Goal: Feedback & Contribution: Leave review/rating

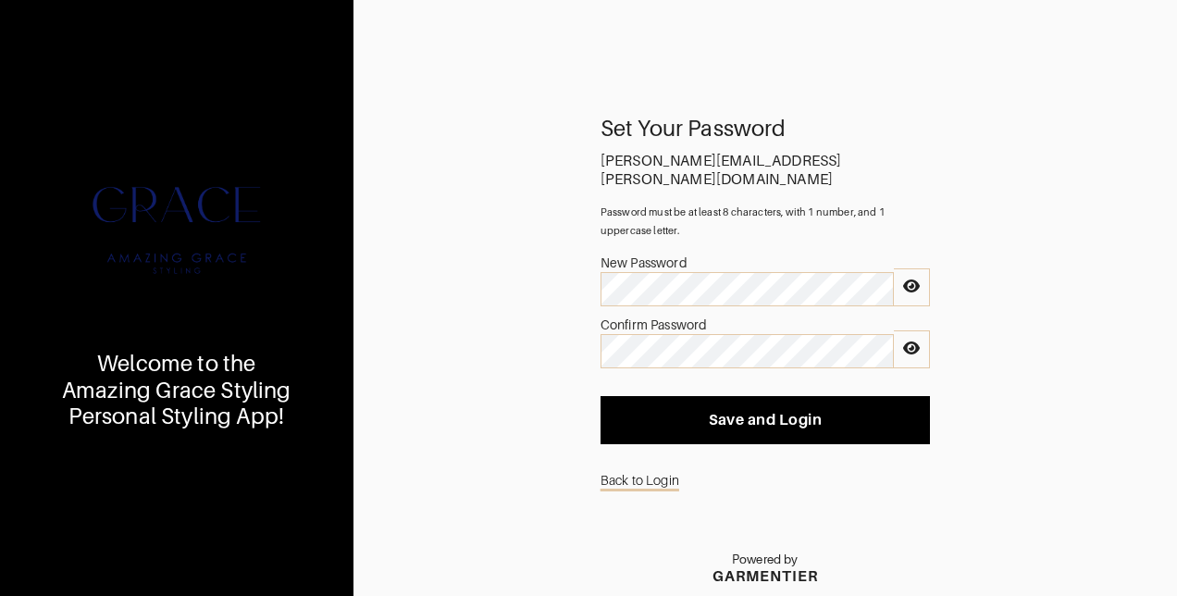
click at [914, 279] on icon at bounding box center [911, 286] width 17 height 15
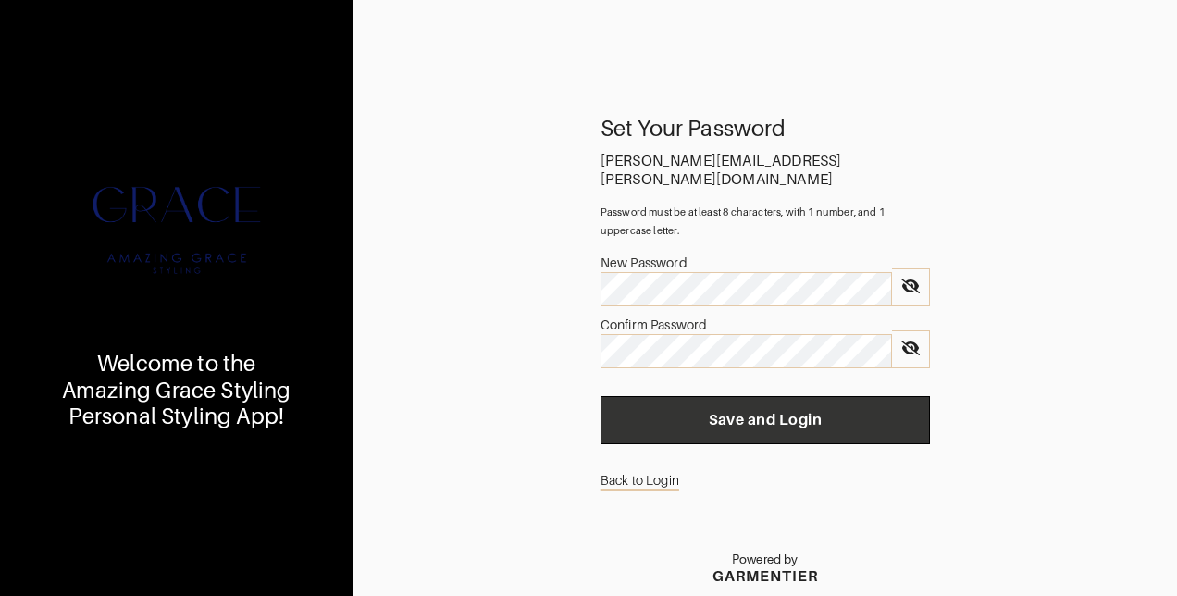
click at [770, 411] on span "Save and Login" at bounding box center [765, 420] width 300 height 19
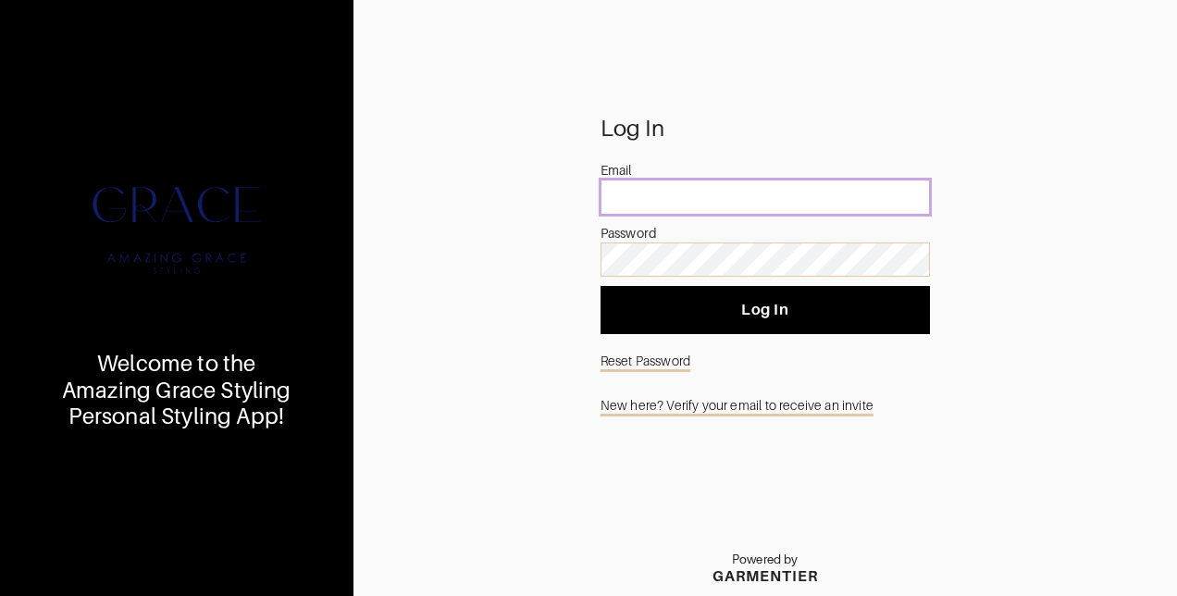
click at [638, 196] on input "email" at bounding box center [765, 197] width 329 height 35
type input "[PERSON_NAME][EMAIL_ADDRESS][PERSON_NAME][DOMAIN_NAME]"
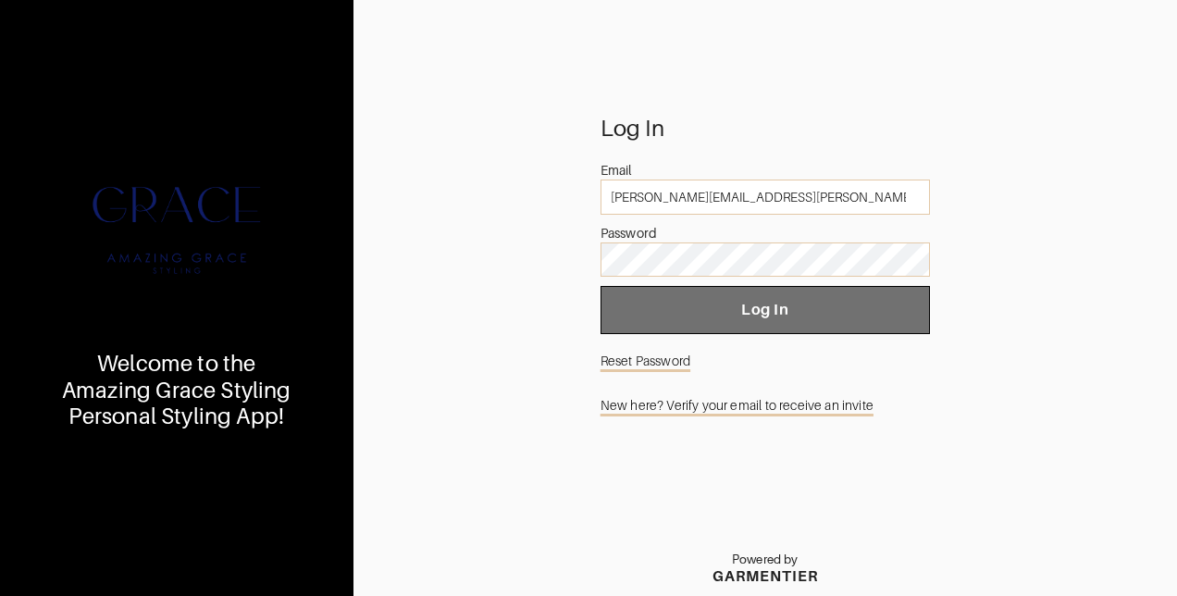
click at [748, 312] on span "Log In" at bounding box center [765, 310] width 300 height 19
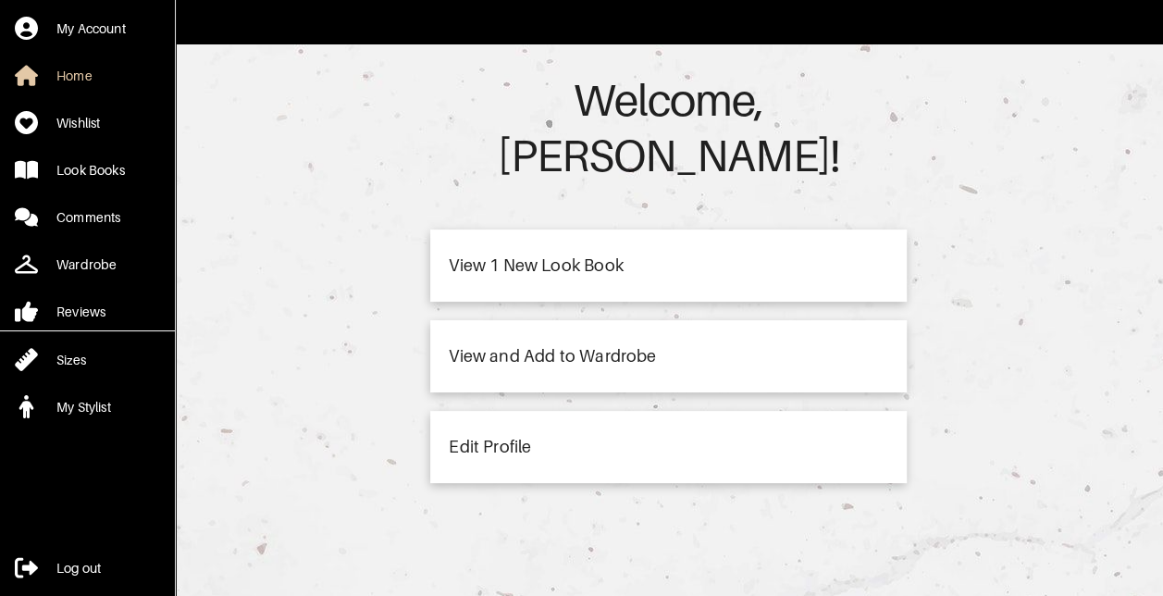
click at [505, 257] on div "View 1 New Look Book" at bounding box center [536, 265] width 174 height 17
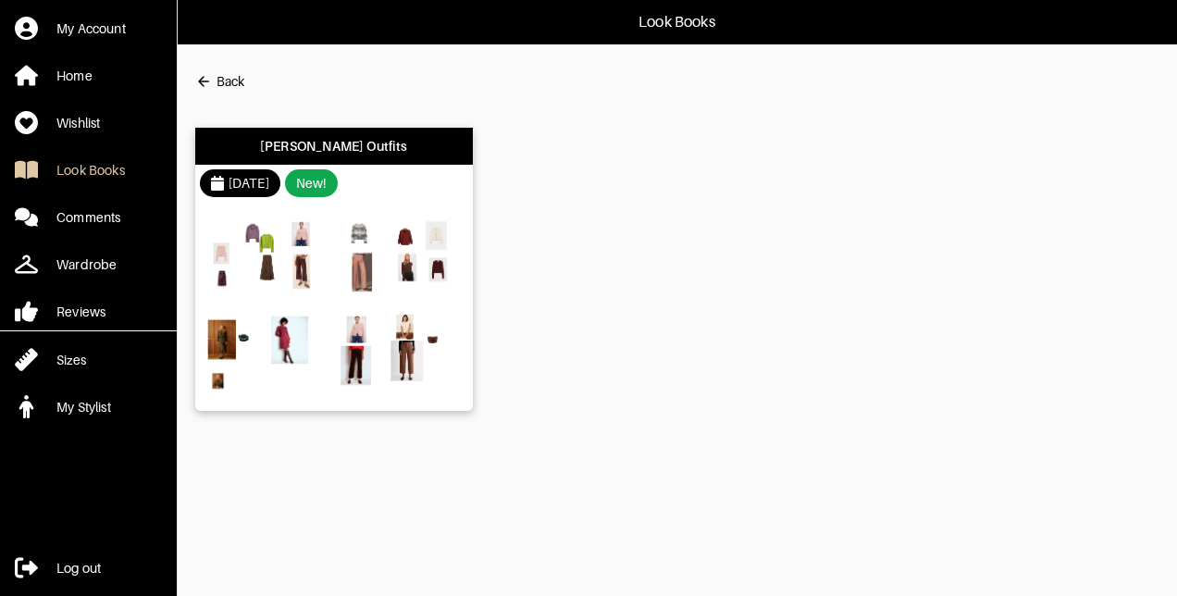
click at [243, 234] on img at bounding box center [267, 255] width 125 height 88
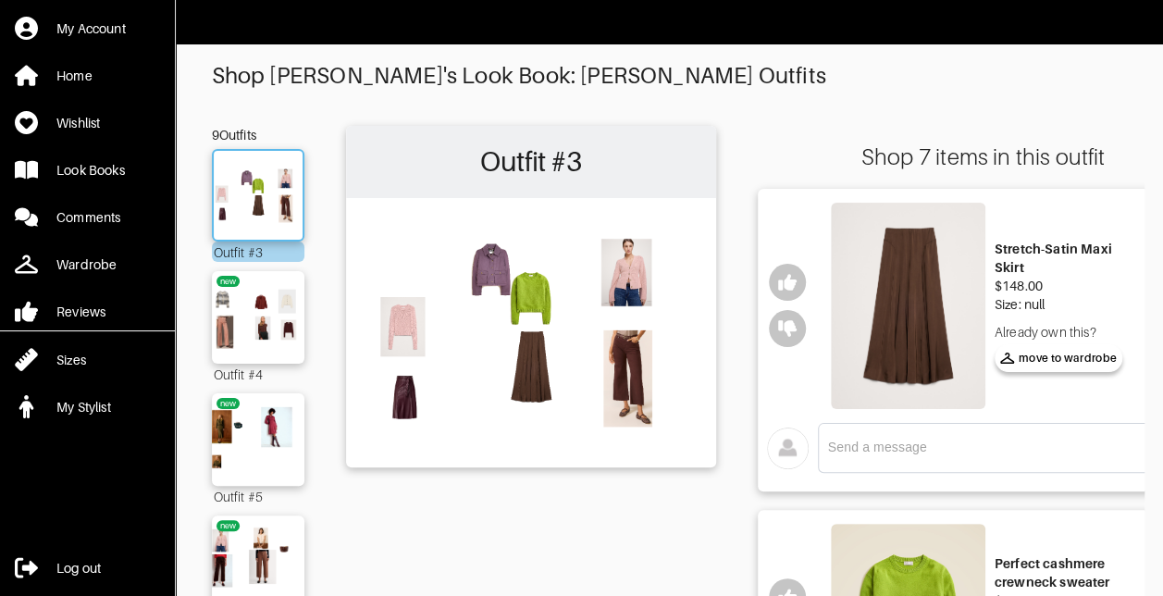
click at [251, 196] on img at bounding box center [258, 195] width 100 height 70
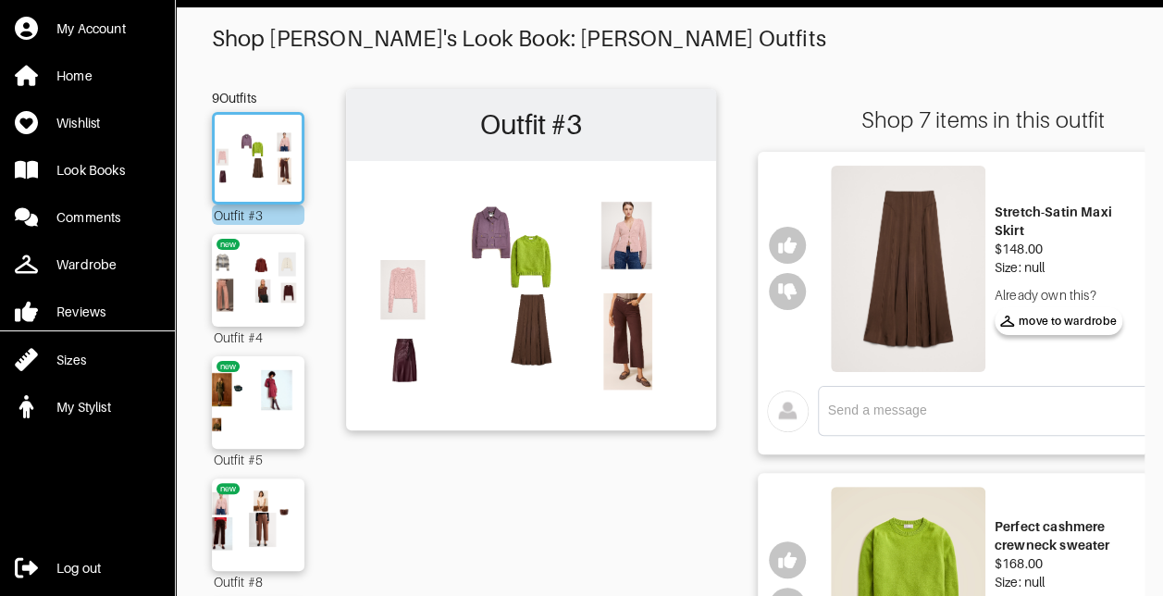
scroll to position [25, 0]
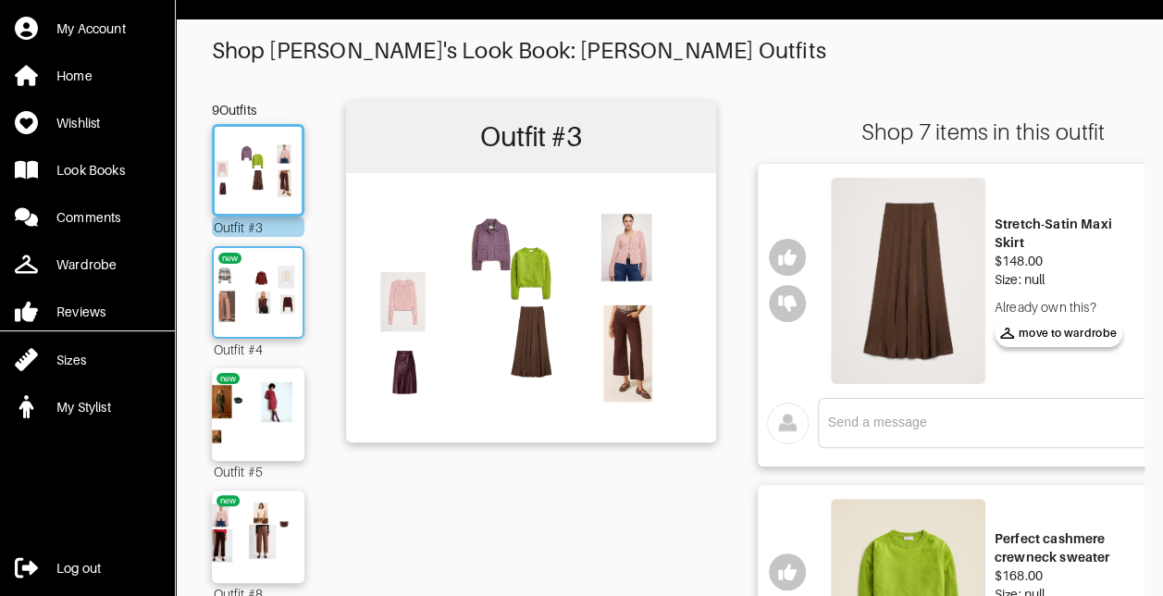
click at [233, 287] on img at bounding box center [258, 292] width 100 height 70
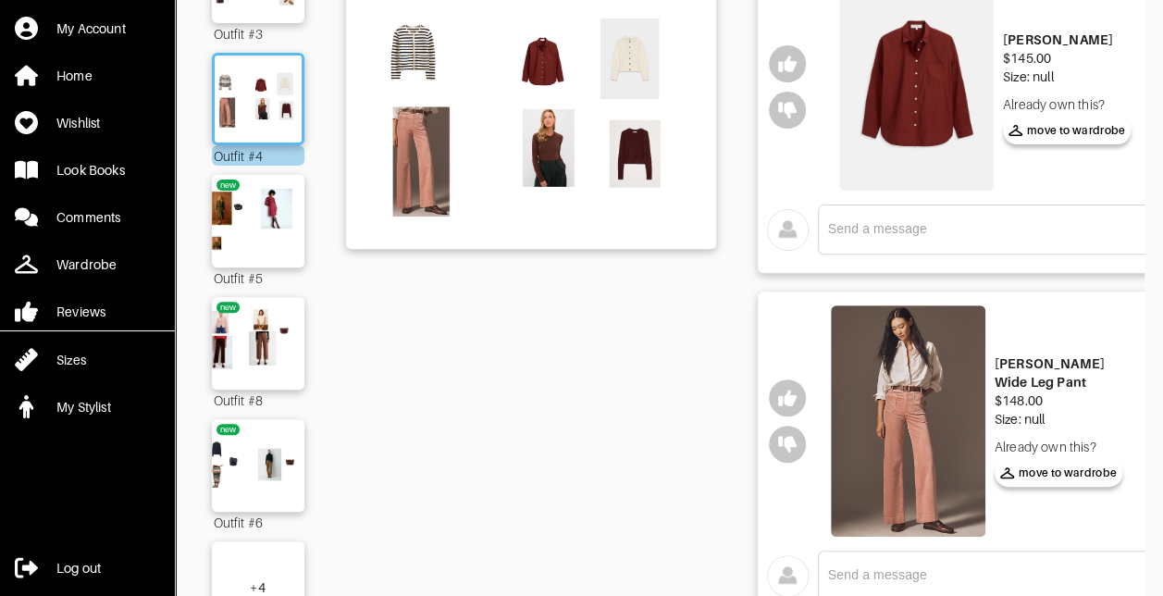
scroll to position [224, 0]
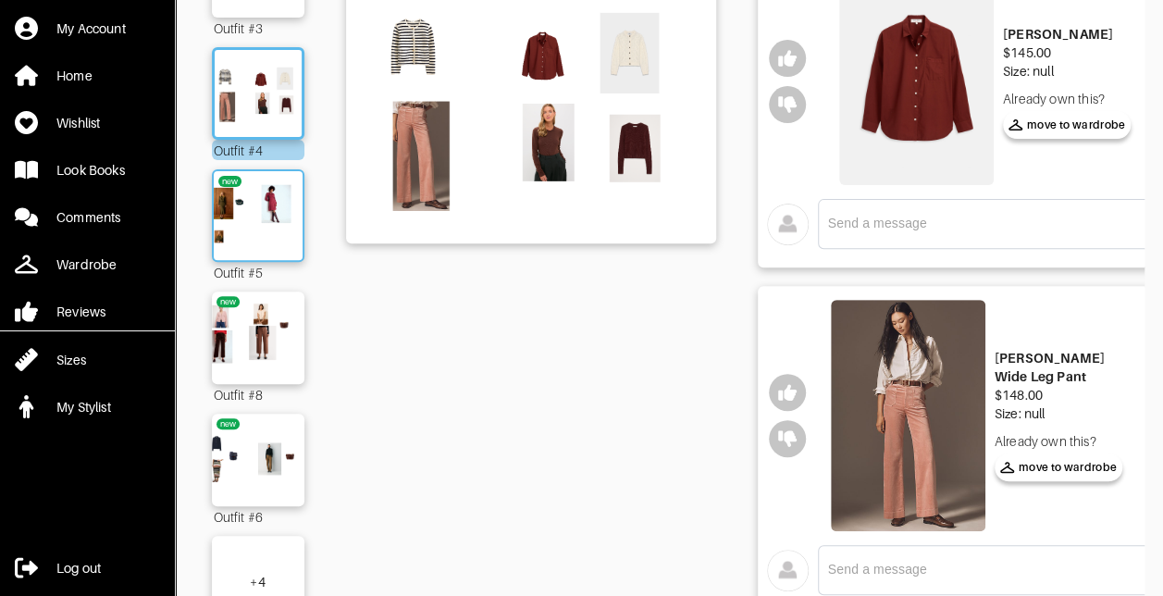
click at [252, 234] on img at bounding box center [258, 215] width 100 height 70
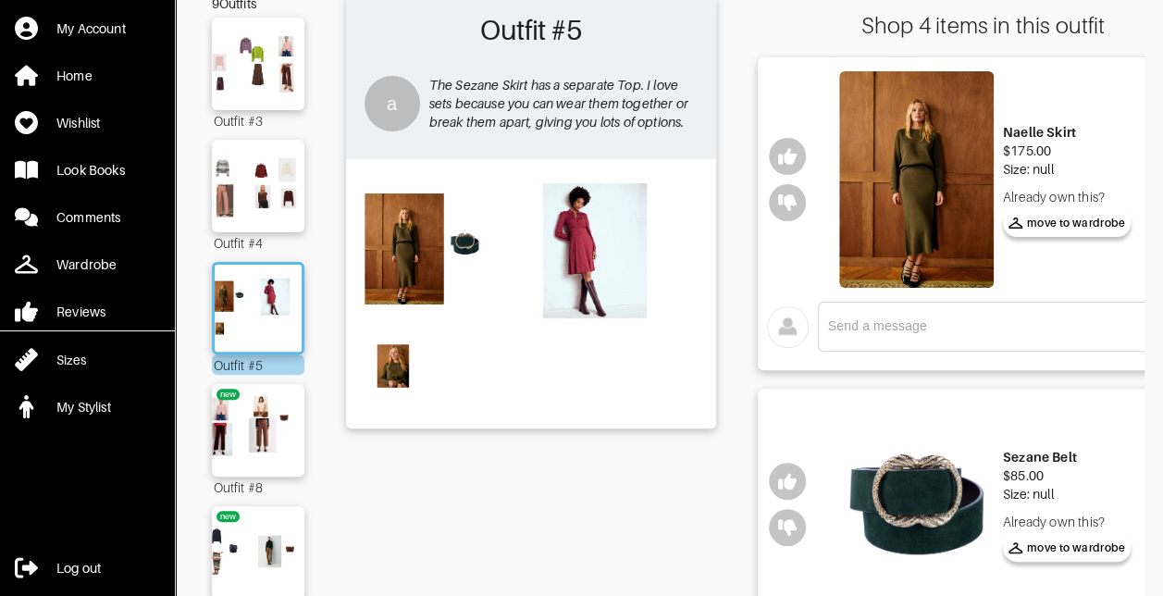
scroll to position [39, 0]
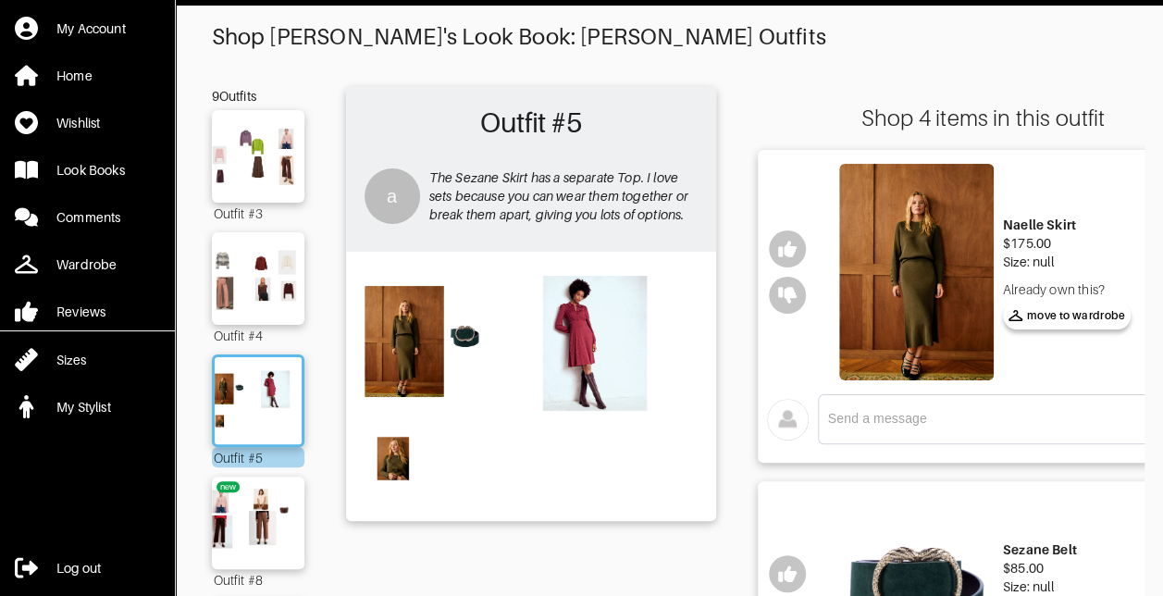
click at [907, 282] on img at bounding box center [916, 272] width 155 height 217
click at [581, 335] on img at bounding box center [531, 385] width 352 height 248
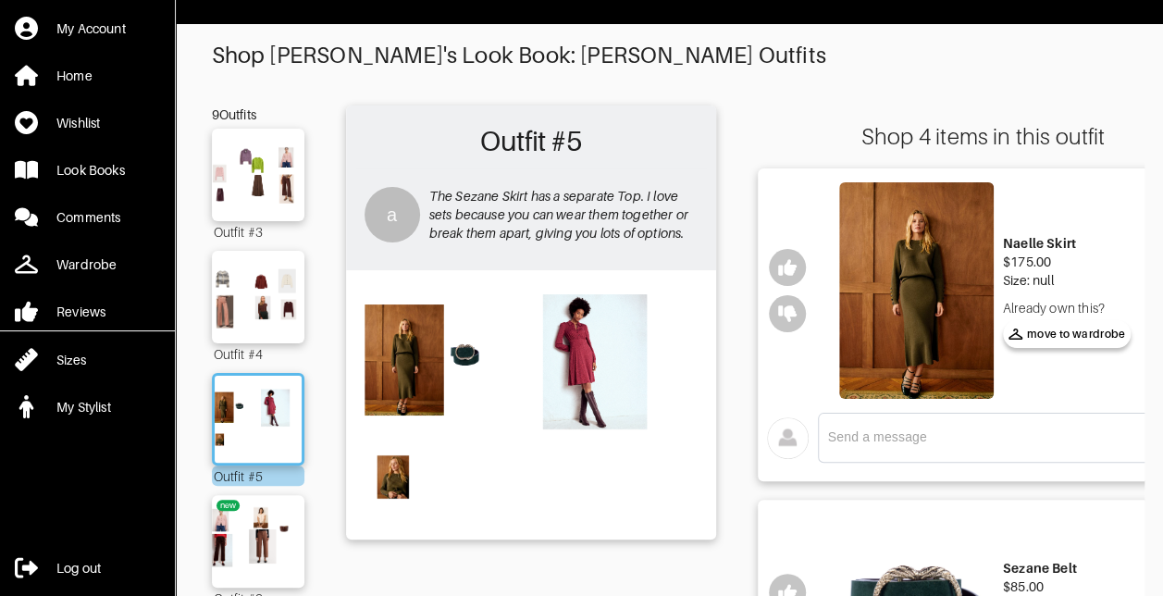
scroll to position [0, 0]
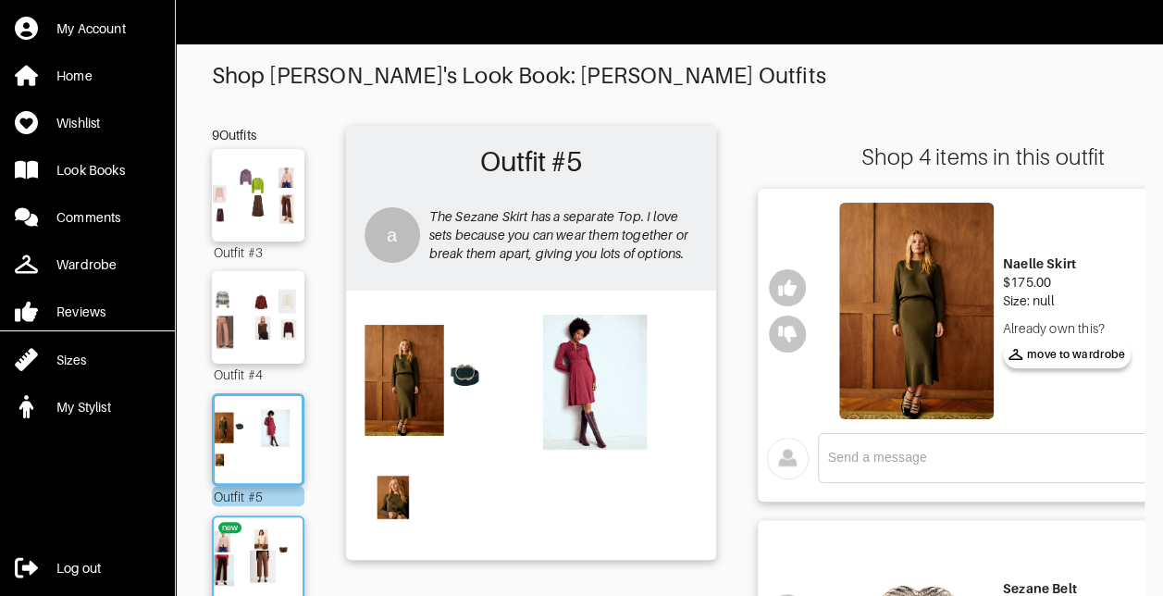
click at [253, 541] on img at bounding box center [258, 562] width 100 height 70
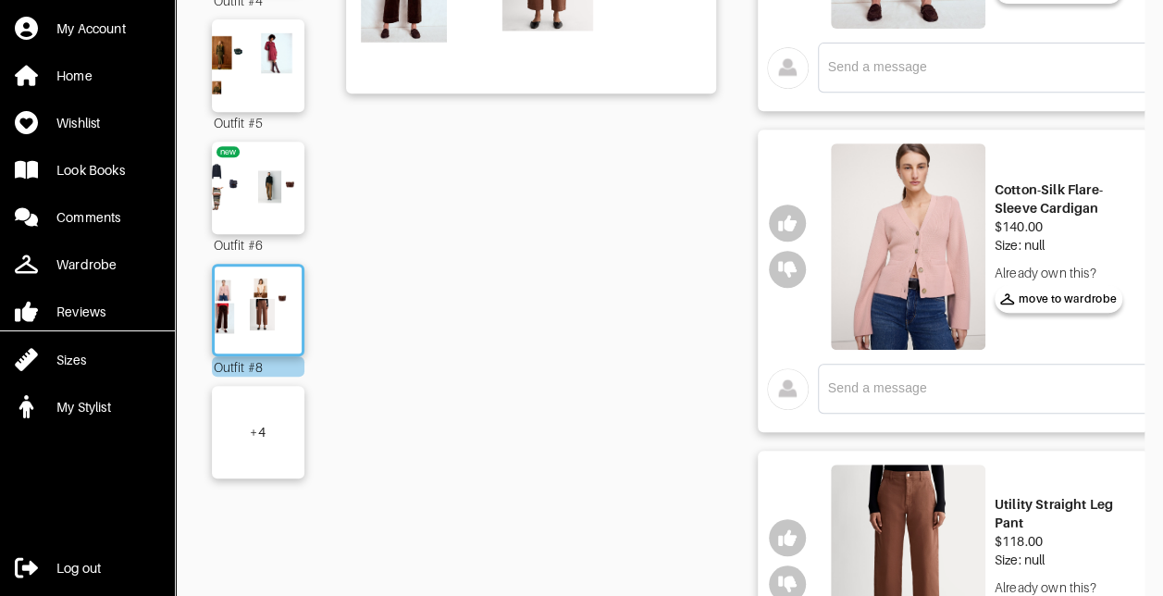
scroll to position [463, 0]
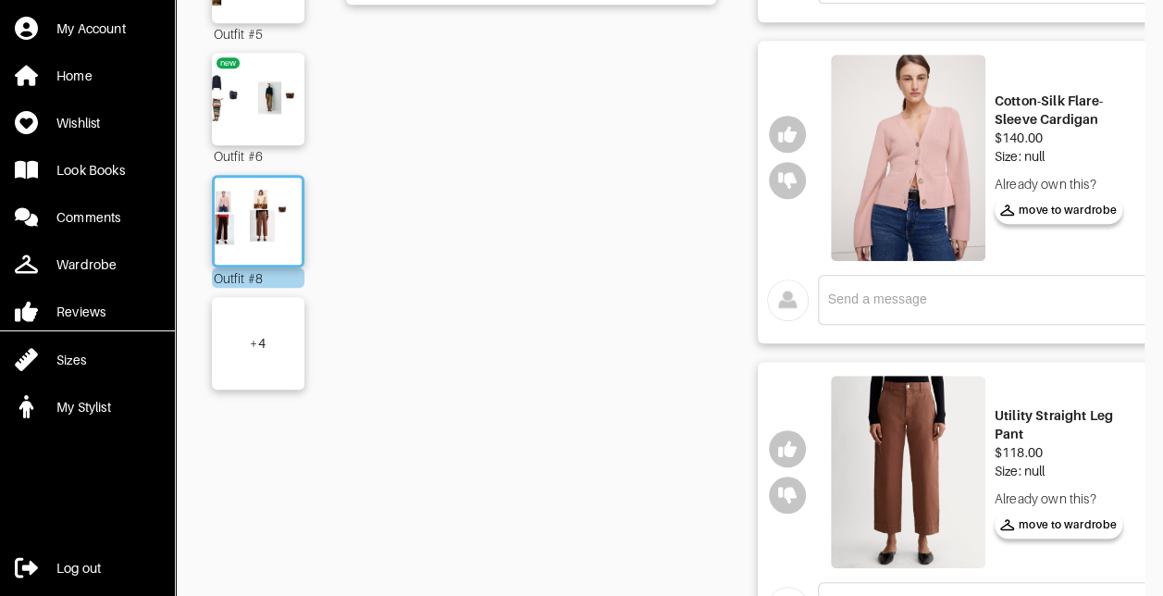
click at [259, 342] on div "+ 4" at bounding box center [257, 343] width 15 height 19
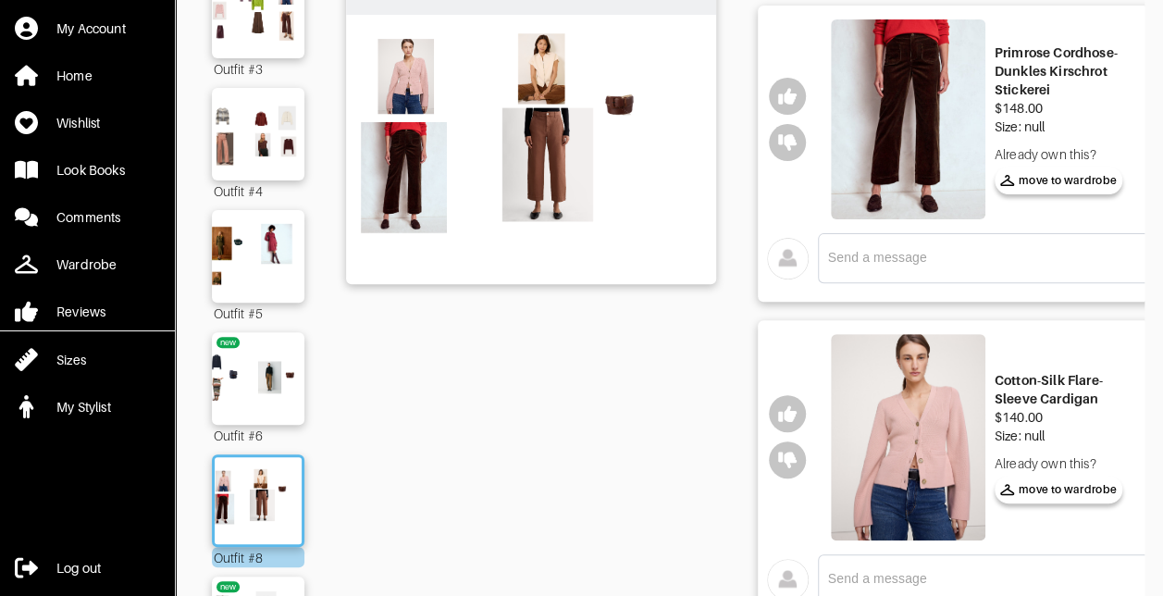
scroll to position [185, 0]
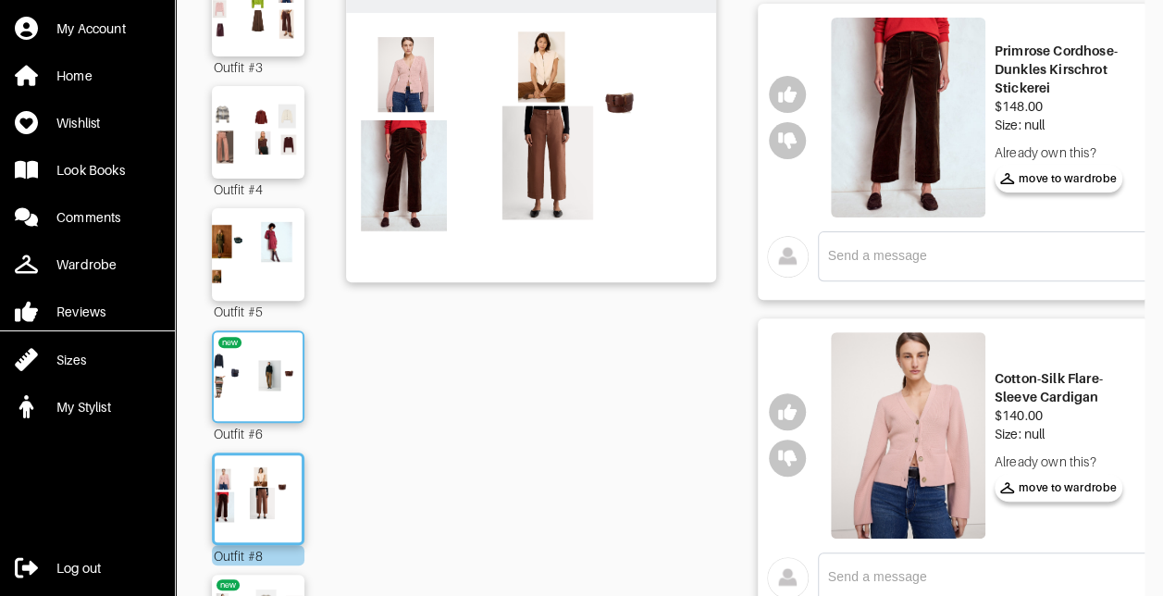
click at [265, 393] on img at bounding box center [258, 377] width 100 height 70
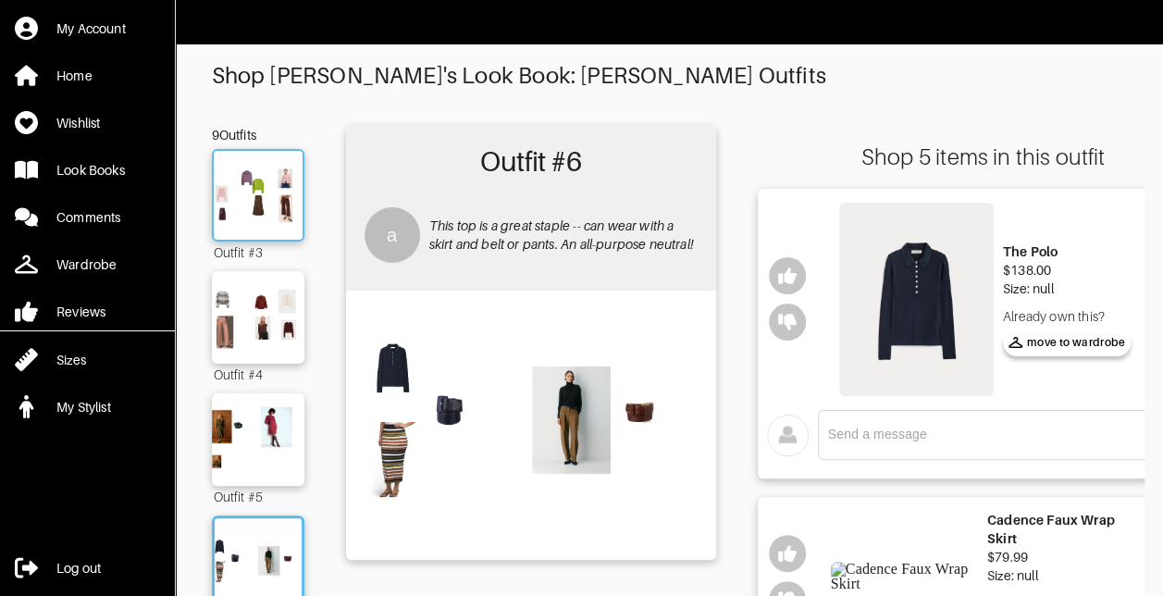
click at [240, 196] on img at bounding box center [258, 195] width 100 height 70
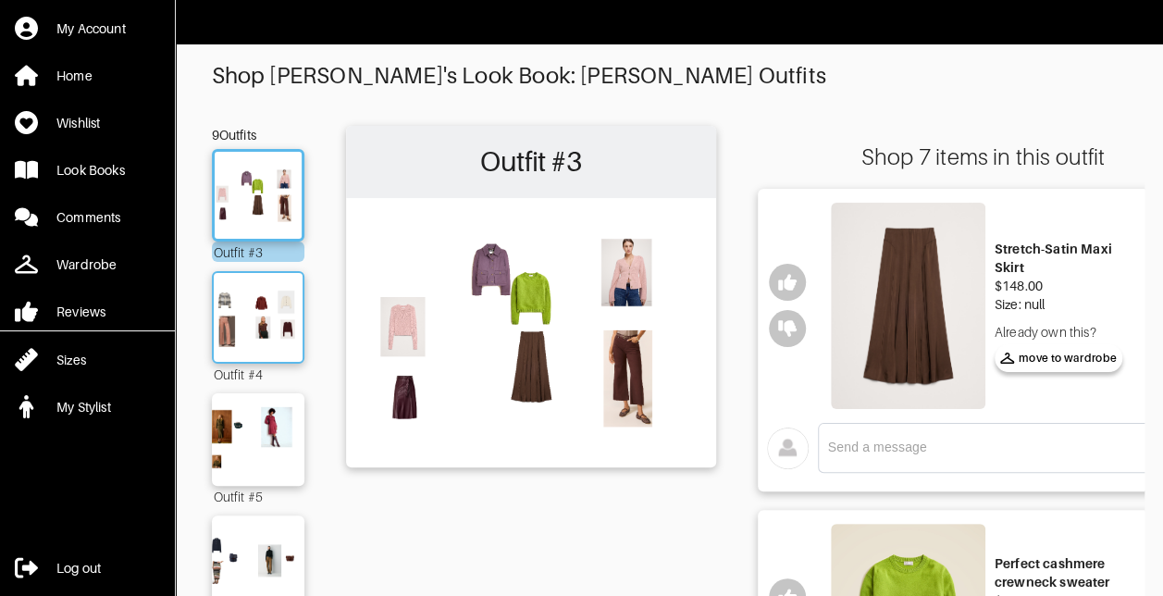
click at [267, 300] on img at bounding box center [258, 317] width 100 height 70
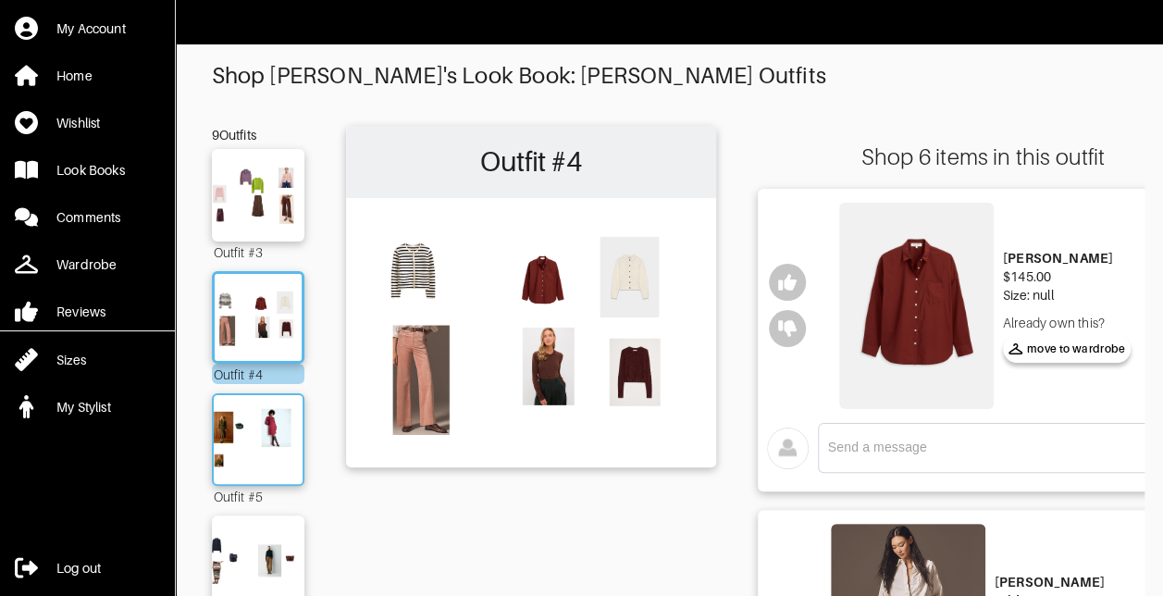
click at [252, 410] on img at bounding box center [258, 439] width 100 height 70
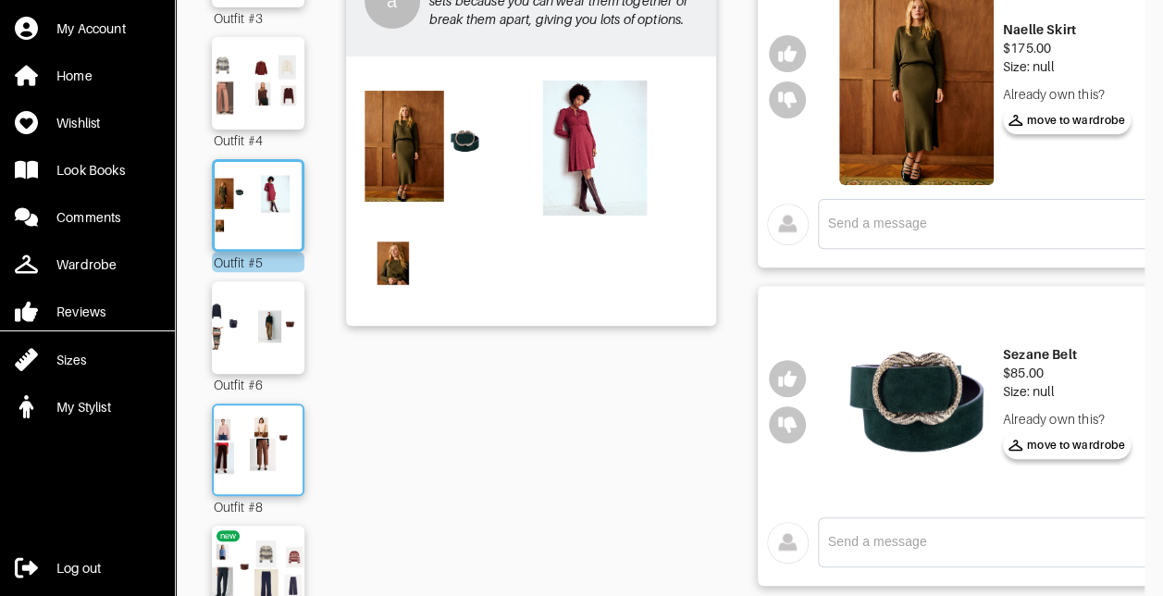
scroll to position [278, 0]
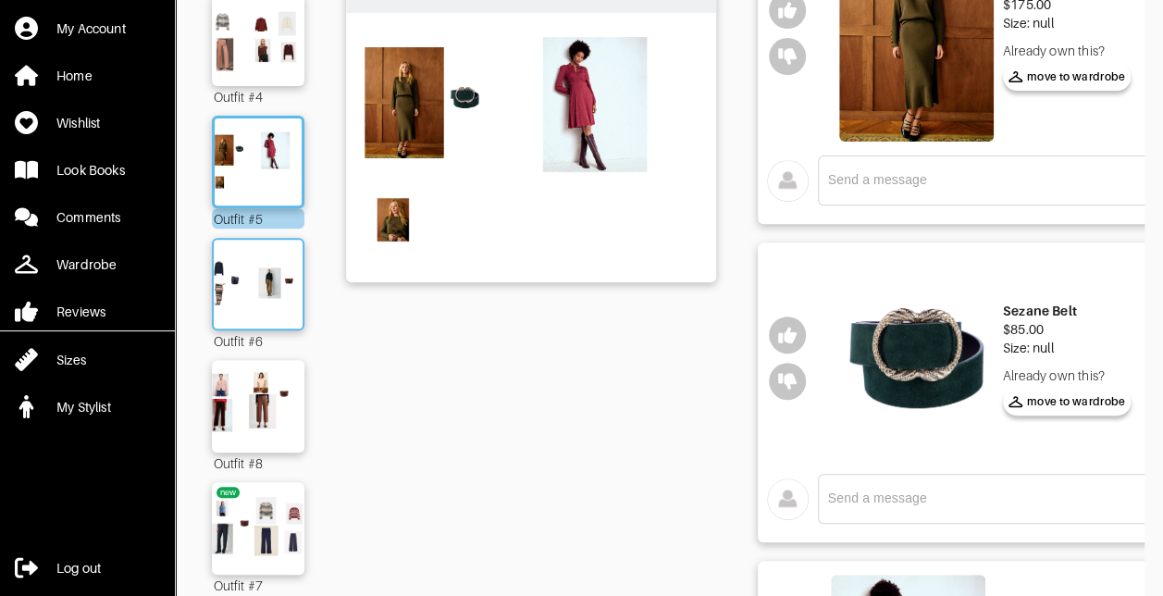
click at [269, 311] on img at bounding box center [258, 284] width 100 height 70
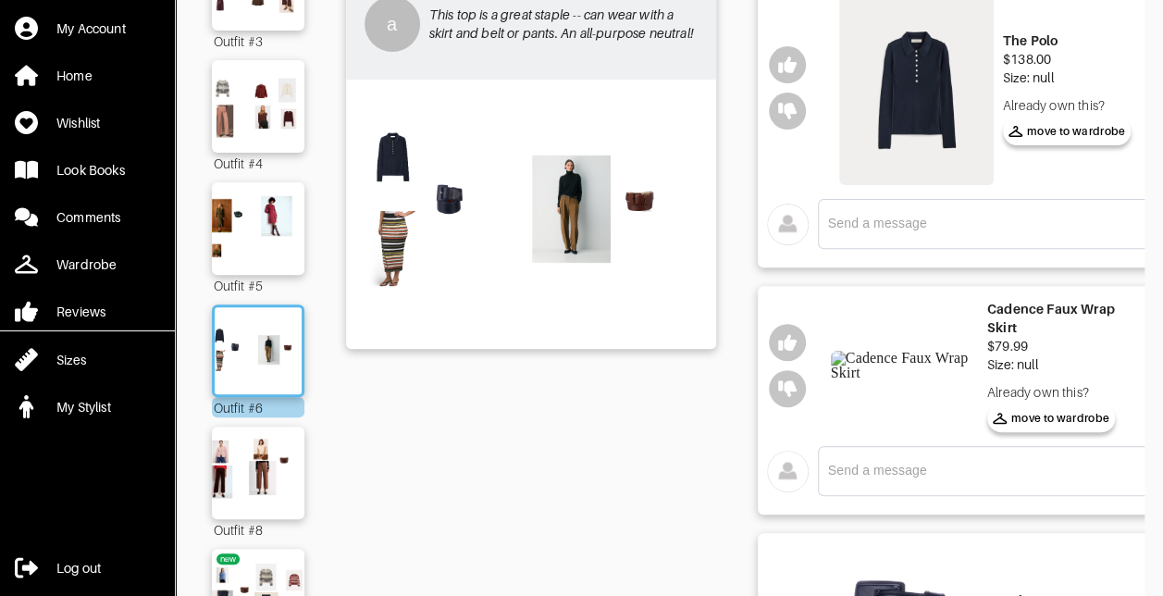
scroll to position [185, 0]
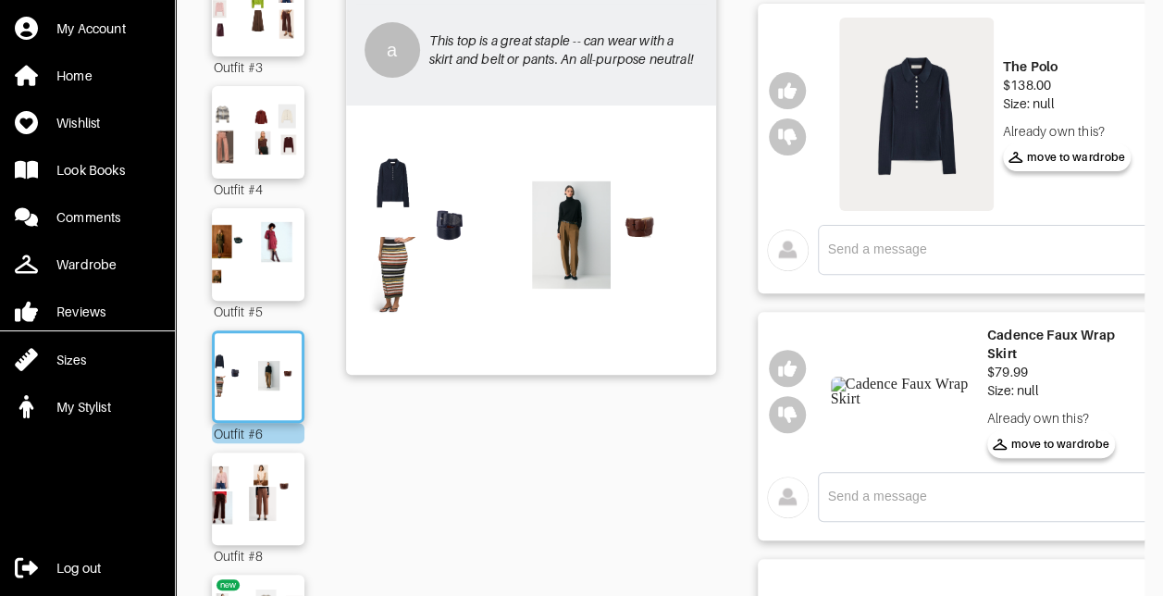
click at [926, 131] on img at bounding box center [916, 114] width 155 height 193
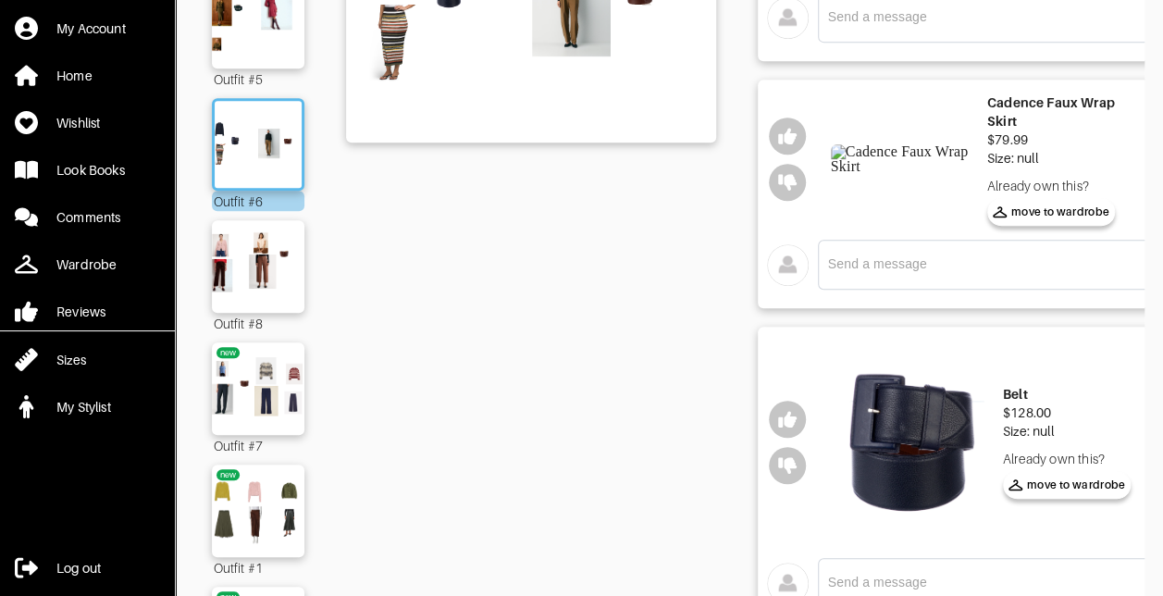
scroll to position [463, 0]
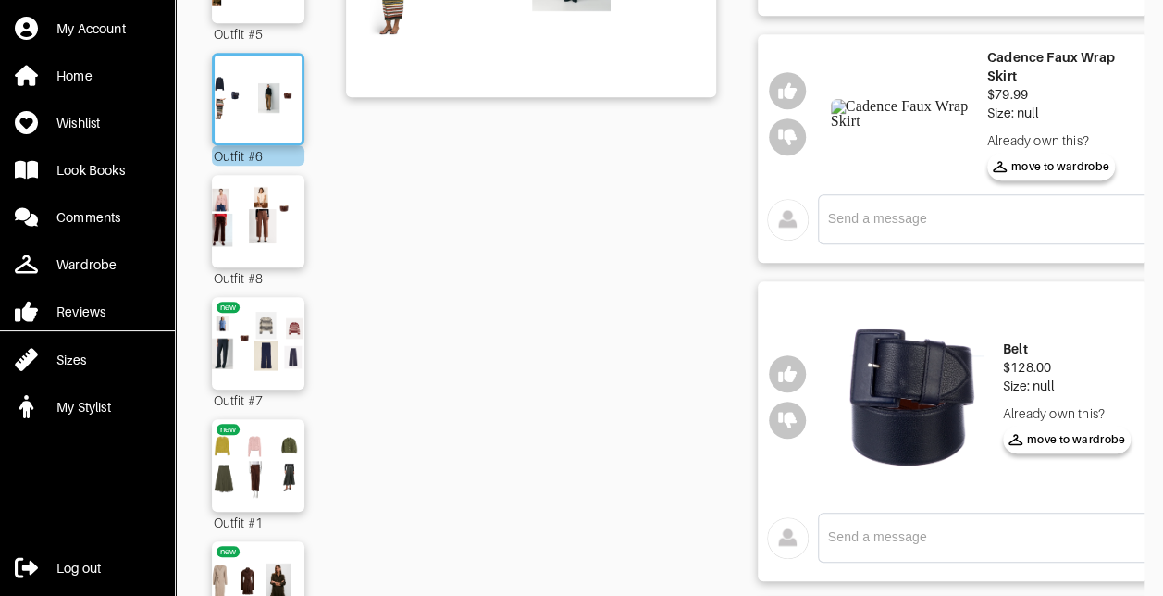
click at [857, 126] on img at bounding box center [904, 114] width 147 height 30
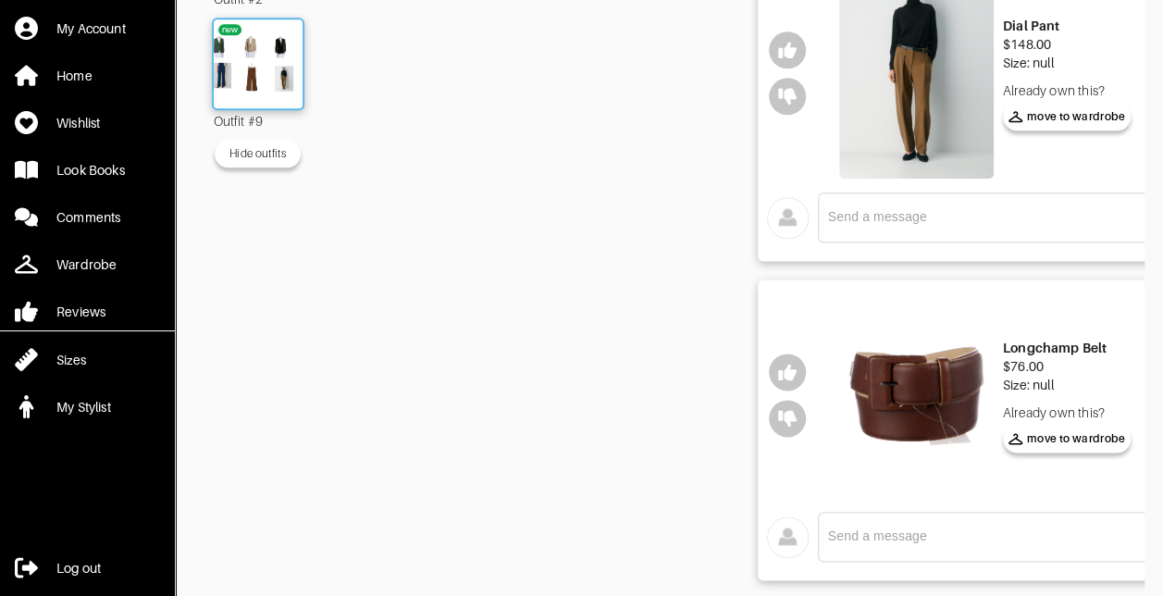
scroll to position [1018, 0]
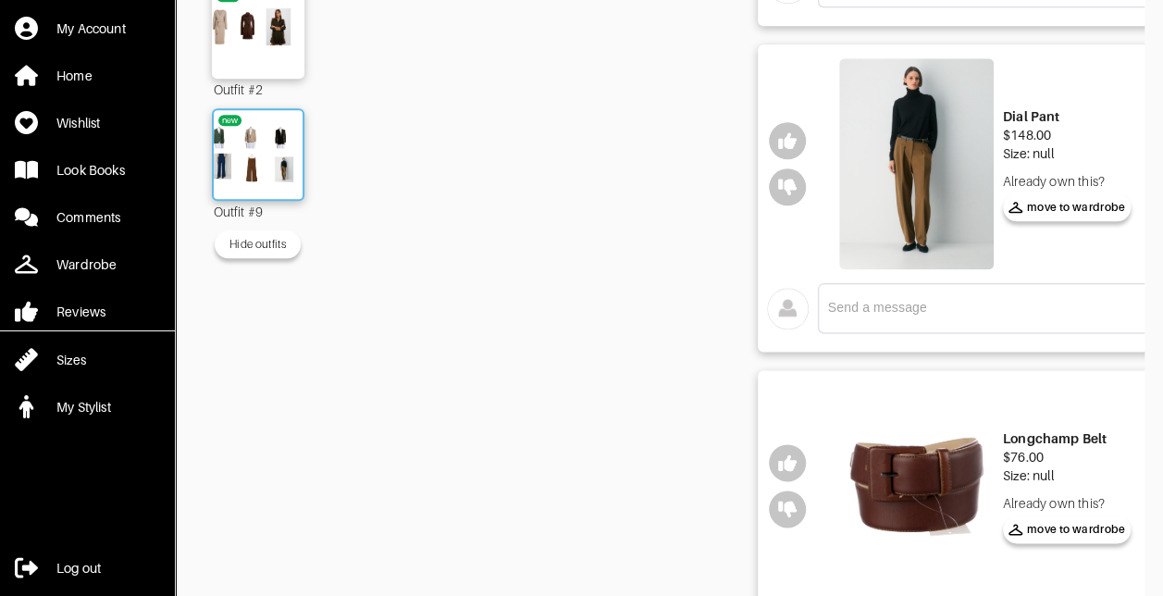
click at [254, 151] on img at bounding box center [258, 154] width 100 height 70
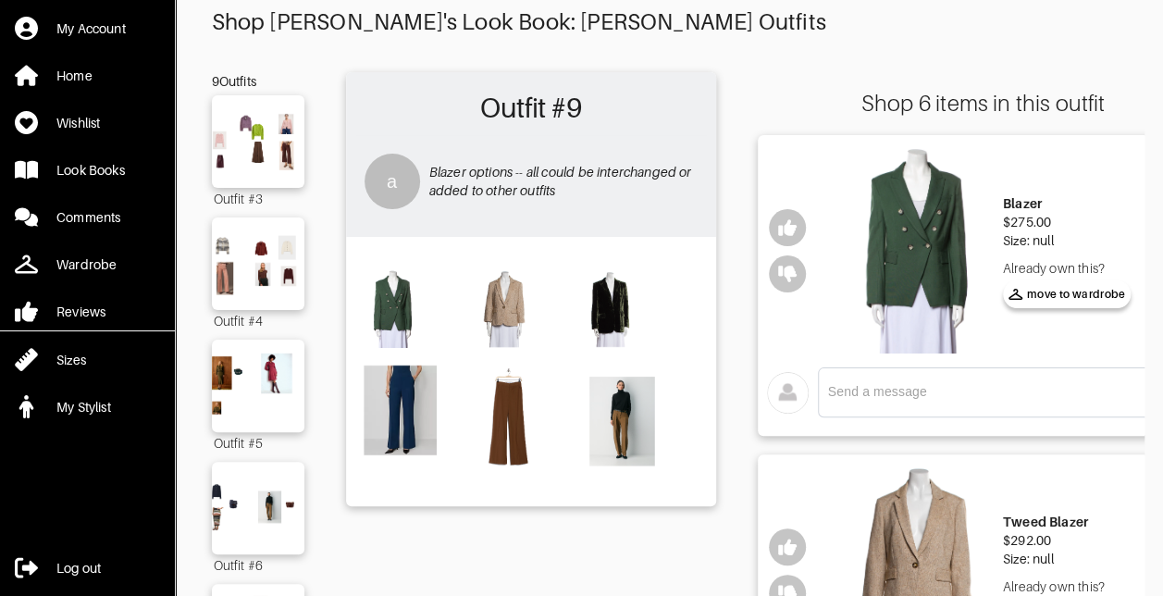
scroll to position [93, 0]
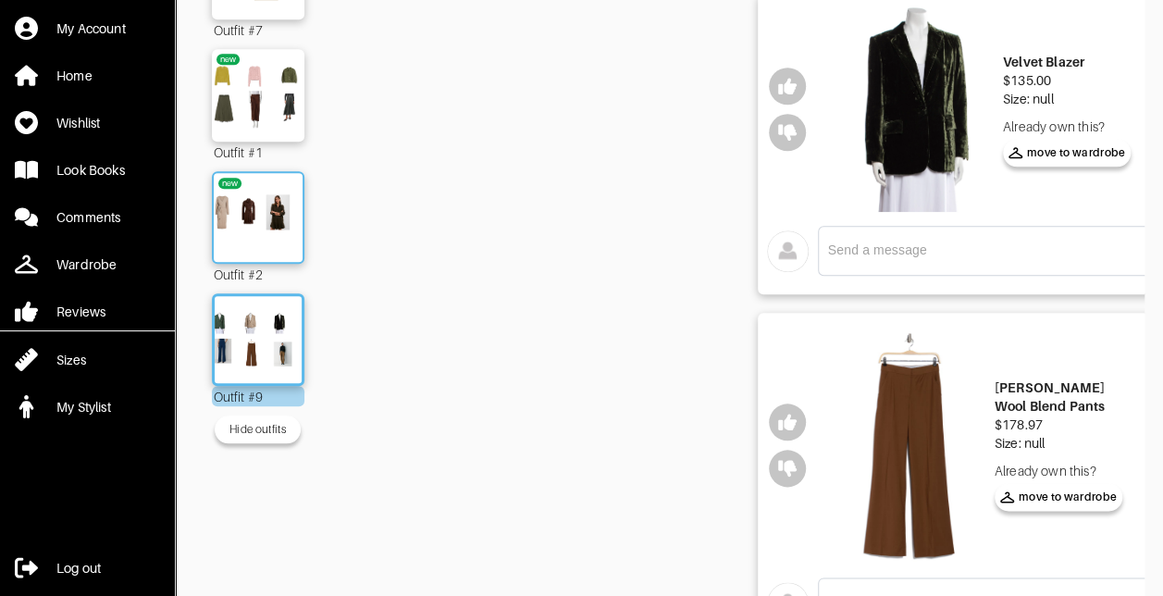
click at [241, 224] on img at bounding box center [258, 217] width 100 height 70
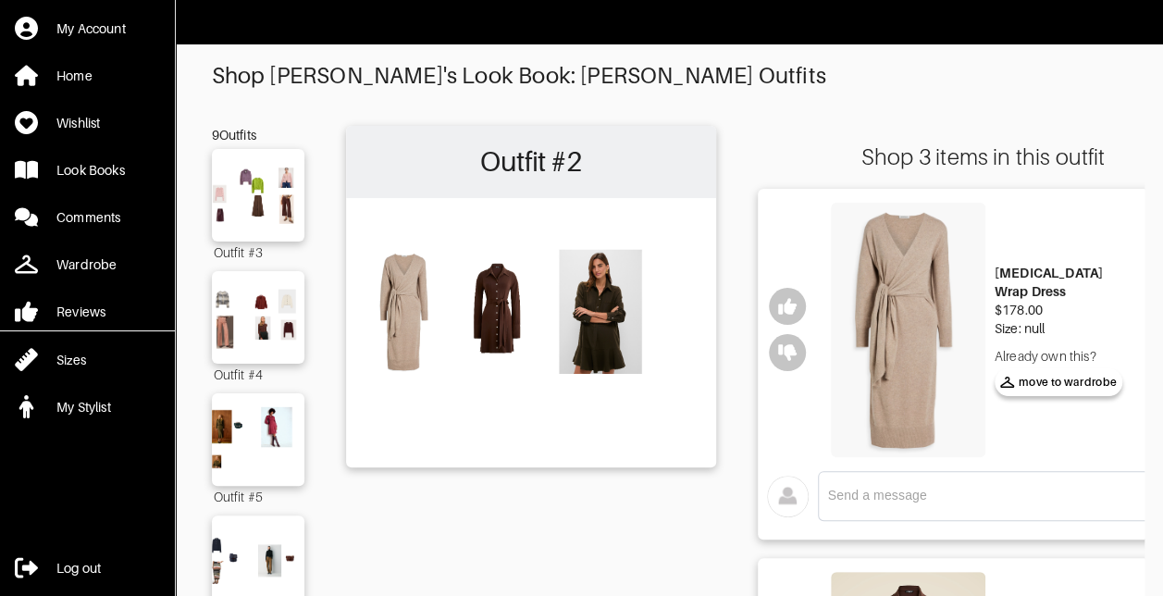
click at [592, 326] on img at bounding box center [531, 331] width 352 height 248
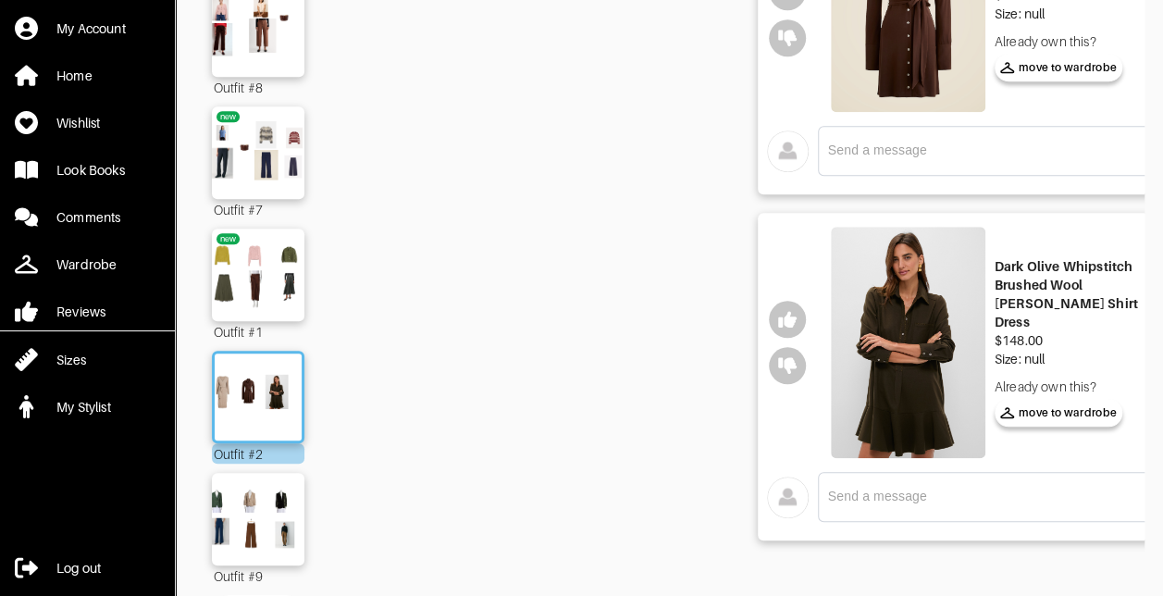
scroll to position [713, 0]
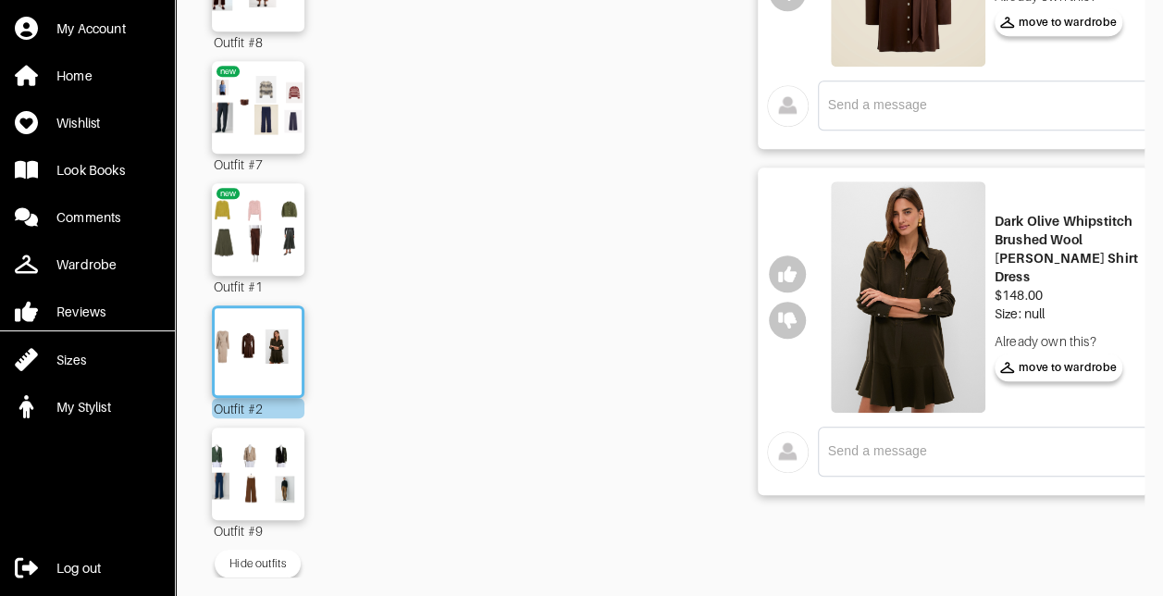
click at [894, 284] on img at bounding box center [908, 297] width 155 height 232
click at [254, 217] on img at bounding box center [258, 229] width 100 height 70
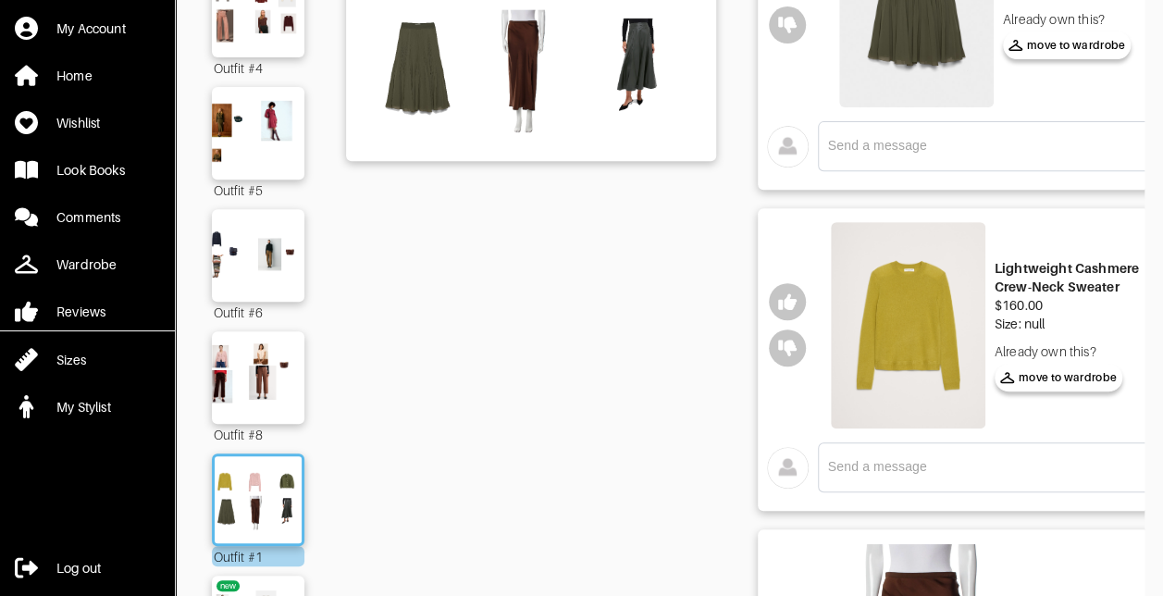
scroll to position [304, 0]
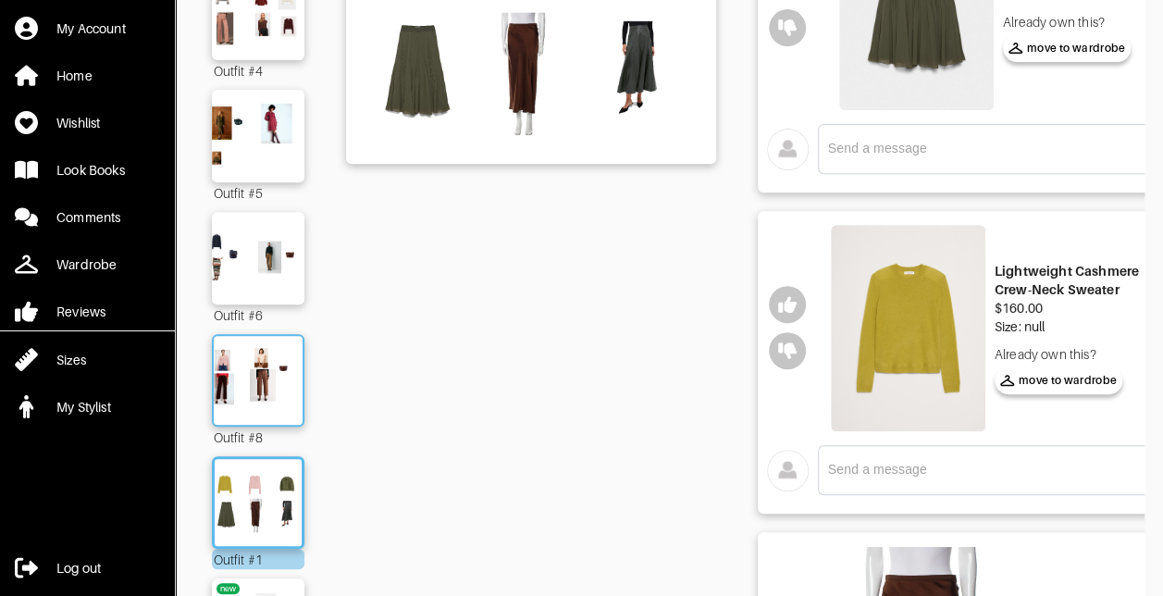
click at [255, 373] on img at bounding box center [258, 380] width 100 height 70
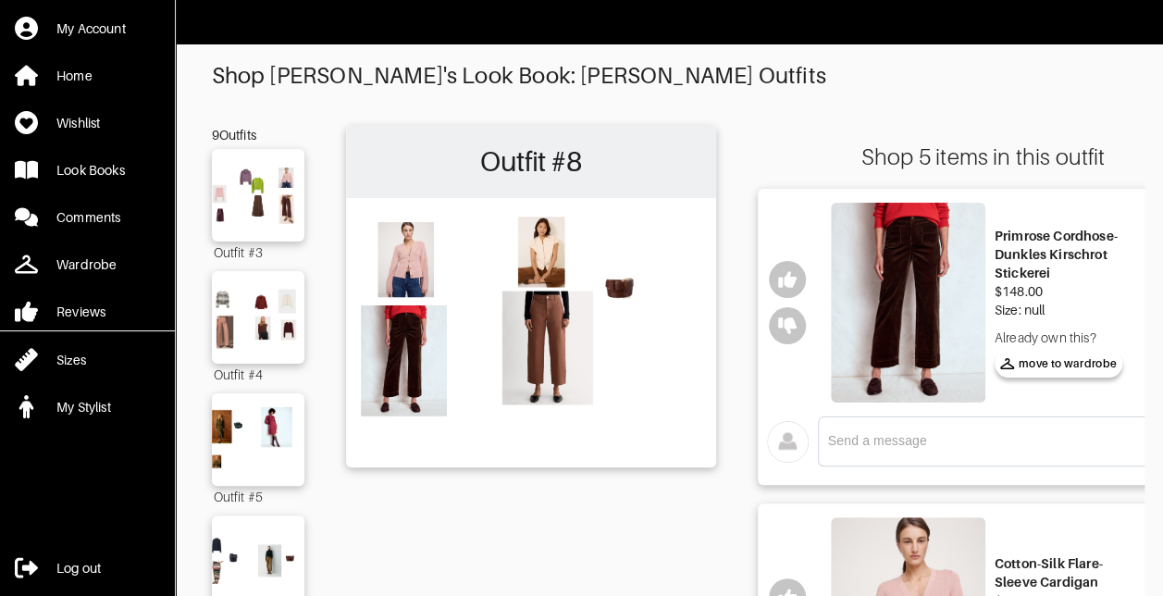
click at [237, 198] on img at bounding box center [258, 195] width 100 height 70
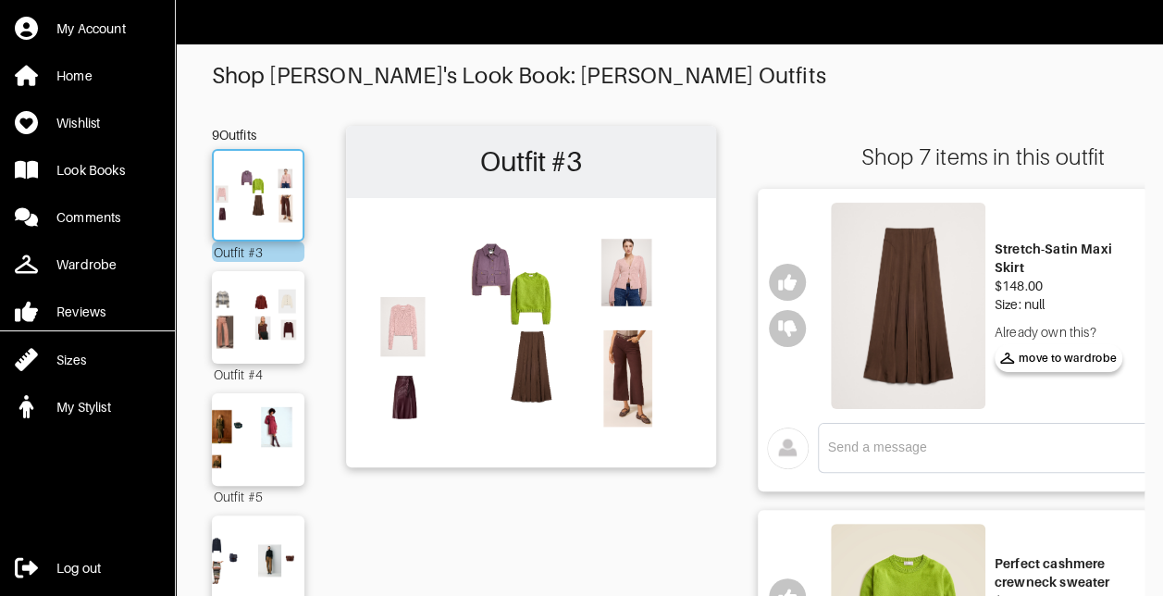
click at [267, 198] on img at bounding box center [258, 195] width 100 height 70
click at [241, 318] on img at bounding box center [258, 317] width 100 height 70
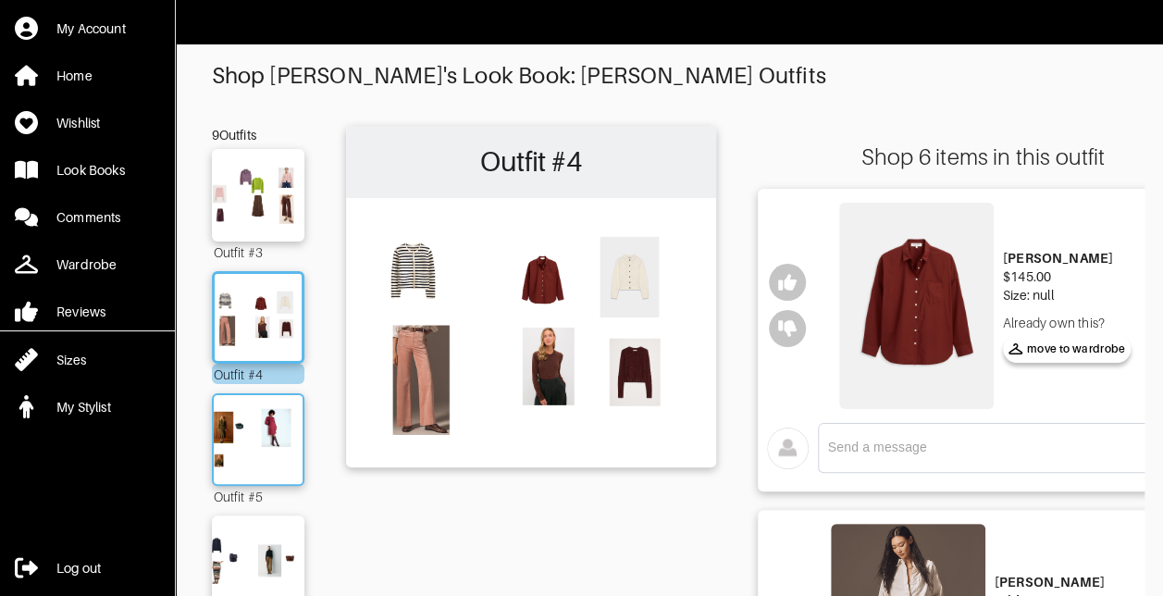
drag, startPoint x: 254, startPoint y: 437, endPoint x: 268, endPoint y: 437, distance: 14.8
click at [254, 439] on img at bounding box center [258, 439] width 100 height 70
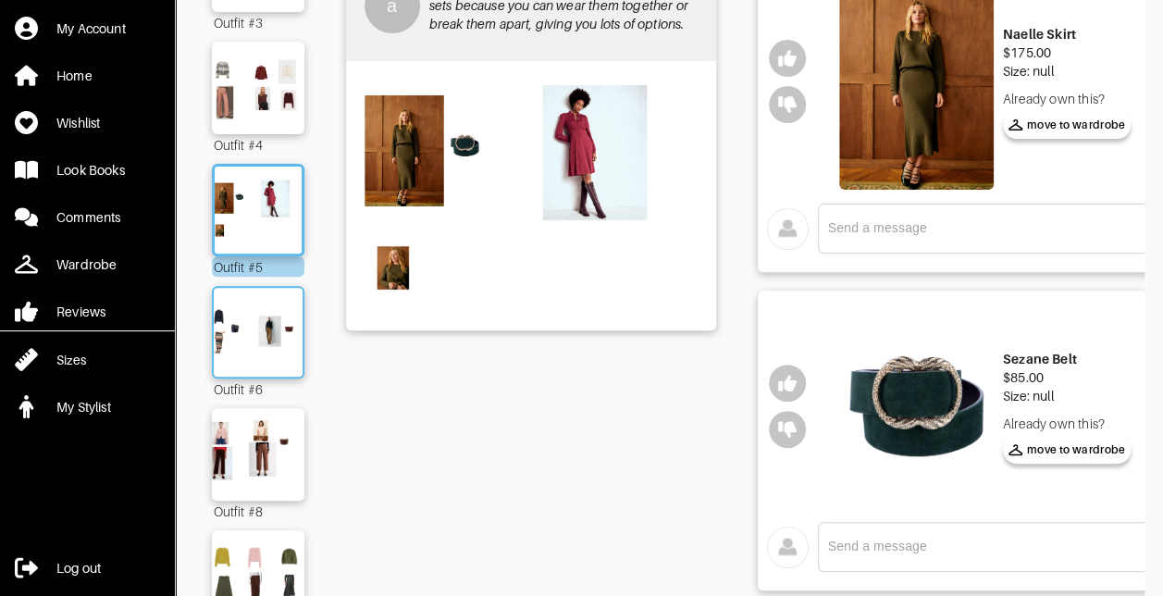
scroll to position [278, 0]
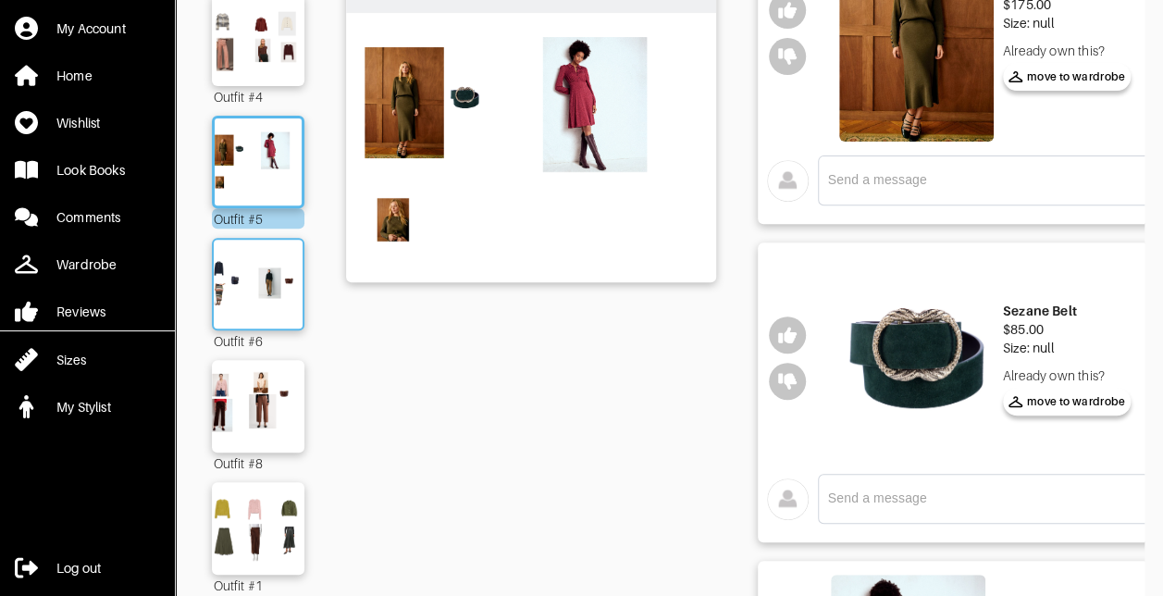
click at [263, 275] on img at bounding box center [258, 284] width 100 height 70
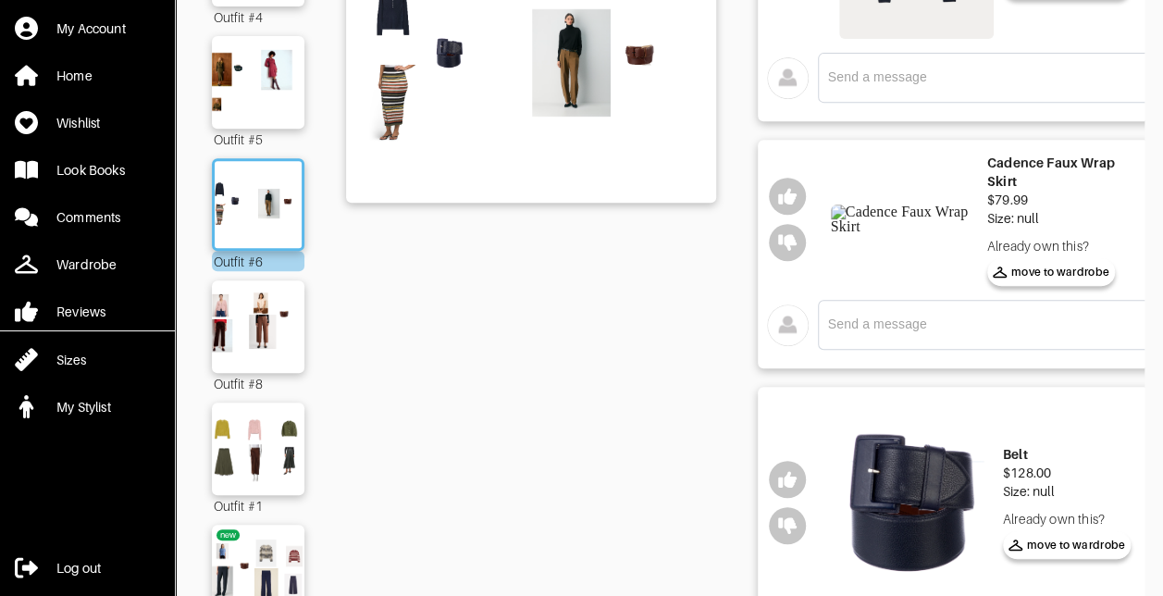
scroll to position [370, 0]
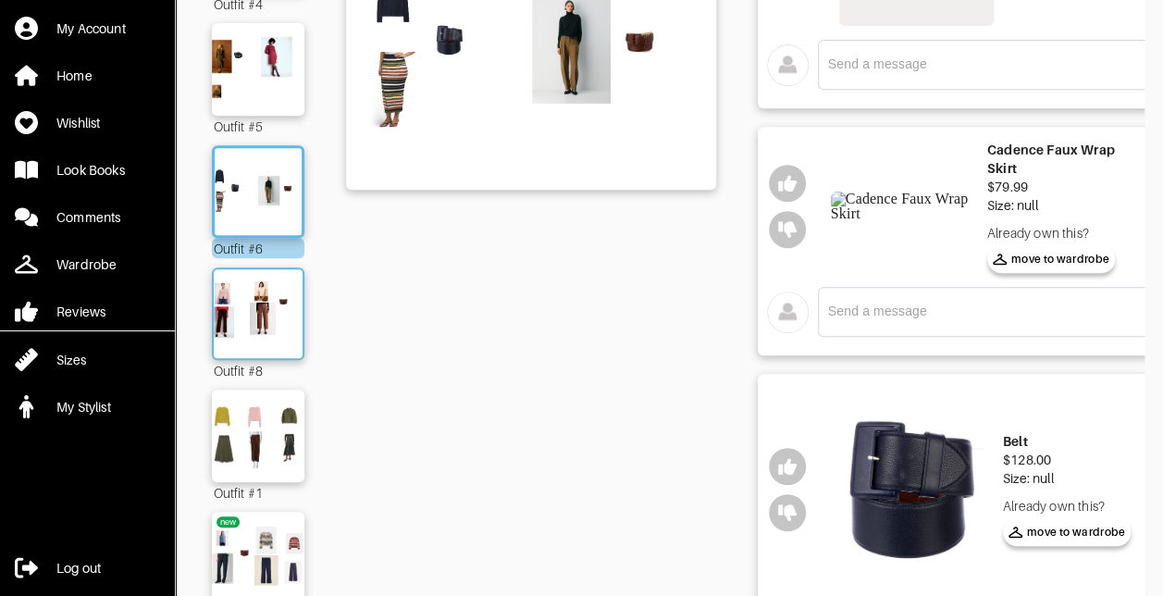
click at [229, 317] on img at bounding box center [258, 314] width 100 height 70
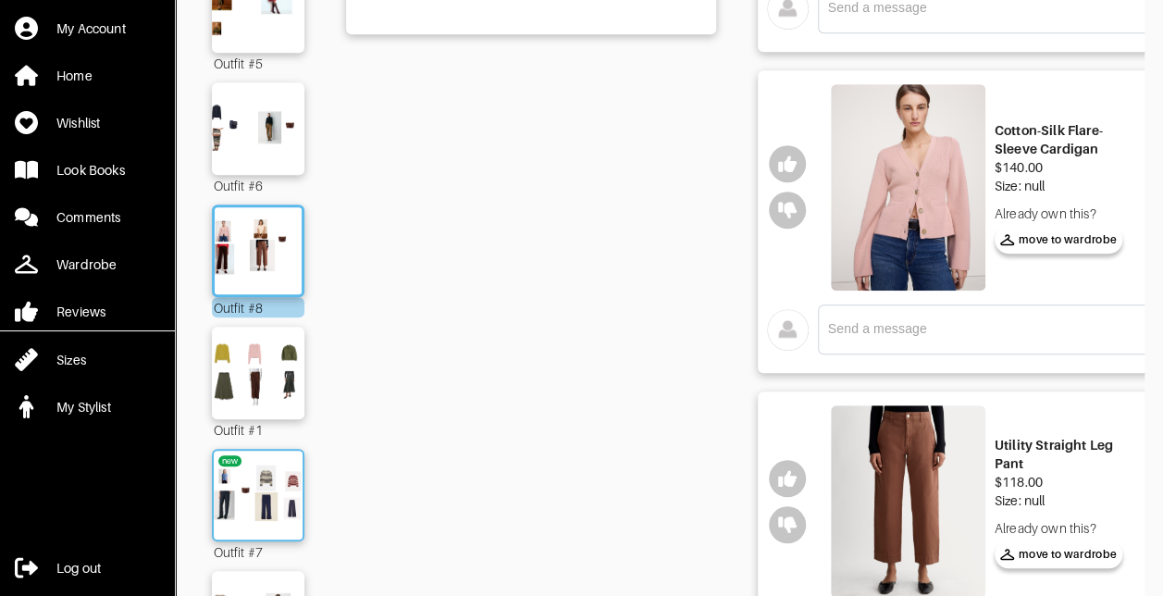
scroll to position [463, 0]
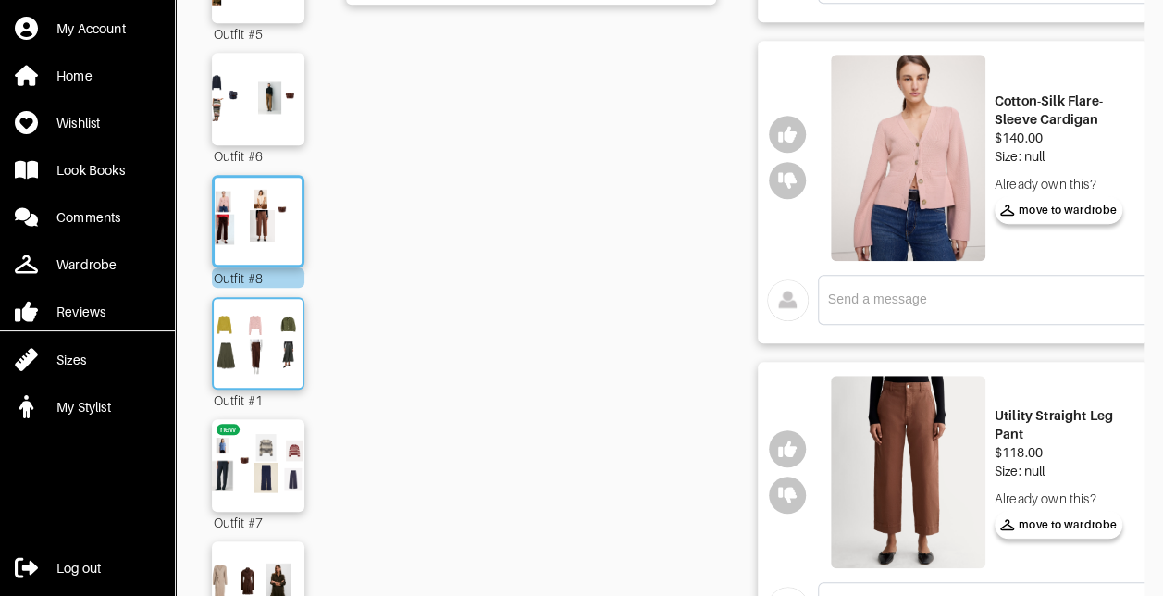
click at [243, 357] on img at bounding box center [258, 343] width 100 height 70
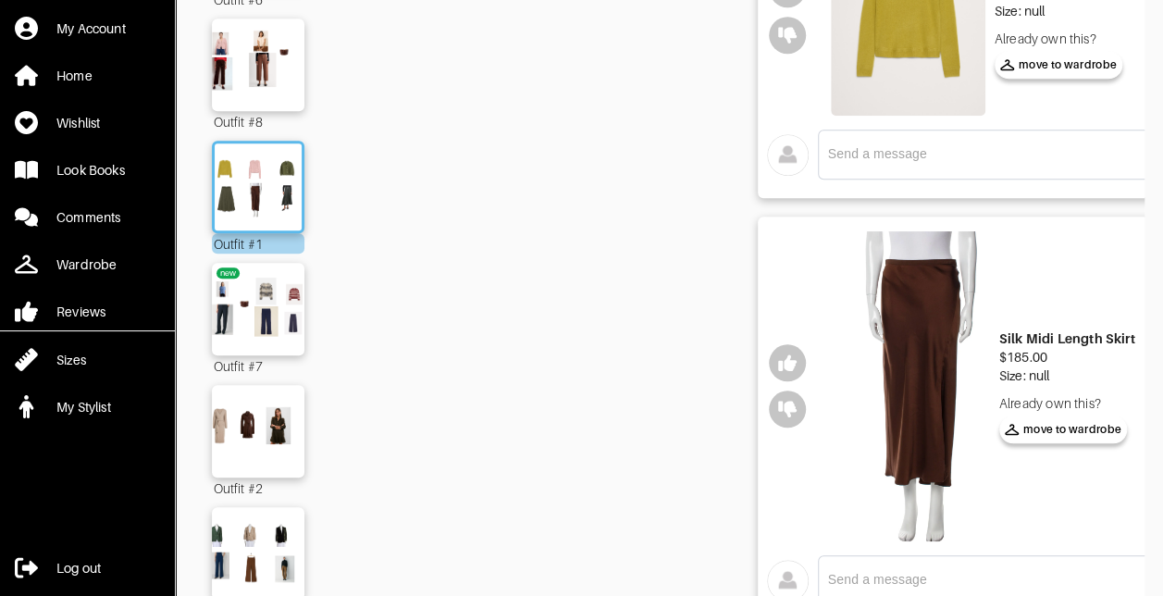
scroll to position [648, 0]
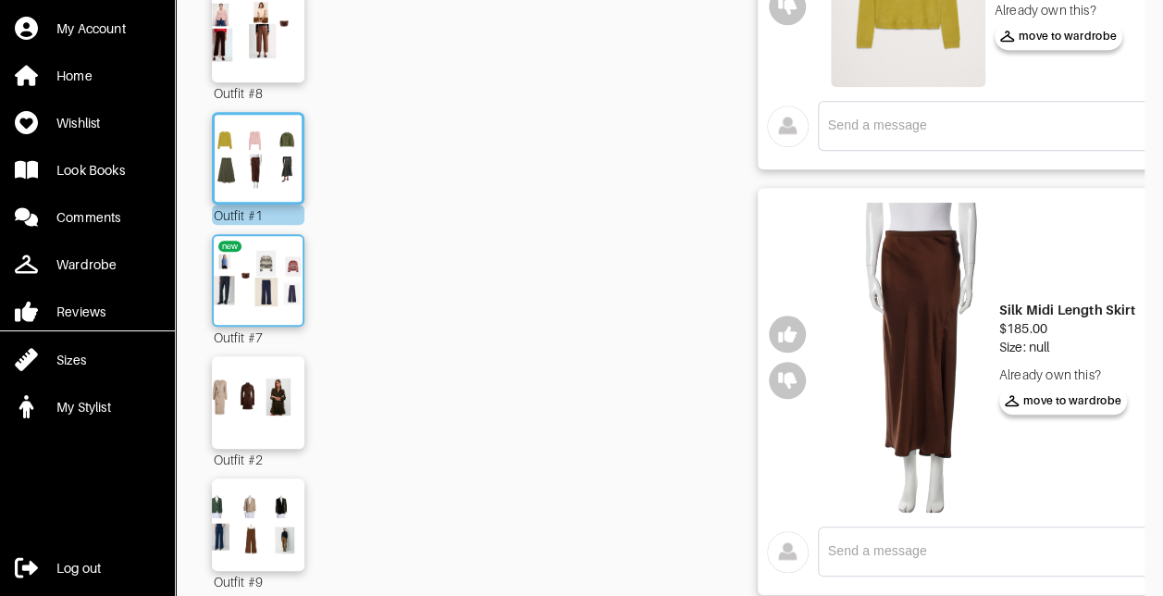
click at [272, 291] on img at bounding box center [258, 280] width 100 height 70
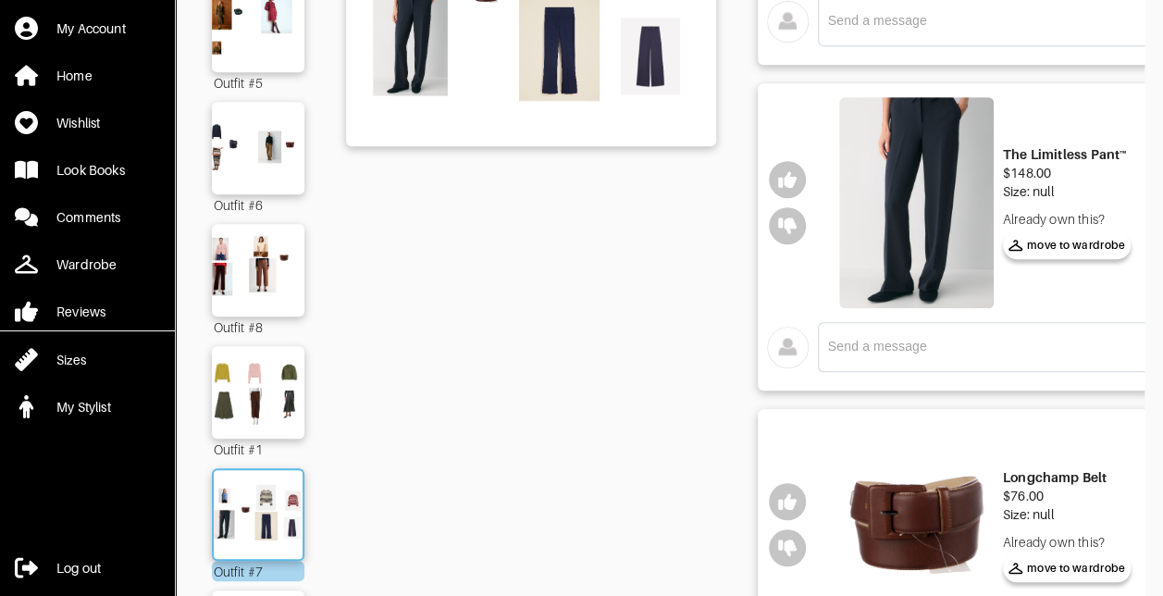
scroll to position [740, 0]
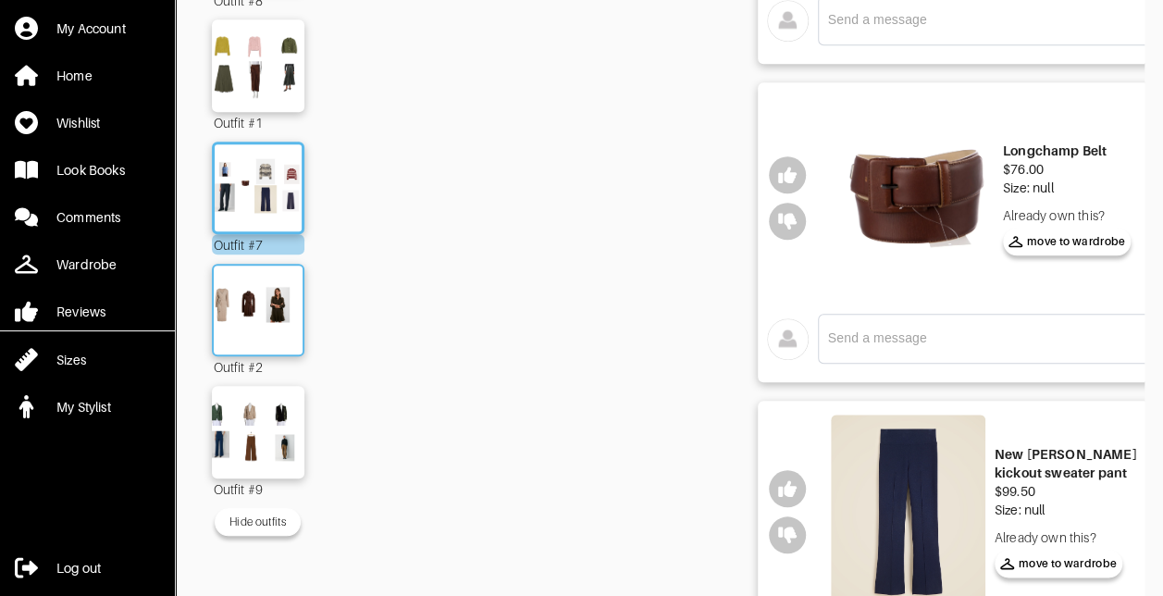
click at [268, 317] on img at bounding box center [258, 310] width 100 height 70
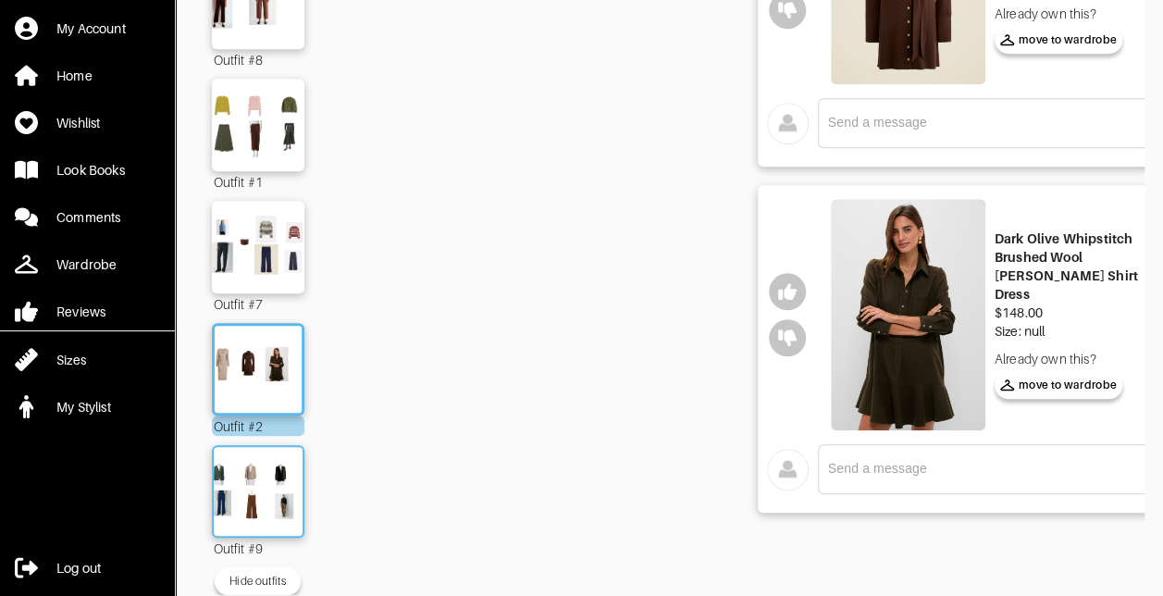
scroll to position [713, 0]
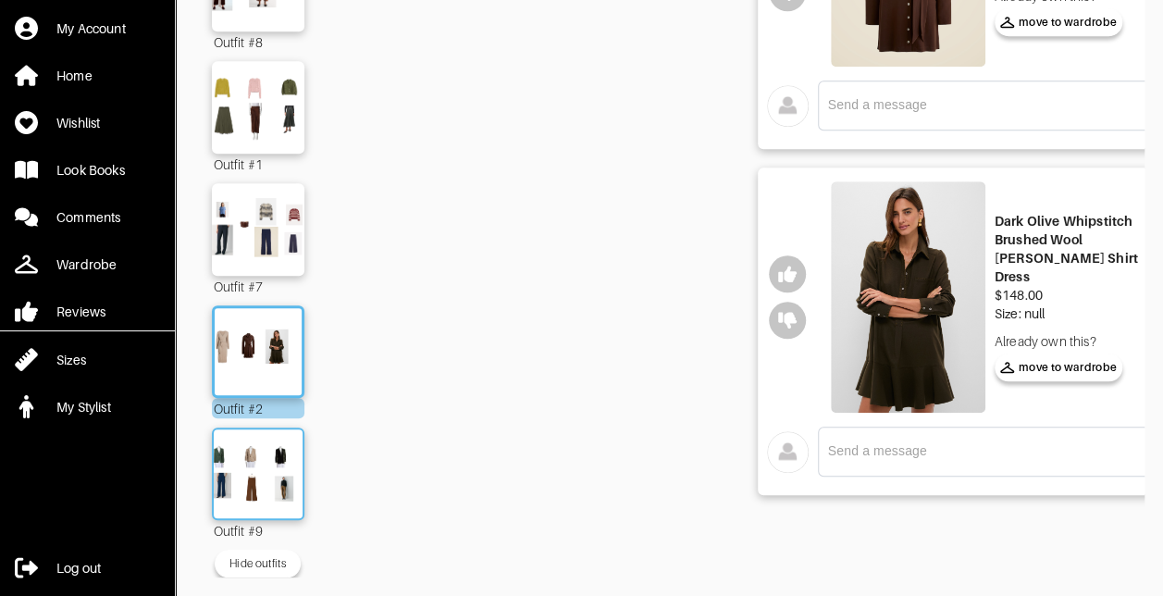
click at [255, 467] on img at bounding box center [258, 474] width 100 height 70
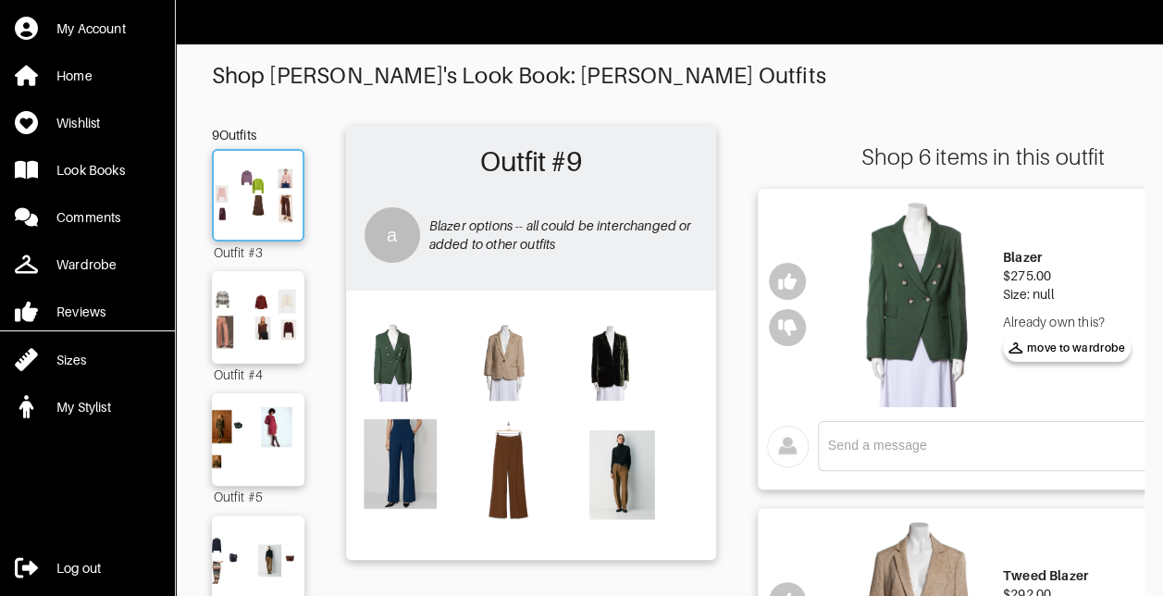
click at [274, 178] on img at bounding box center [258, 195] width 100 height 70
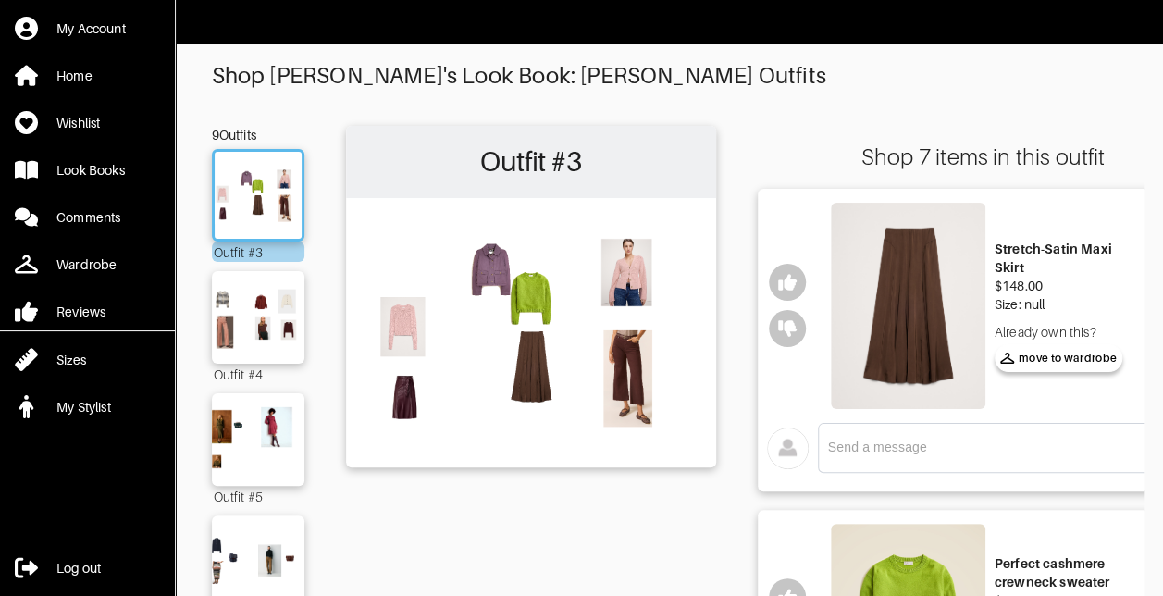
click at [904, 294] on img at bounding box center [908, 306] width 155 height 206
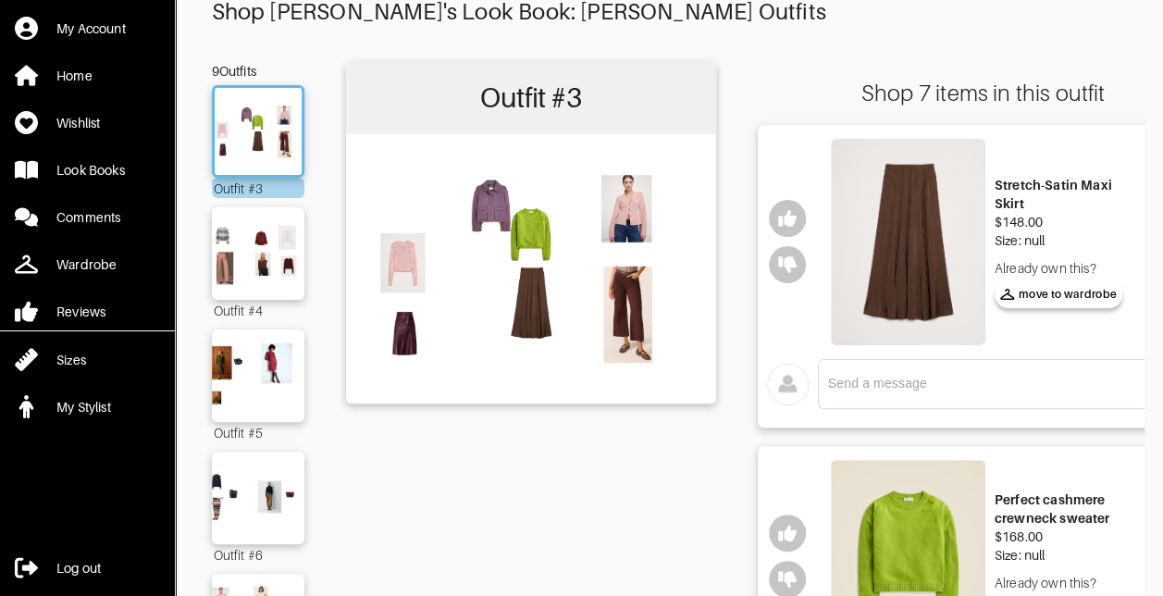
scroll to position [93, 0]
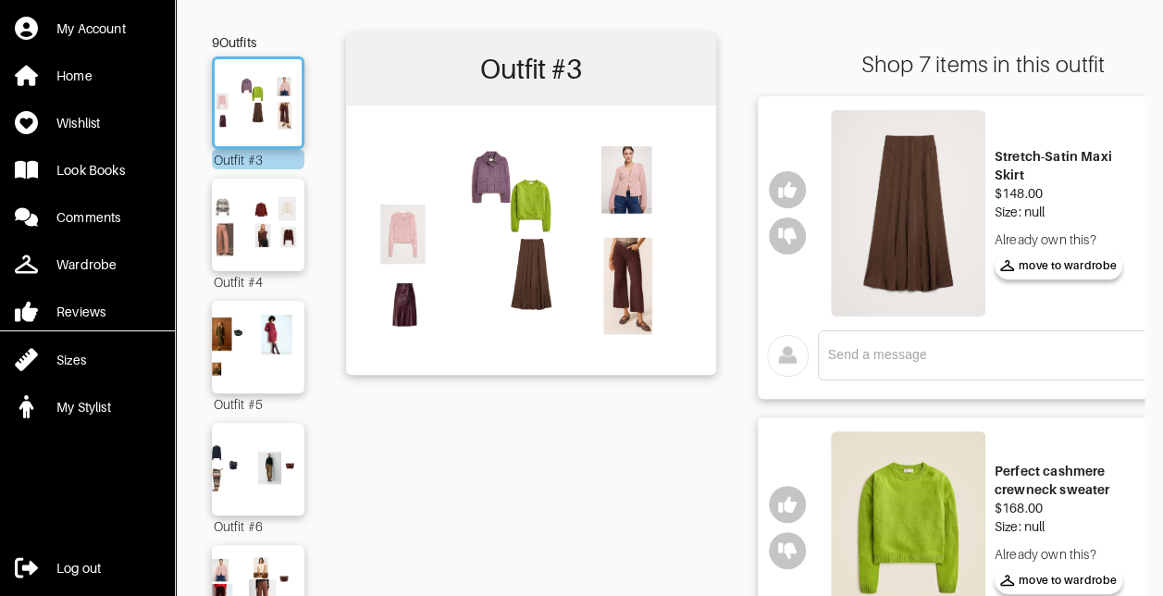
click at [627, 282] on img at bounding box center [531, 239] width 352 height 248
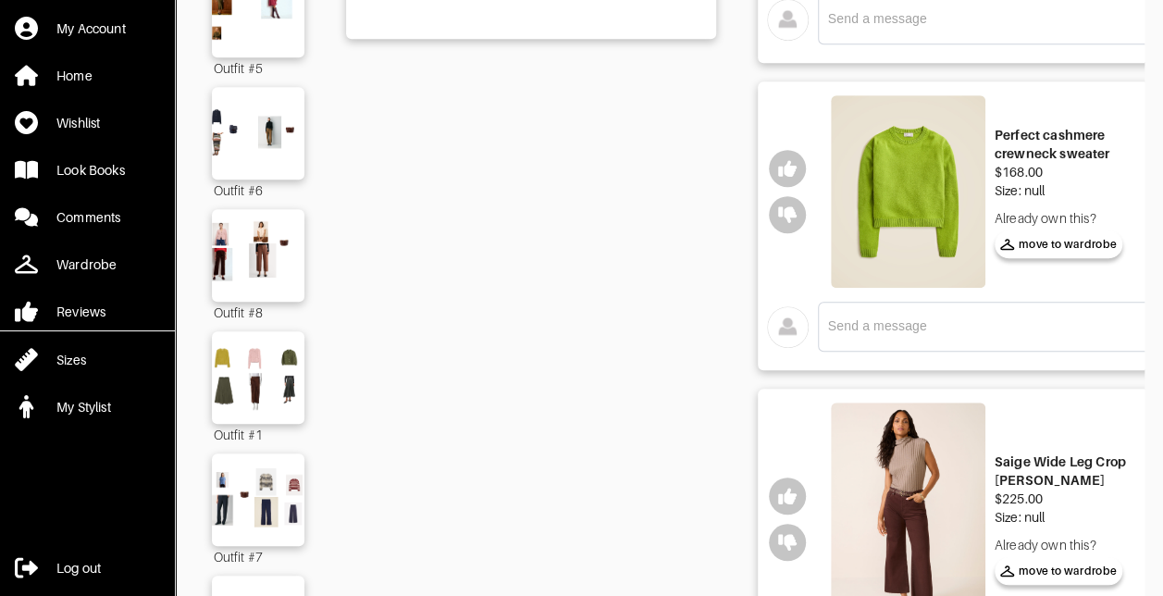
scroll to position [463, 0]
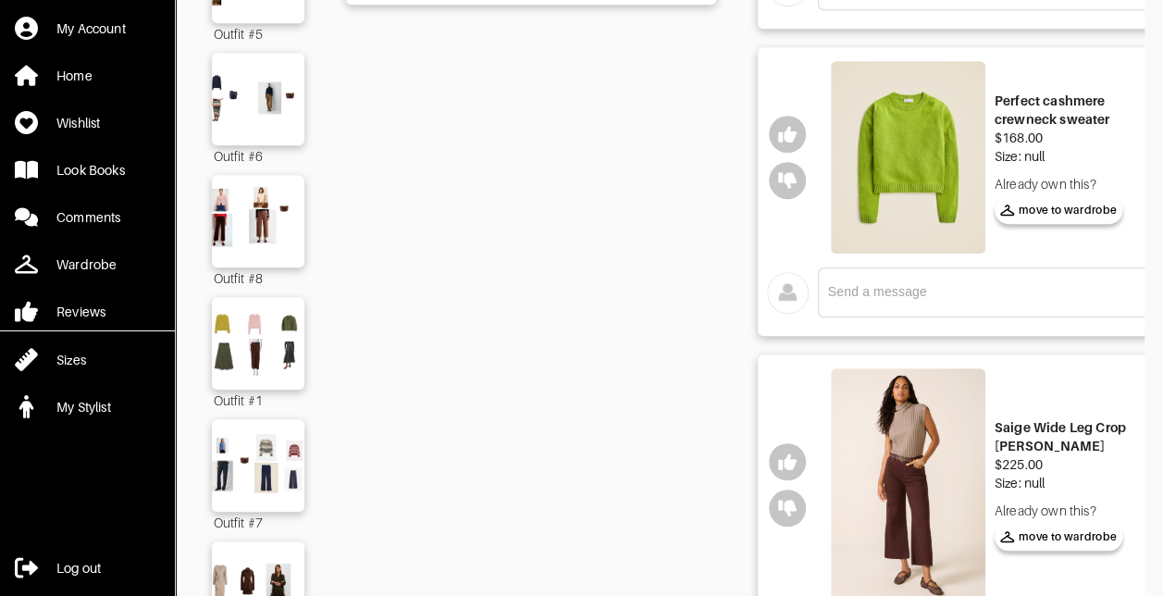
click at [916, 181] on img at bounding box center [908, 157] width 155 height 193
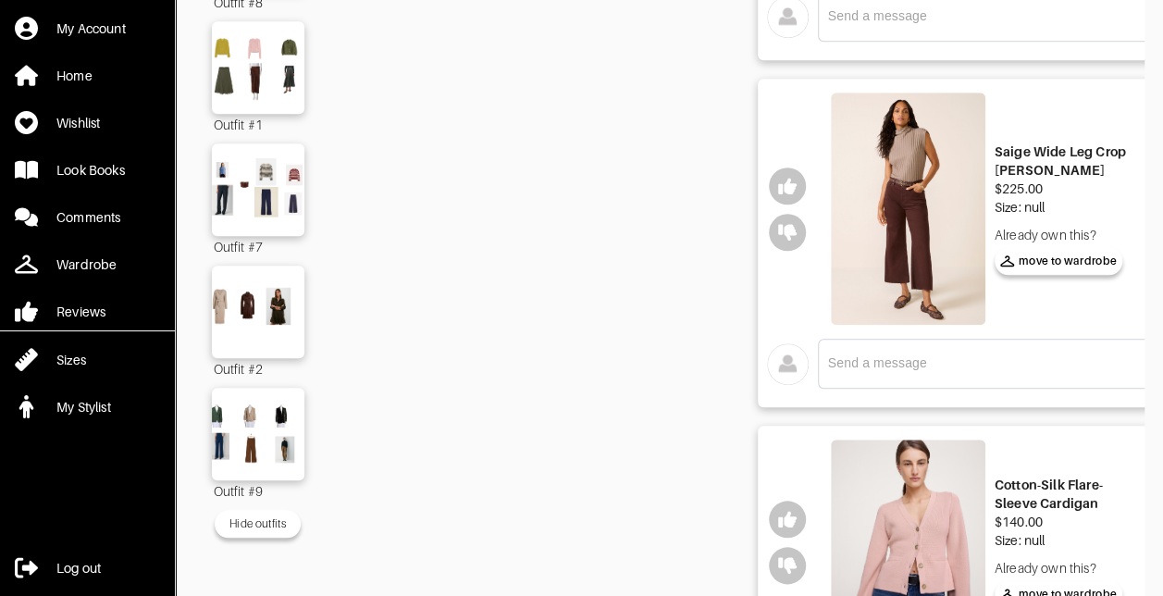
scroll to position [740, 0]
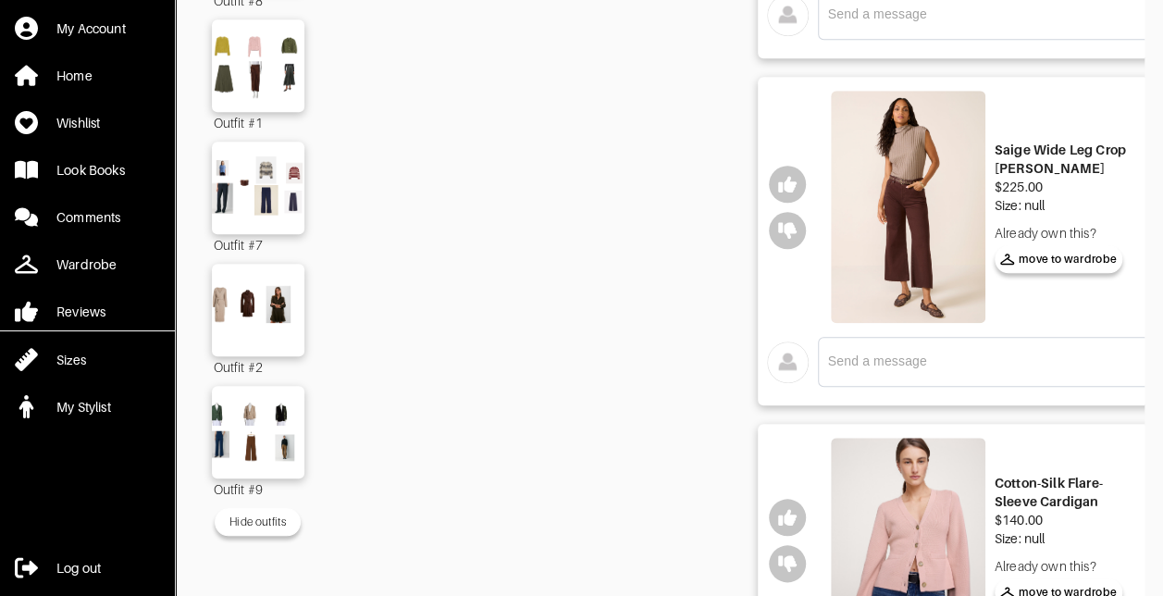
click at [901, 186] on img at bounding box center [908, 206] width 155 height 231
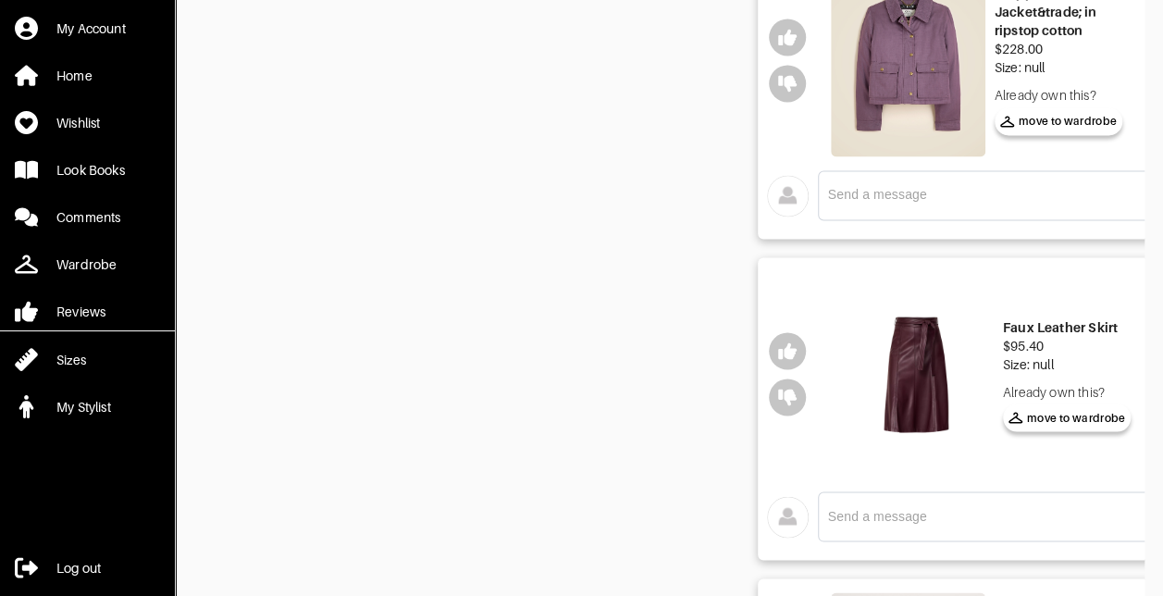
scroll to position [1573, 0]
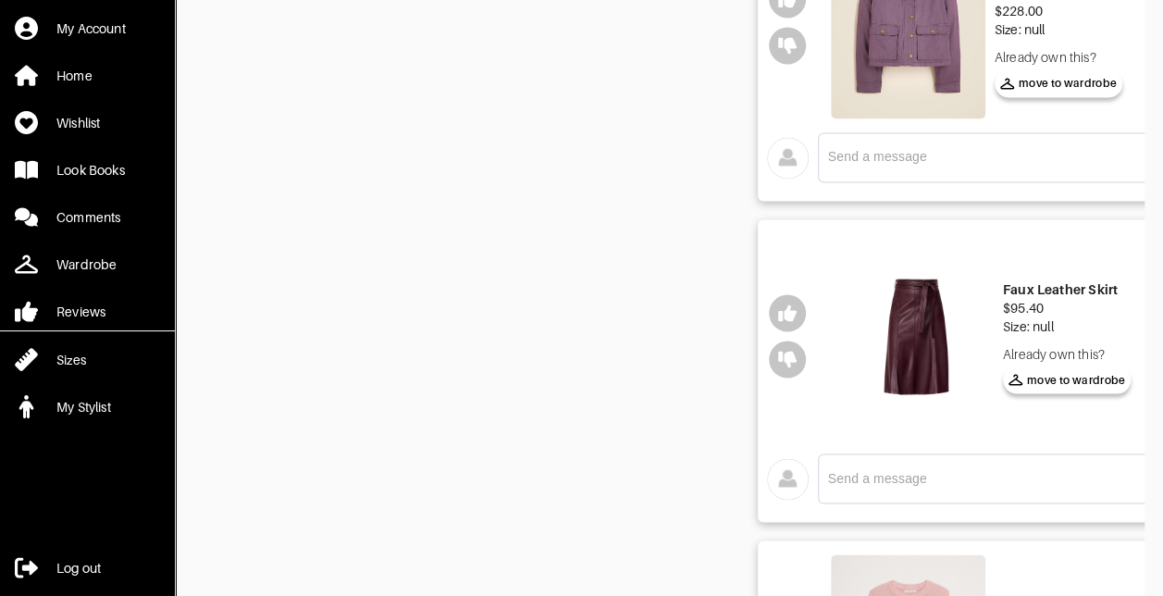
click at [924, 339] on img at bounding box center [916, 336] width 155 height 206
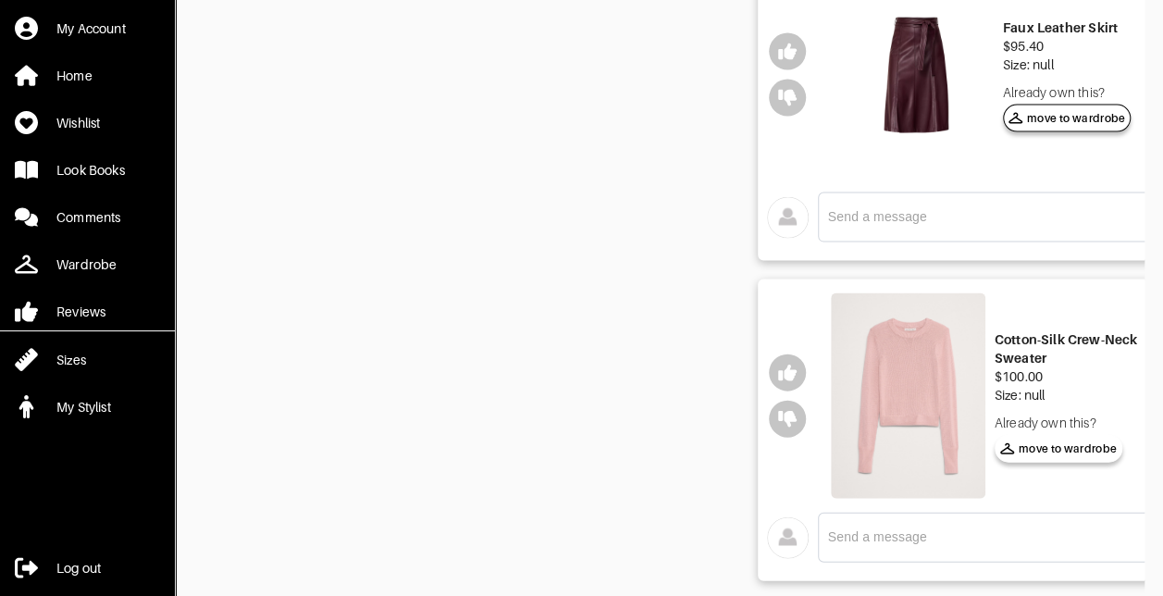
scroll to position [1851, 0]
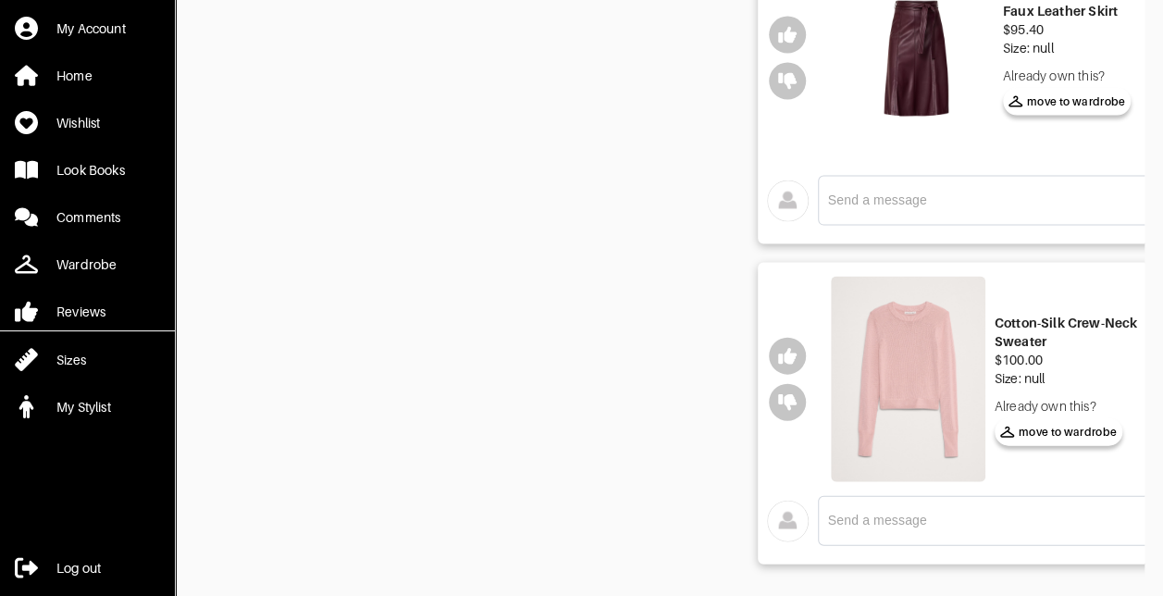
click at [913, 368] on img at bounding box center [908, 380] width 155 height 206
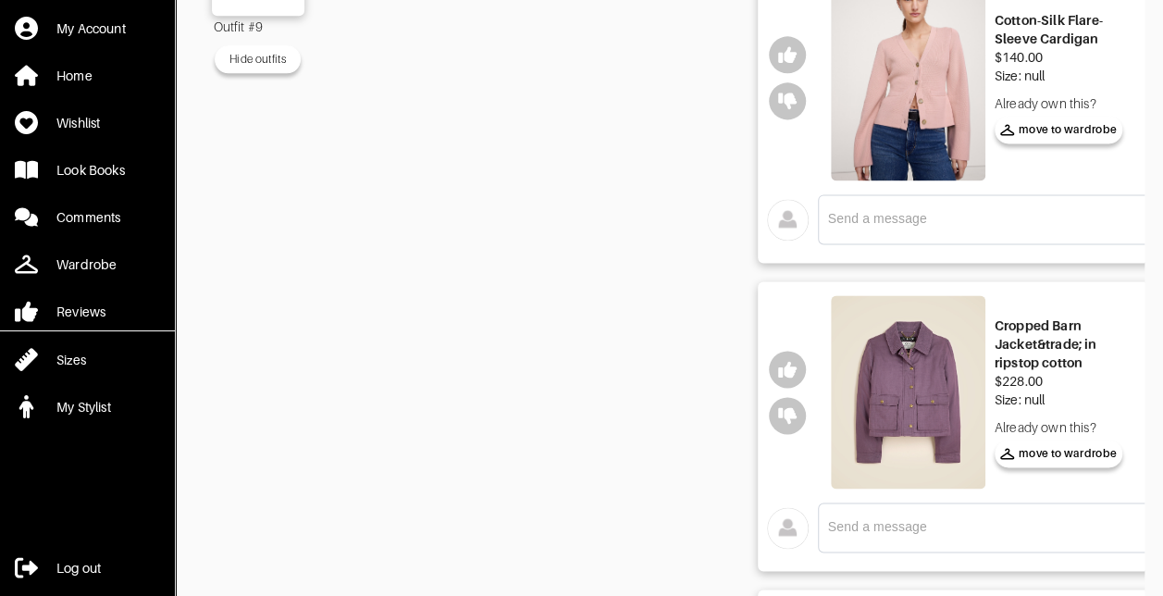
scroll to position [1296, 0]
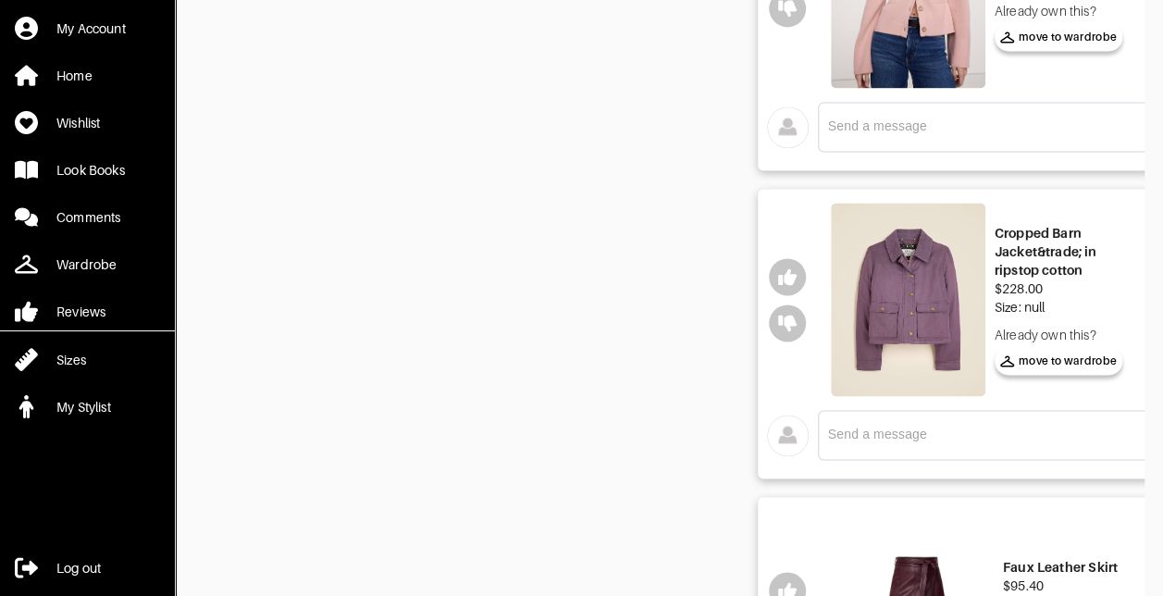
click at [914, 317] on img at bounding box center [908, 299] width 155 height 193
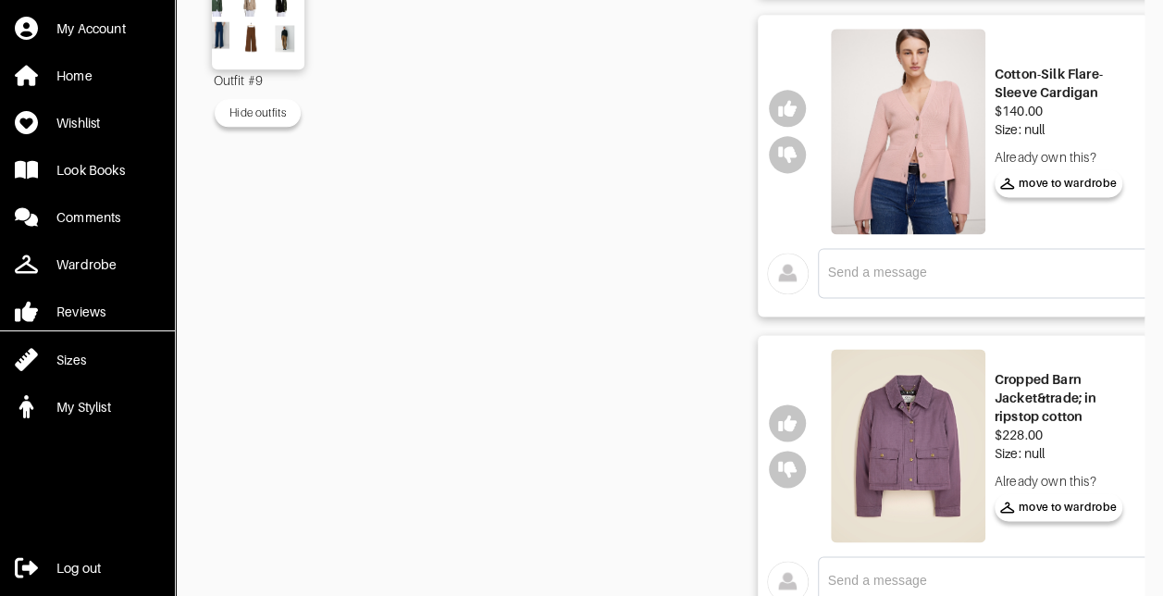
scroll to position [926, 0]
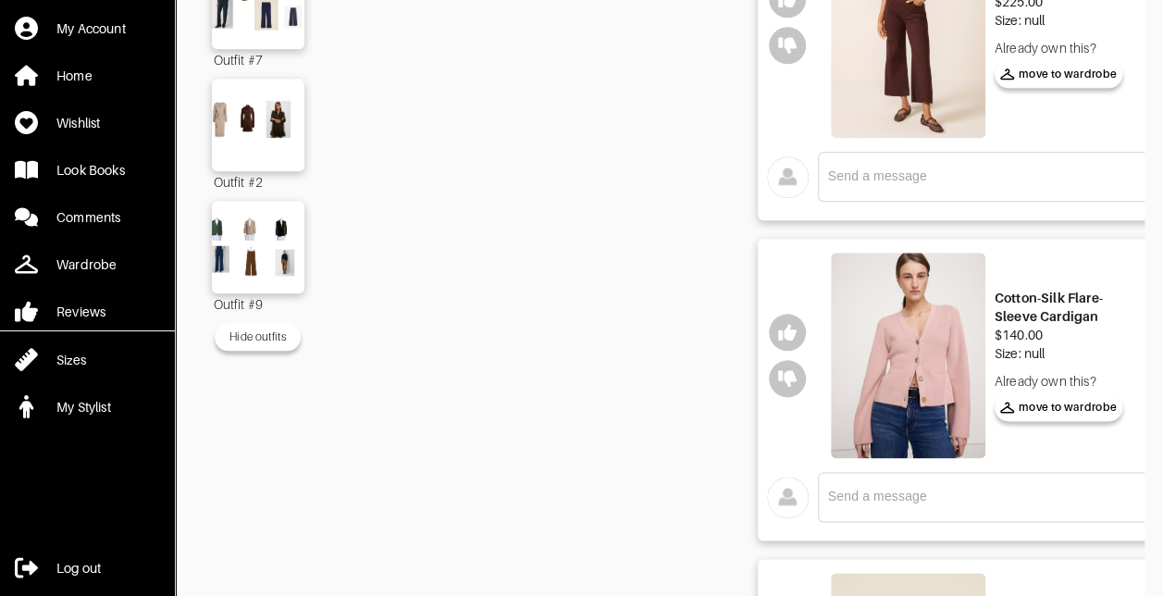
click at [893, 325] on img at bounding box center [908, 356] width 155 height 206
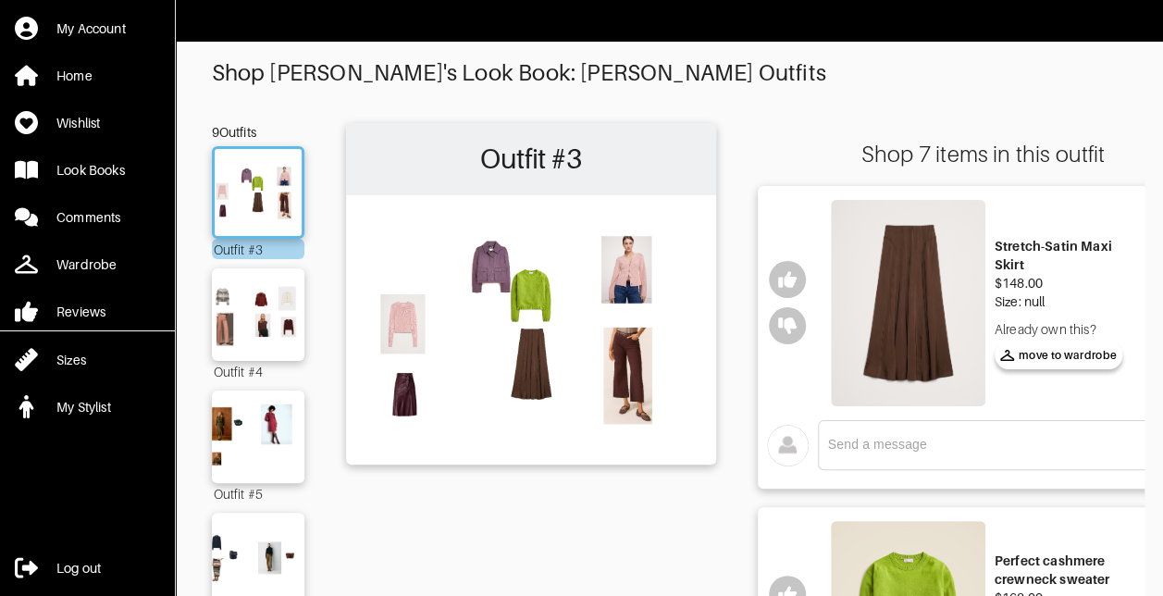
scroll to position [0, 0]
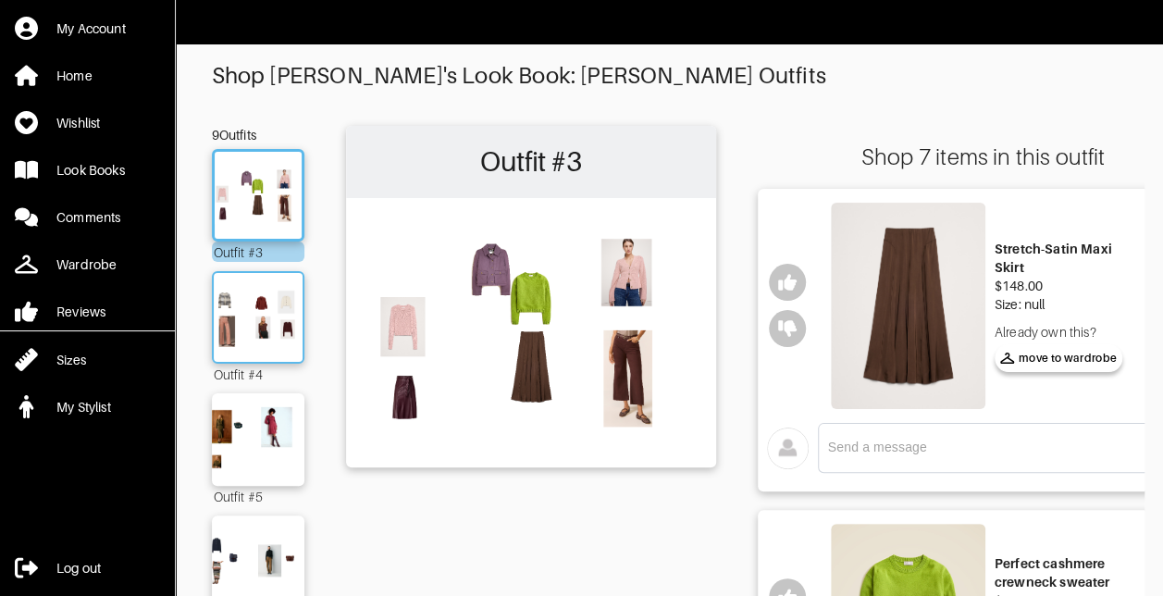
click at [278, 328] on img at bounding box center [258, 317] width 100 height 70
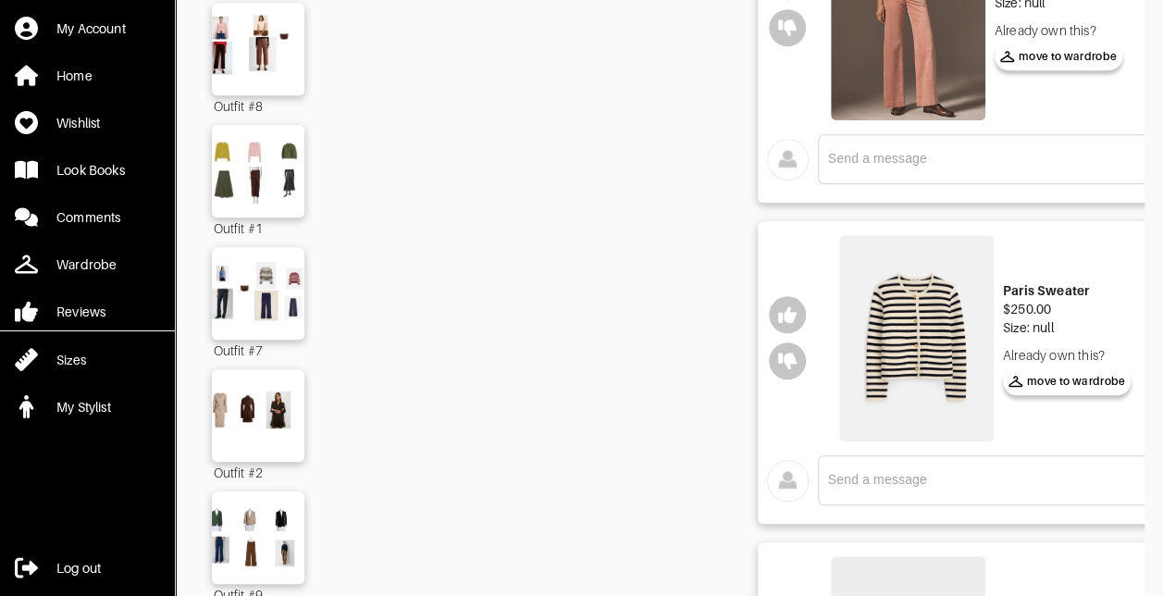
scroll to position [648, 0]
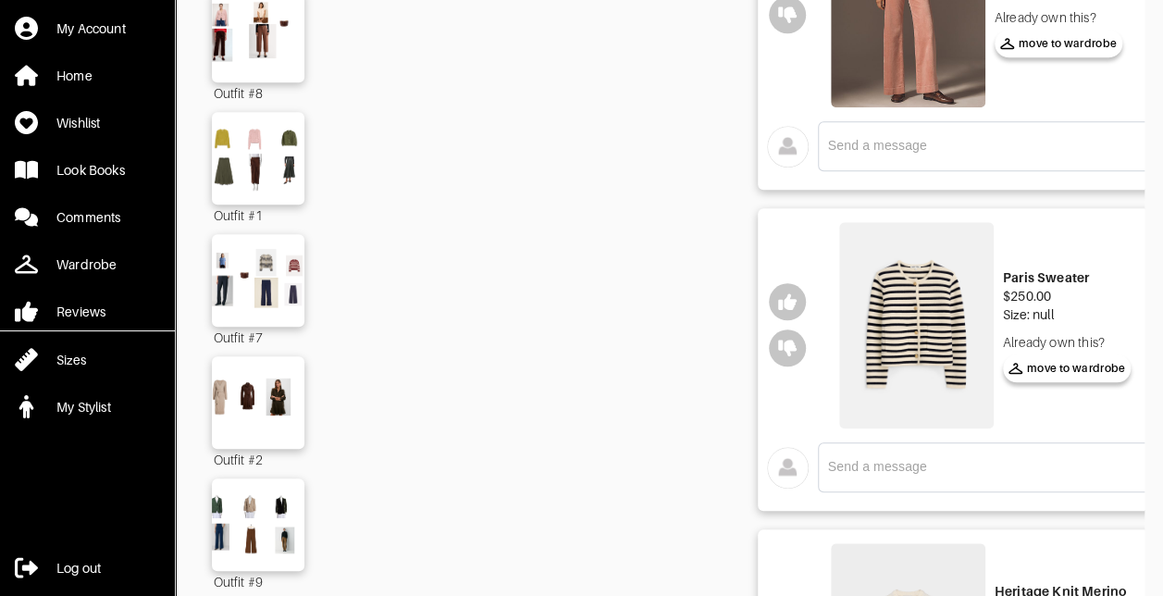
click at [926, 316] on img at bounding box center [916, 325] width 155 height 206
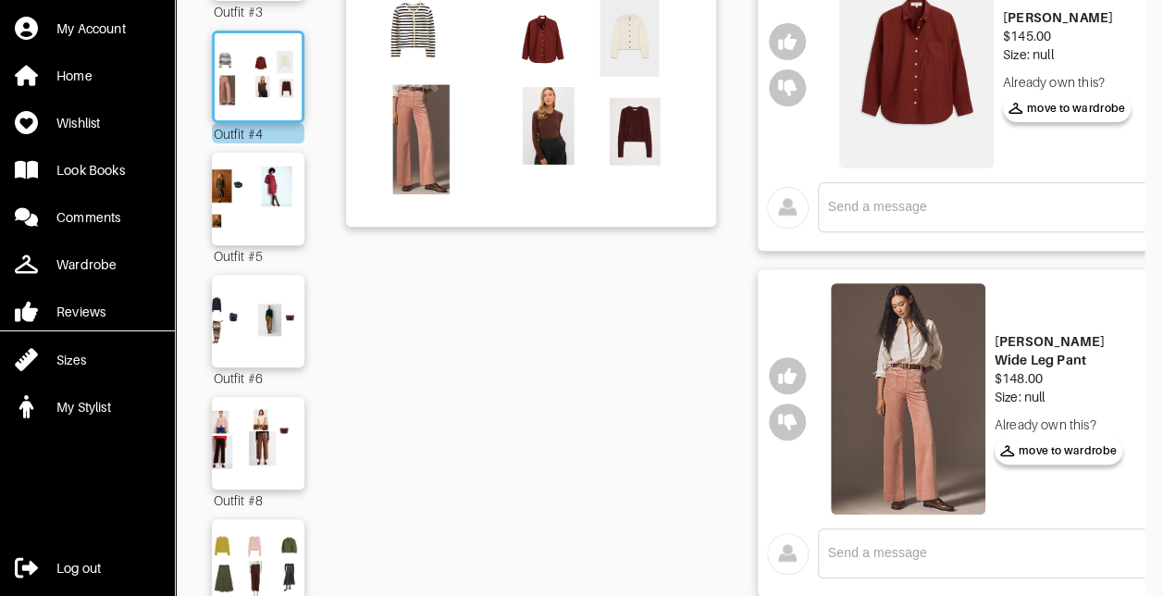
scroll to position [185, 0]
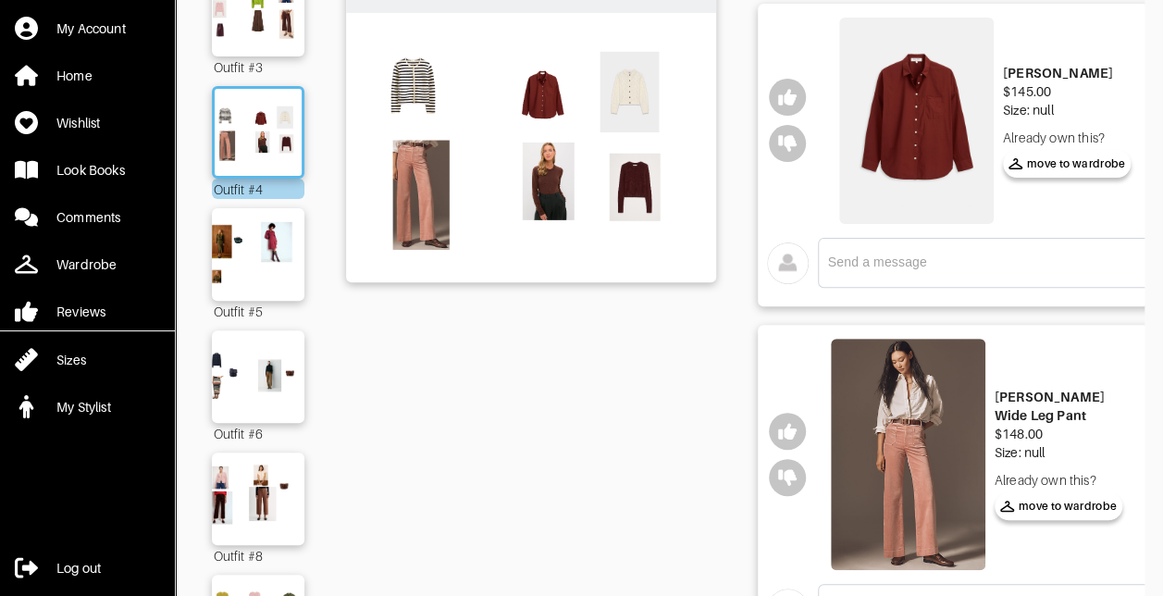
click at [913, 449] on img at bounding box center [908, 455] width 155 height 232
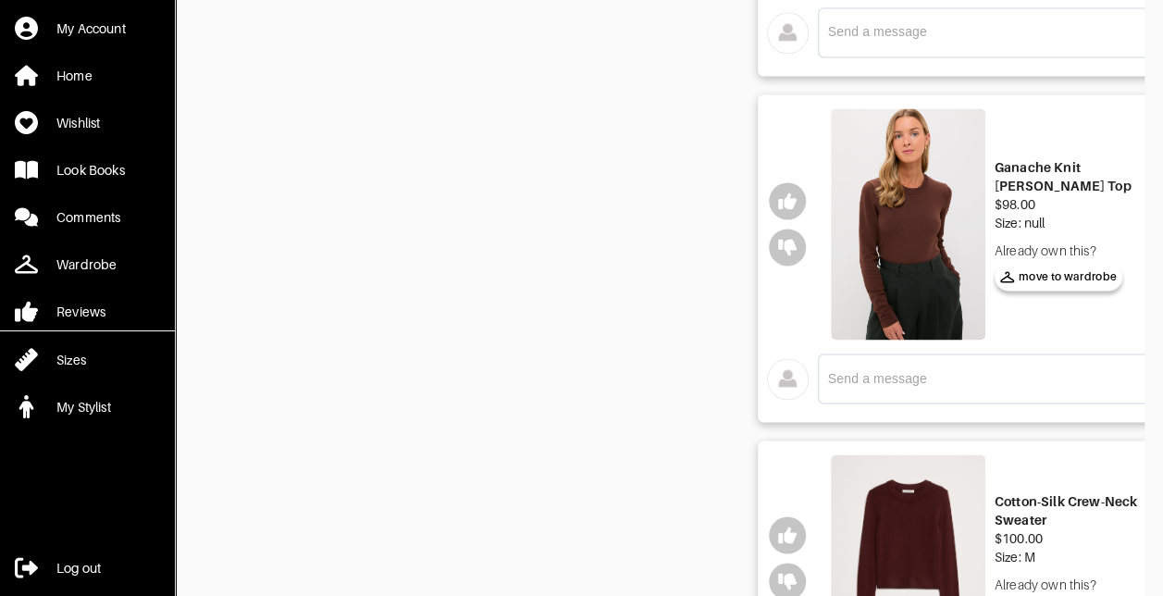
scroll to position [1388, 0]
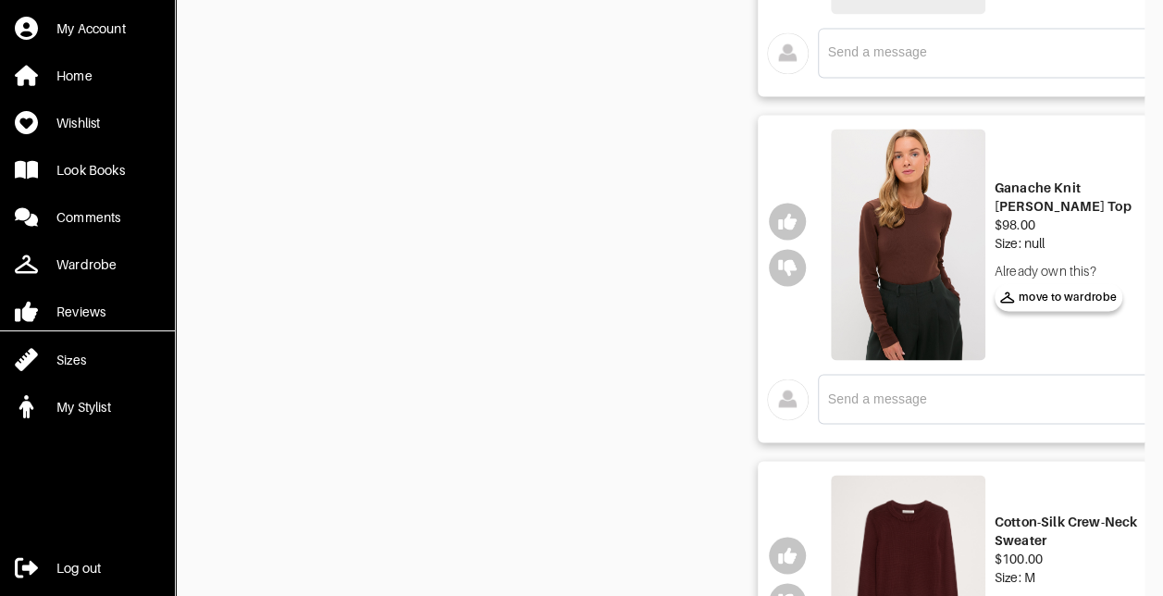
click at [940, 194] on img at bounding box center [908, 245] width 155 height 232
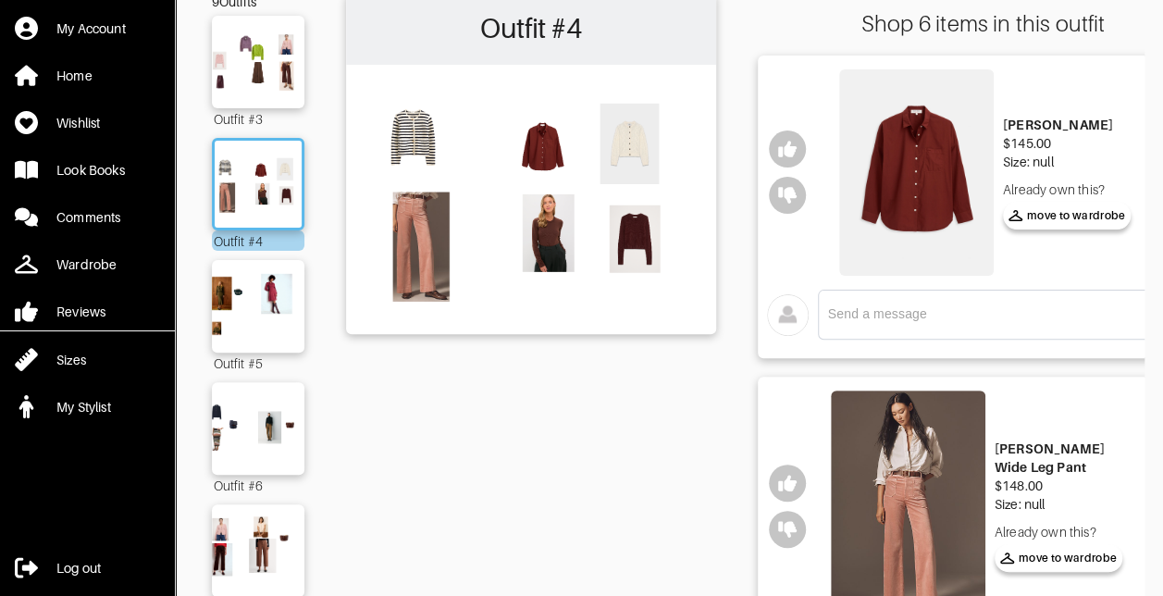
scroll to position [93, 0]
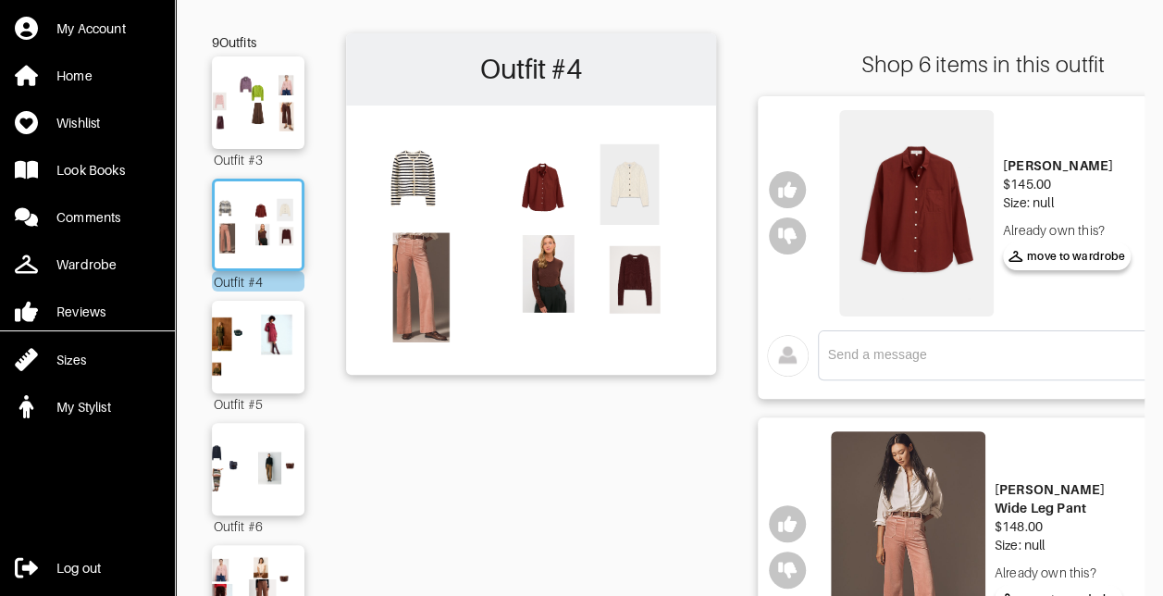
click at [935, 228] on img at bounding box center [916, 213] width 155 height 206
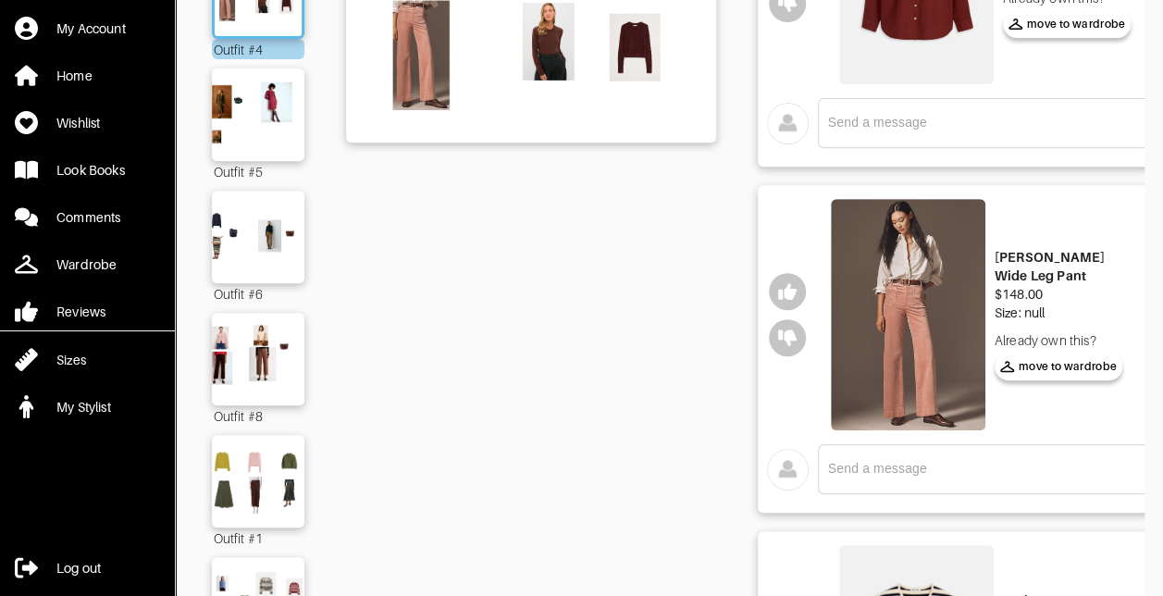
scroll to position [370, 0]
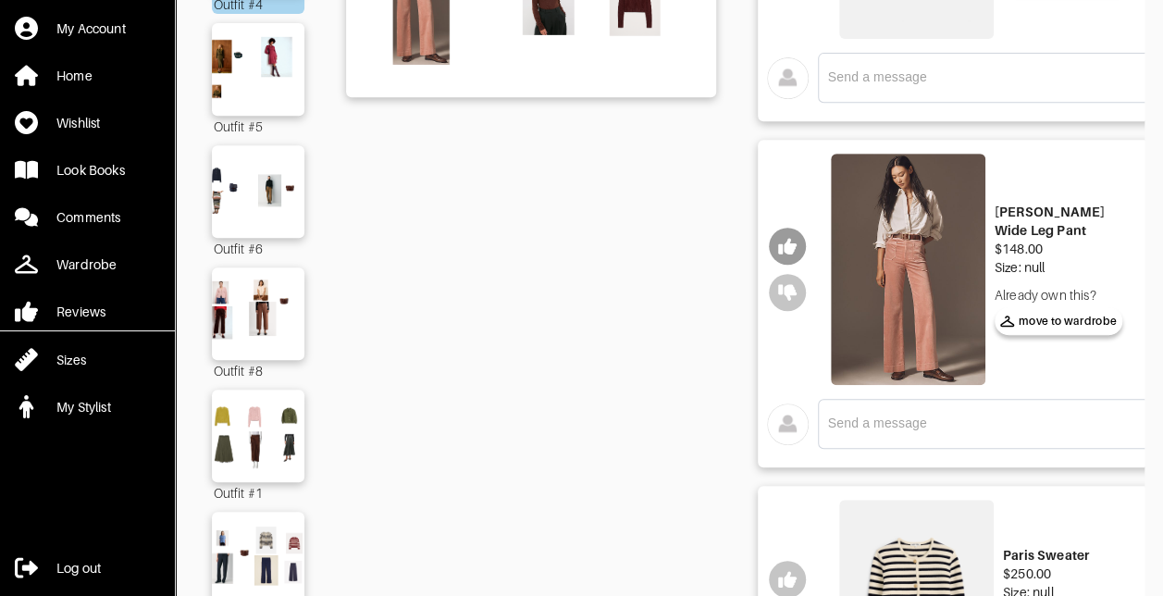
click at [791, 239] on icon "button" at bounding box center [787, 246] width 19 height 17
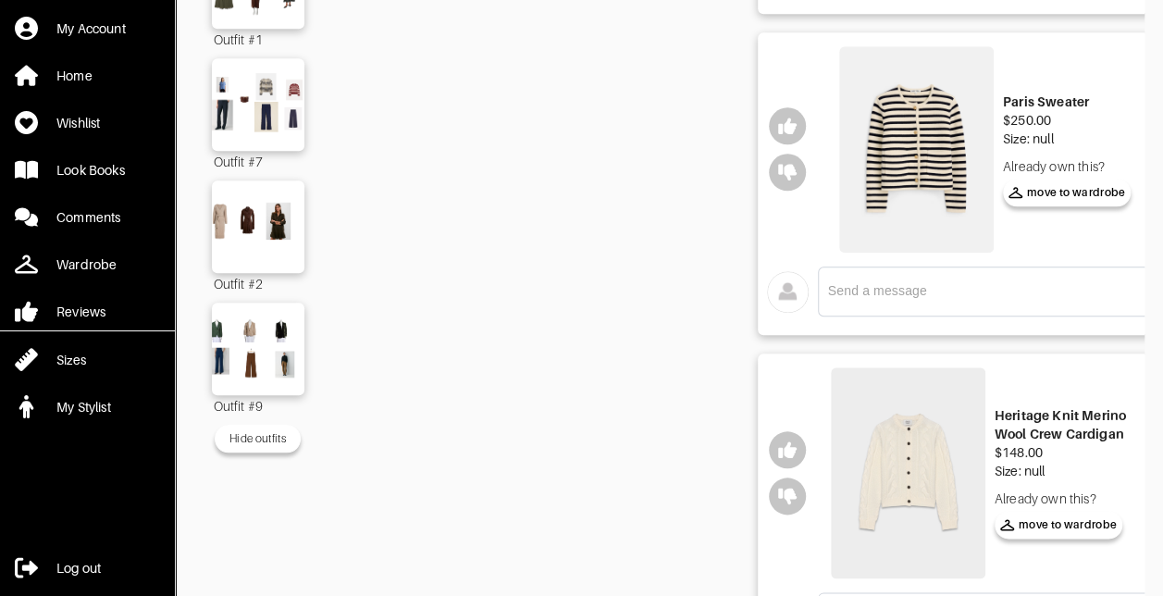
scroll to position [833, 0]
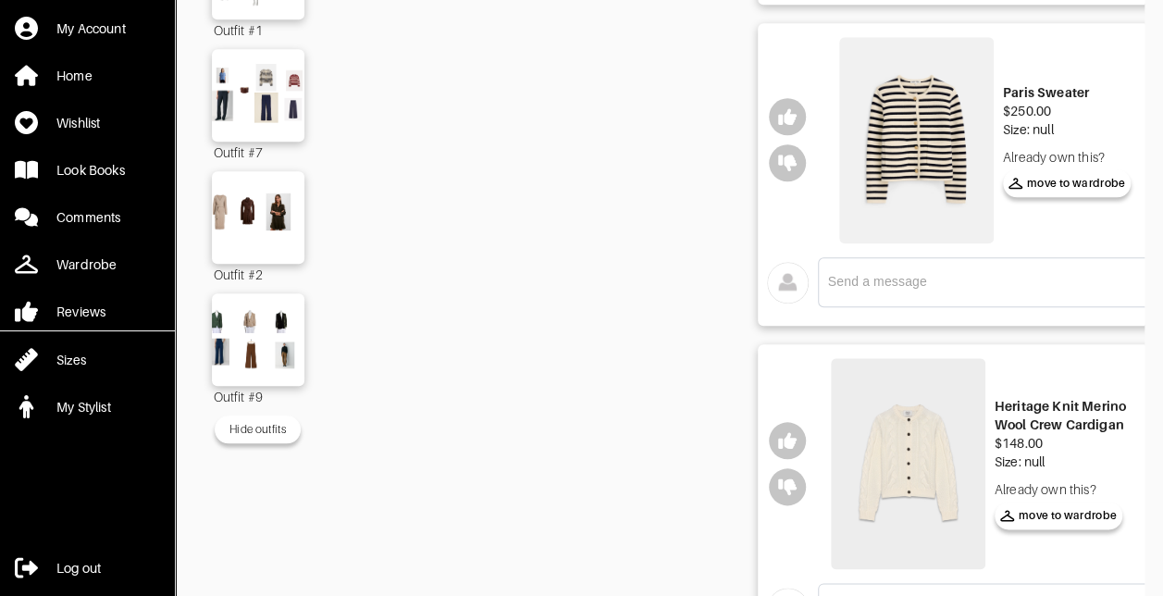
click at [901, 285] on textarea at bounding box center [994, 282] width 332 height 18
type textarea "I have something VERY similar to this already"
click at [929, 474] on img at bounding box center [908, 463] width 155 height 211
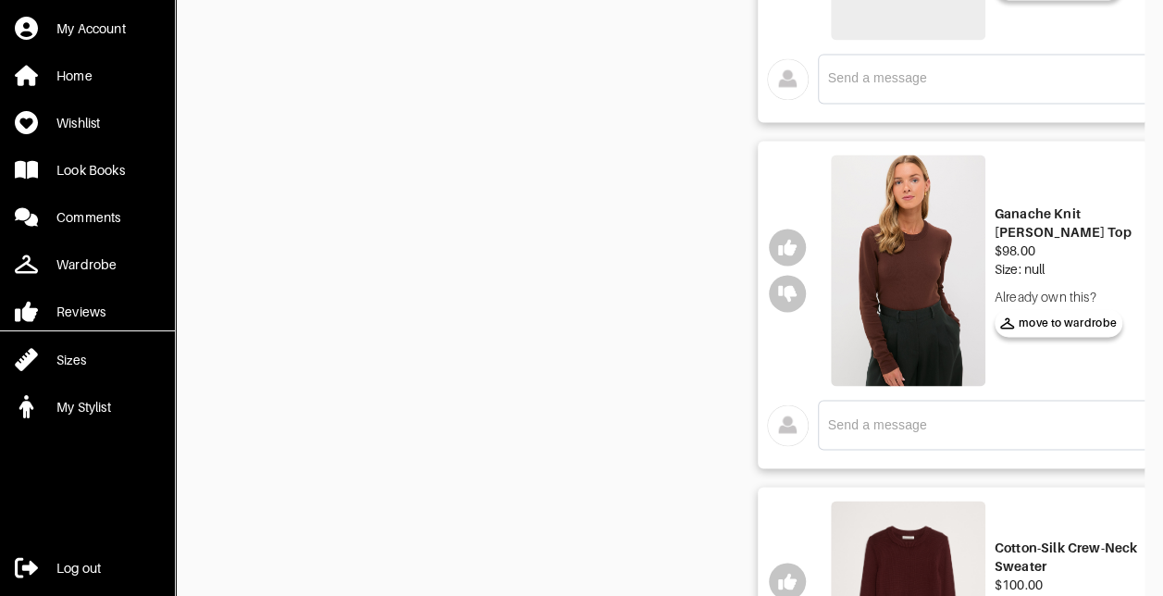
scroll to position [1388, 0]
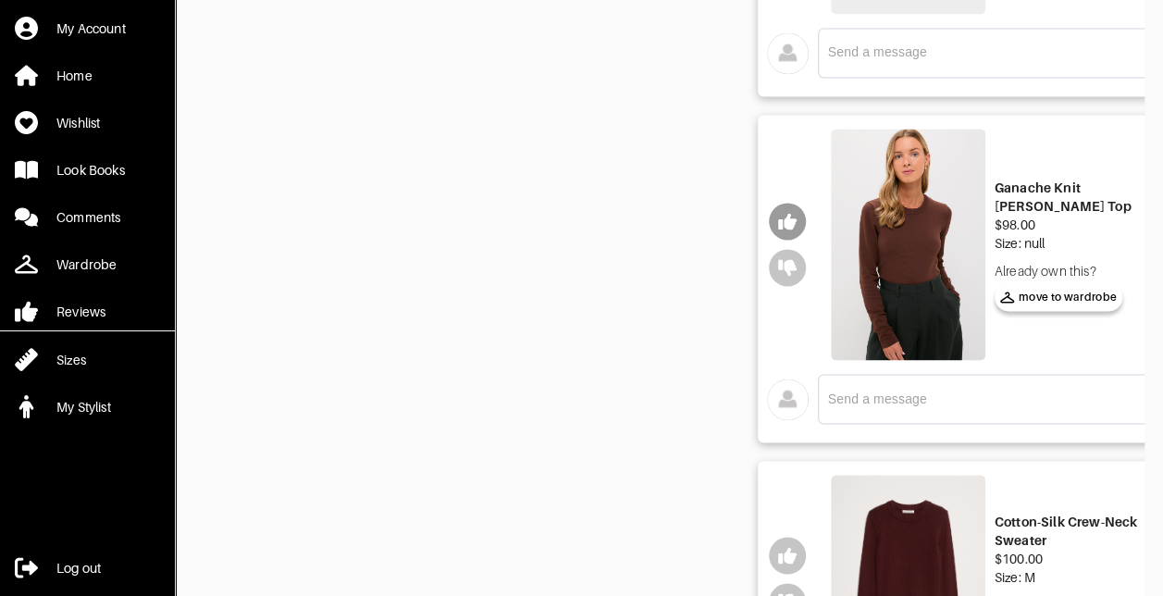
click at [785, 215] on icon "button" at bounding box center [787, 221] width 19 height 19
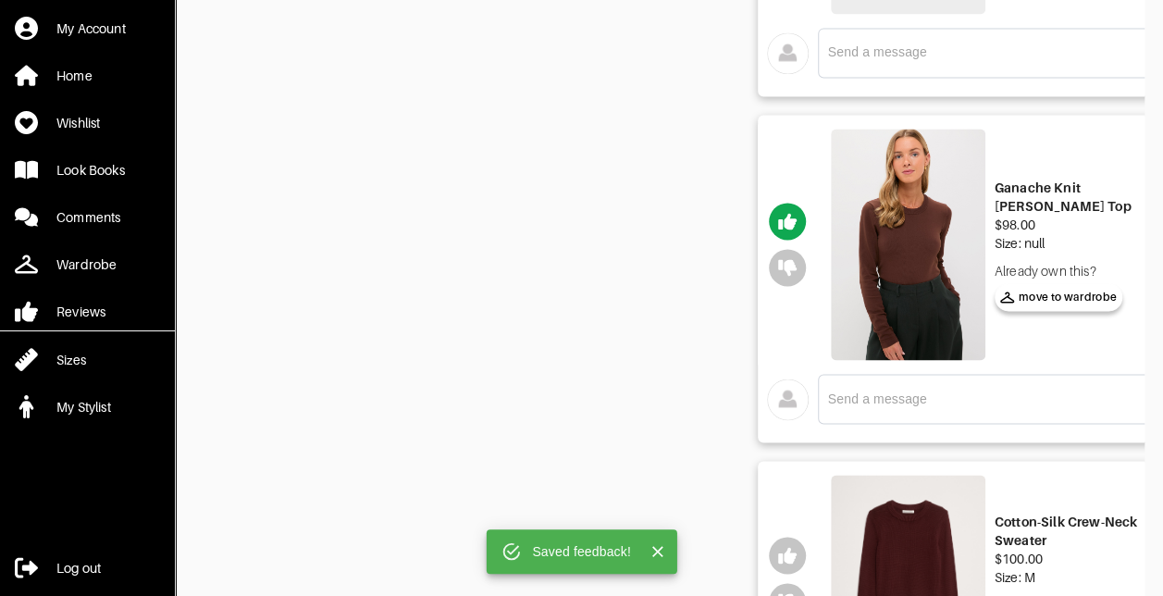
scroll to position [1573, 0]
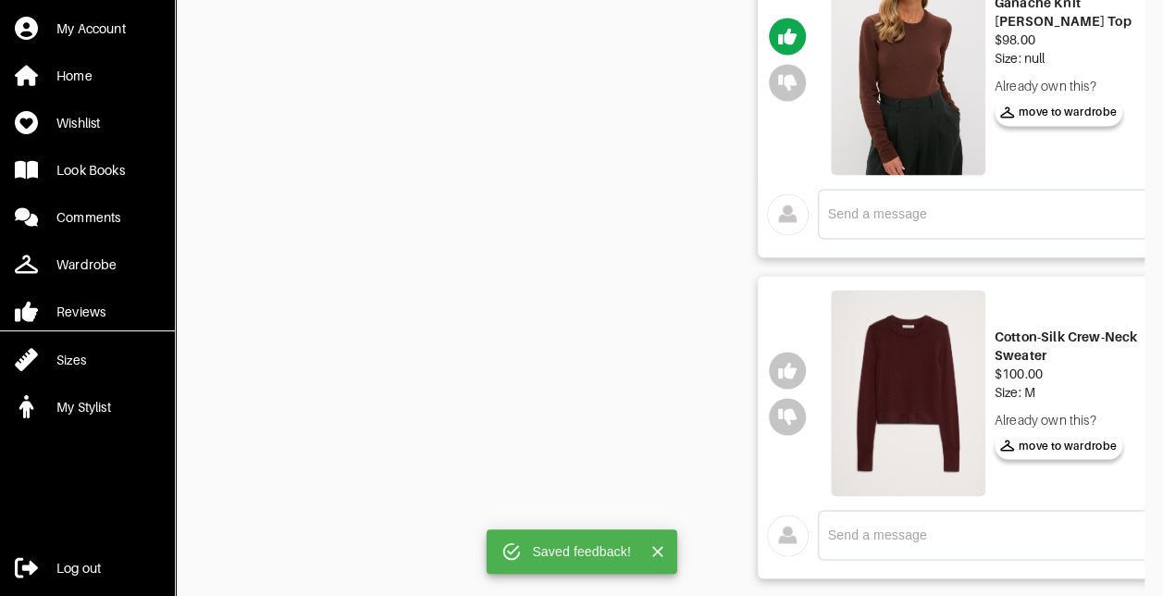
click at [918, 412] on img at bounding box center [908, 393] width 155 height 206
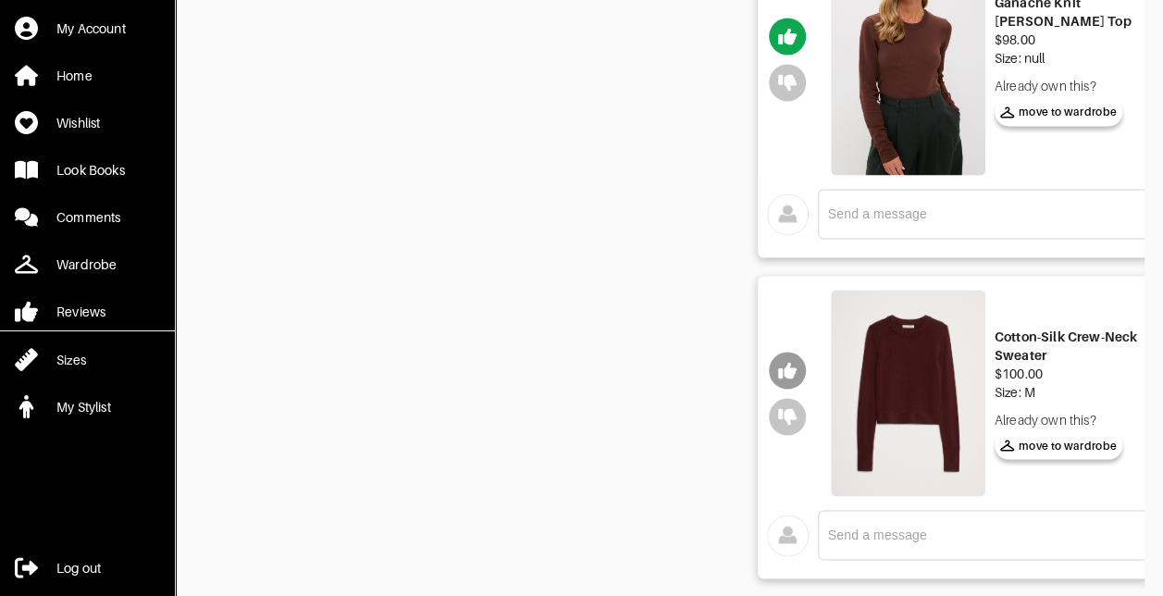
click at [790, 362] on icon "button" at bounding box center [787, 370] width 19 height 17
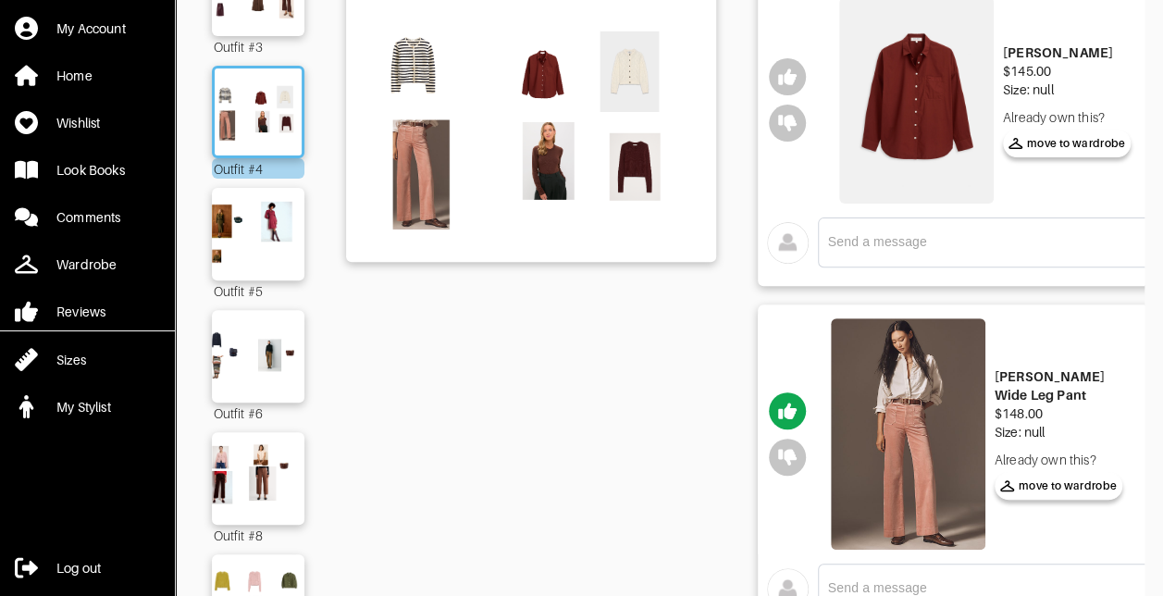
scroll to position [185, 0]
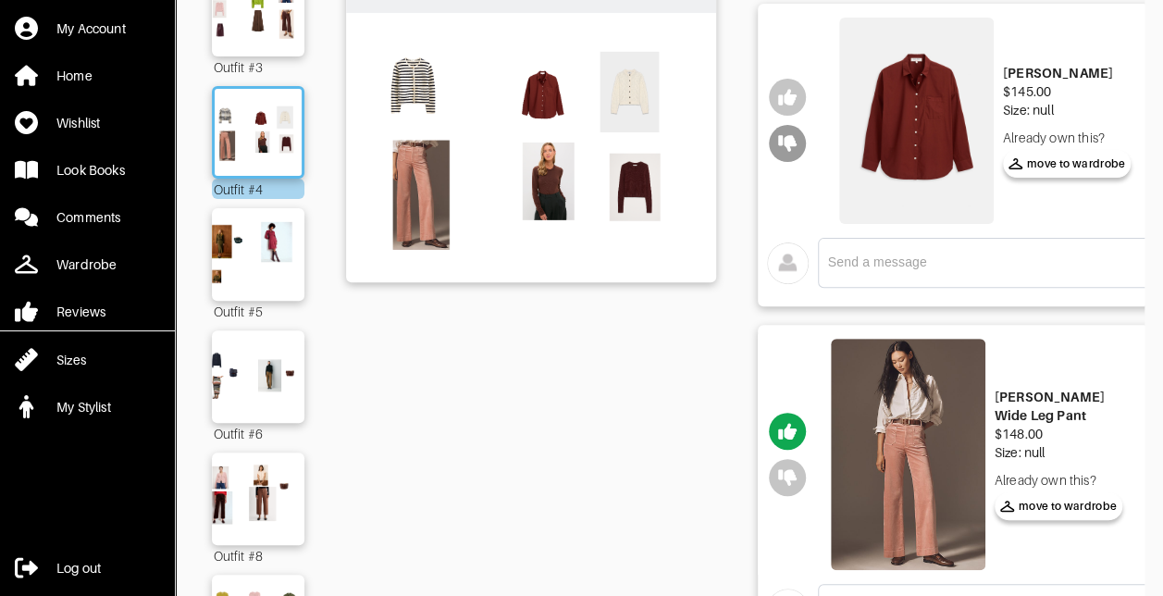
click at [792, 144] on icon "button" at bounding box center [787, 144] width 19 height 17
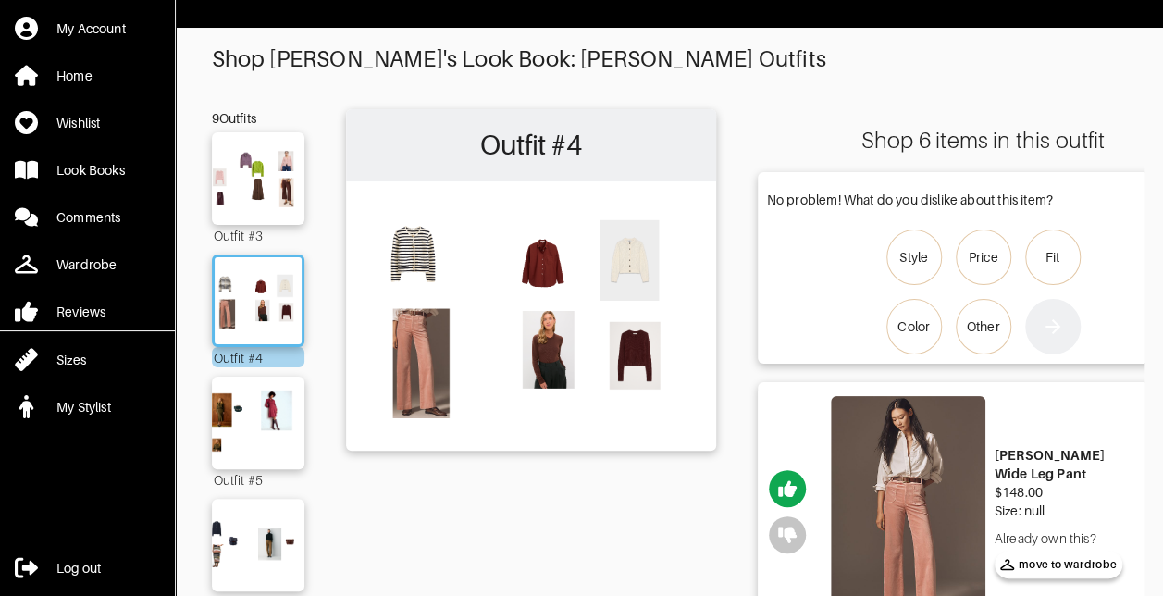
scroll to position [0, 0]
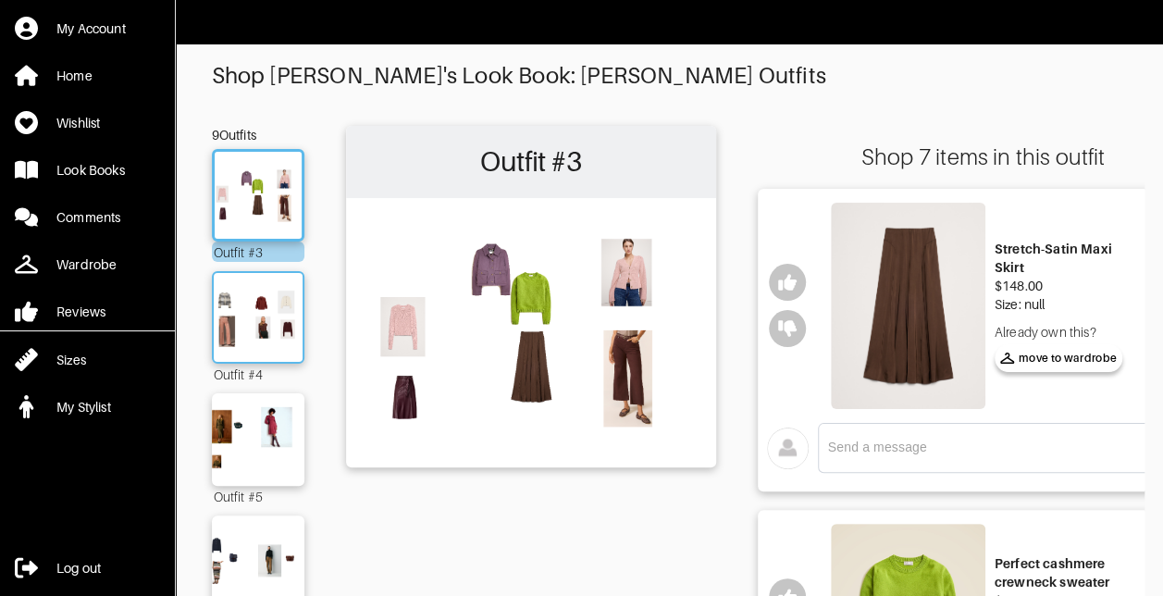
click at [273, 331] on img at bounding box center [258, 317] width 100 height 70
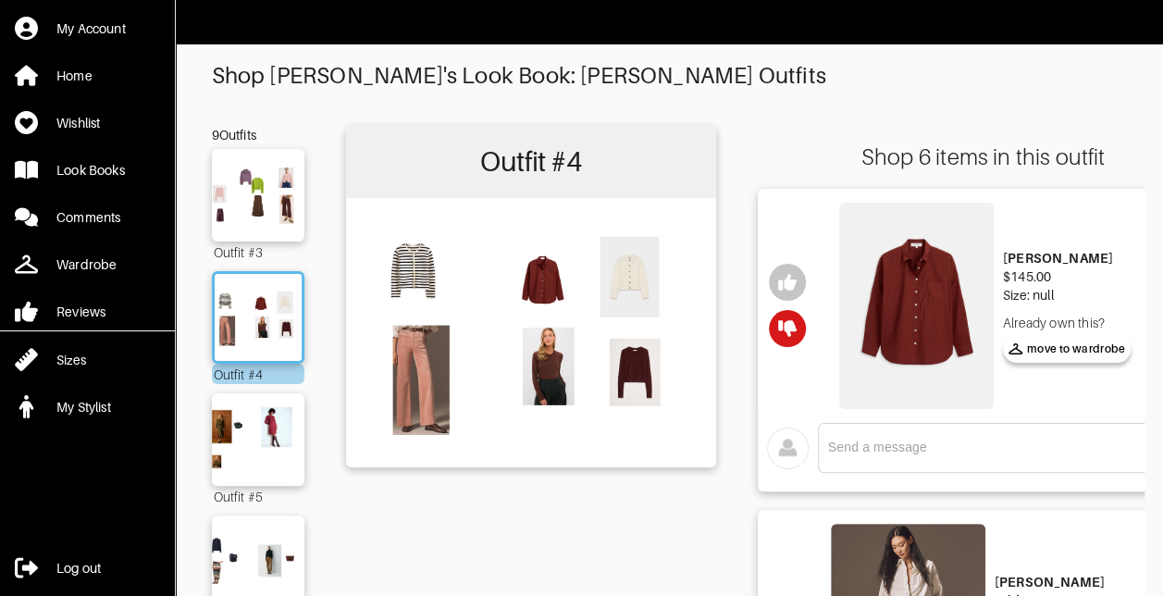
click at [903, 462] on div "x" at bounding box center [1009, 448] width 382 height 50
click at [907, 450] on textarea at bounding box center [994, 448] width 332 height 18
type textarea "This is weird but I dont like the pocket :)"
click at [797, 381] on div at bounding box center [787, 306] width 59 height 216
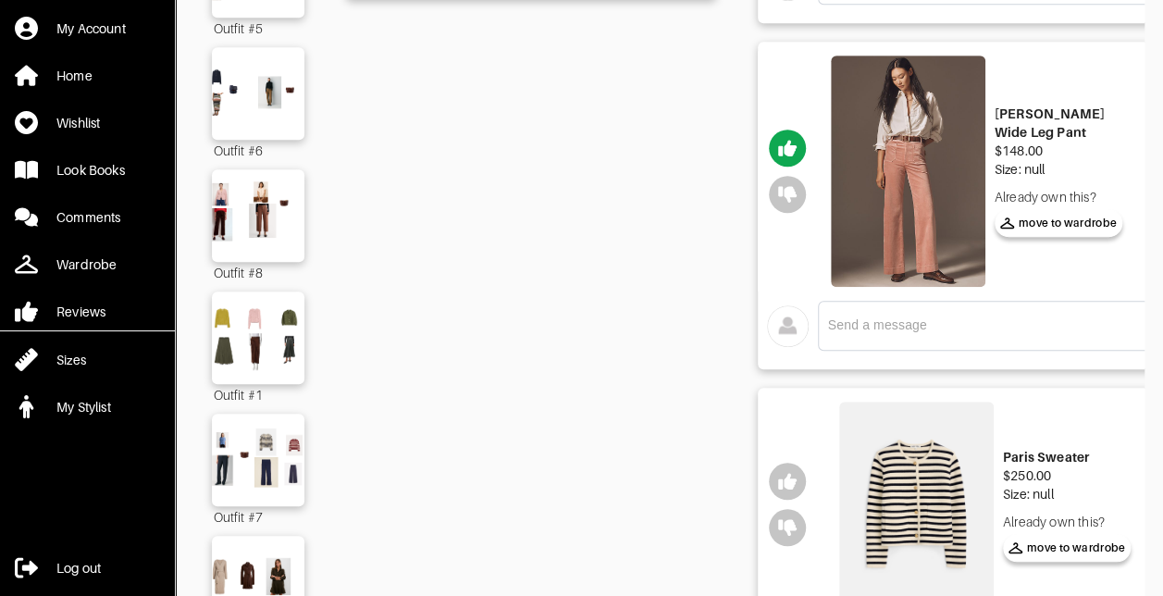
scroll to position [833, 0]
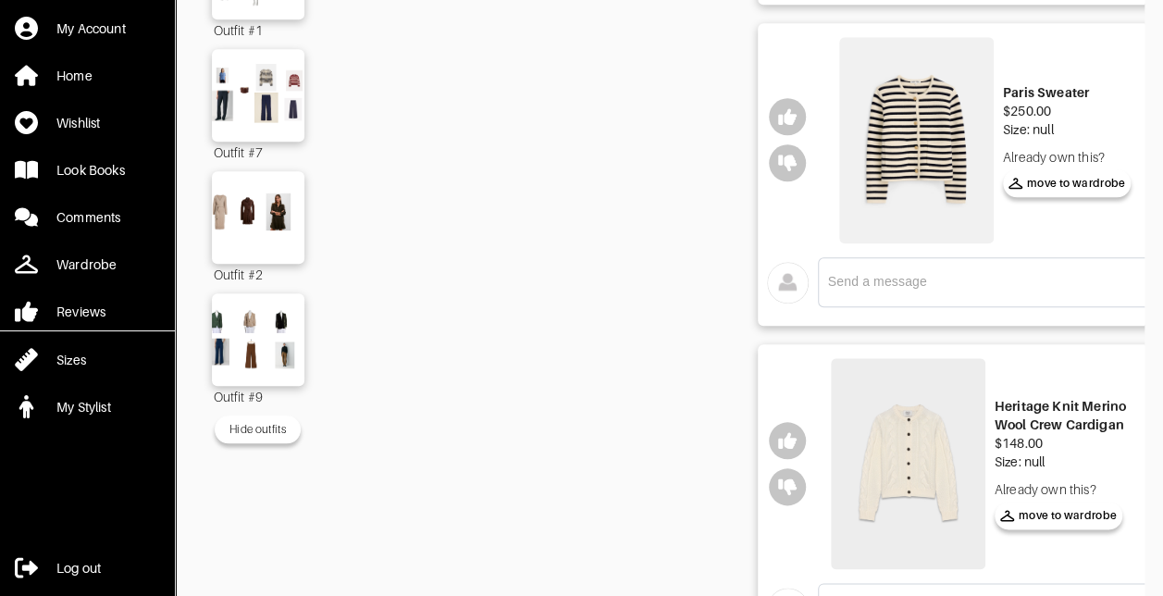
click at [868, 278] on textarea at bounding box center [994, 282] width 332 height 18
click at [794, 124] on icon "button" at bounding box center [787, 116] width 19 height 19
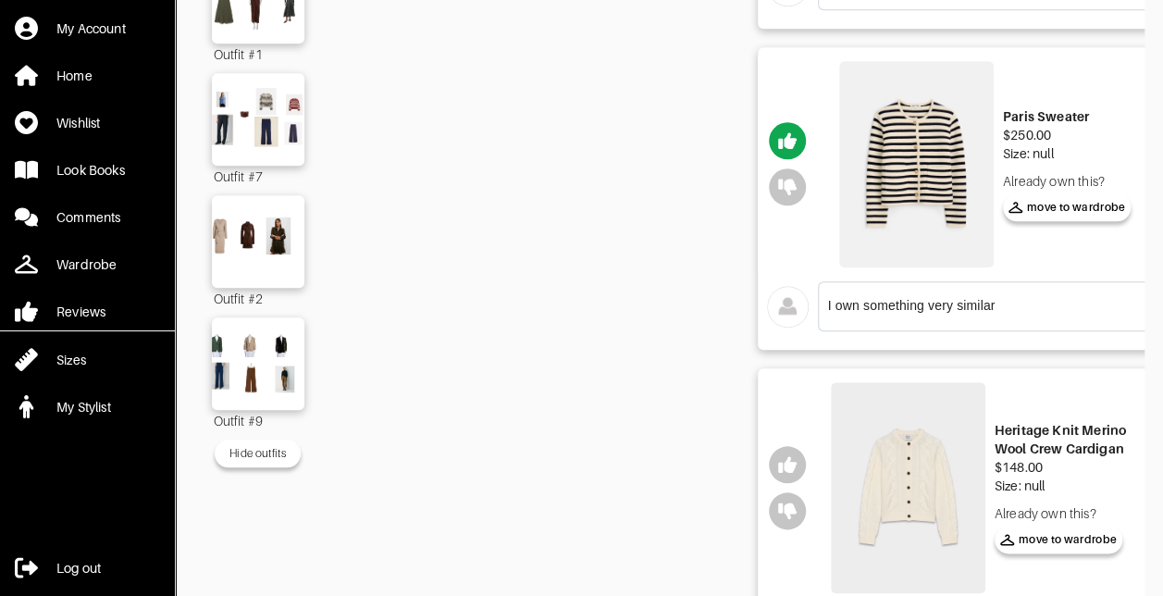
scroll to position [779, 0]
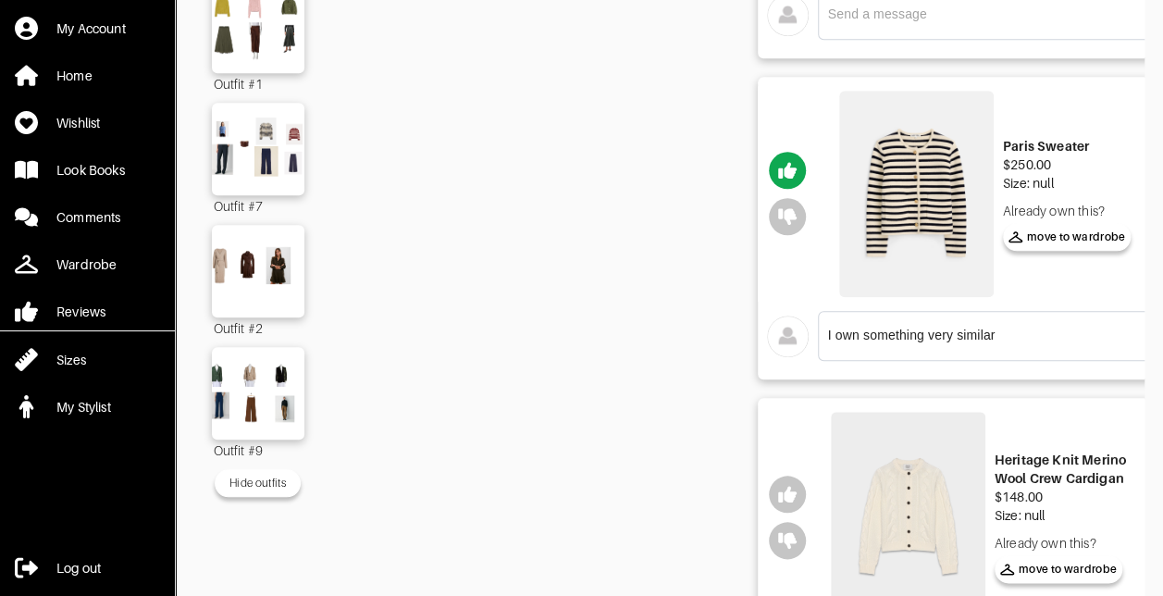
drag, startPoint x: 1015, startPoint y: 327, endPoint x: 1068, endPoint y: 327, distance: 52.8
click at [1016, 327] on textarea "I own something very similar" at bounding box center [994, 336] width 332 height 18
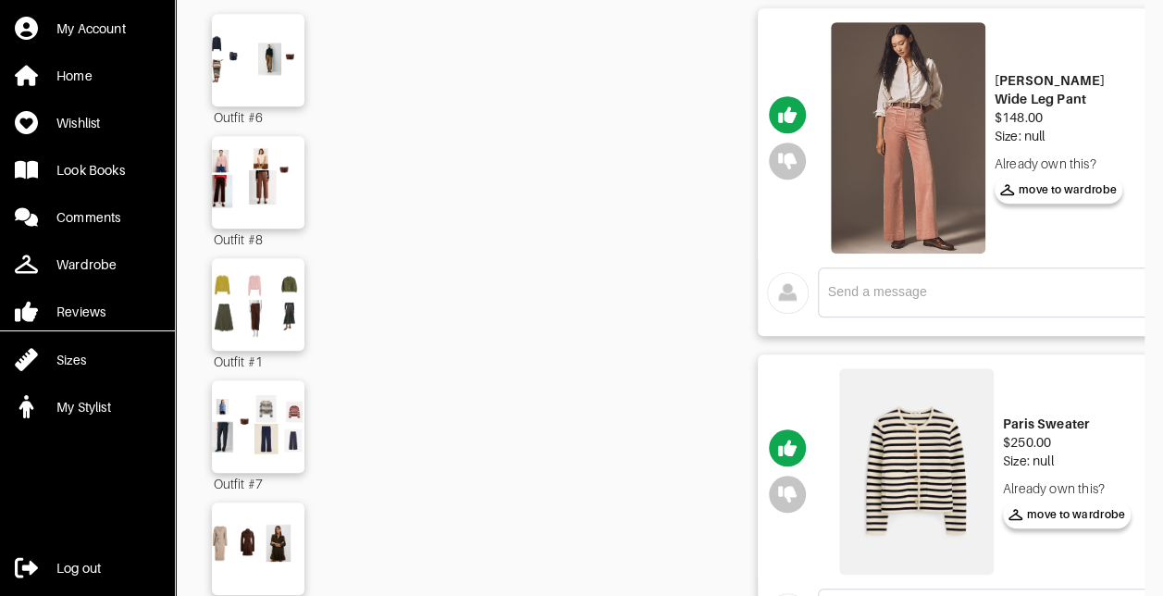
scroll to position [131, 0]
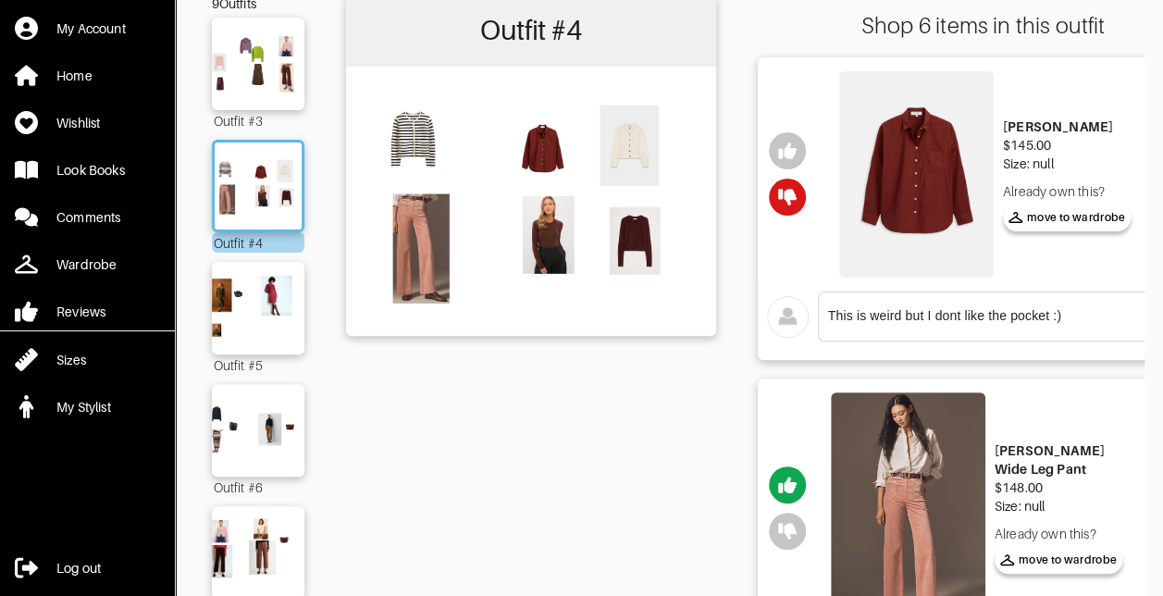
type textarea "I own something very similar already"
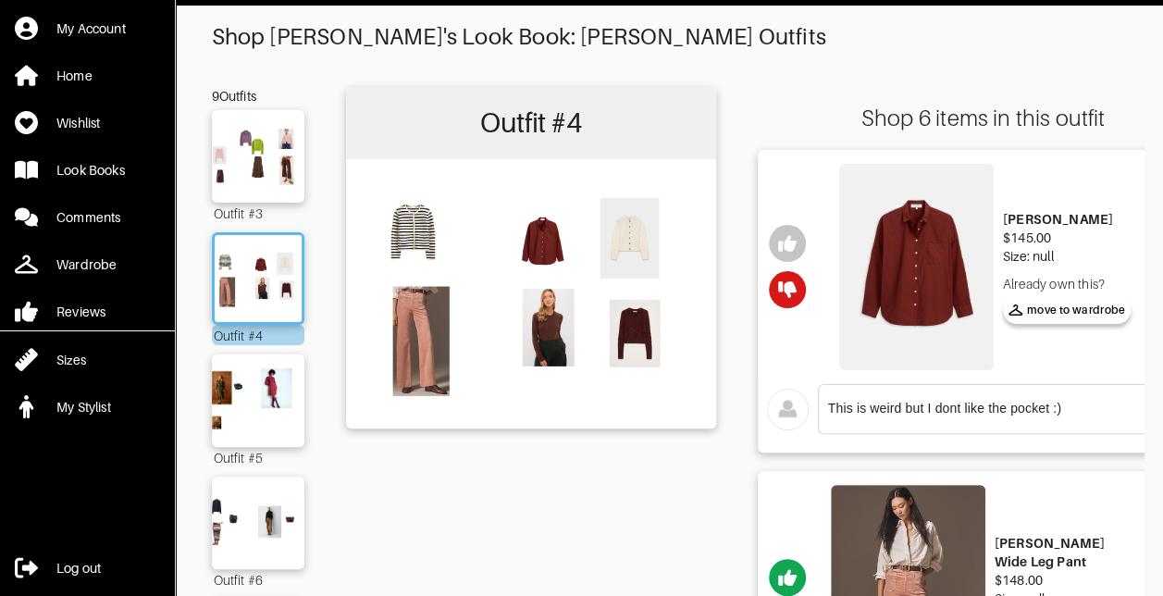
scroll to position [0, 0]
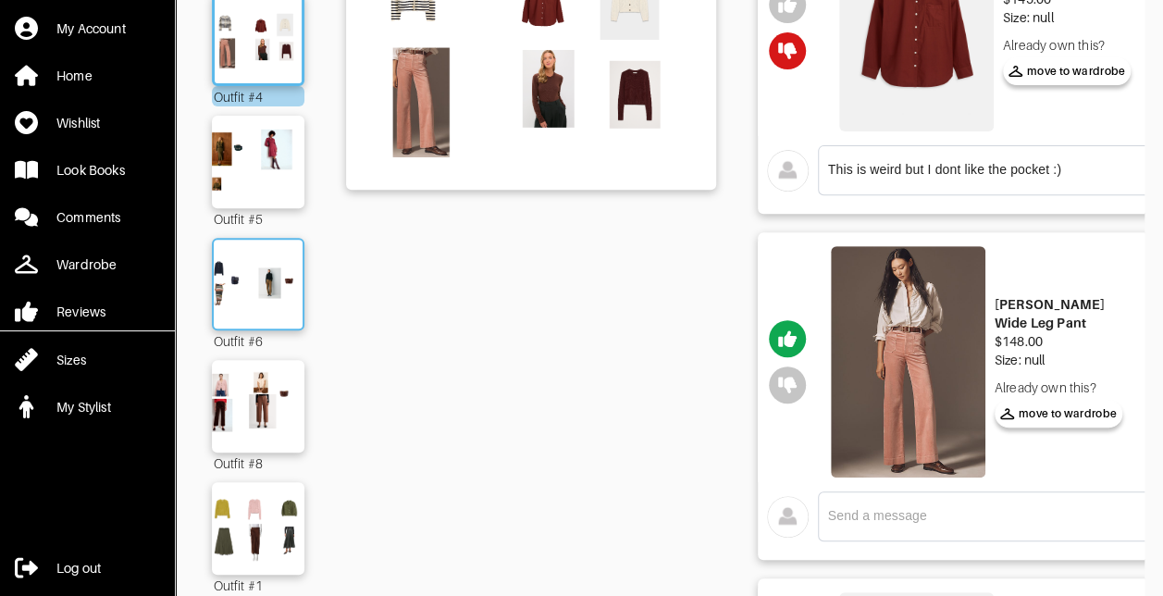
click at [253, 290] on img at bounding box center [258, 284] width 100 height 70
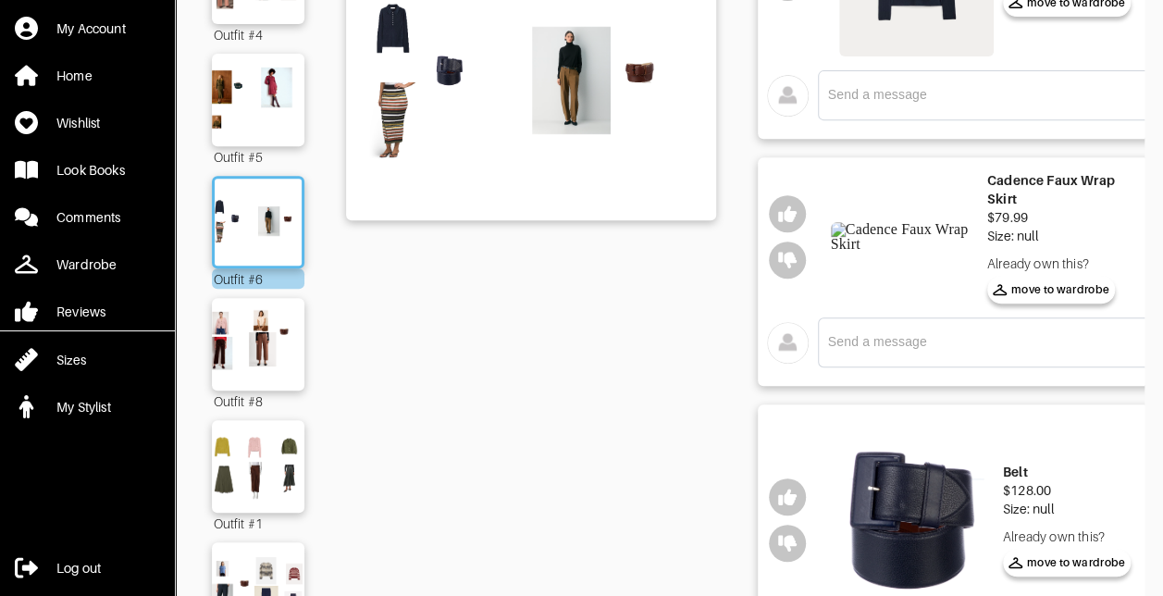
scroll to position [370, 0]
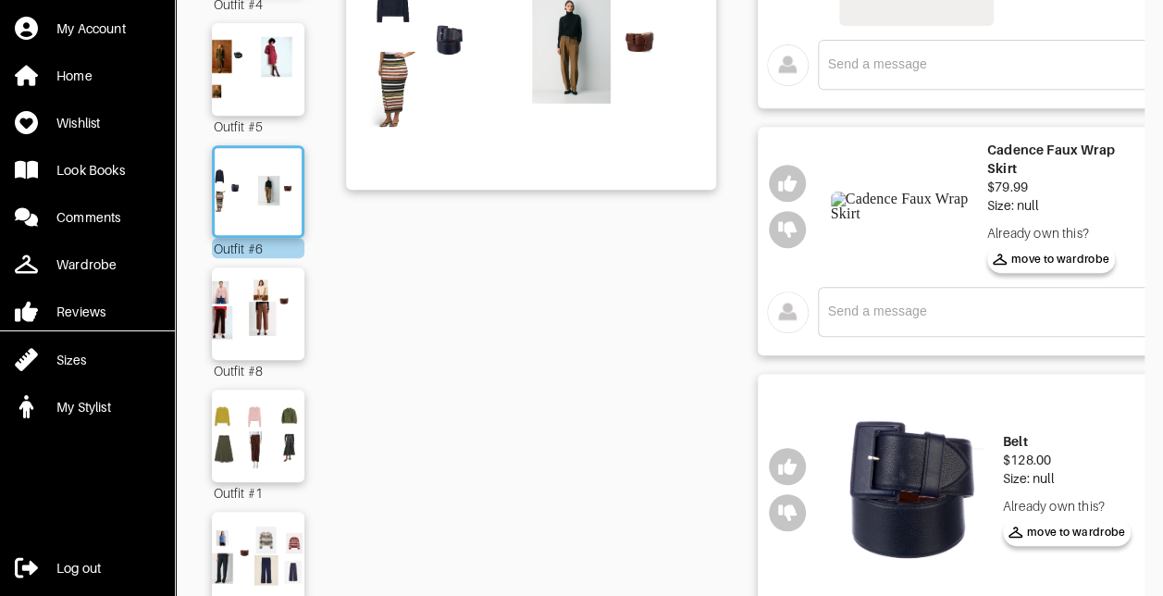
click at [883, 221] on img at bounding box center [904, 207] width 147 height 30
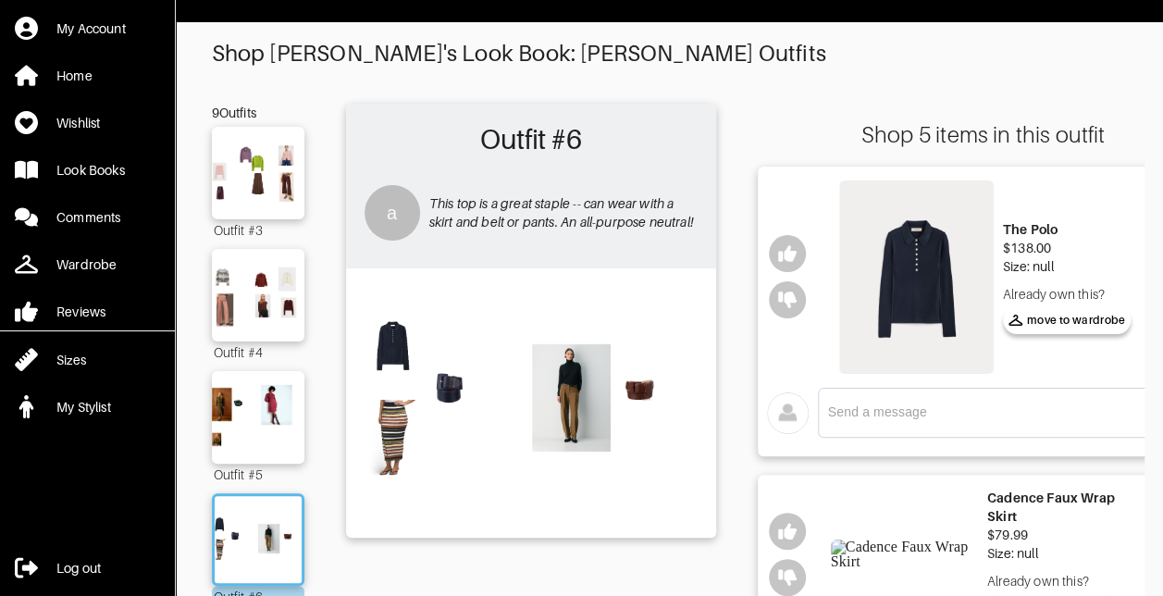
scroll to position [0, 0]
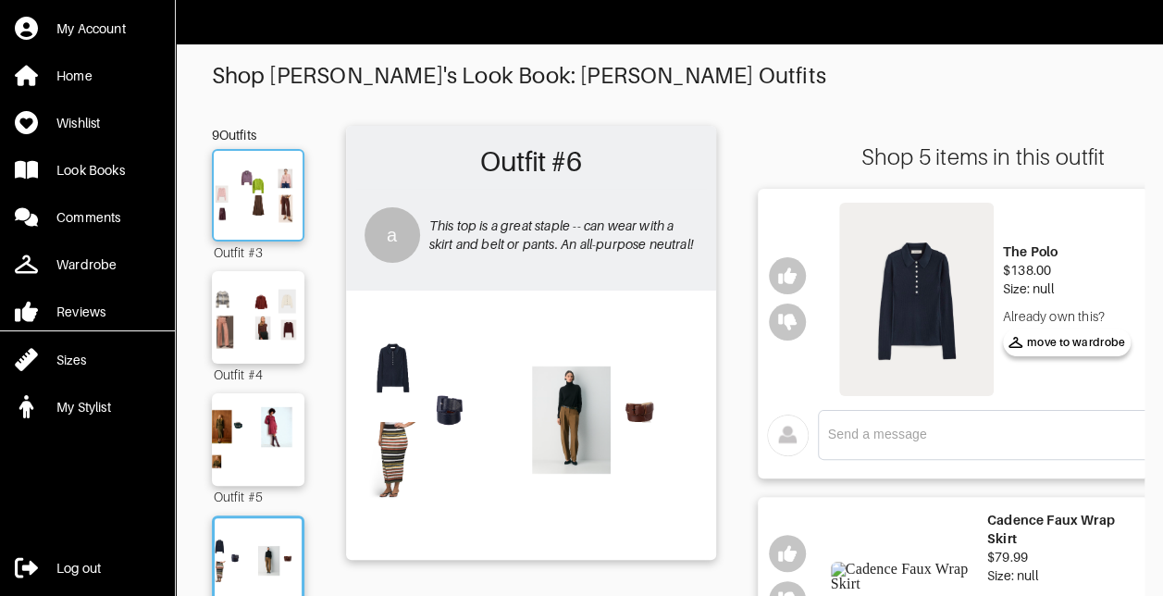
click at [233, 183] on img at bounding box center [258, 195] width 100 height 70
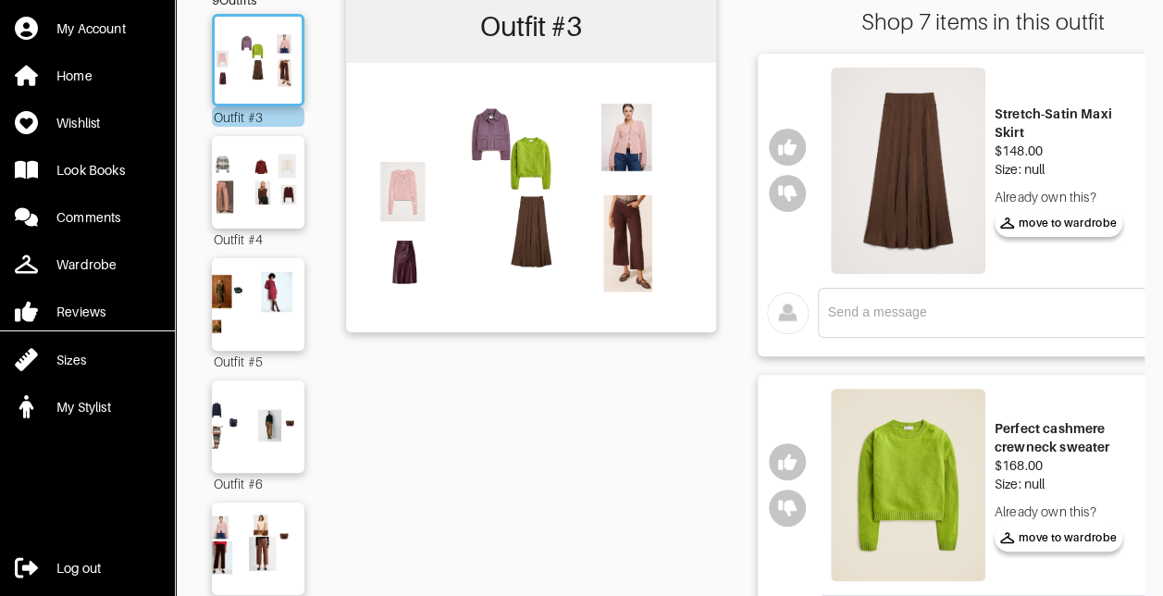
scroll to position [93, 0]
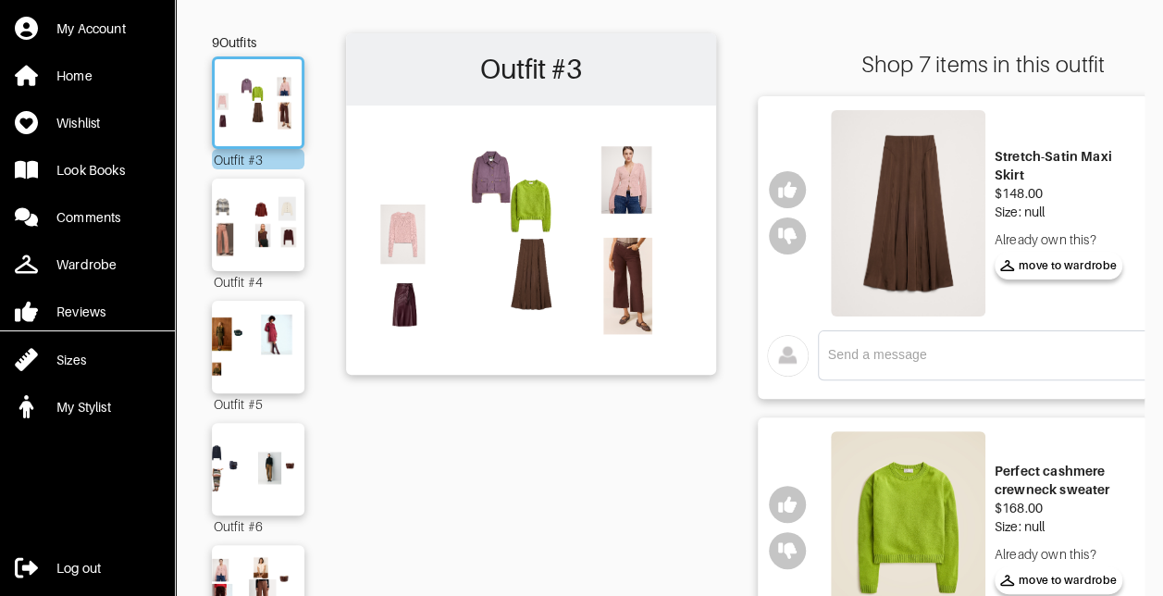
click at [909, 205] on img at bounding box center [908, 213] width 155 height 206
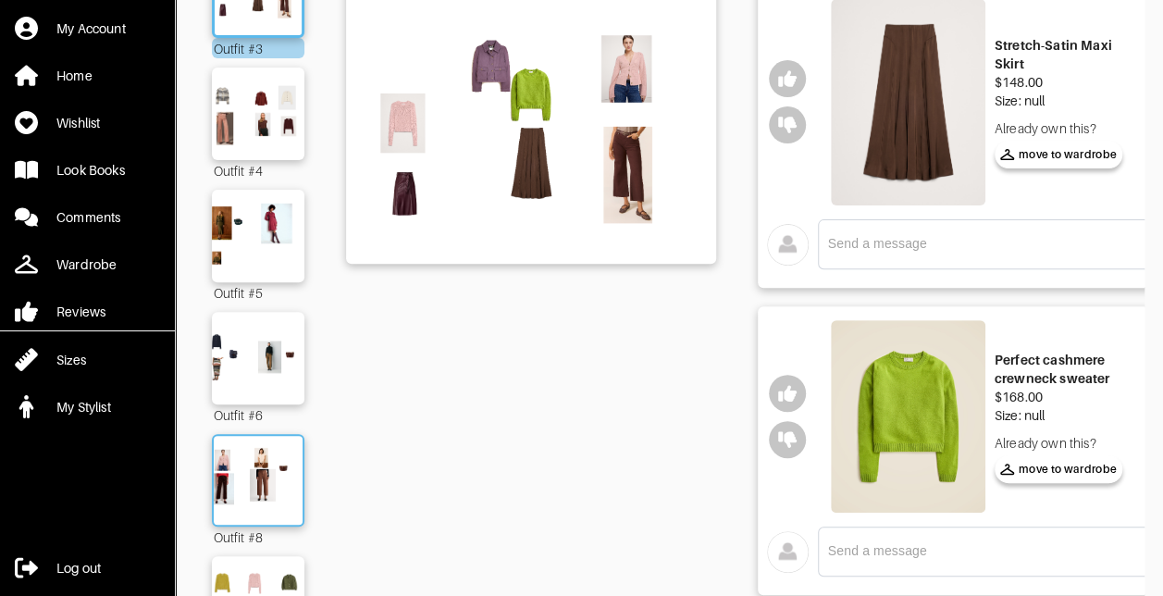
scroll to position [278, 0]
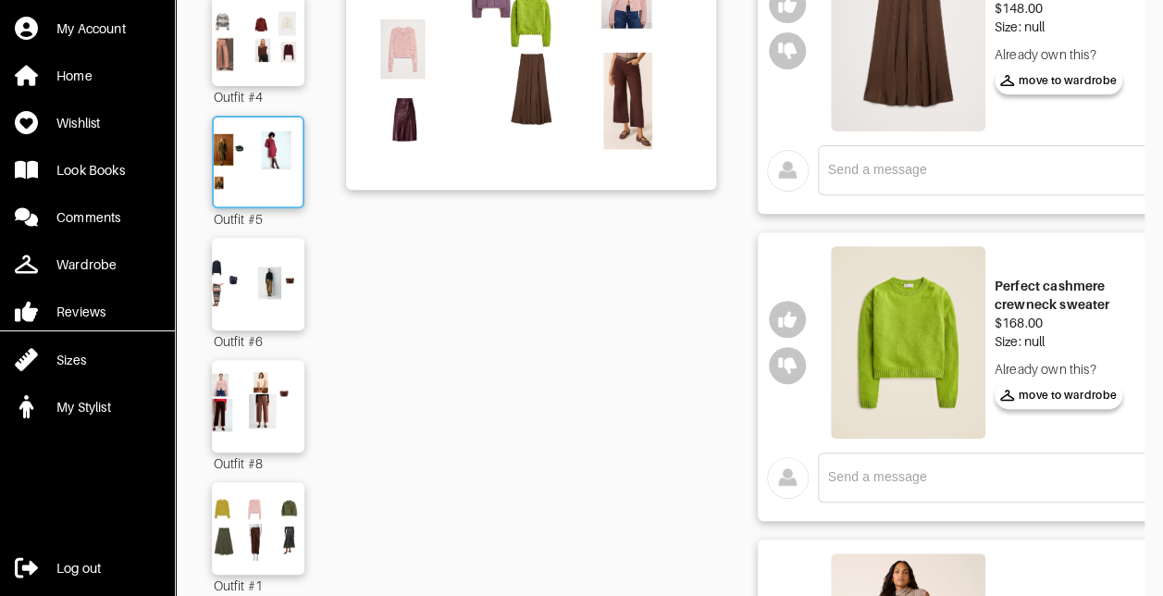
click at [248, 183] on img at bounding box center [258, 162] width 100 height 70
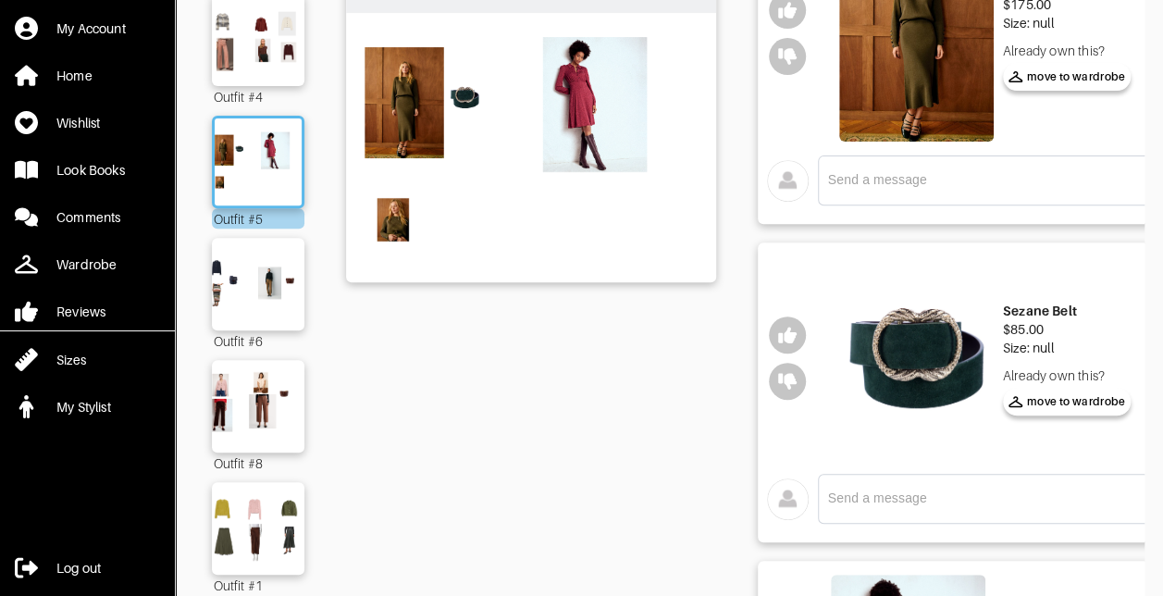
click at [919, 60] on img at bounding box center [916, 33] width 155 height 217
click at [920, 359] on img at bounding box center [916, 358] width 155 height 204
click at [883, 333] on img at bounding box center [916, 358] width 155 height 204
click at [968, 376] on img at bounding box center [916, 358] width 155 height 204
click at [907, 401] on img at bounding box center [916, 358] width 155 height 204
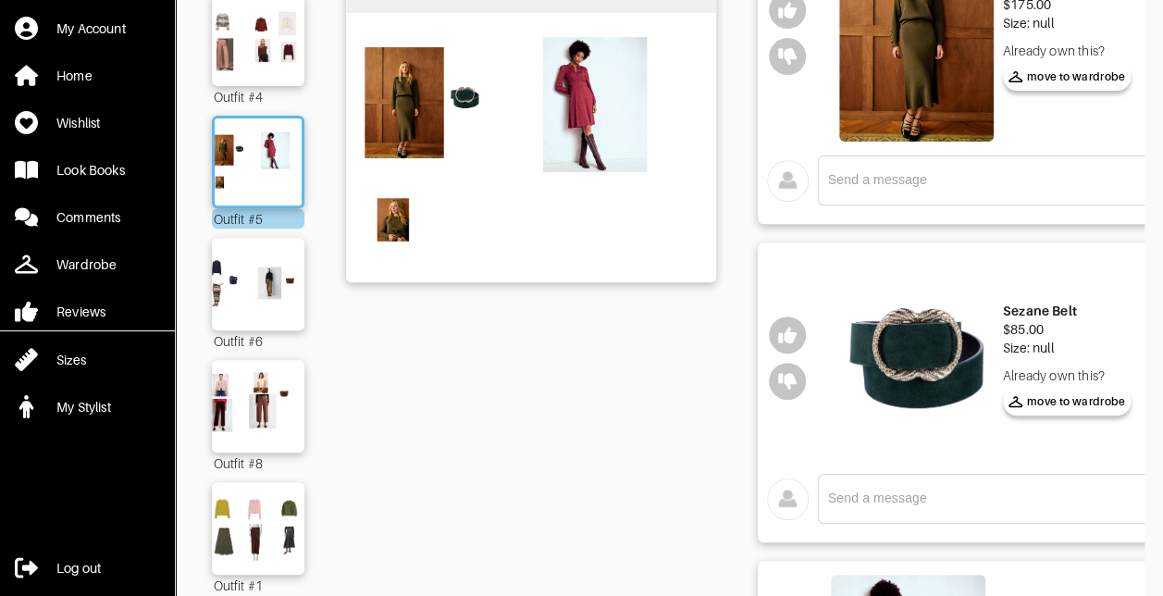
click at [880, 316] on img at bounding box center [916, 358] width 155 height 204
click at [884, 399] on img at bounding box center [916, 358] width 155 height 204
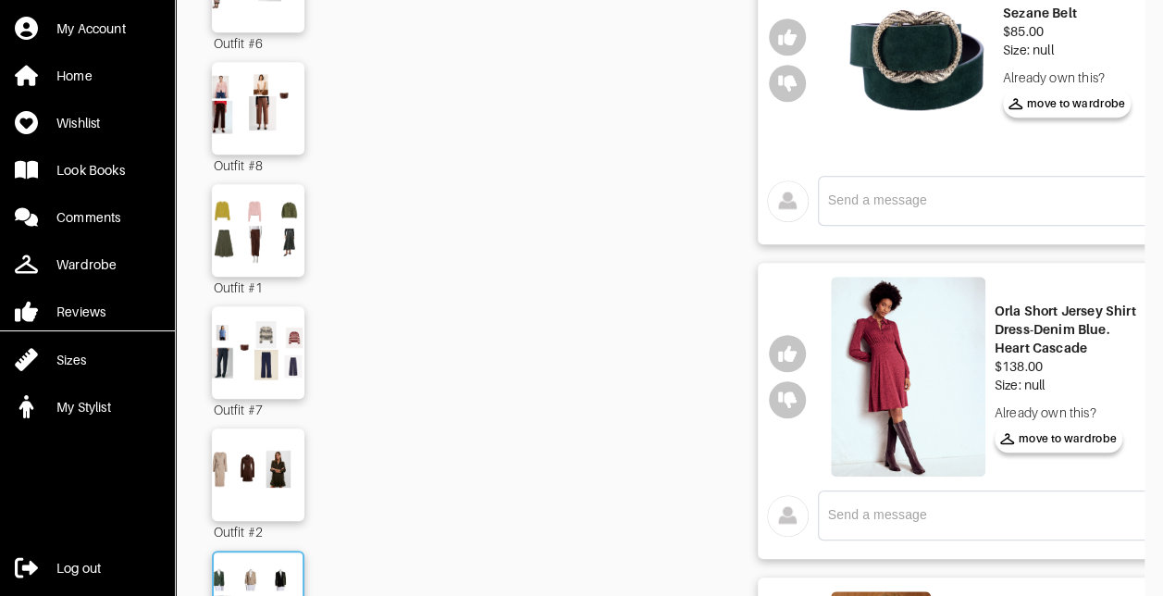
scroll to position [833, 0]
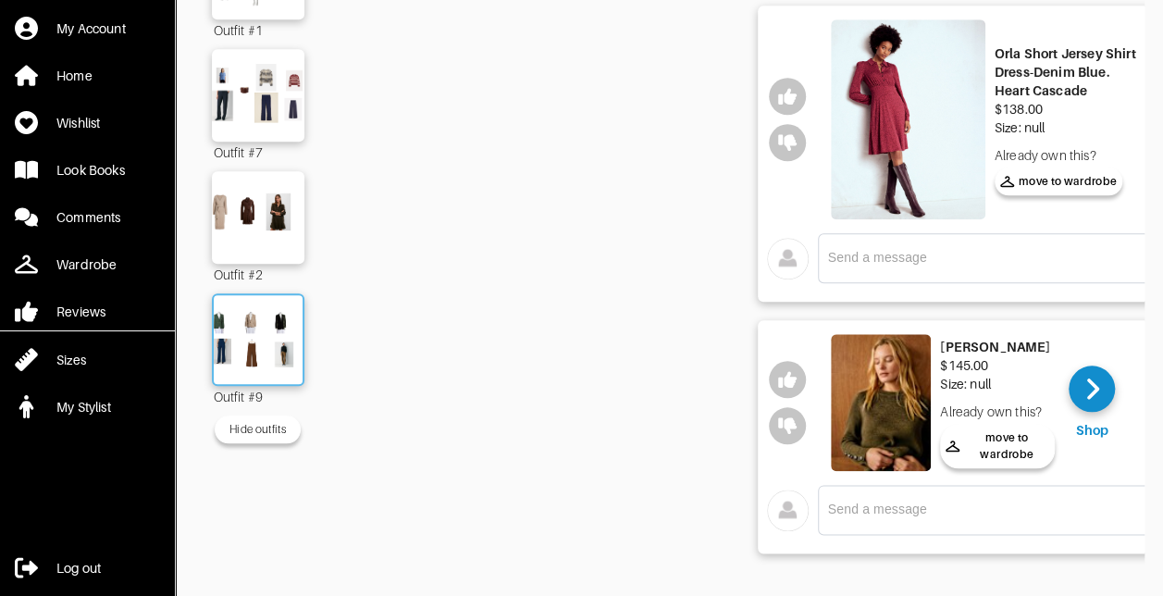
click at [245, 339] on img at bounding box center [258, 339] width 100 height 70
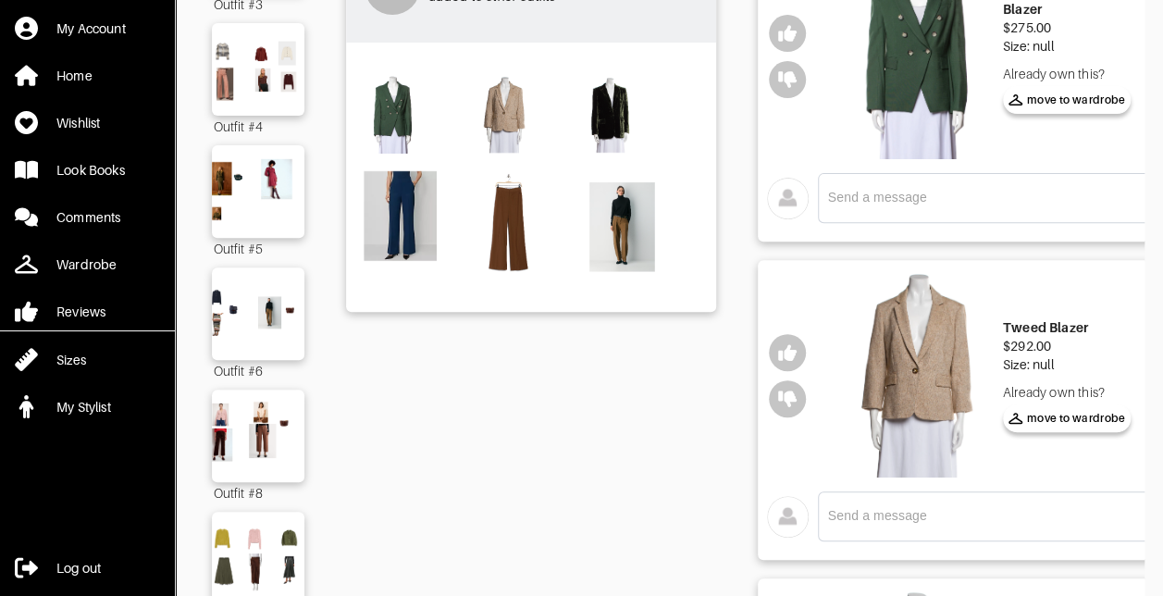
scroll to position [278, 0]
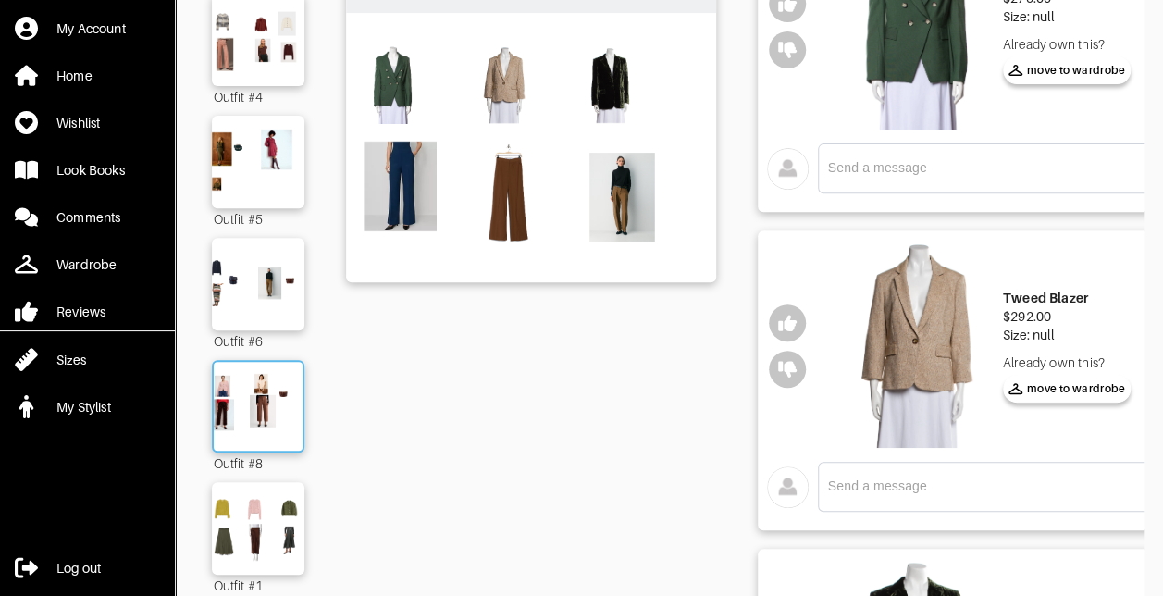
click at [253, 400] on img at bounding box center [258, 406] width 100 height 70
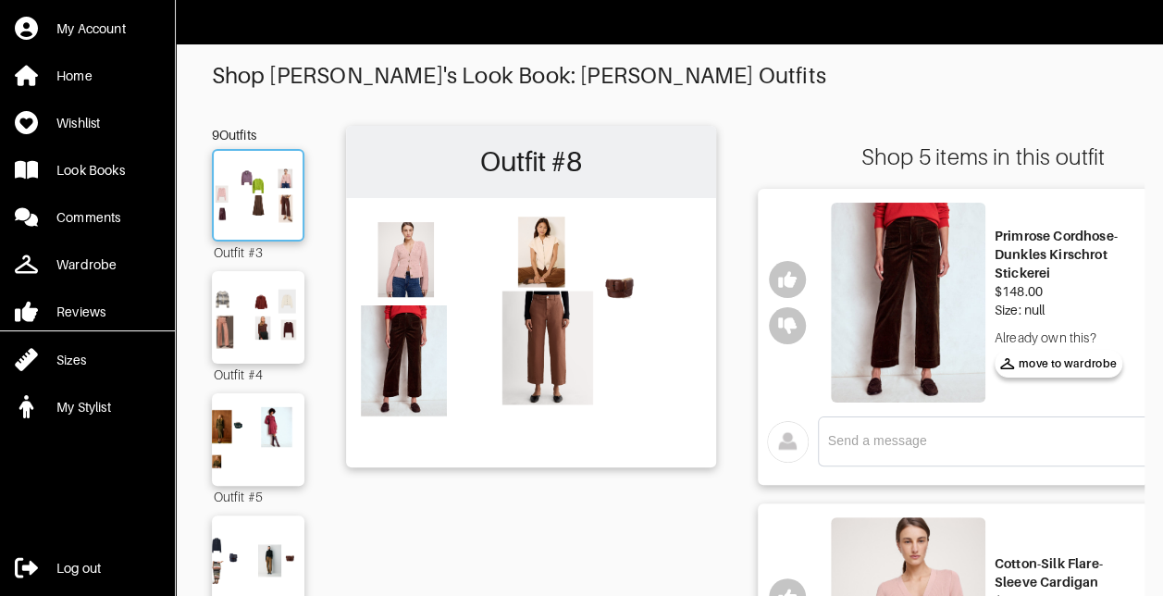
click at [280, 189] on img at bounding box center [258, 195] width 100 height 70
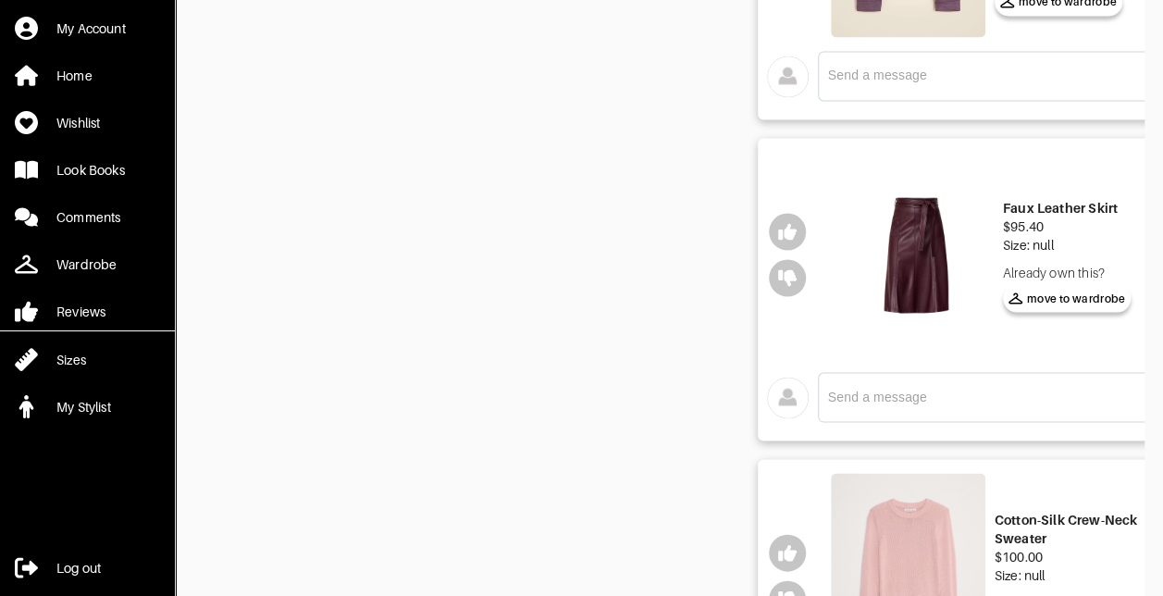
scroll to position [1666, 0]
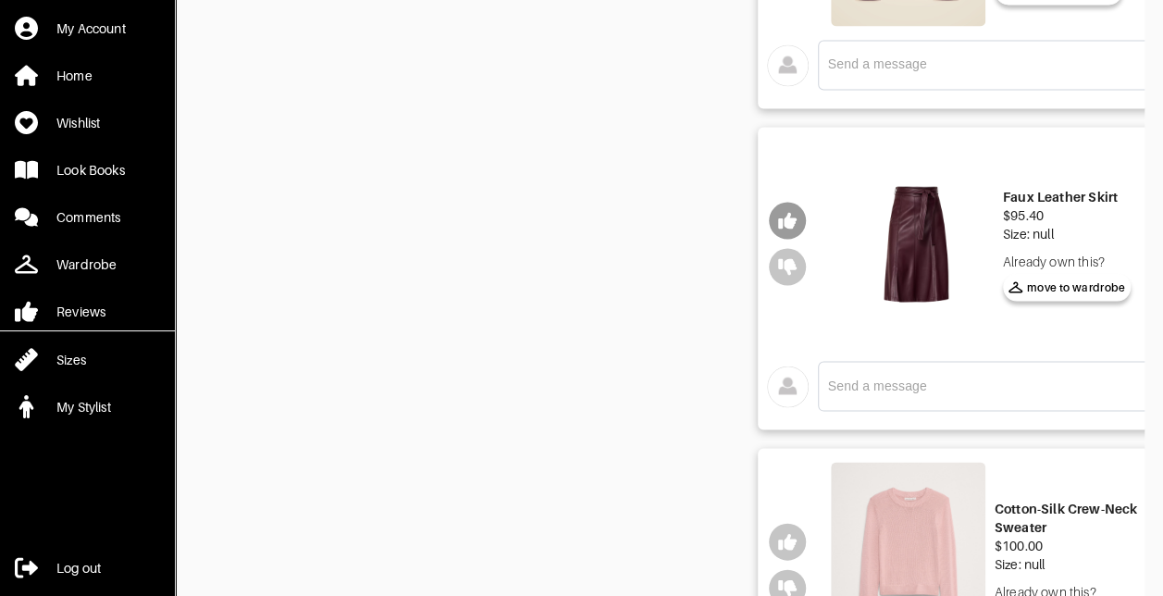
click at [789, 215] on icon "button" at bounding box center [787, 221] width 19 height 17
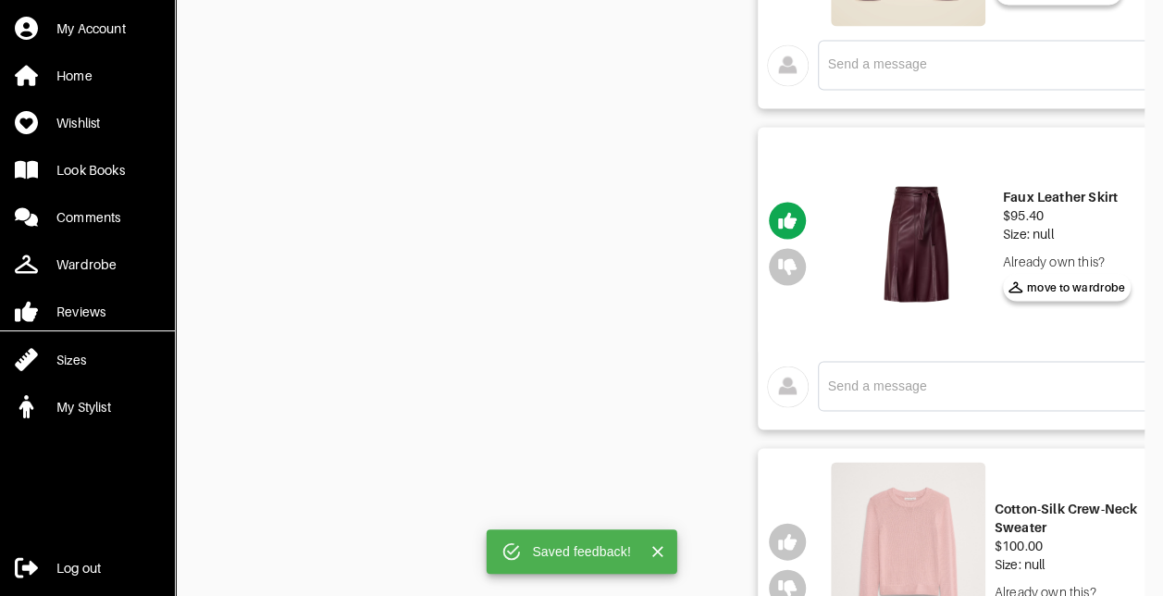
click at [887, 389] on textarea at bounding box center [994, 386] width 332 height 18
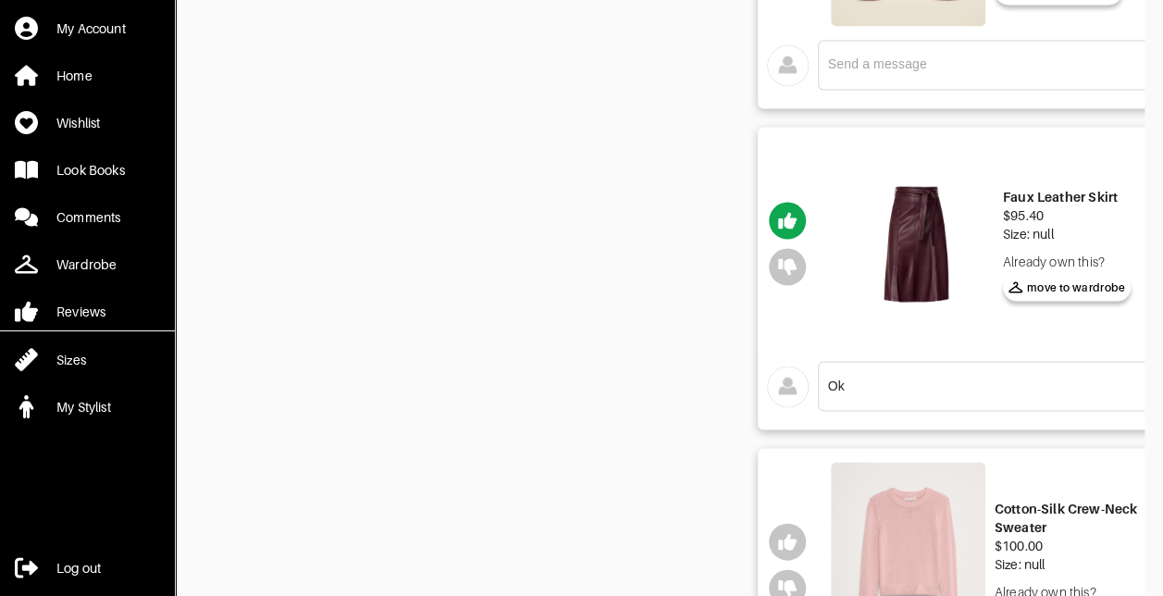
type textarea "O"
click at [786, 387] on img at bounding box center [788, 387] width 42 height 42
click at [1096, 391] on div "nervous for this and confused on shoes x" at bounding box center [1009, 386] width 362 height 30
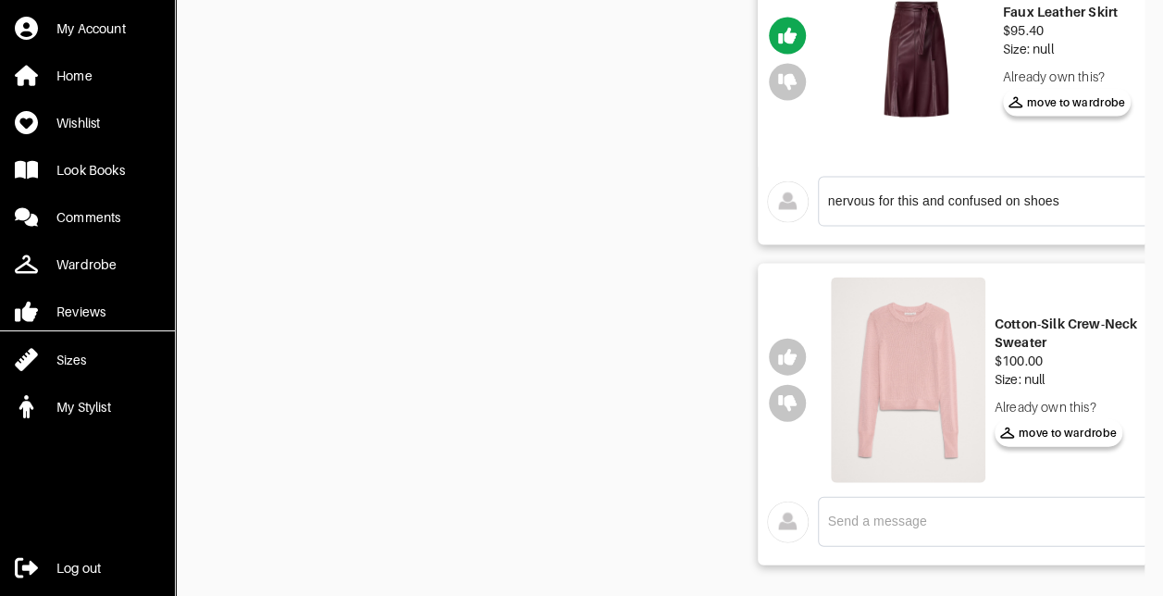
scroll to position [1851, 0]
type textarea "nervous for this and confused on shoes :)"
click at [785, 357] on icon "button" at bounding box center [787, 356] width 19 height 19
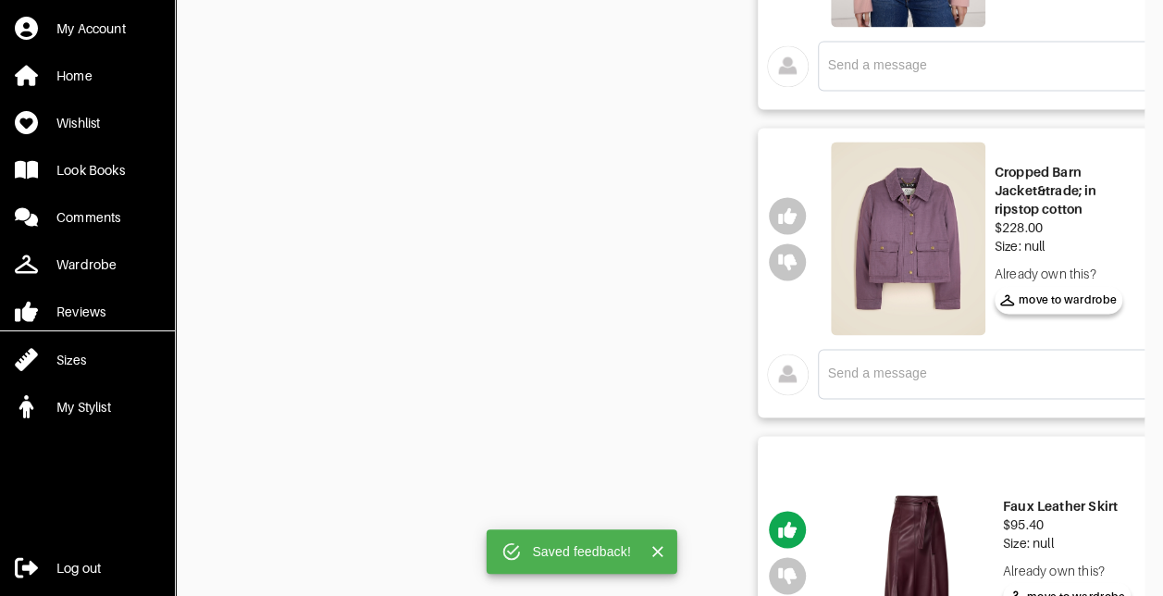
scroll to position [1296, 0]
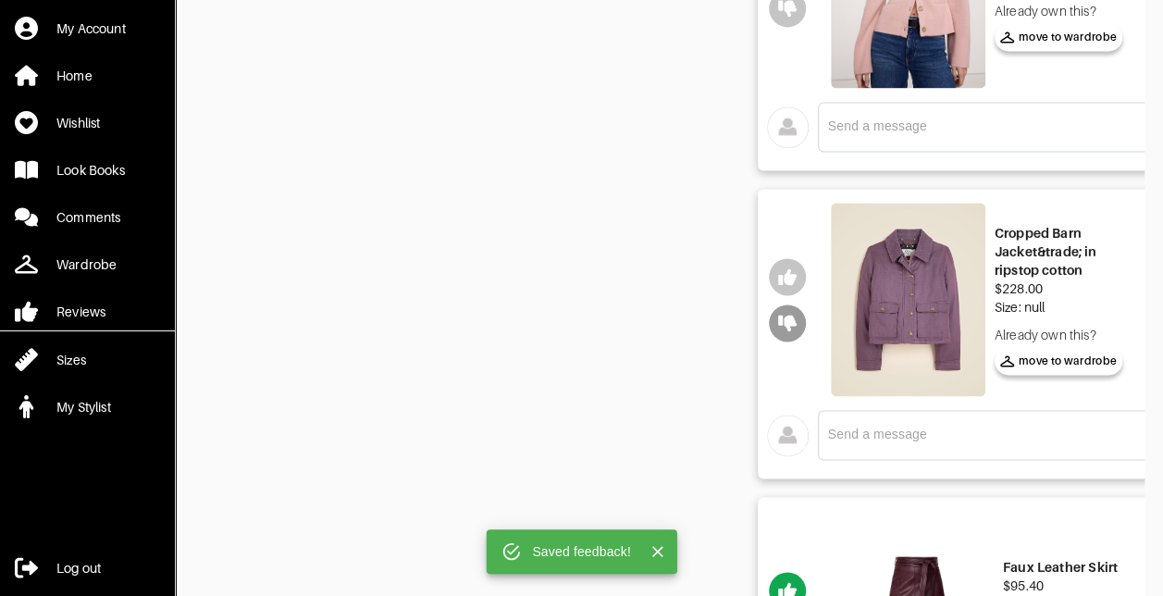
click at [786, 314] on icon "button" at bounding box center [787, 323] width 19 height 19
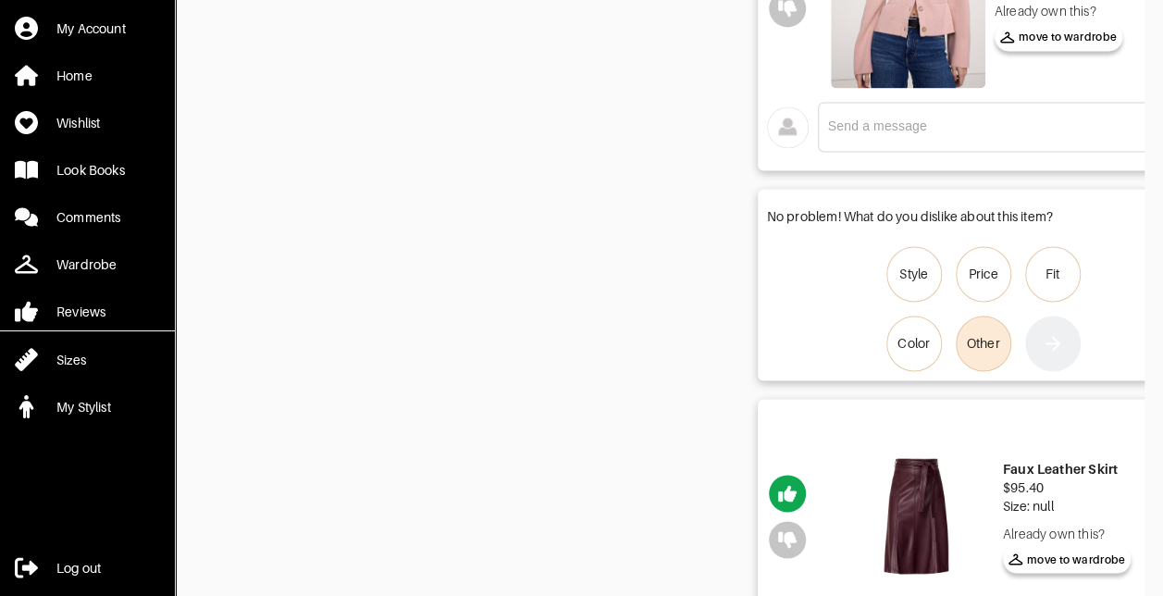
click at [997, 343] on div "Other" at bounding box center [983, 343] width 33 height 19
click at [0, 0] on input "Other" at bounding box center [0, 0] width 0 height 0
click at [1061, 342] on icon "button" at bounding box center [1053, 343] width 22 height 22
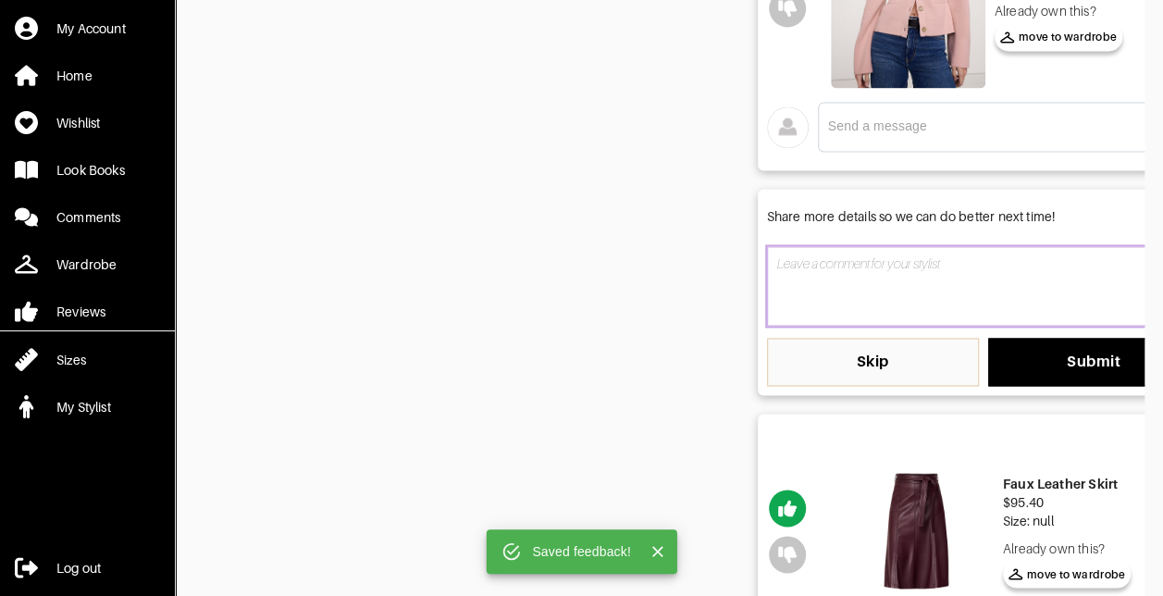
click at [936, 285] on textarea at bounding box center [983, 286] width 433 height 80
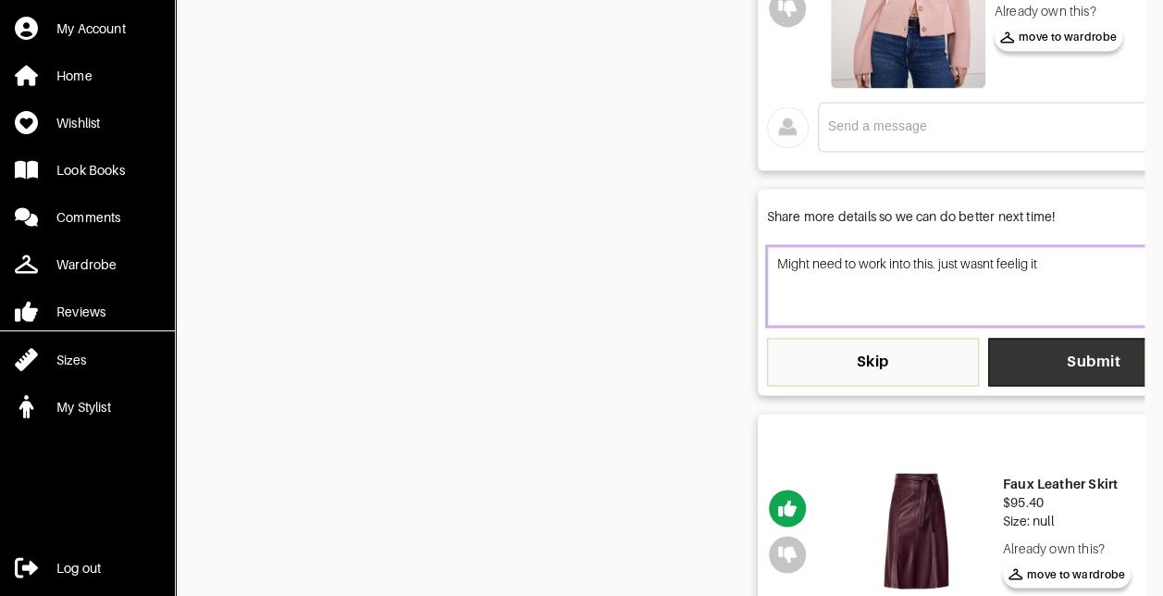
type textarea "Might need to work into this. just wasnt feelig it"
click at [1048, 355] on span "Submit" at bounding box center [1094, 362] width 182 height 19
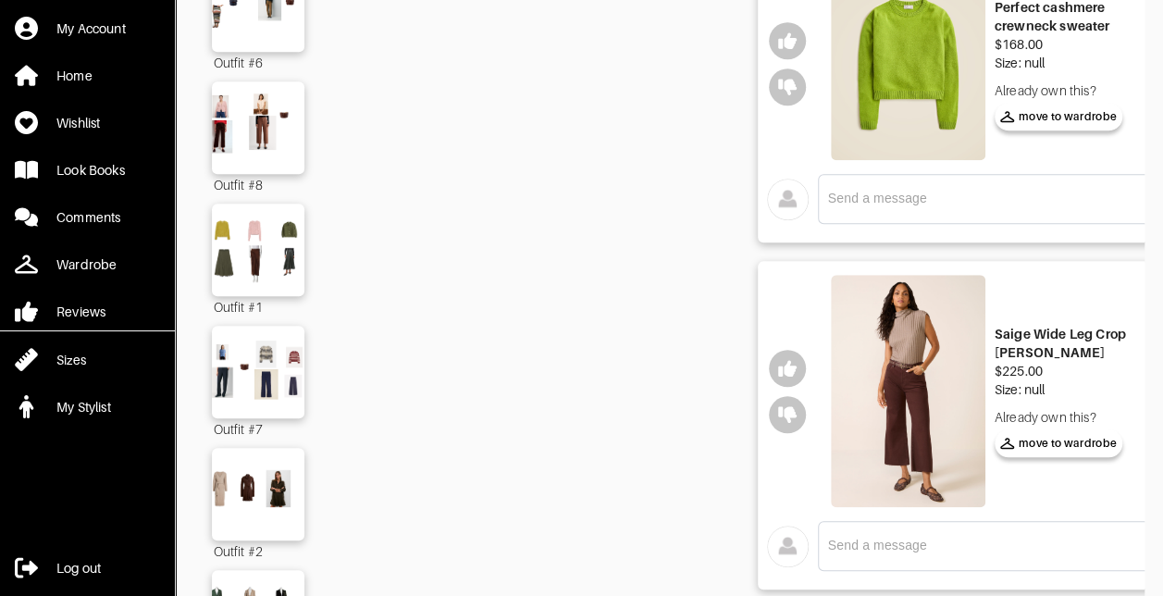
scroll to position [555, 0]
click at [792, 361] on icon "button" at bounding box center [787, 369] width 19 height 19
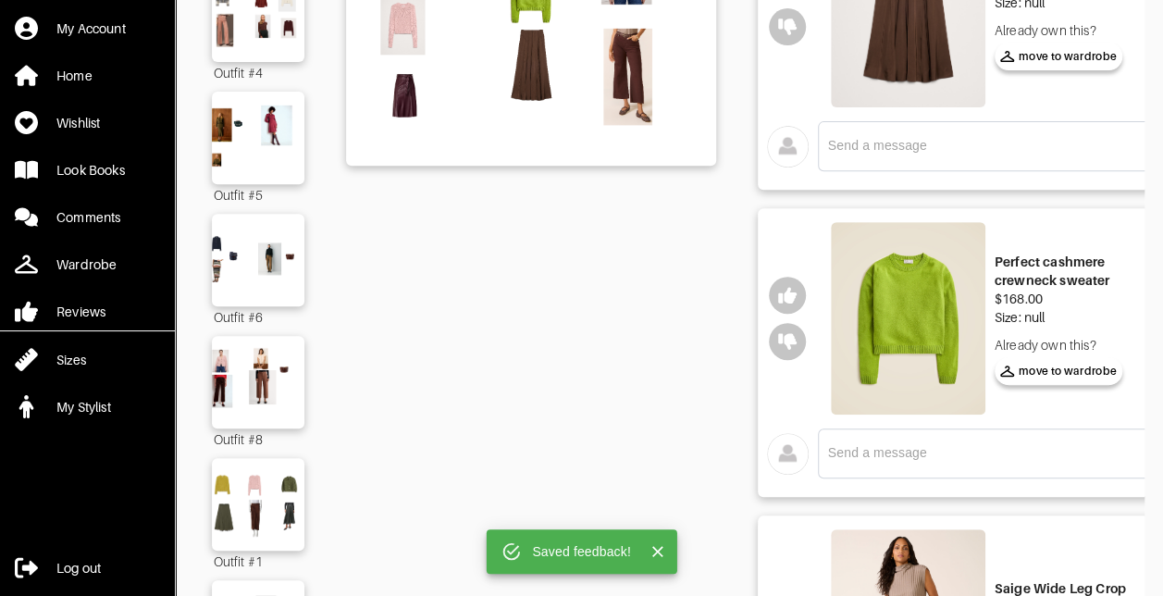
scroll to position [278, 0]
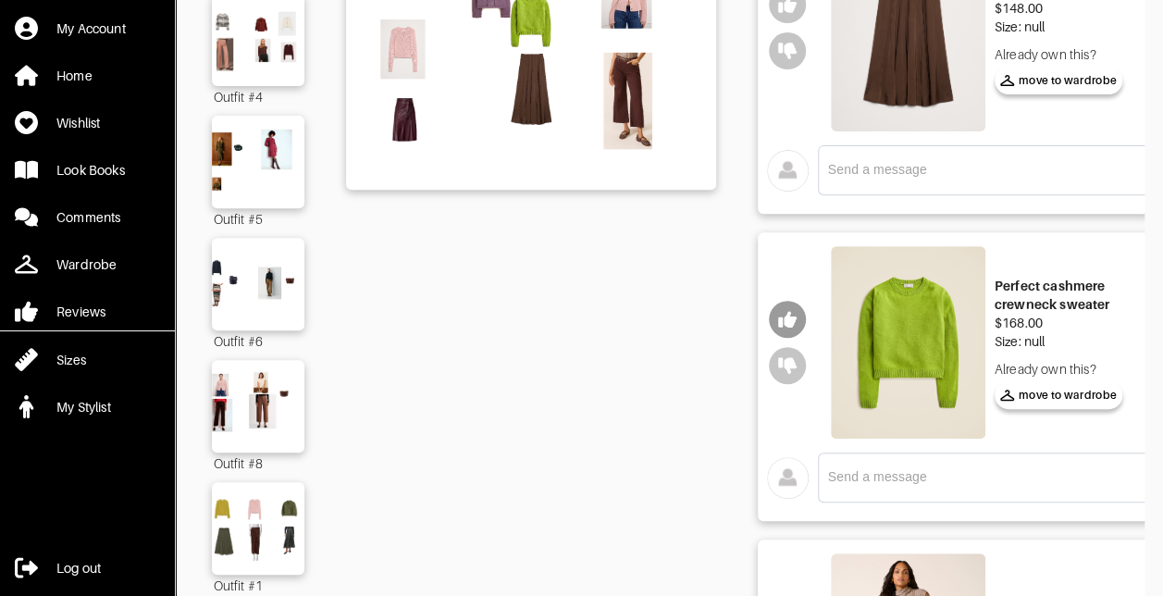
click at [788, 322] on icon "button" at bounding box center [787, 319] width 19 height 17
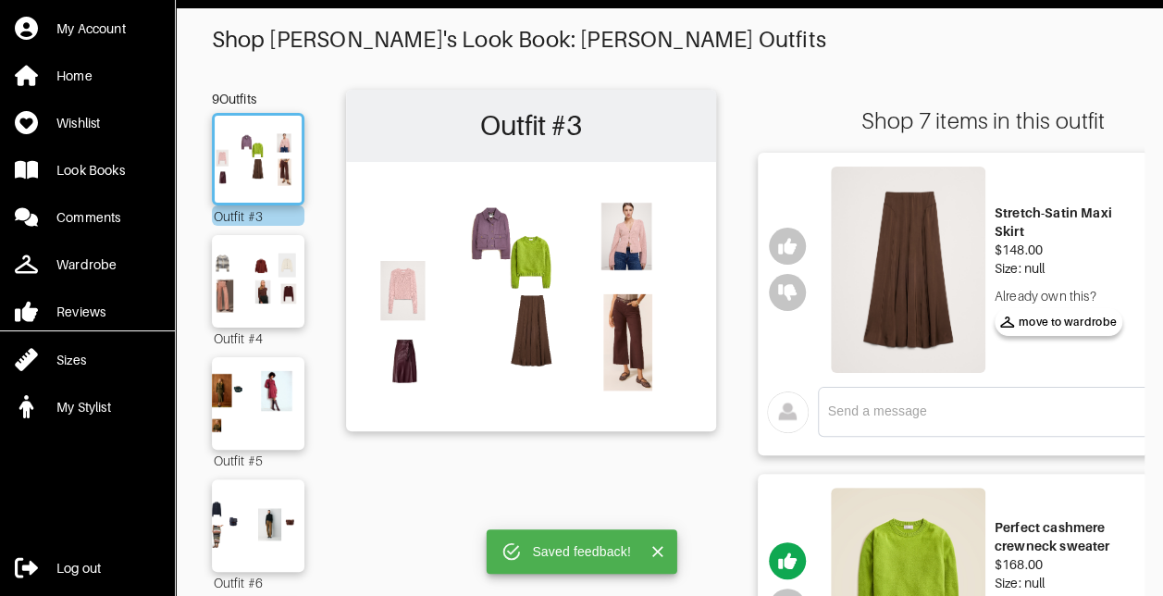
scroll to position [0, 0]
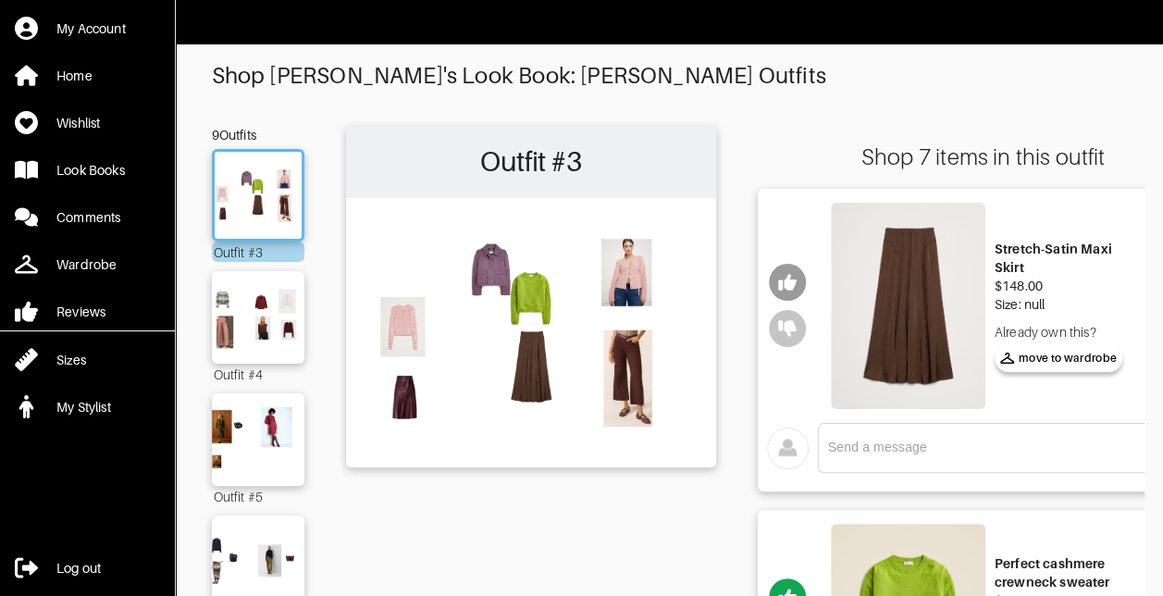
click at [794, 279] on icon "button" at bounding box center [787, 282] width 19 height 19
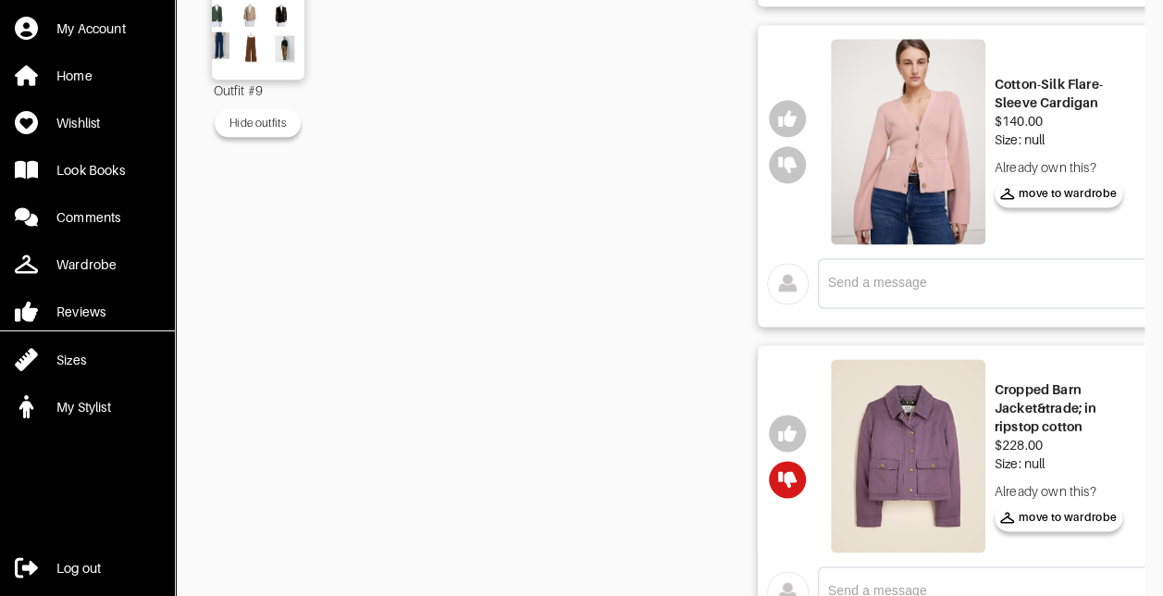
scroll to position [1111, 0]
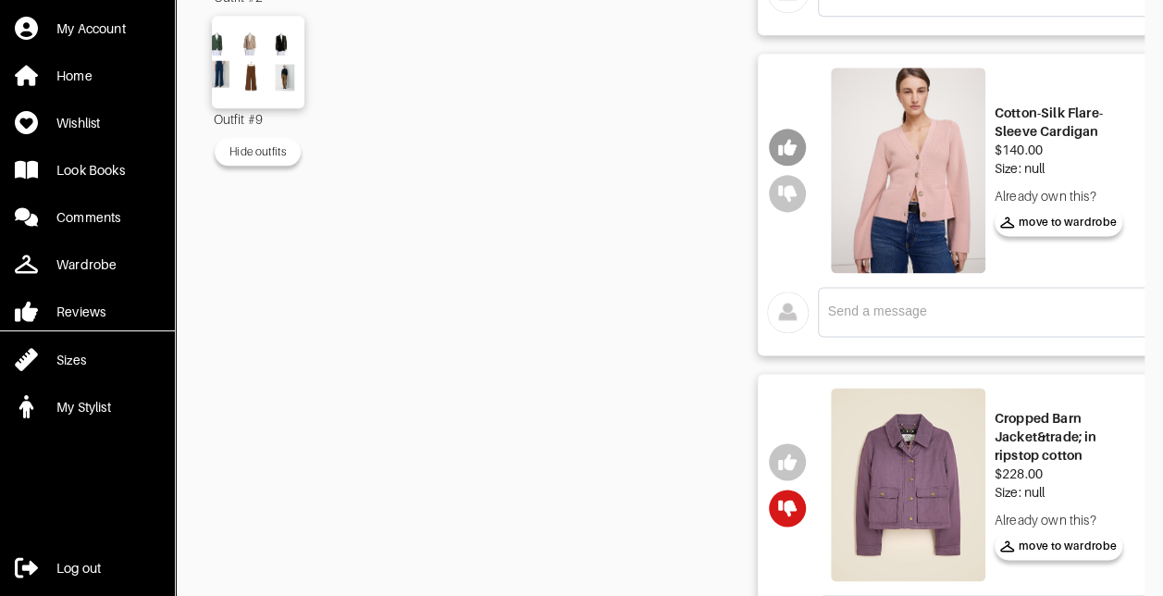
click at [794, 141] on icon "button" at bounding box center [787, 147] width 19 height 19
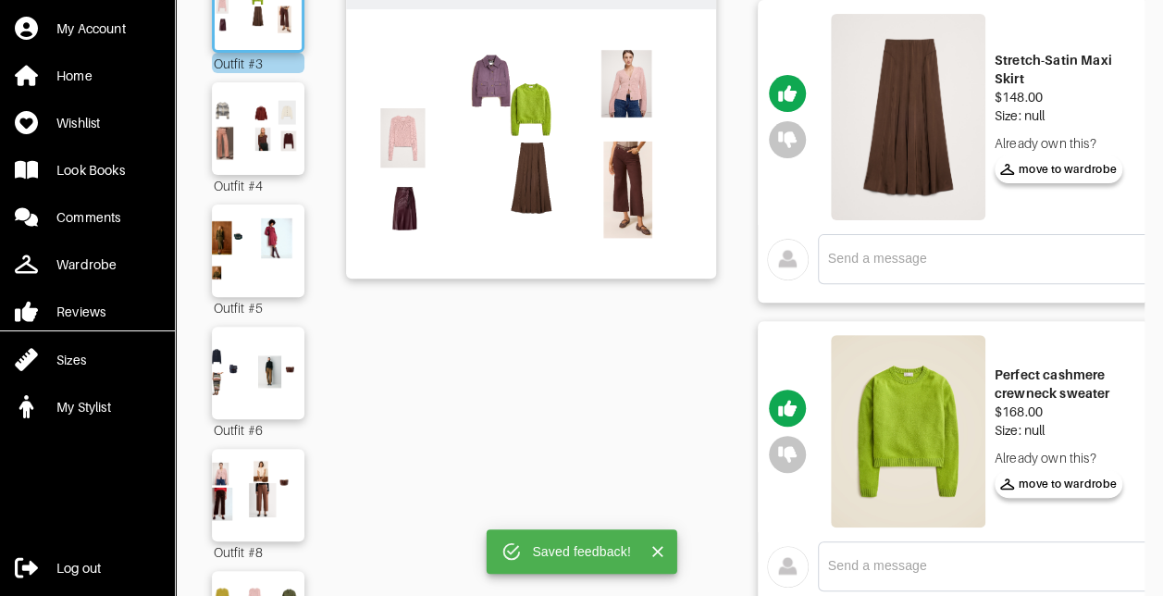
scroll to position [0, 0]
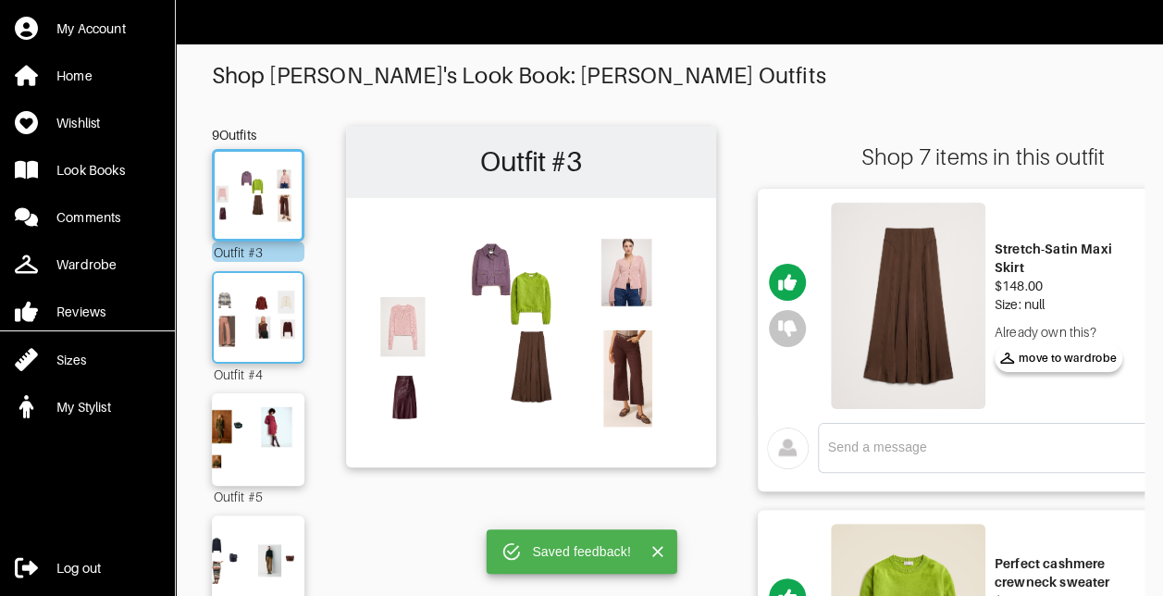
click at [222, 308] on img at bounding box center [258, 317] width 100 height 70
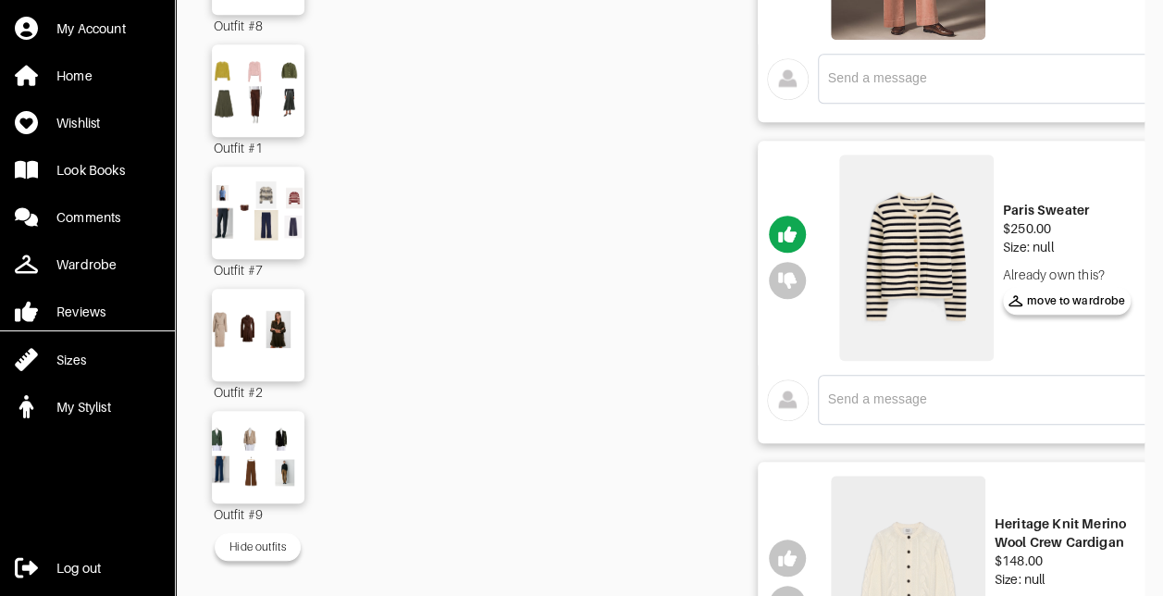
scroll to position [648, 0]
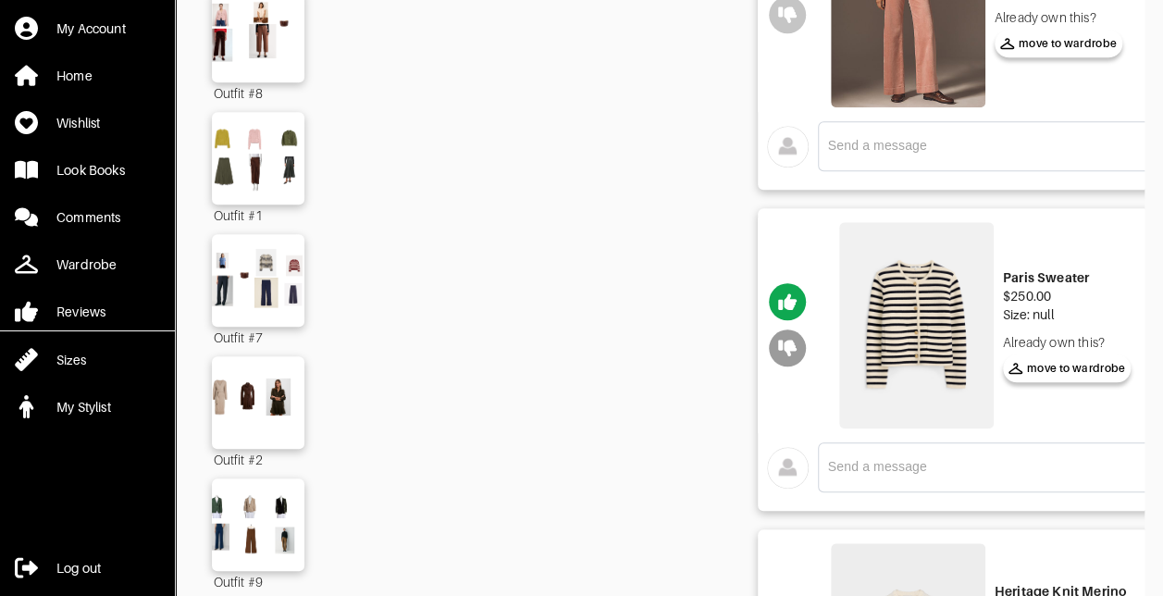
click at [789, 349] on icon "button" at bounding box center [787, 349] width 19 height 17
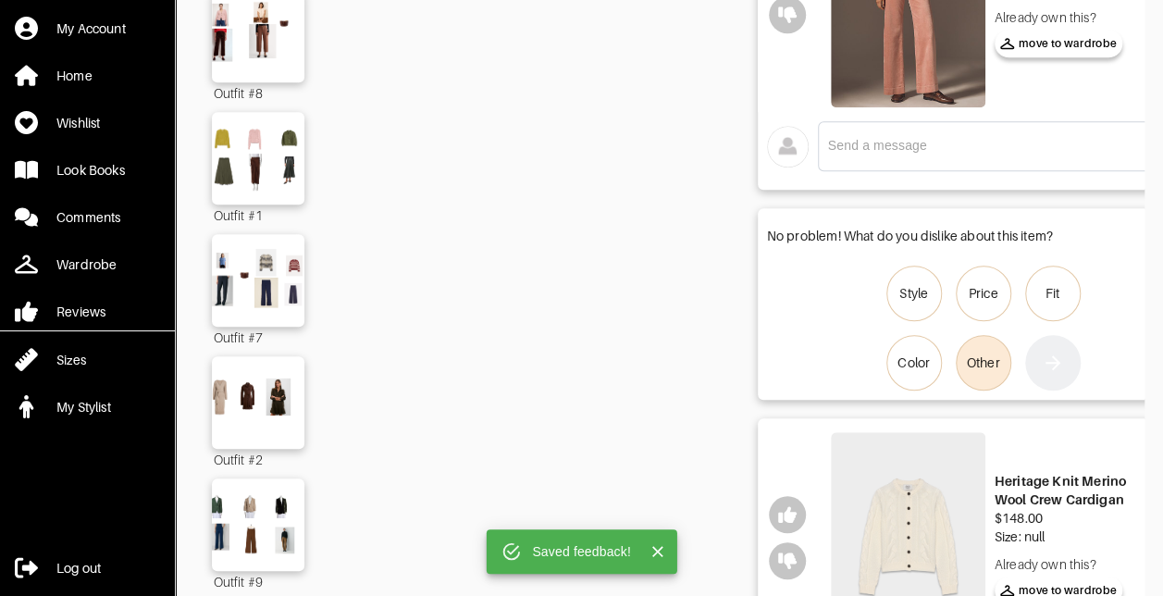
click at [976, 365] on div "Other" at bounding box center [983, 363] width 33 height 19
click at [0, 0] on input "Other" at bounding box center [0, 0] width 0 height 0
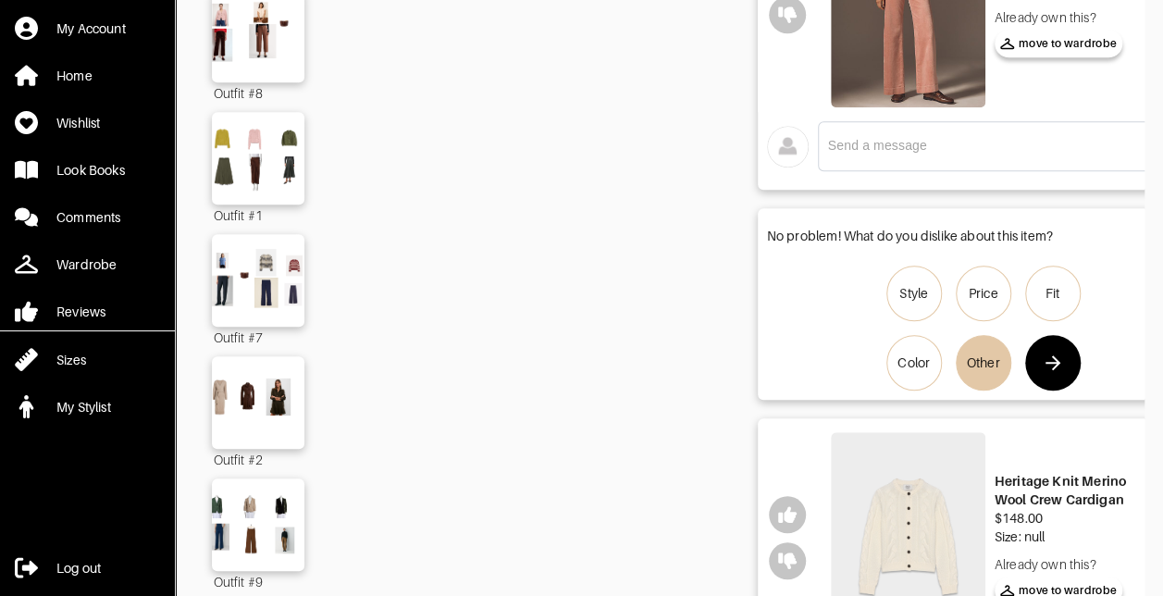
click at [1050, 365] on icon "button" at bounding box center [1053, 363] width 22 height 22
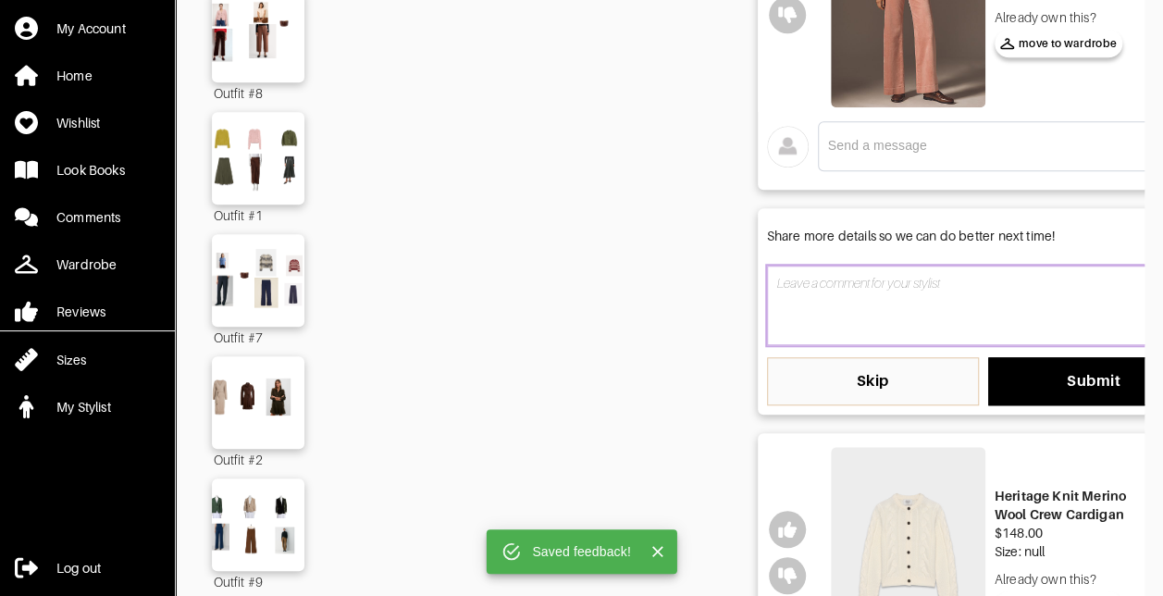
click at [863, 317] on textarea at bounding box center [983, 306] width 433 height 80
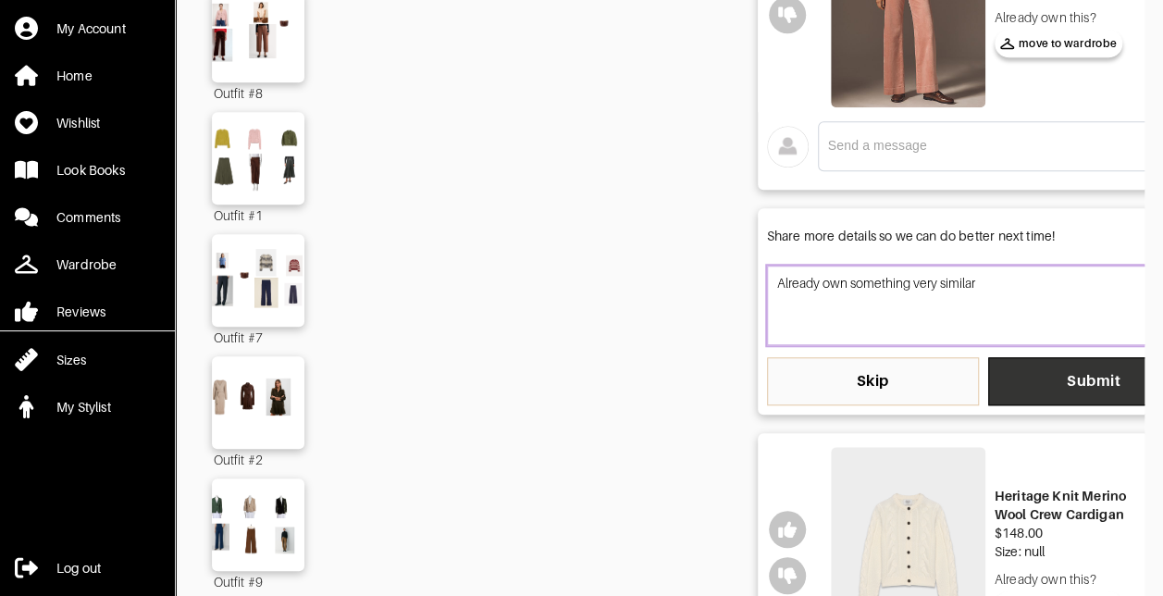
type textarea "Already own something very similar"
click at [1062, 373] on span "Submit" at bounding box center [1094, 381] width 182 height 19
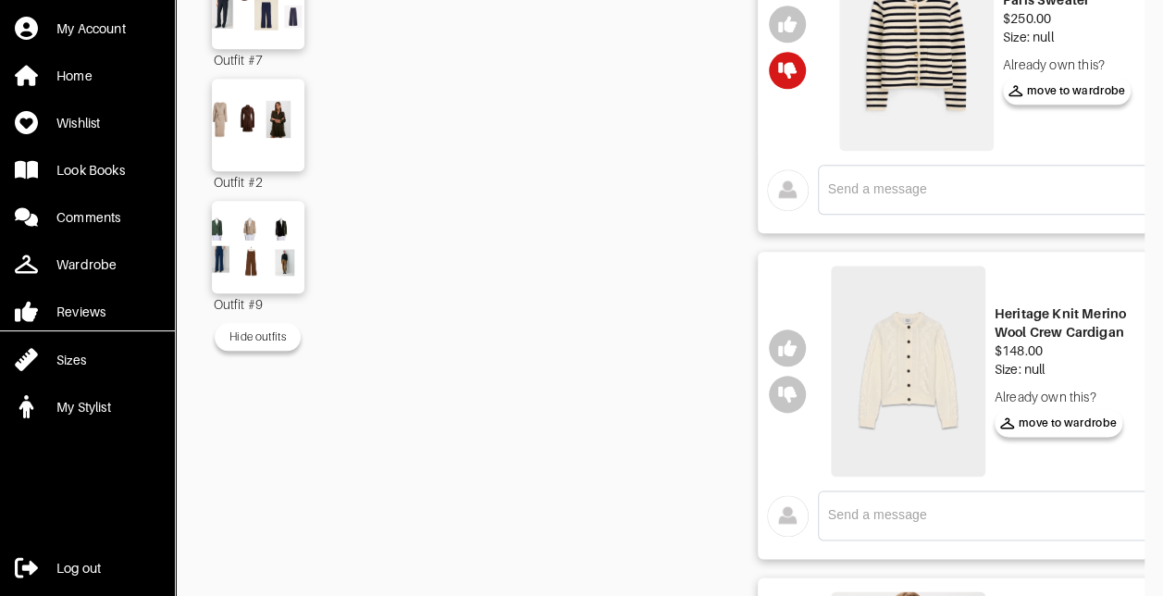
scroll to position [1018, 0]
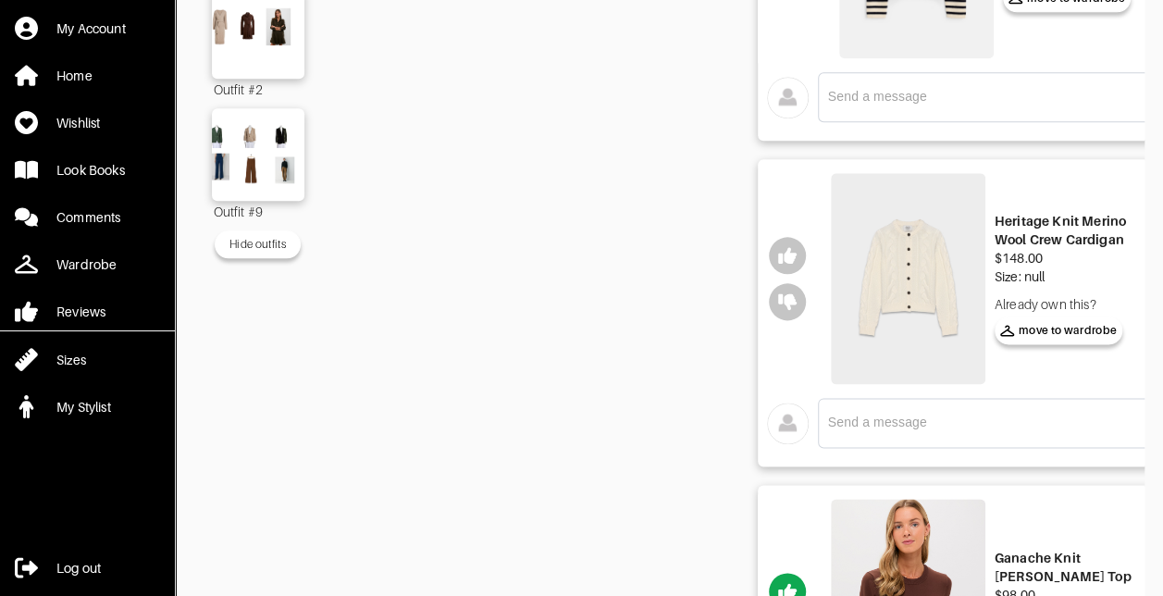
click at [810, 305] on div at bounding box center [787, 278] width 59 height 220
click at [787, 298] on icon "button" at bounding box center [787, 301] width 19 height 17
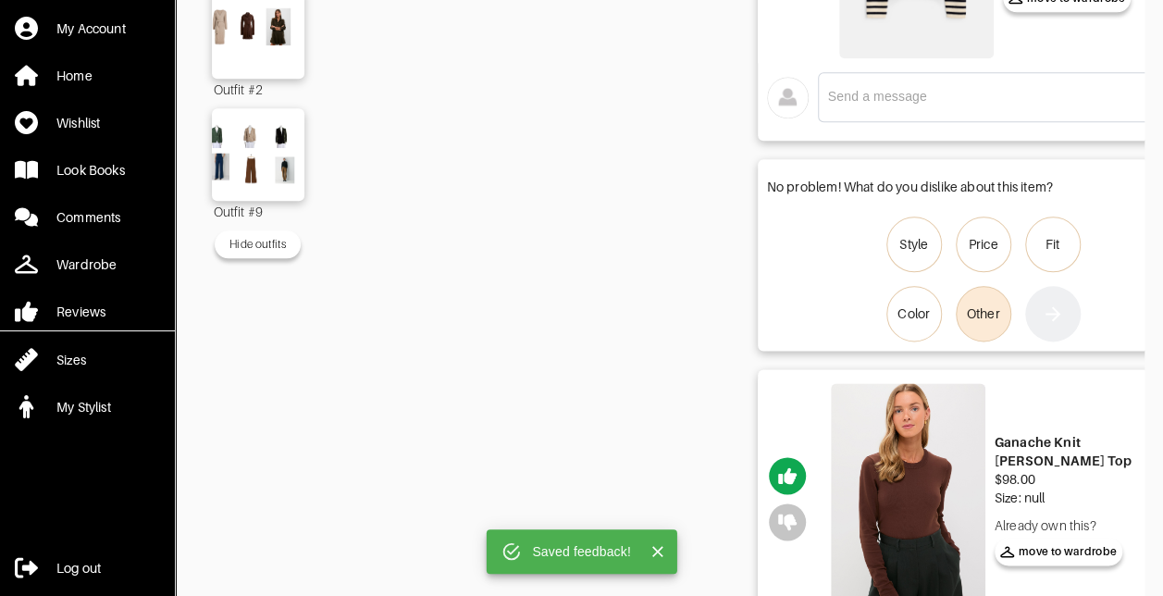
click at [988, 317] on div "Other" at bounding box center [983, 313] width 33 height 19
click at [0, 0] on input "Other" at bounding box center [0, 0] width 0 height 0
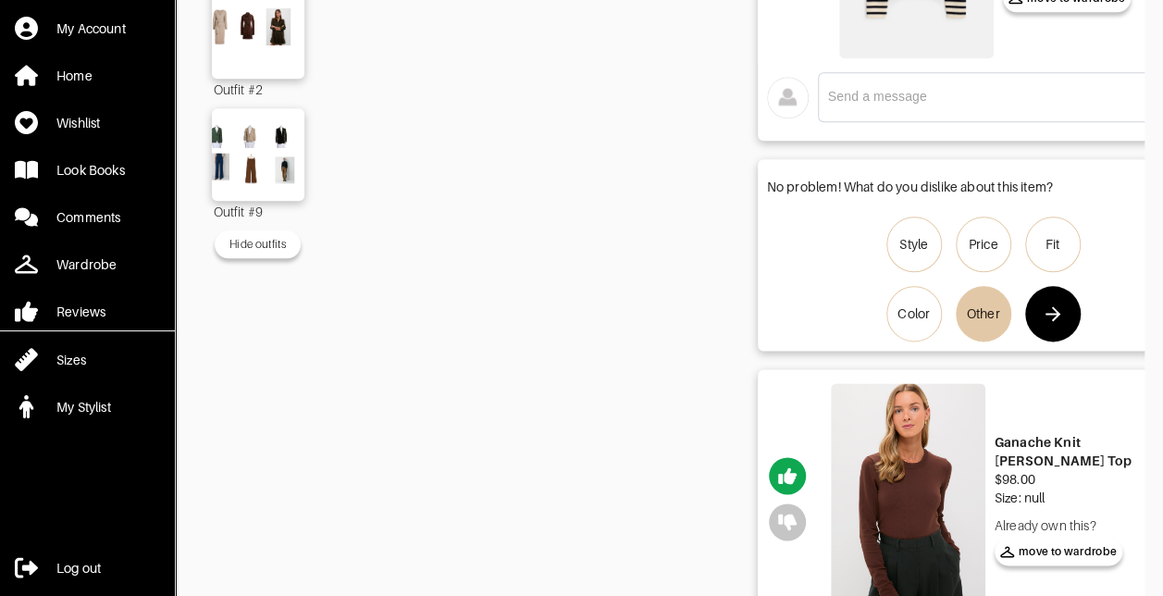
click at [1057, 317] on icon "button" at bounding box center [1053, 314] width 22 height 22
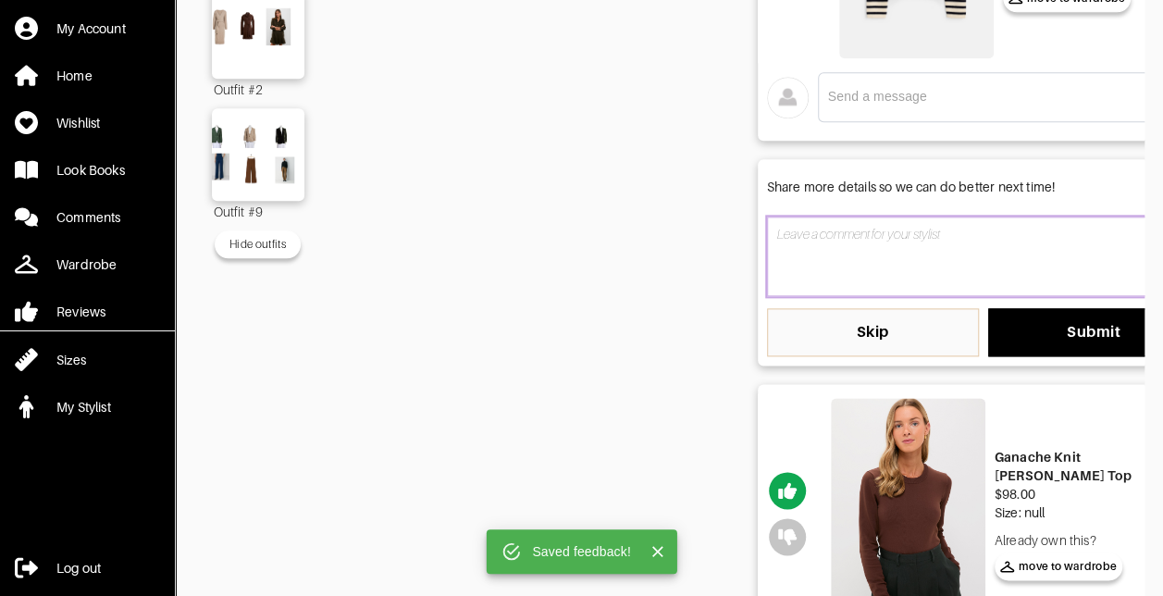
click at [850, 253] on textarea at bounding box center [983, 257] width 433 height 80
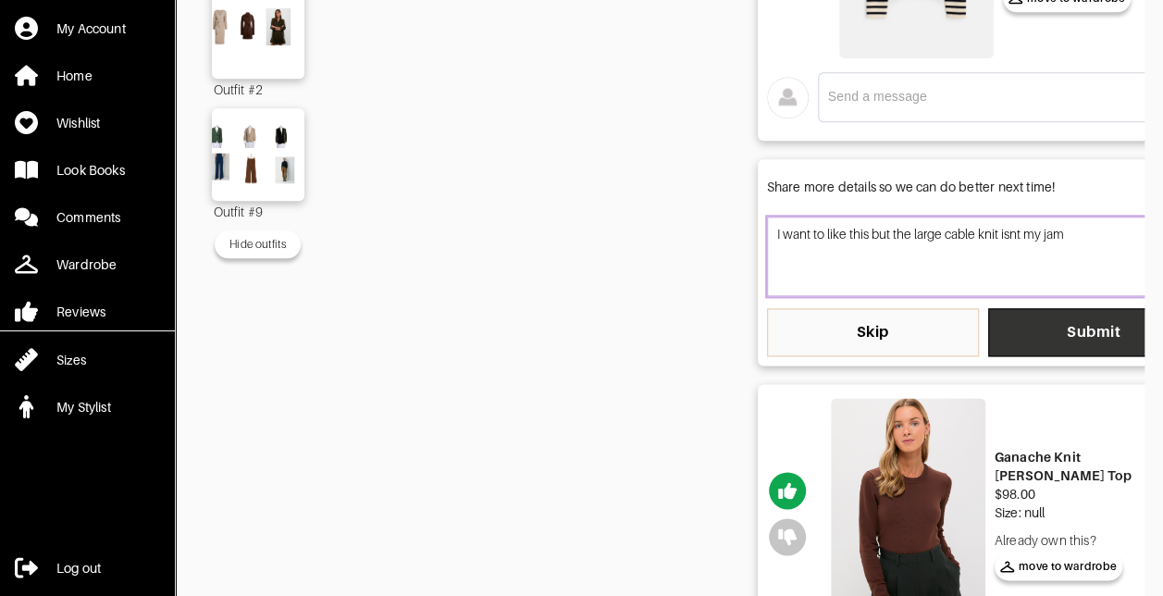
type textarea "I want to like this but the large cable knit isnt my jam"
click at [1069, 325] on span "Submit" at bounding box center [1094, 332] width 182 height 19
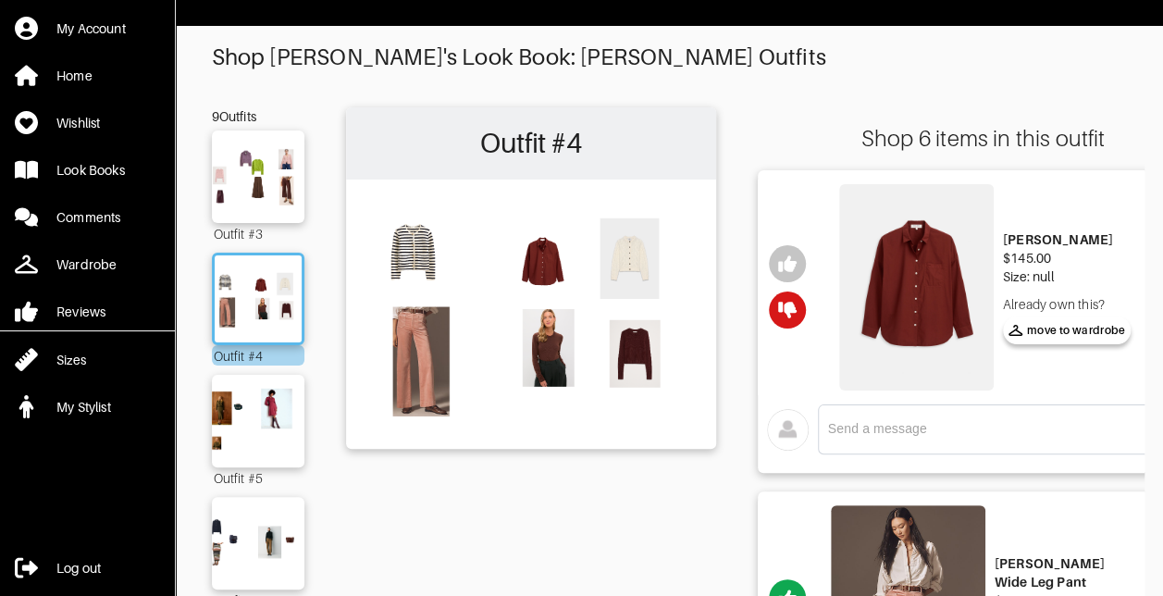
scroll to position [0, 0]
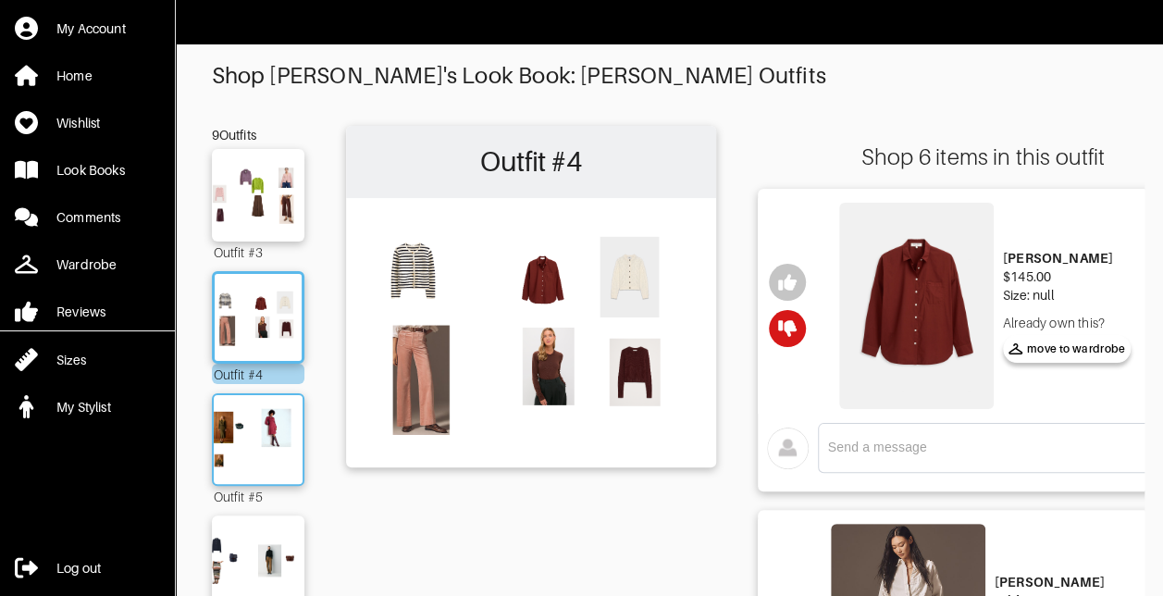
click at [259, 416] on img at bounding box center [258, 439] width 100 height 70
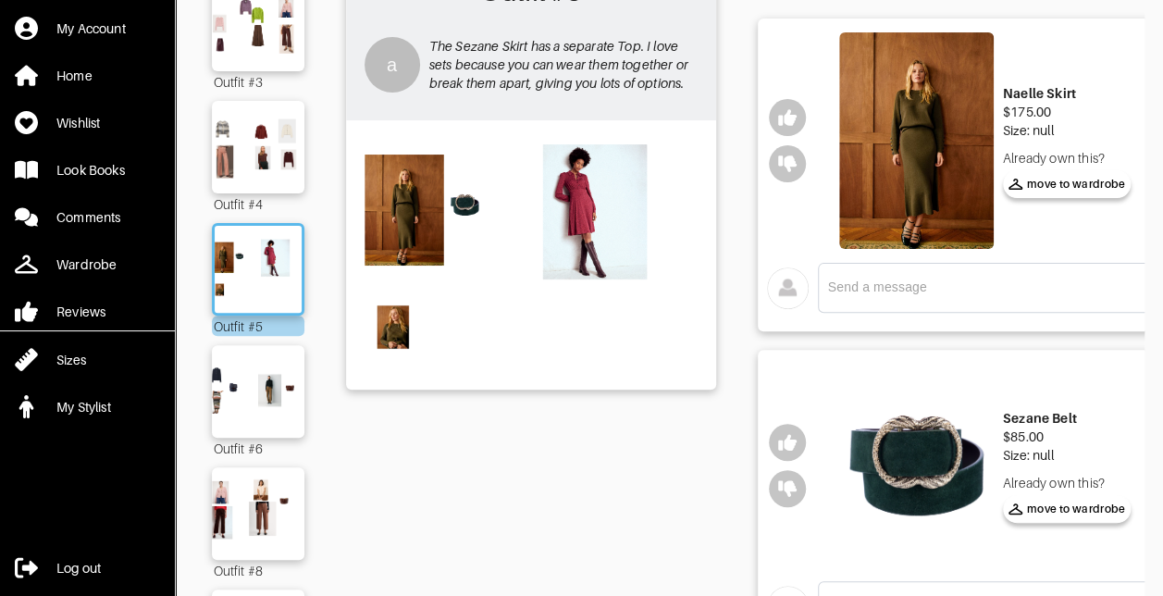
scroll to position [93, 0]
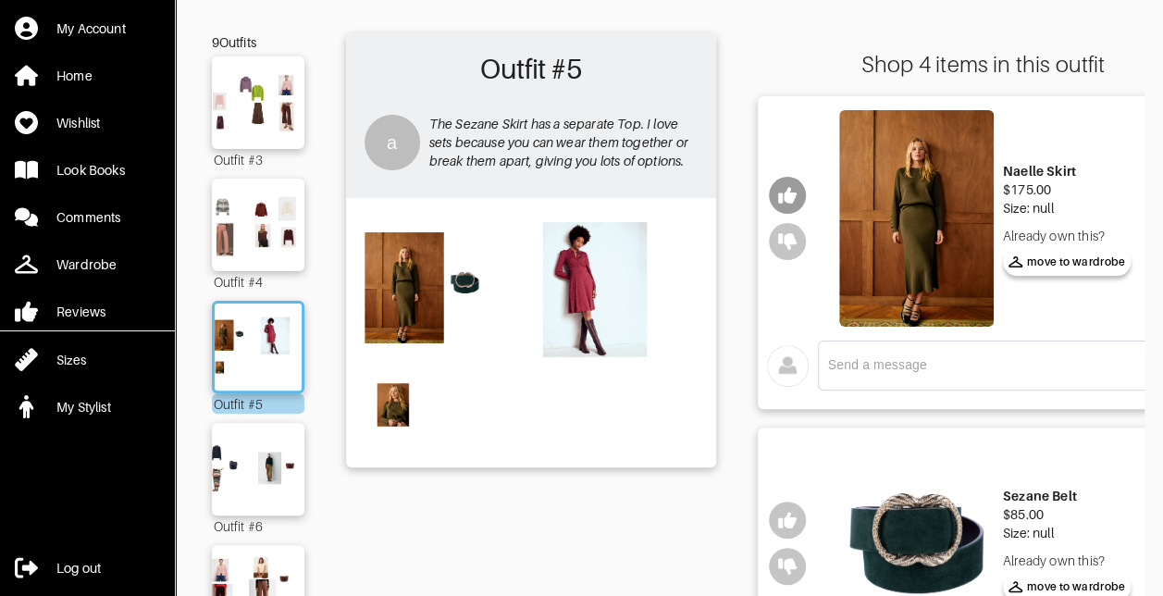
click at [790, 201] on icon "button" at bounding box center [787, 195] width 19 height 17
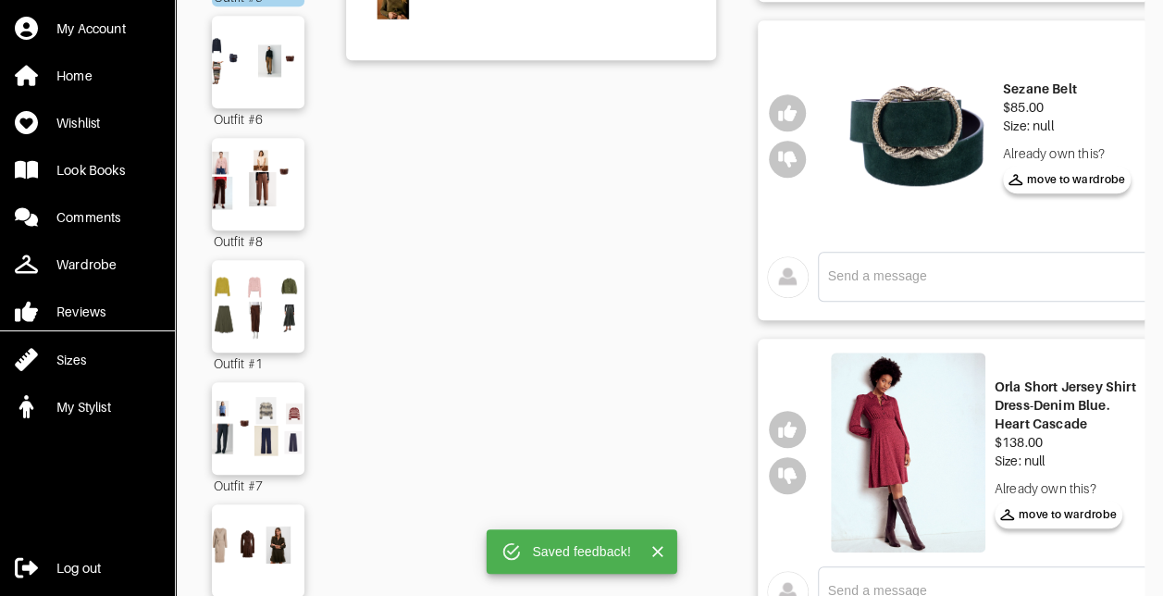
scroll to position [463, 0]
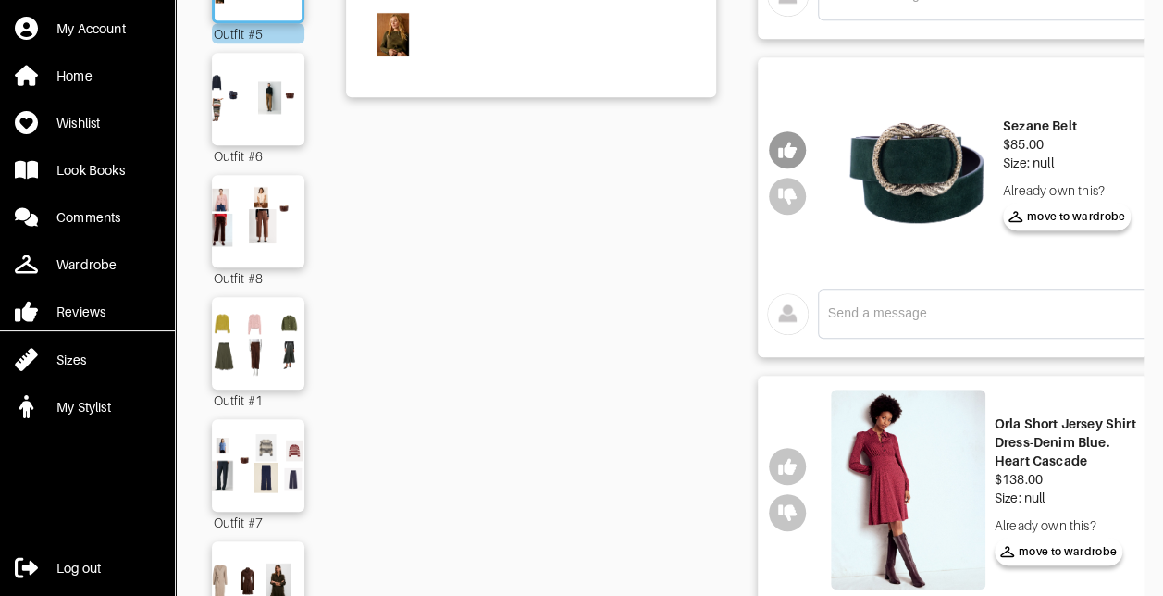
click at [784, 151] on icon "button" at bounding box center [787, 151] width 19 height 17
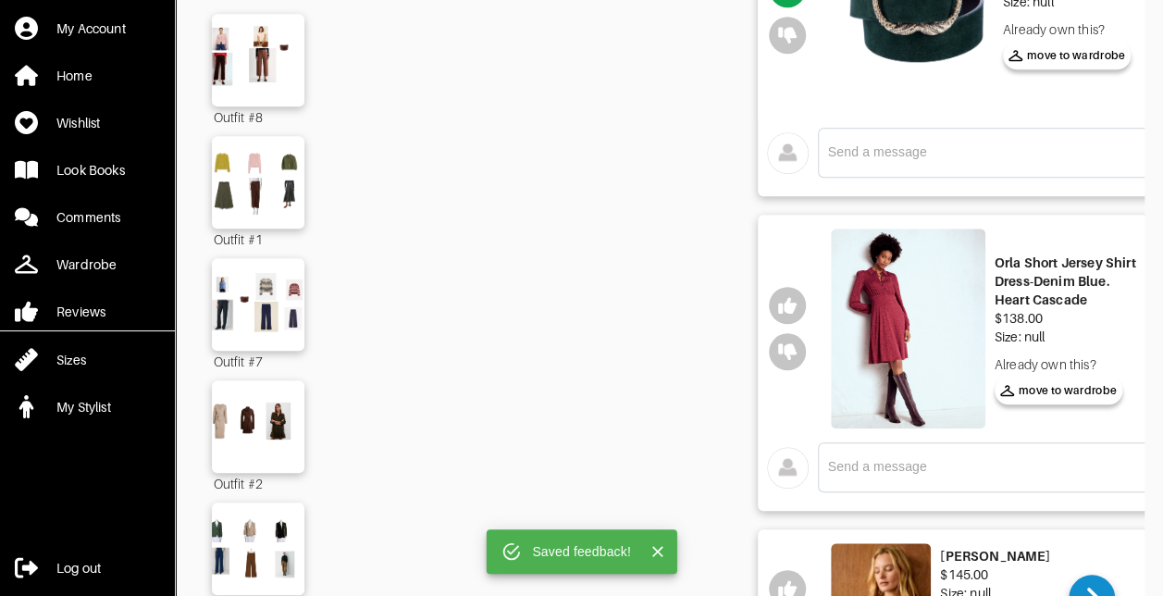
scroll to position [648, 0]
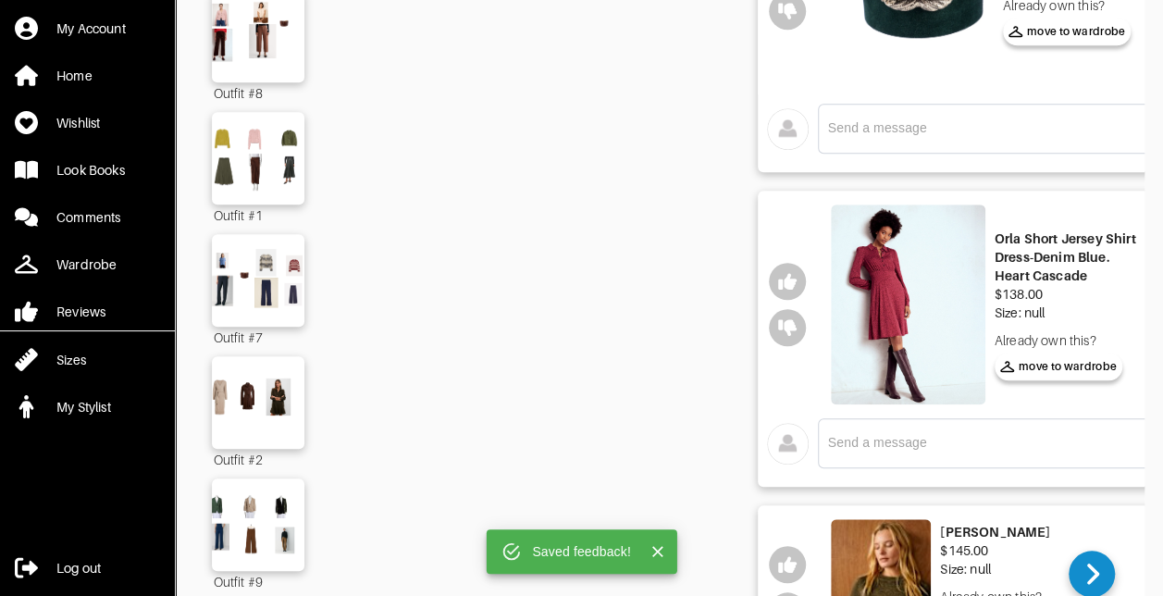
click at [926, 315] on img at bounding box center [908, 305] width 155 height 200
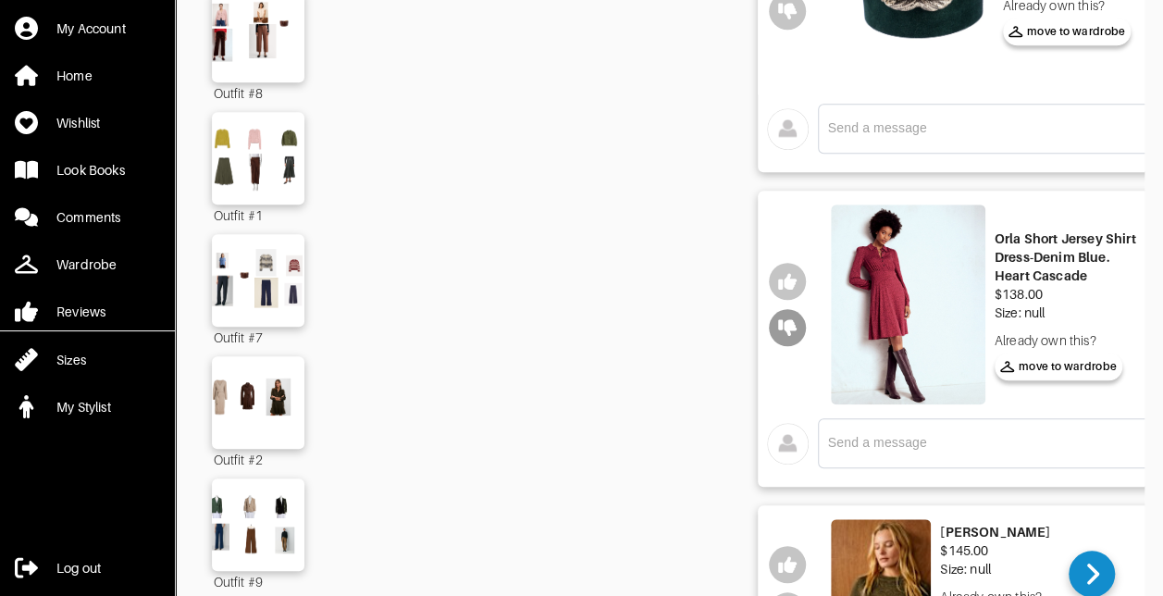
click at [794, 325] on icon "button" at bounding box center [787, 328] width 19 height 17
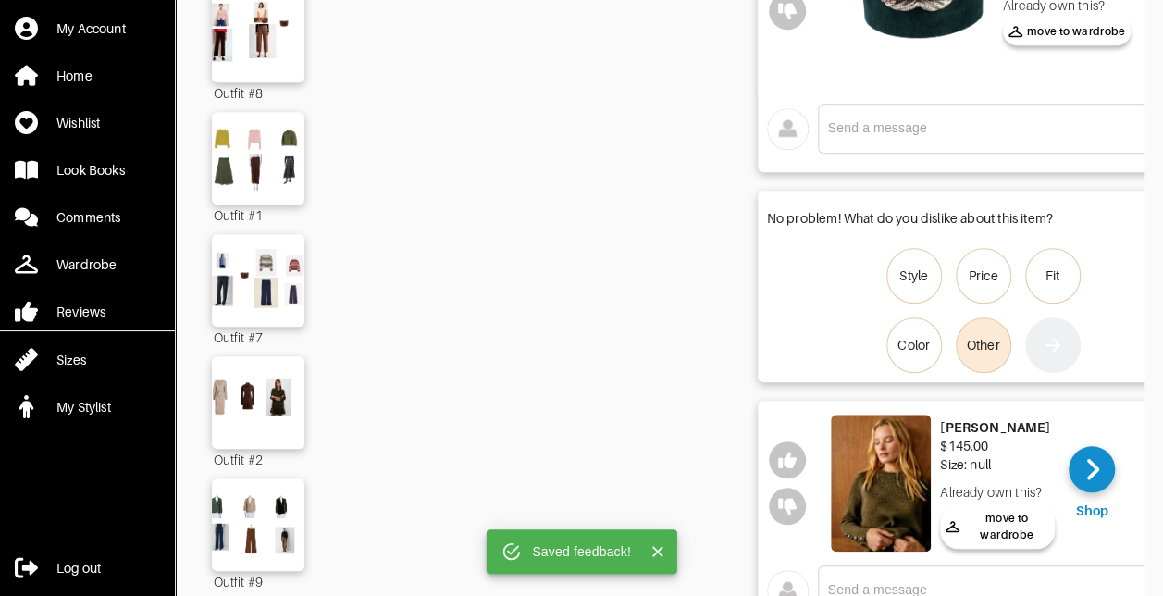
click at [992, 341] on div "Other" at bounding box center [983, 345] width 33 height 19
click at [0, 0] on input "Other" at bounding box center [0, 0] width 0 height 0
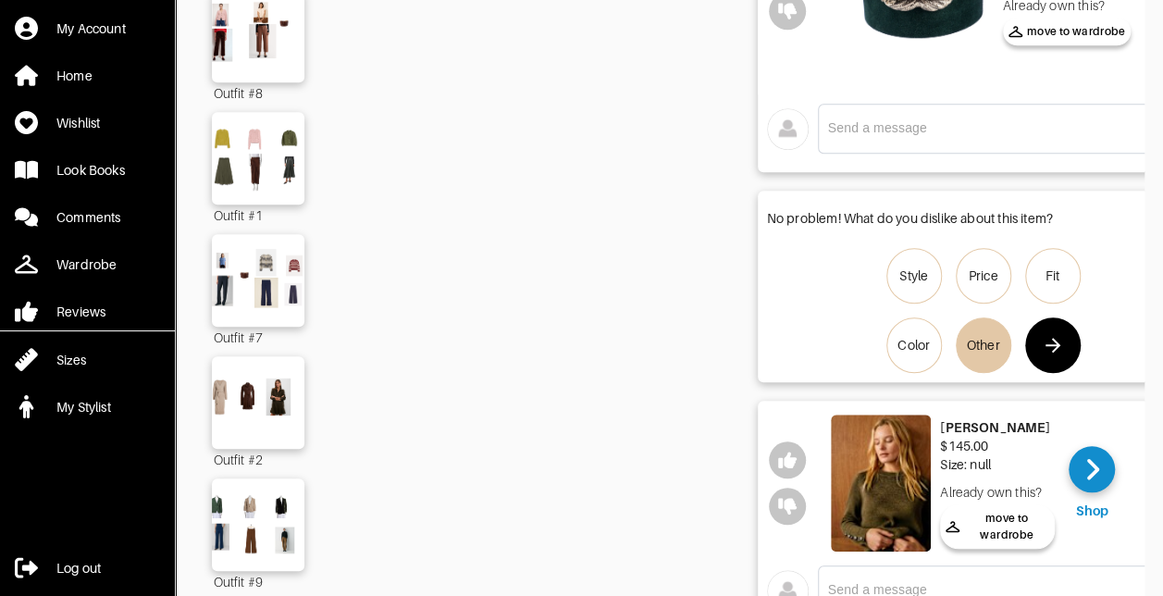
click at [1049, 341] on icon "button" at bounding box center [1053, 345] width 22 height 22
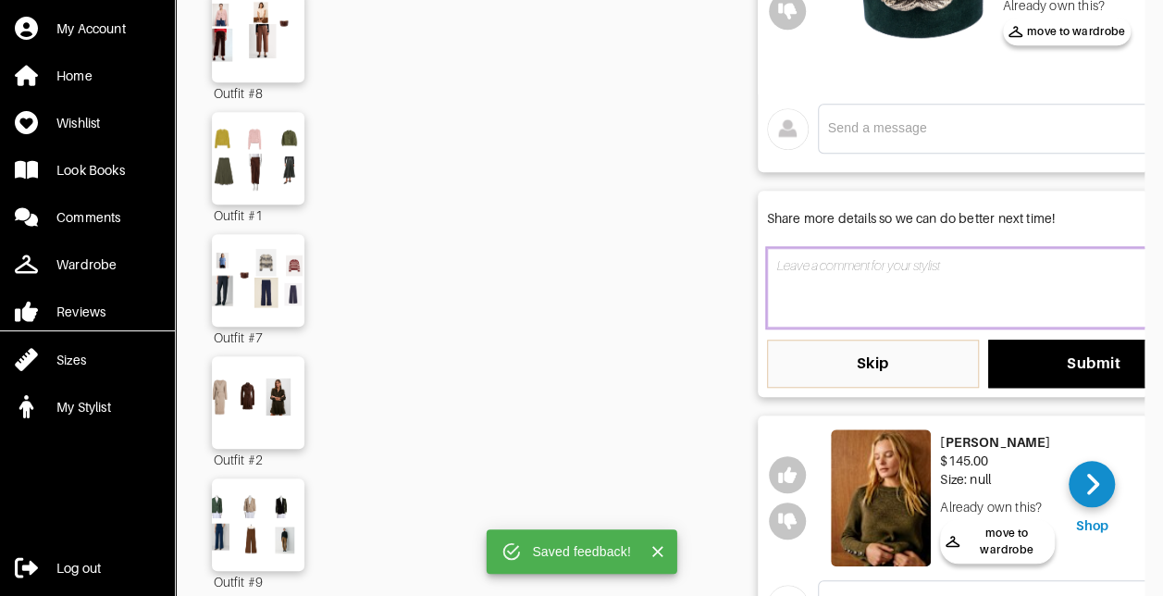
click at [879, 305] on textarea at bounding box center [983, 288] width 433 height 80
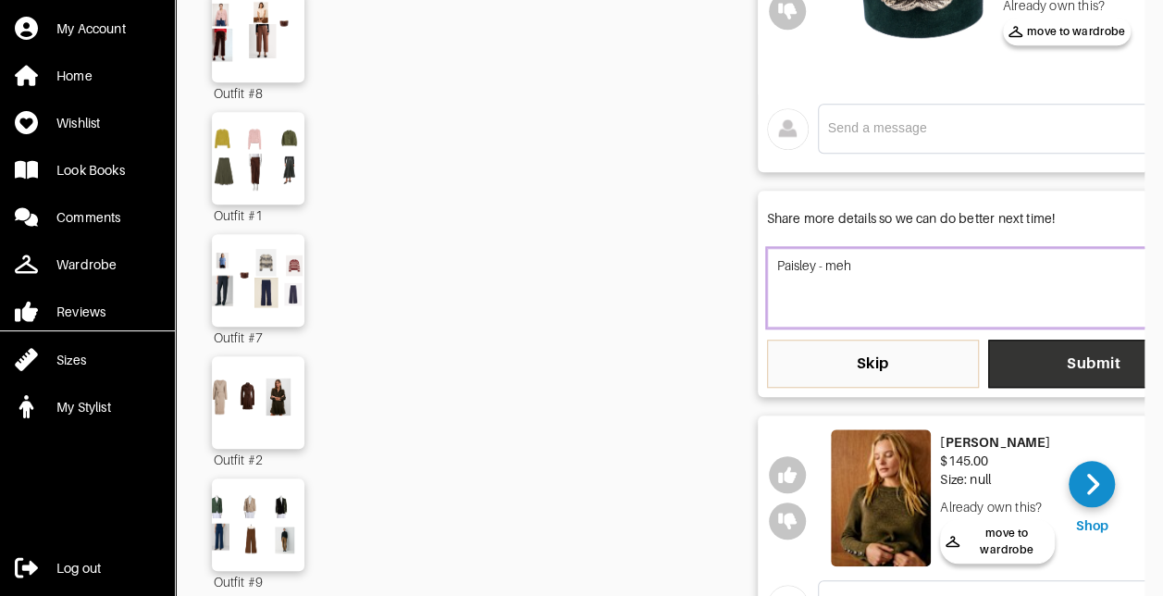
type textarea "Paisley - meh"
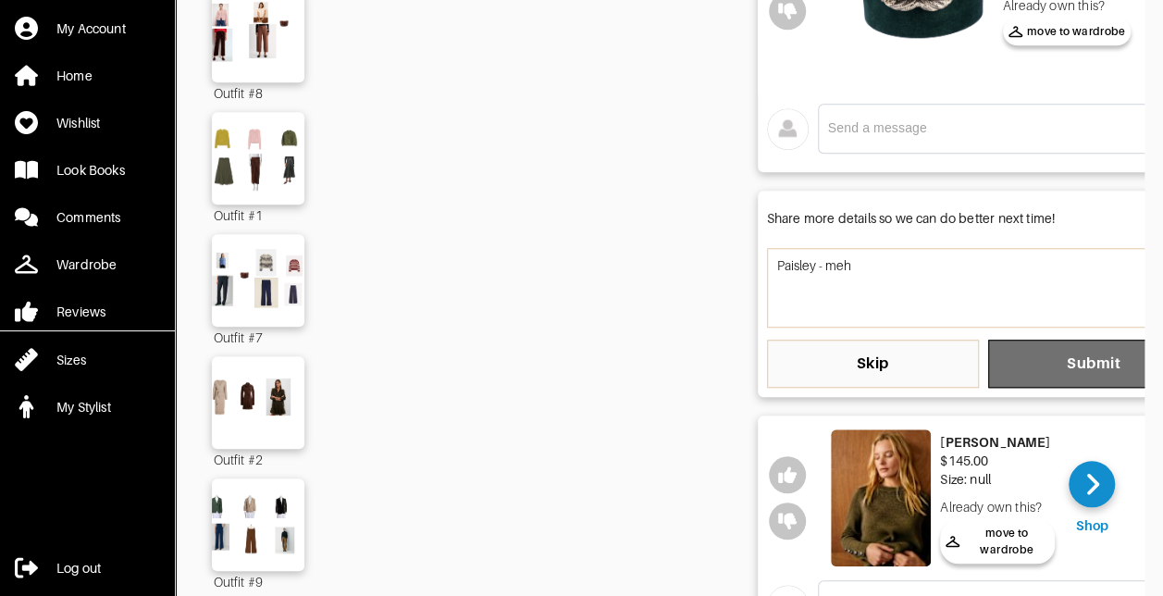
click at [1066, 363] on span "Submit" at bounding box center [1094, 363] width 182 height 19
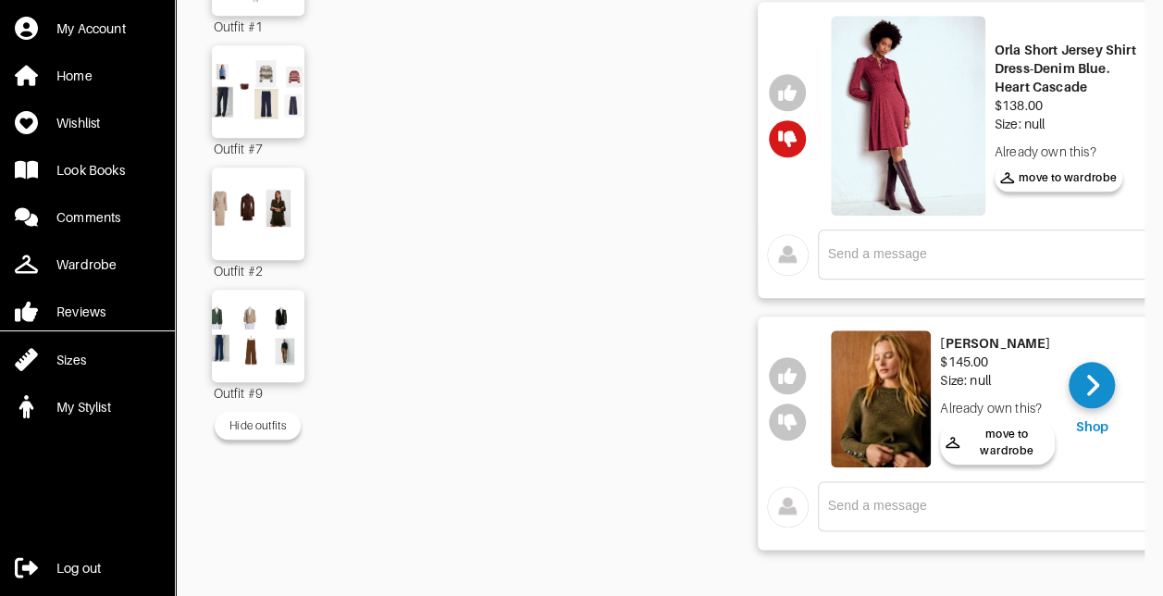
scroll to position [848, 0]
click at [861, 394] on img at bounding box center [881, 398] width 101 height 137
click at [792, 368] on icon "button" at bounding box center [787, 376] width 19 height 17
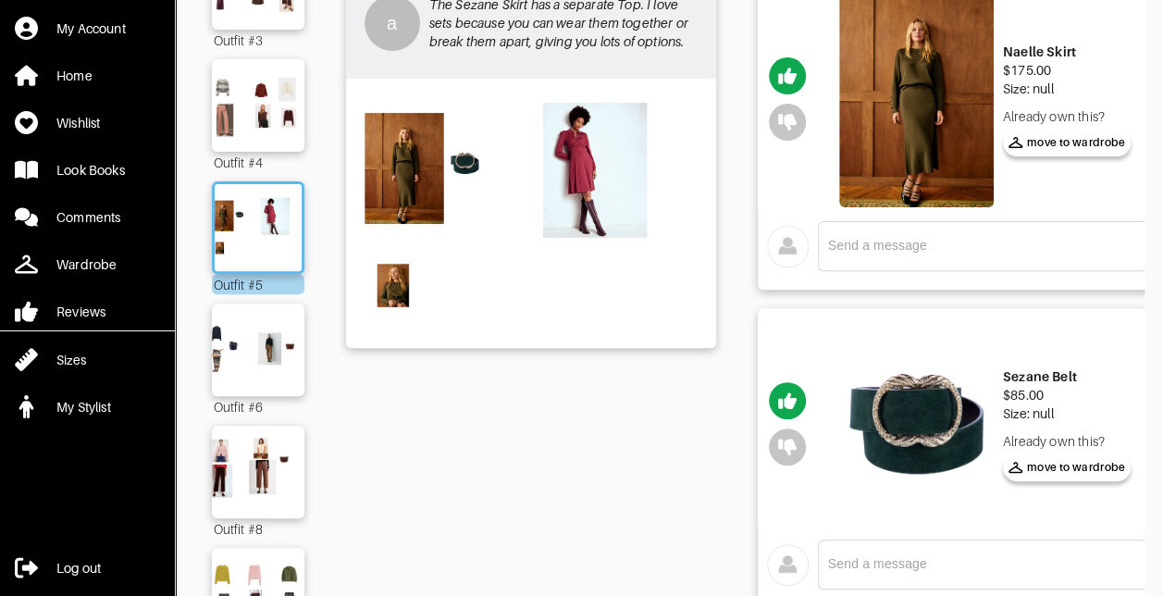
scroll to position [200, 0]
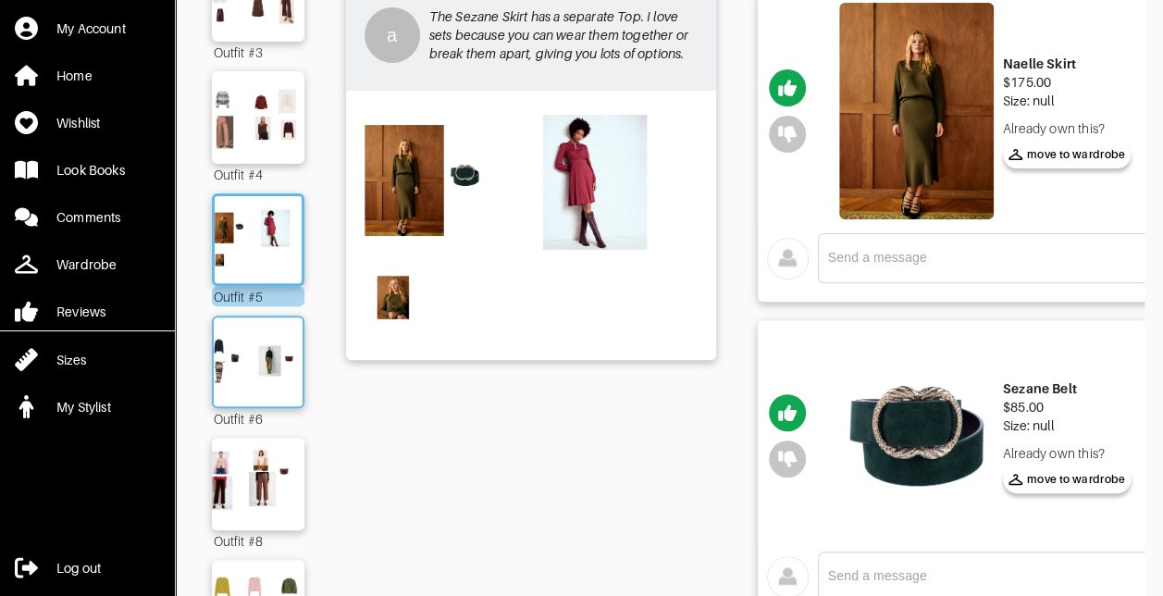
click at [263, 331] on img at bounding box center [258, 362] width 100 height 70
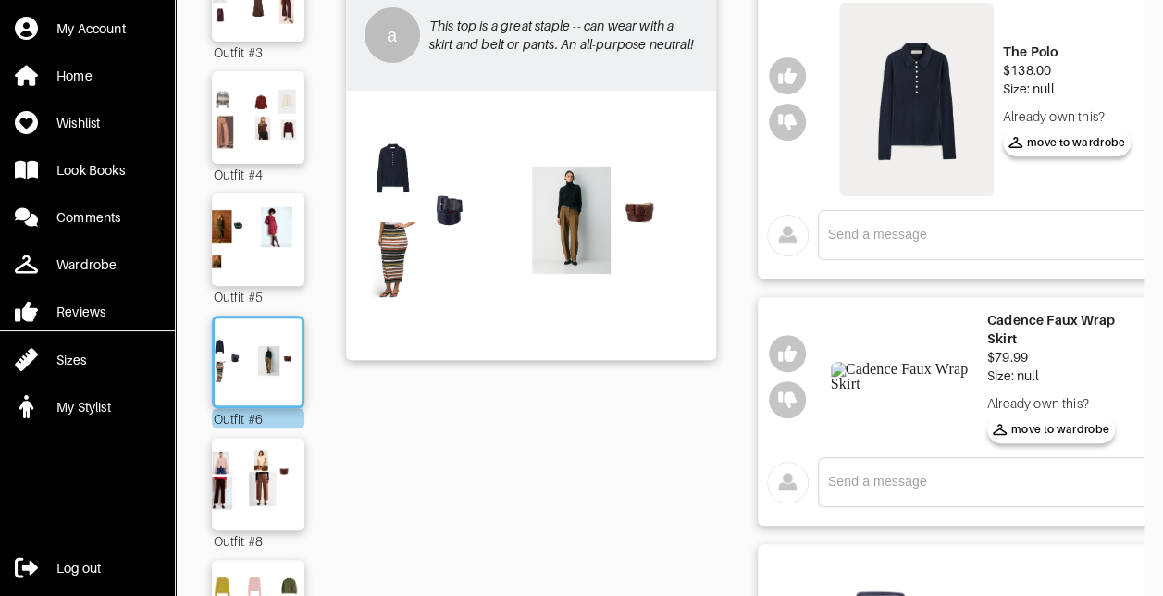
click at [885, 151] on img at bounding box center [916, 99] width 155 height 193
click at [794, 83] on icon "button" at bounding box center [787, 76] width 19 height 17
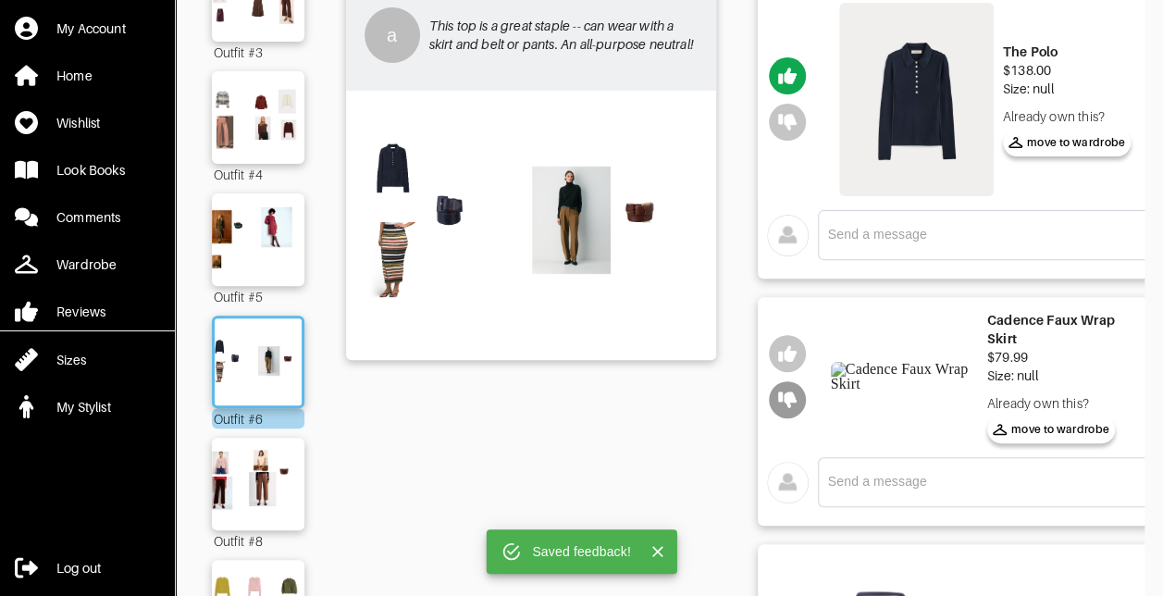
click at [786, 409] on icon "button" at bounding box center [787, 400] width 19 height 17
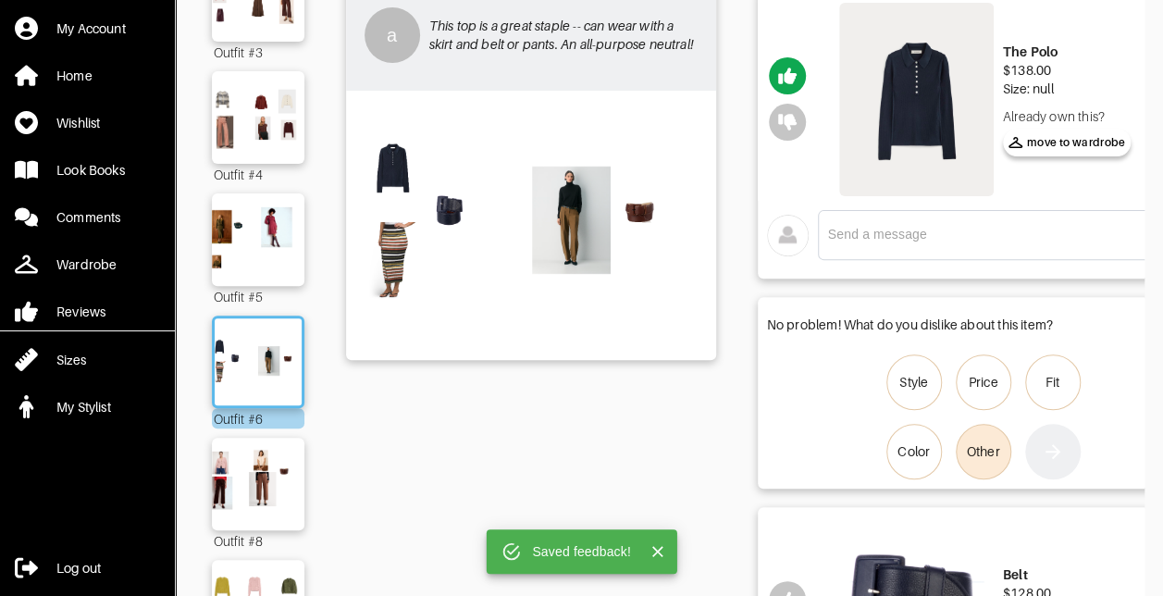
click at [996, 457] on div "Other" at bounding box center [983, 451] width 33 height 19
click at [0, 0] on input "Other" at bounding box center [0, 0] width 0 height 0
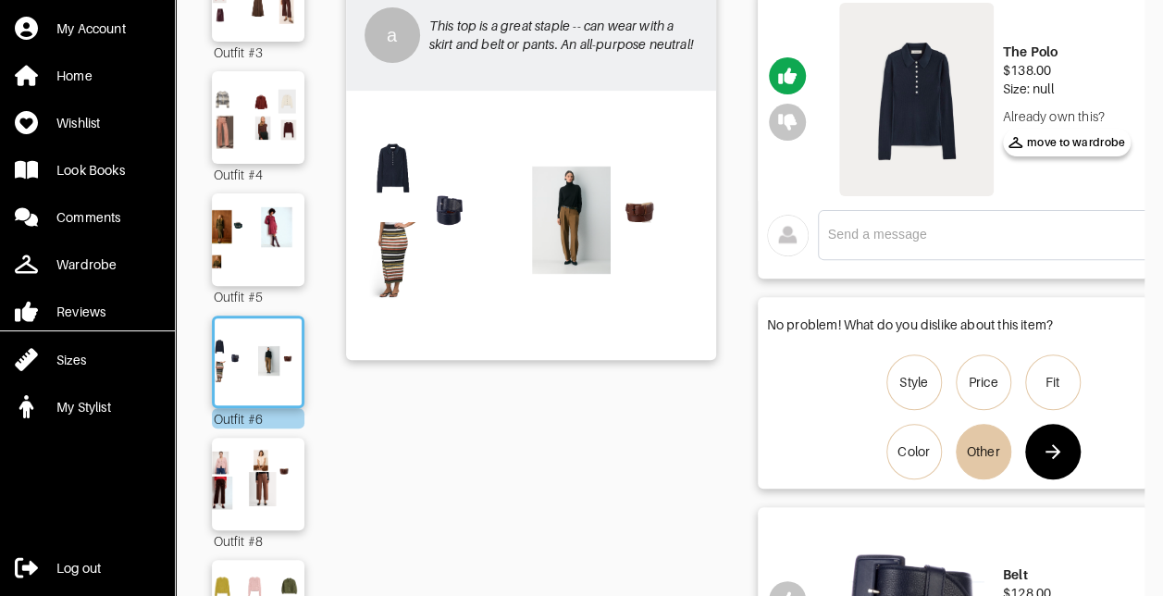
click at [1070, 457] on button "button" at bounding box center [1053, 452] width 56 height 56
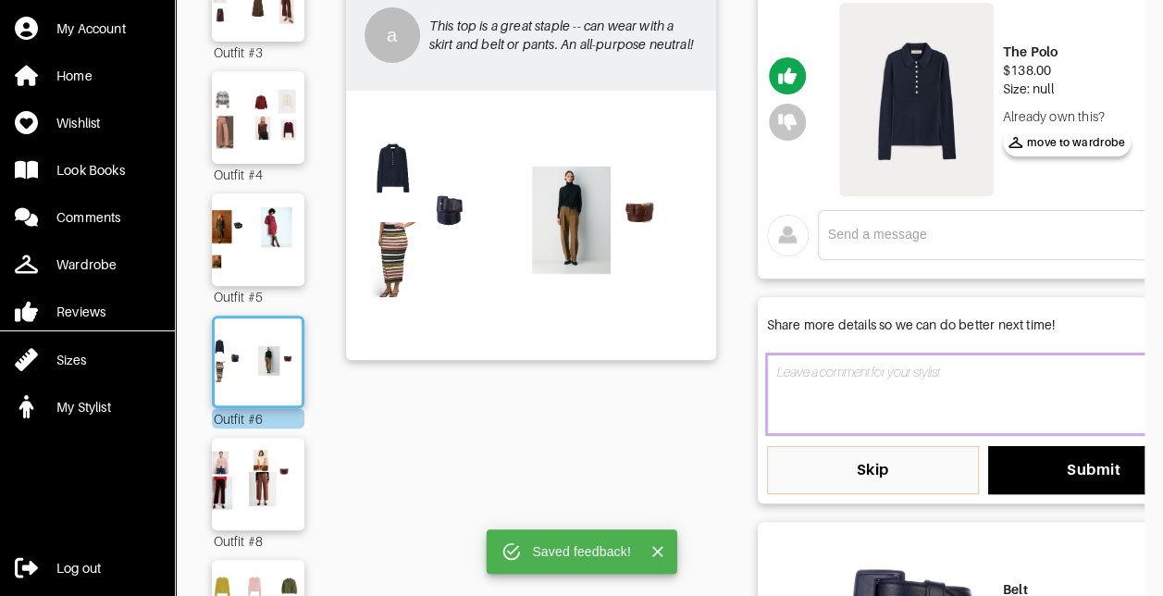
click at [840, 413] on textarea at bounding box center [983, 394] width 433 height 80
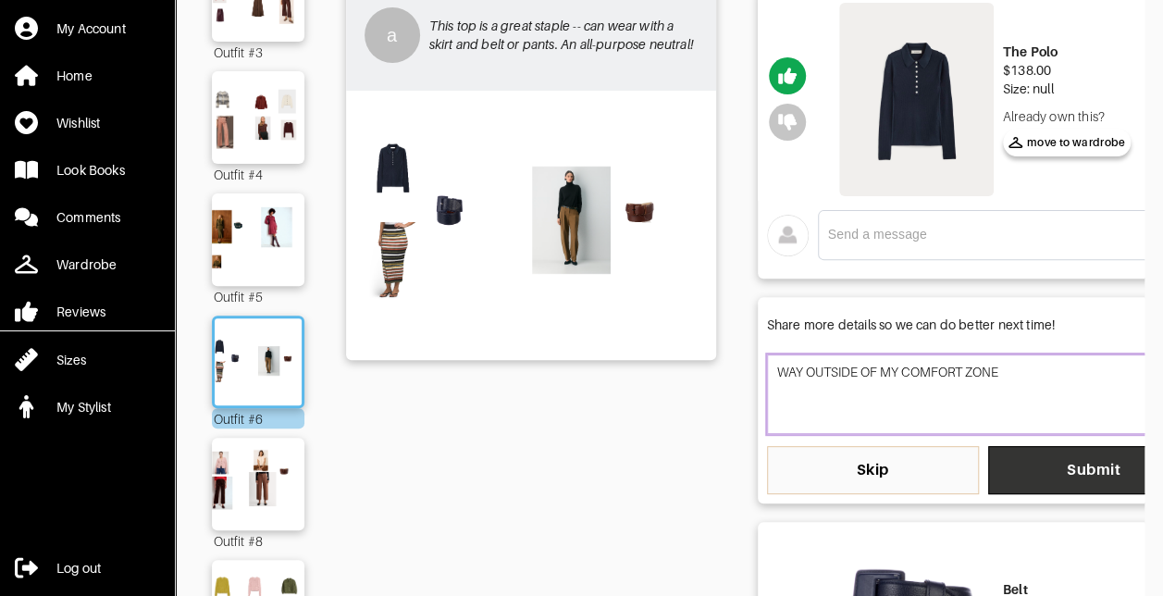
type textarea "WAY OUTSIDE OF MY COMFORT ZONE"
click at [1074, 463] on span "Submit" at bounding box center [1094, 470] width 182 height 19
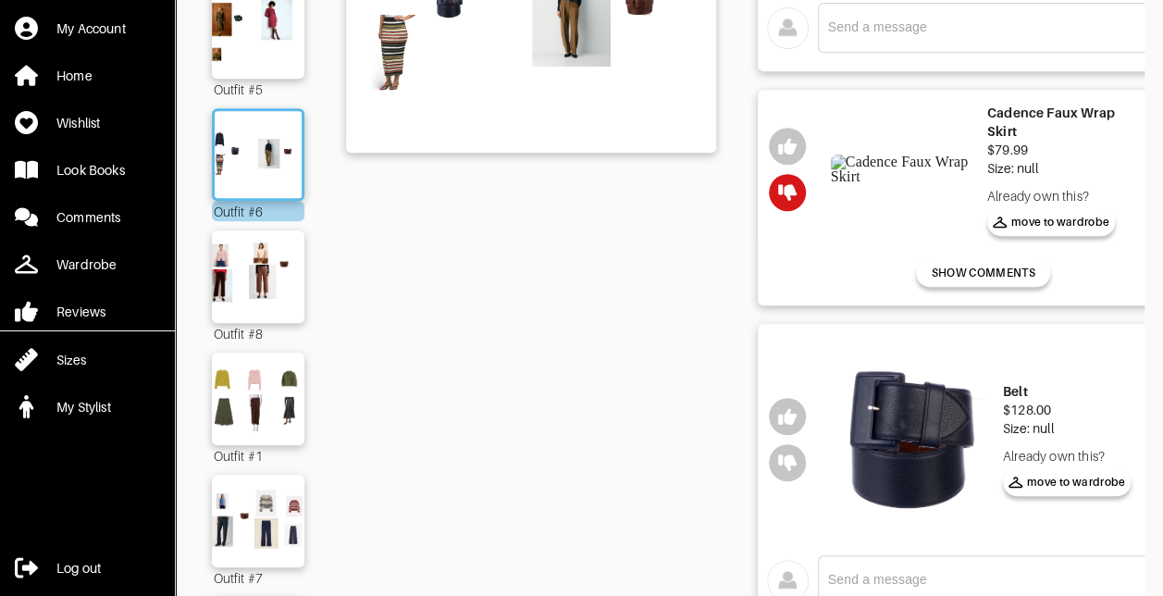
scroll to position [740, 0]
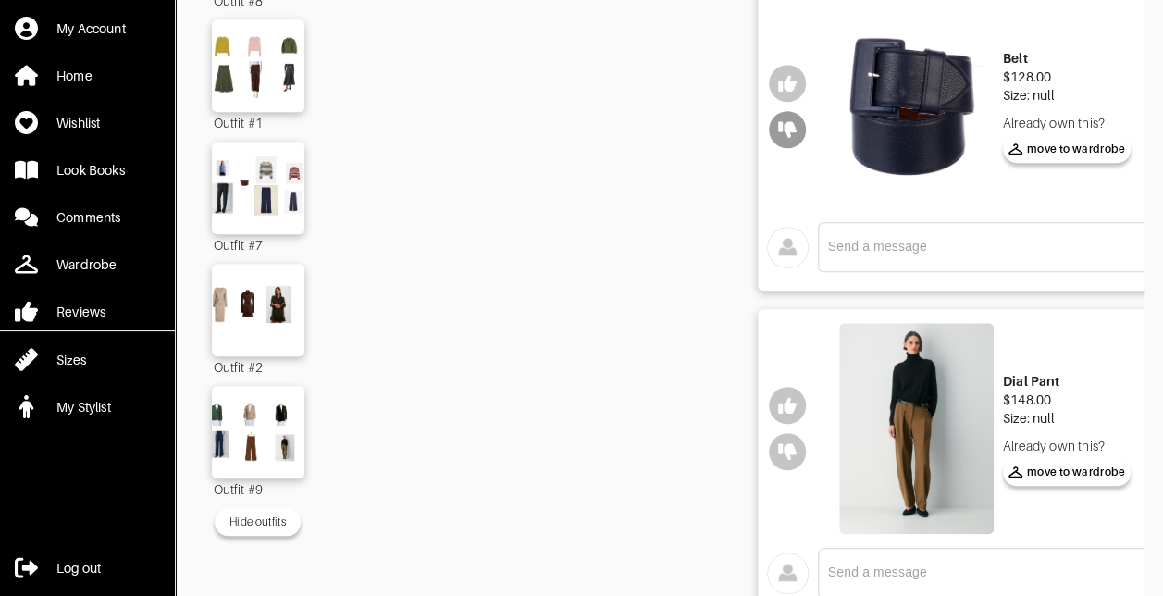
click at [782, 138] on icon "button" at bounding box center [787, 129] width 19 height 17
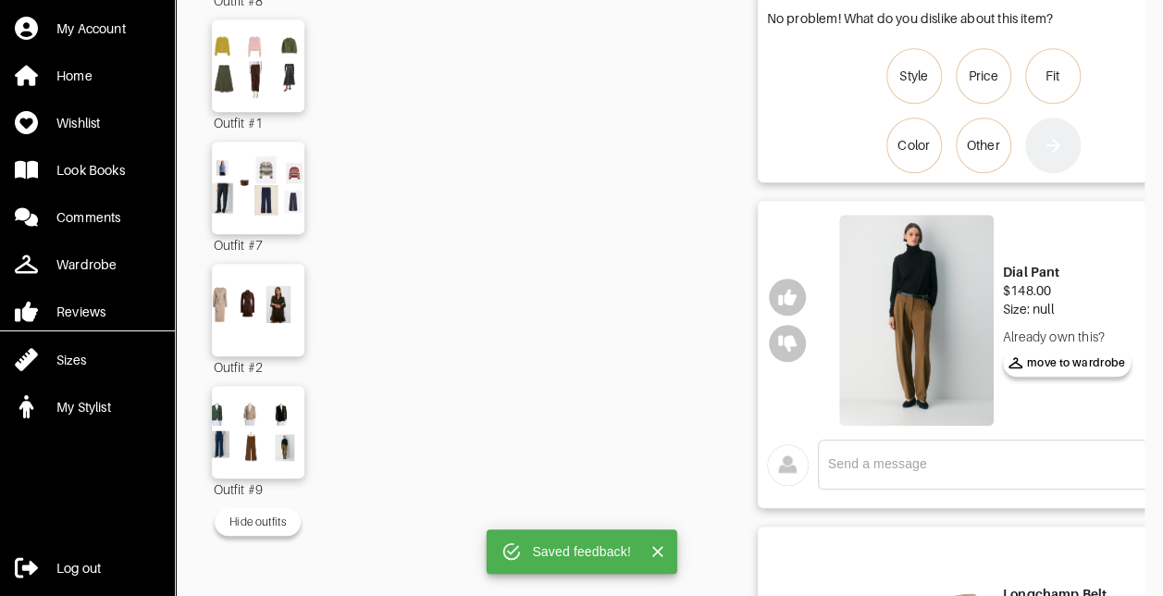
click at [939, 384] on img at bounding box center [916, 320] width 155 height 211
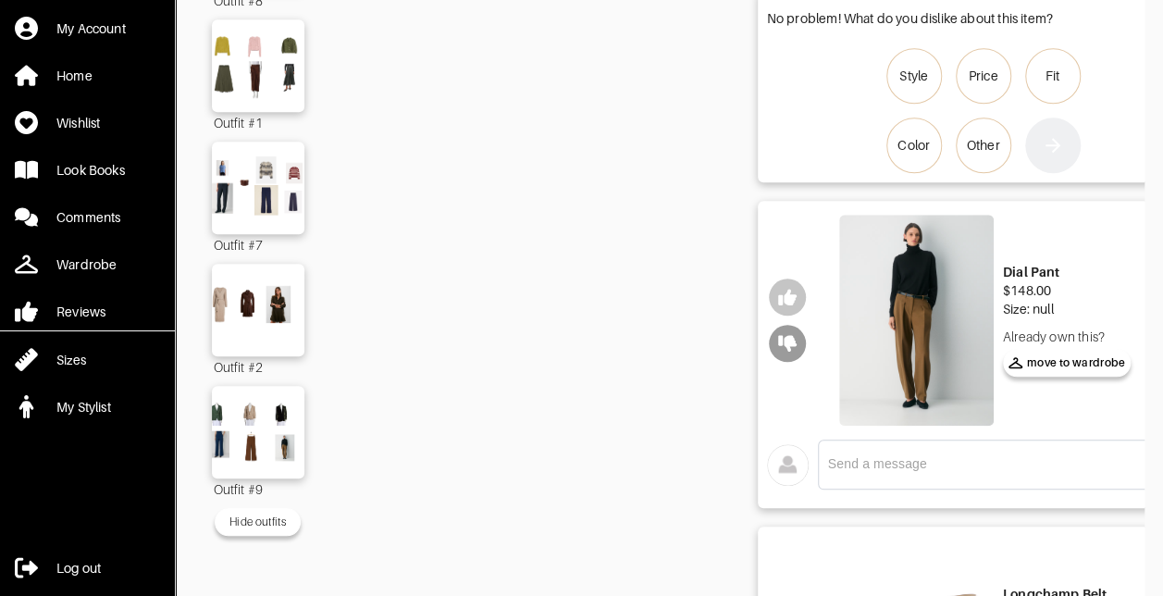
click at [777, 362] on button "button" at bounding box center [787, 343] width 37 height 37
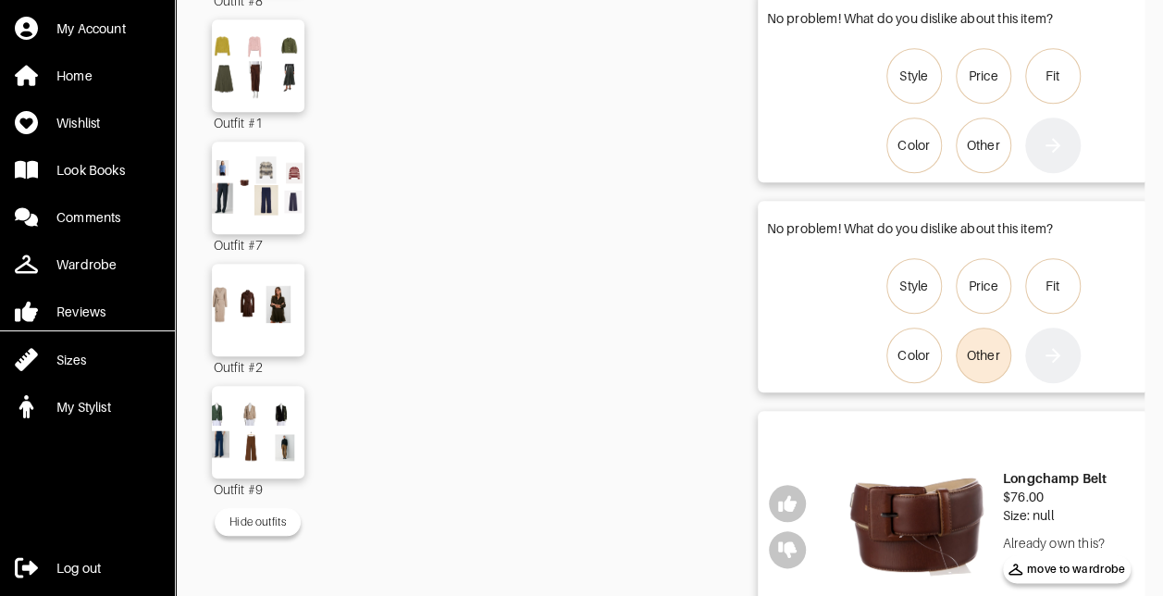
click at [995, 365] on div "Other" at bounding box center [983, 355] width 33 height 19
click at [0, 0] on input "Other" at bounding box center [0, 0] width 0 height 0
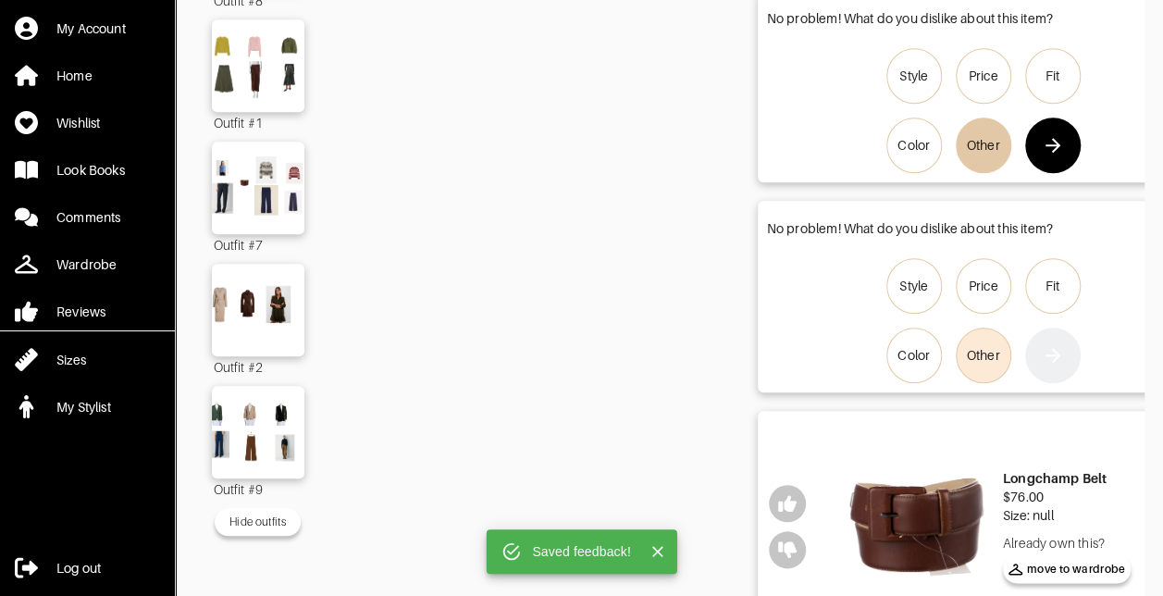
click at [998, 365] on div "Other" at bounding box center [983, 355] width 33 height 19
click at [0, 0] on input "Other" at bounding box center [0, 0] width 0 height 0
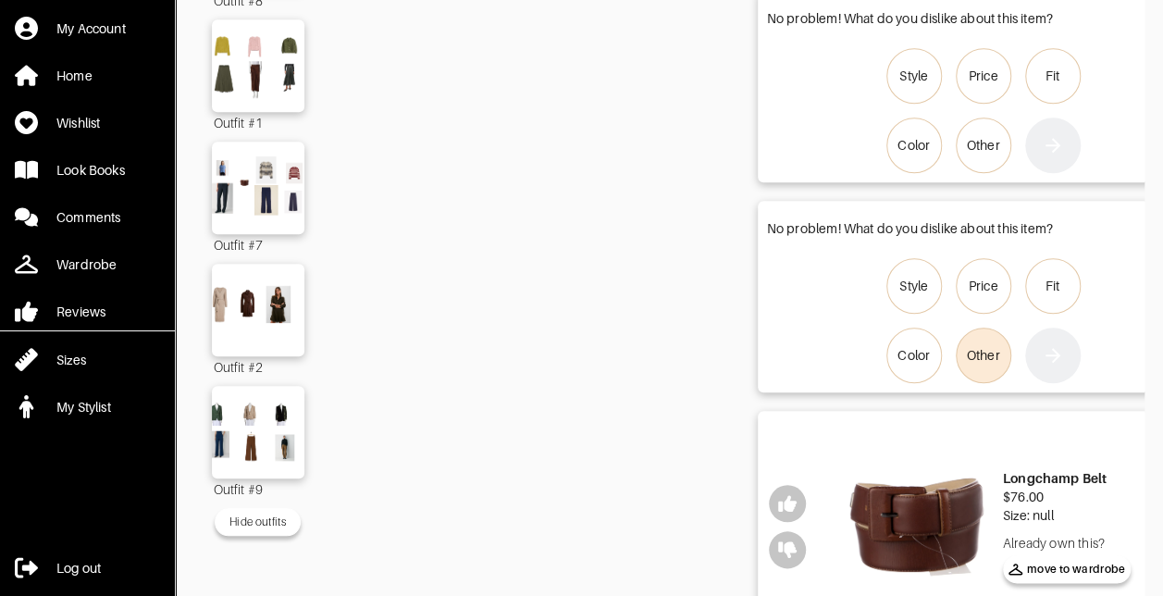
click at [971, 365] on div "Other" at bounding box center [983, 355] width 33 height 19
click at [0, 0] on input "Other" at bounding box center [0, 0] width 0 height 0
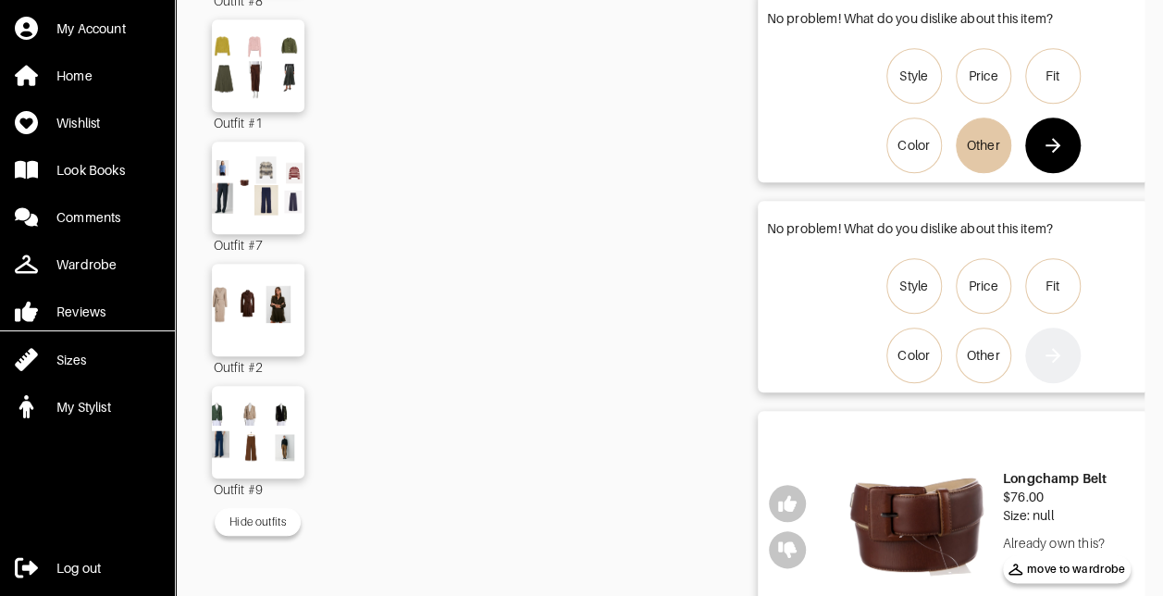
click at [1057, 156] on icon "button" at bounding box center [1053, 145] width 22 height 22
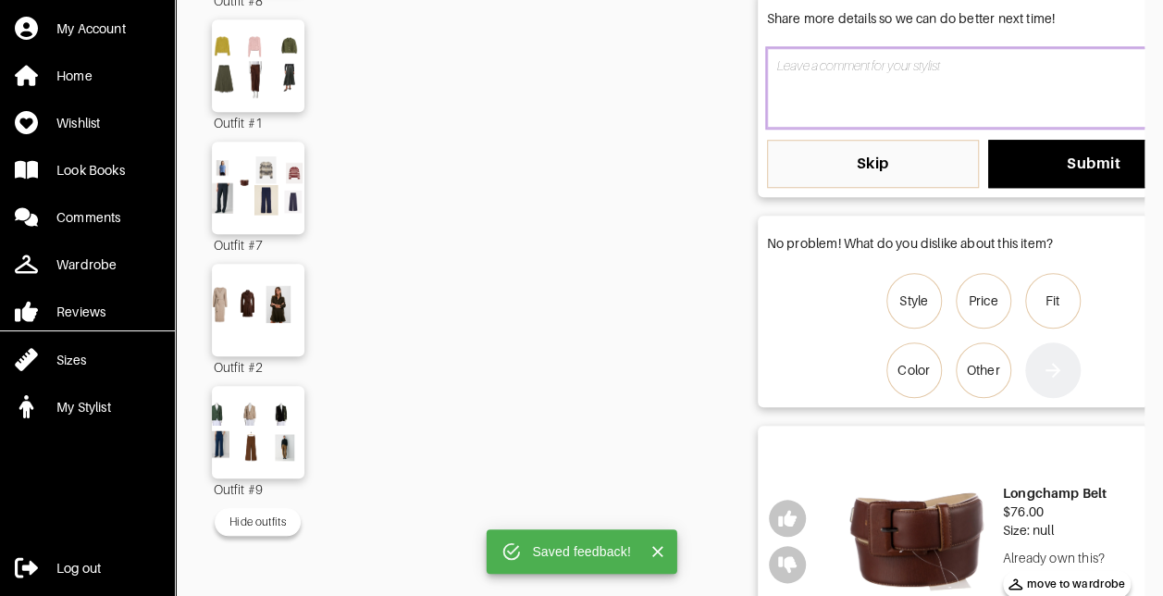
click at [897, 125] on textarea at bounding box center [983, 88] width 433 height 80
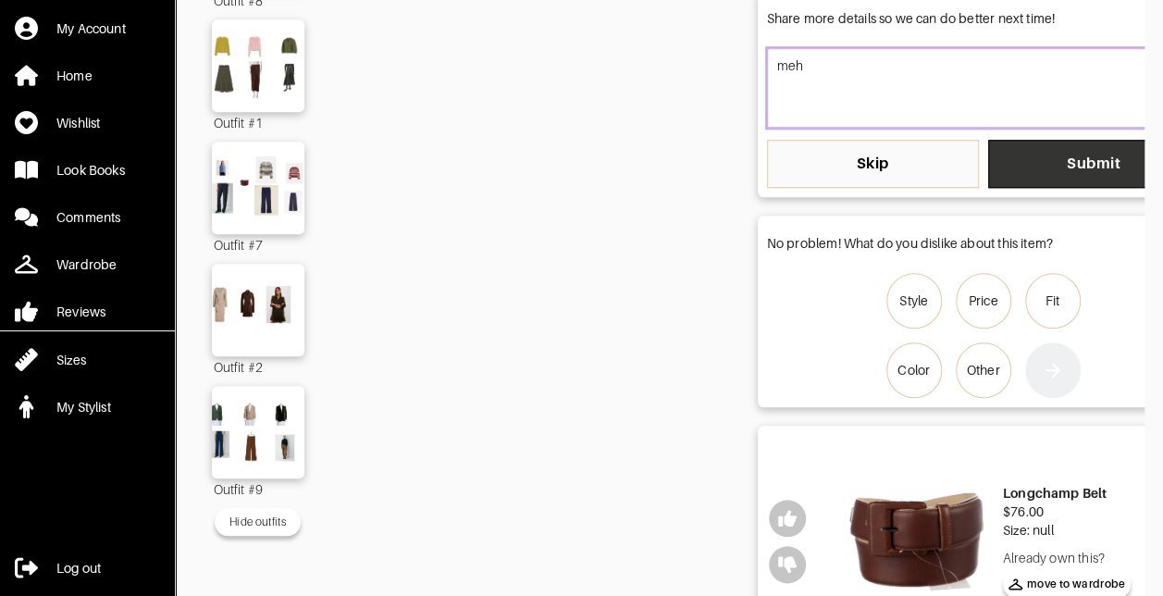
type textarea "meh"
click at [1026, 173] on span "Submit" at bounding box center [1094, 164] width 182 height 19
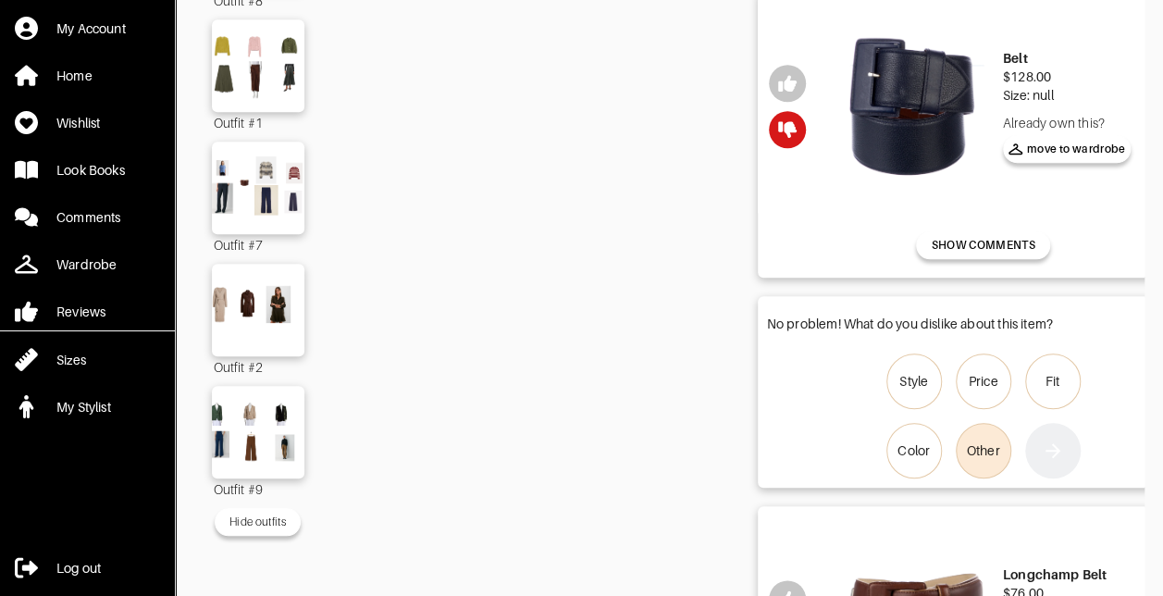
click at [988, 460] on div "Other" at bounding box center [983, 450] width 33 height 19
click at [0, 0] on input "Other" at bounding box center [0, 0] width 0 height 0
click at [1071, 478] on button "button" at bounding box center [1053, 451] width 56 height 56
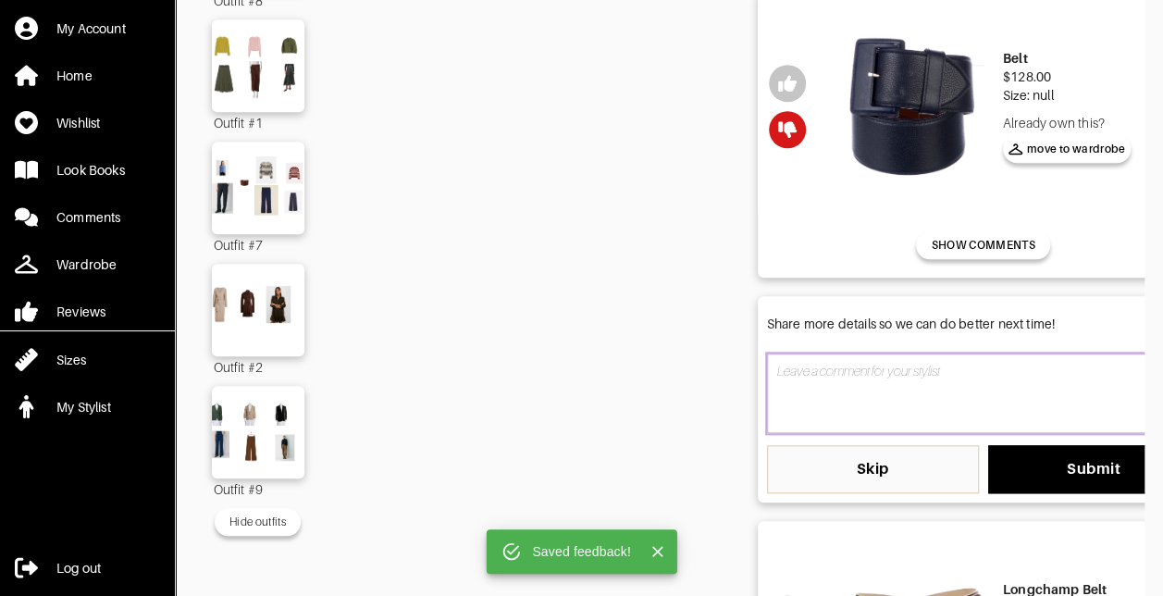
click at [921, 433] on textarea at bounding box center [983, 394] width 433 height 80
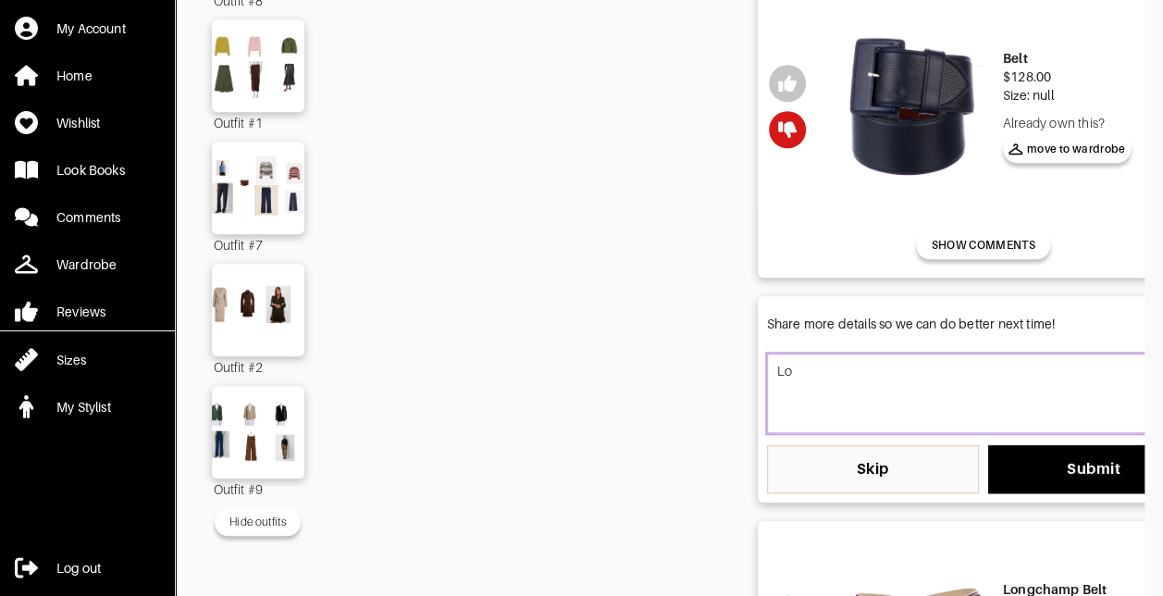
type textarea "L"
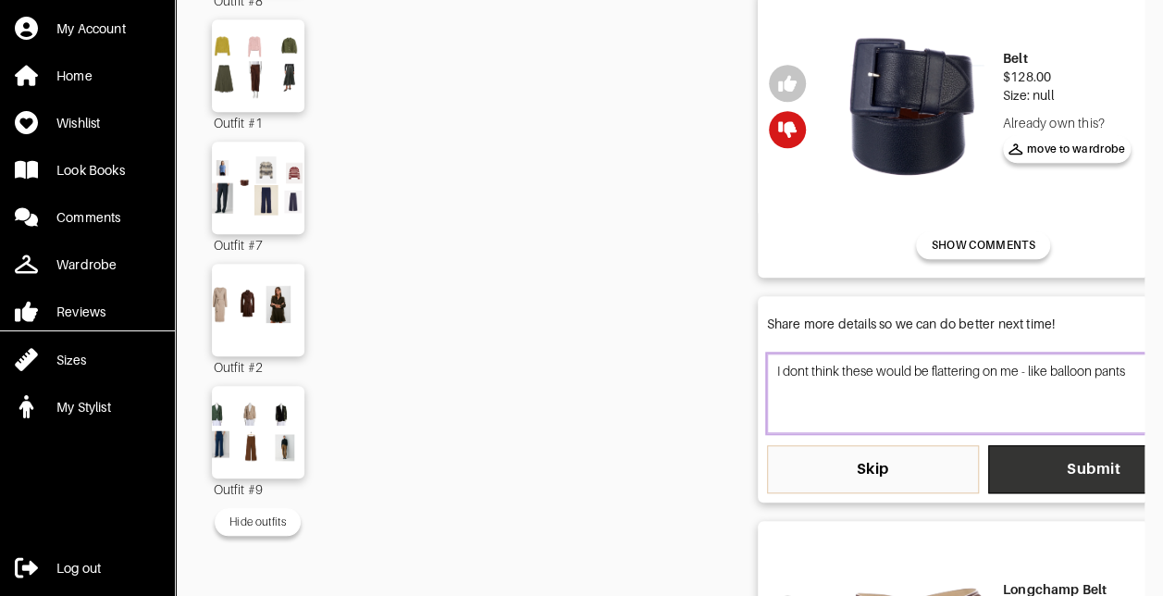
type textarea "I dont think these would be flattering on me - like balloon pants"
click at [1035, 478] on span "Submit" at bounding box center [1094, 469] width 182 height 19
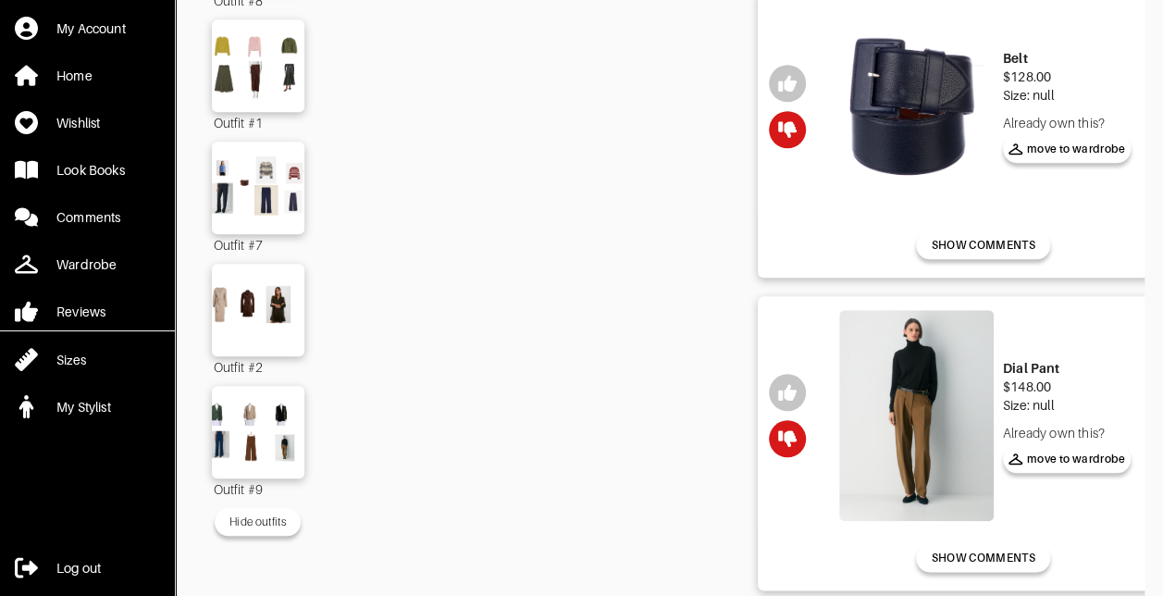
scroll to position [1172, 0]
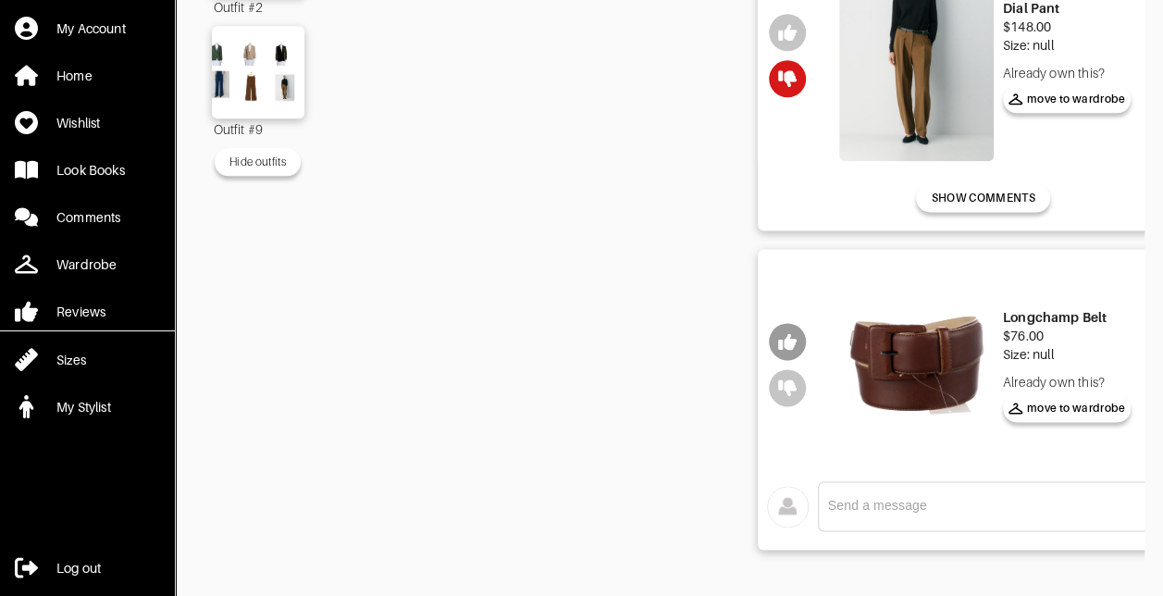
click at [781, 334] on icon "button" at bounding box center [787, 342] width 19 height 17
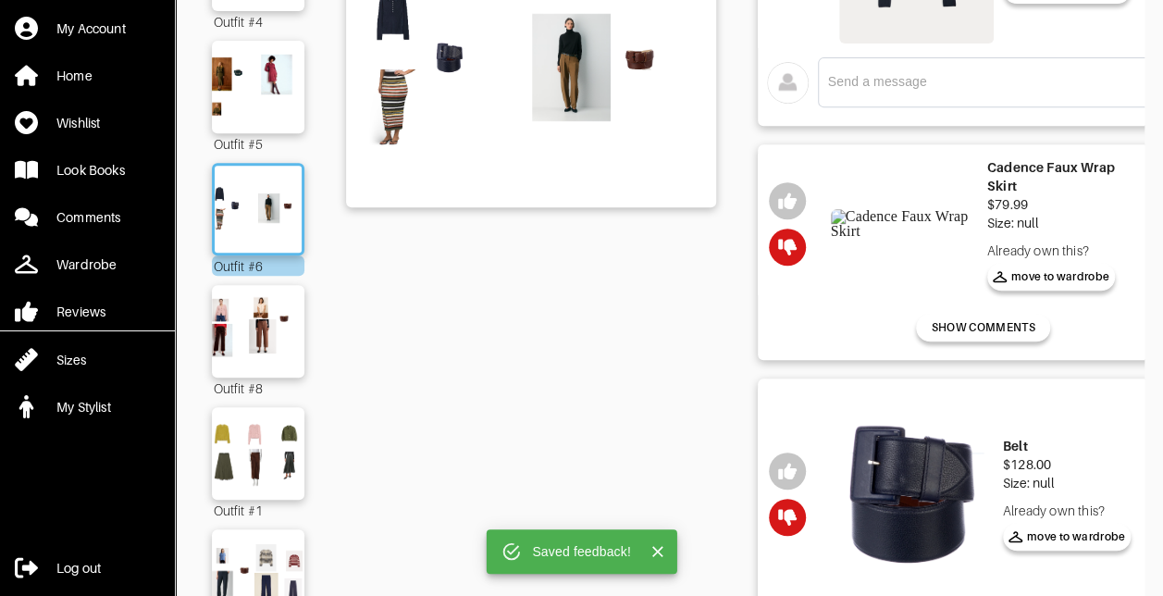
scroll to position [431, 0]
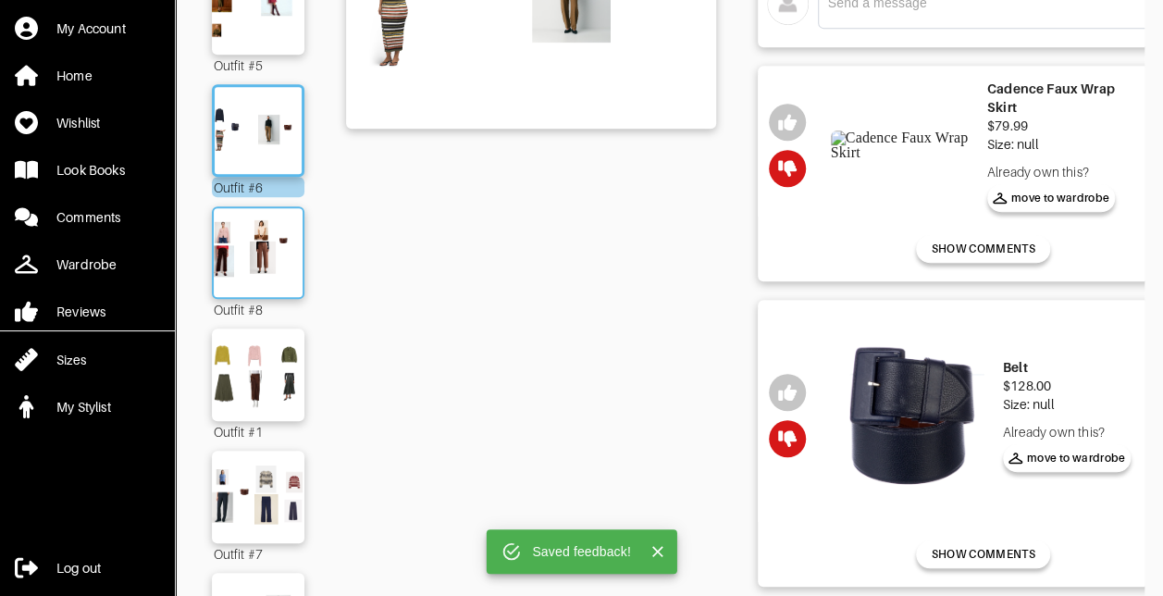
click at [252, 250] on img at bounding box center [258, 252] width 100 height 70
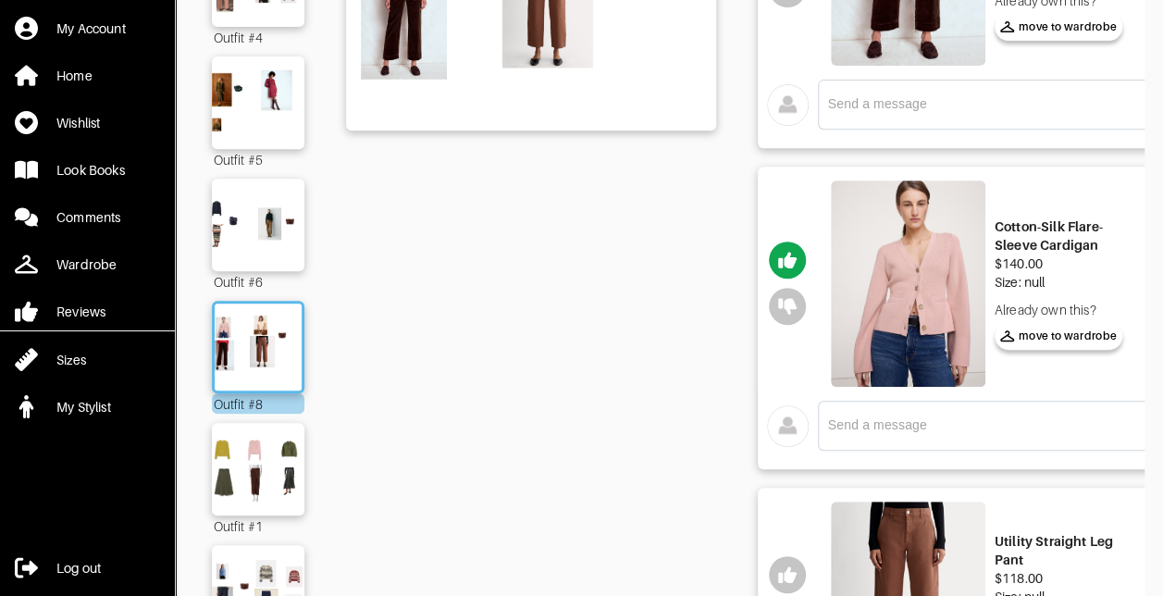
scroll to position [246, 0]
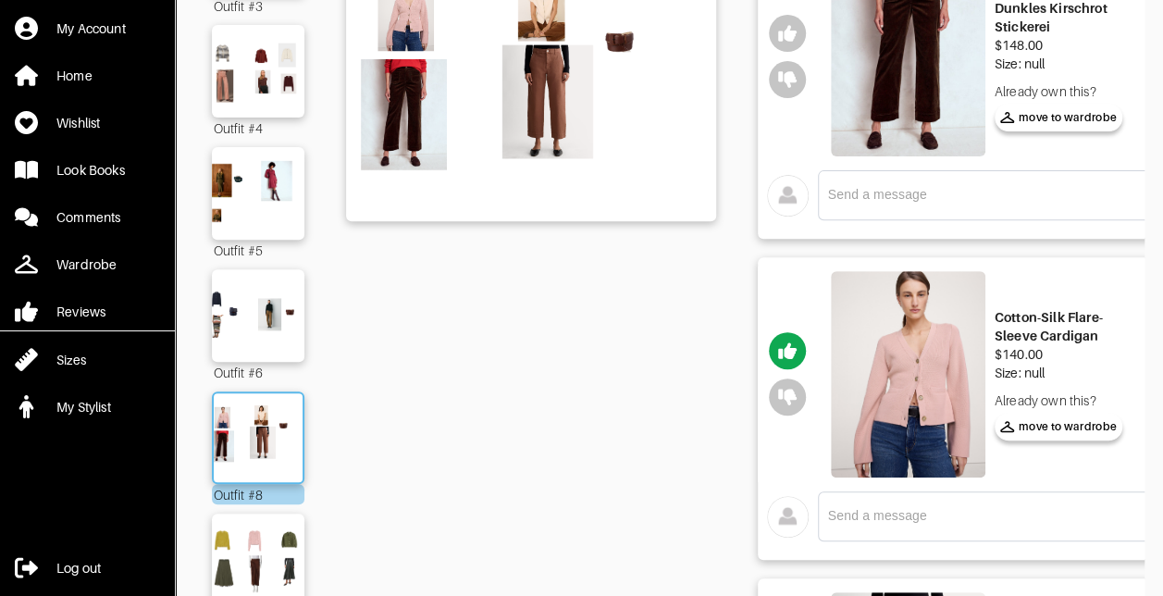
click at [252, 447] on img at bounding box center [258, 438] width 100 height 70
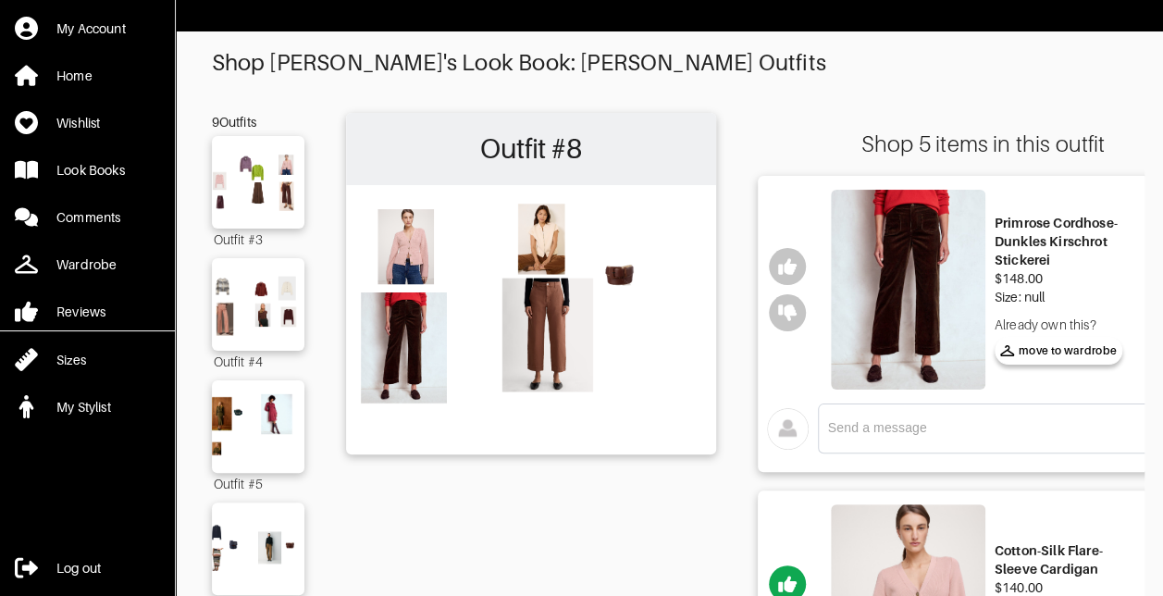
scroll to position [0, 0]
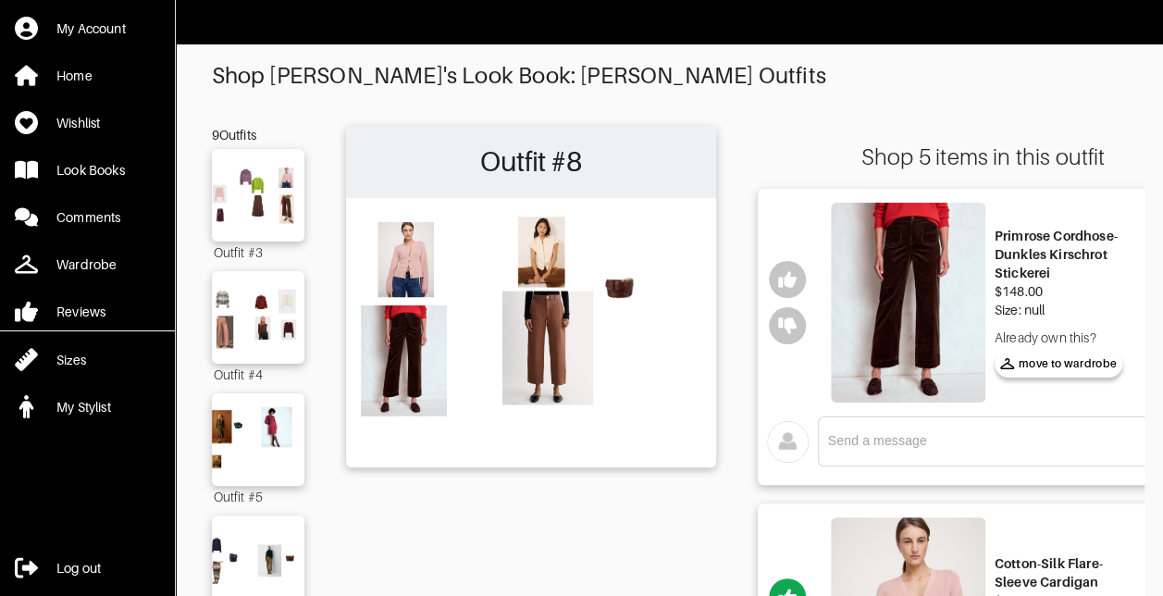
click at [916, 269] on img at bounding box center [908, 303] width 155 height 200
click at [785, 286] on icon "button" at bounding box center [787, 279] width 19 height 19
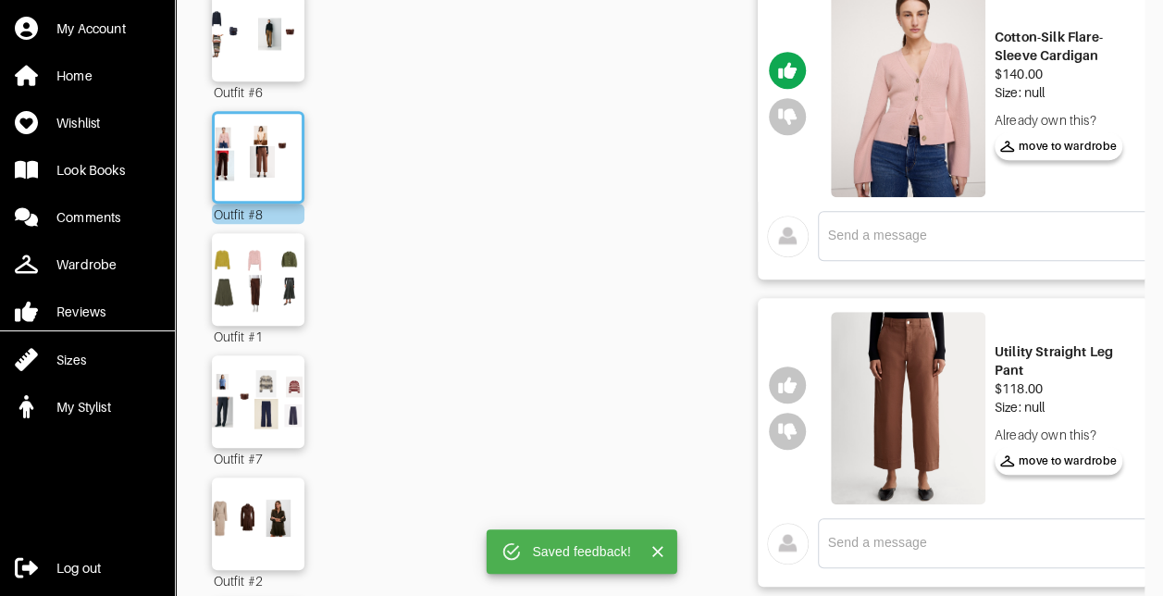
scroll to position [555, 0]
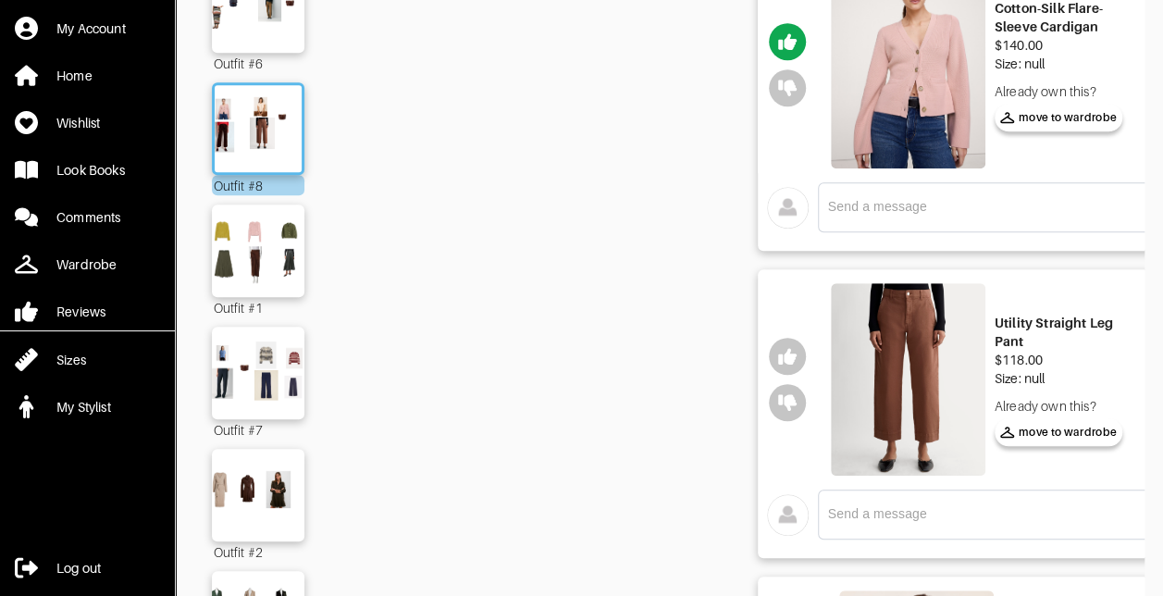
click at [916, 384] on img at bounding box center [908, 379] width 155 height 193
click at [801, 404] on button "button" at bounding box center [787, 402] width 37 height 37
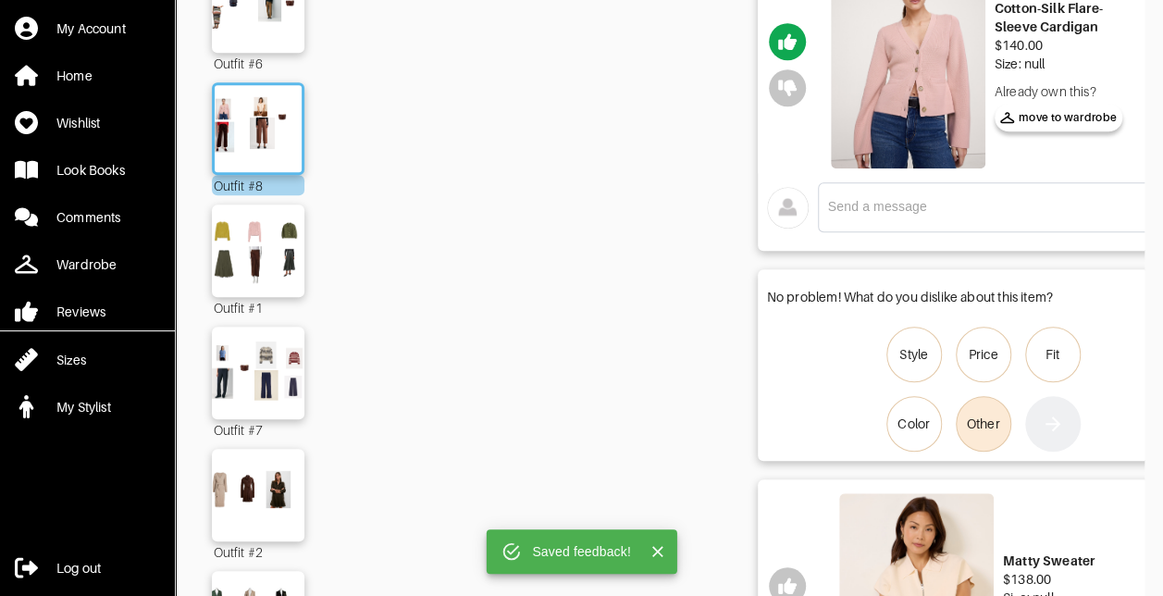
click at [992, 425] on div "Other" at bounding box center [983, 424] width 33 height 19
click at [0, 0] on input "Other" at bounding box center [0, 0] width 0 height 0
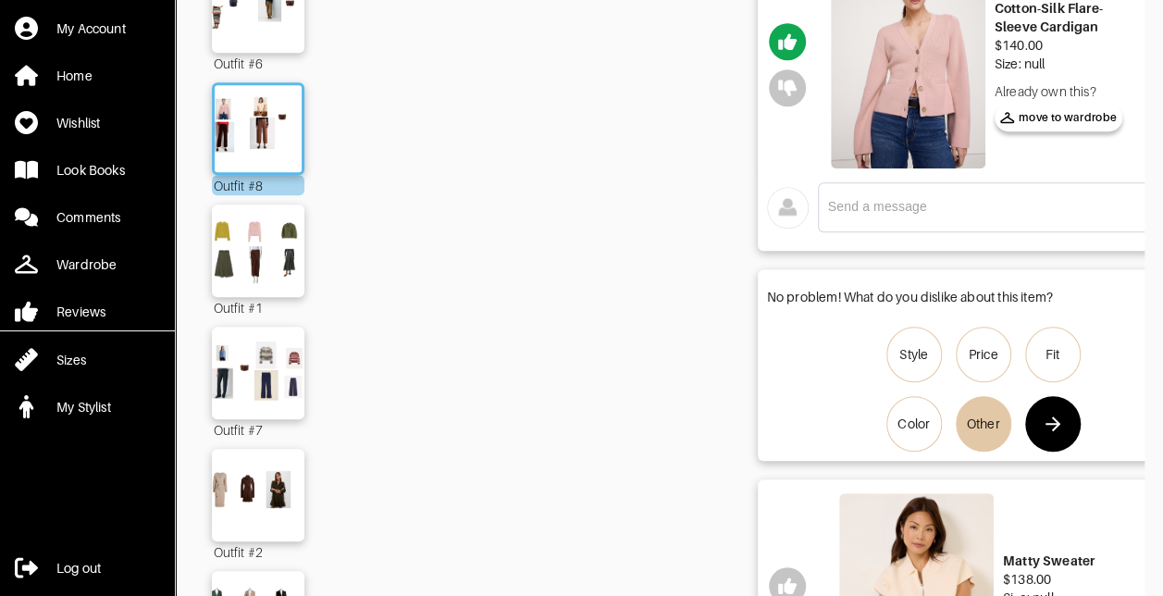
click at [1058, 423] on icon "button" at bounding box center [1053, 424] width 22 height 22
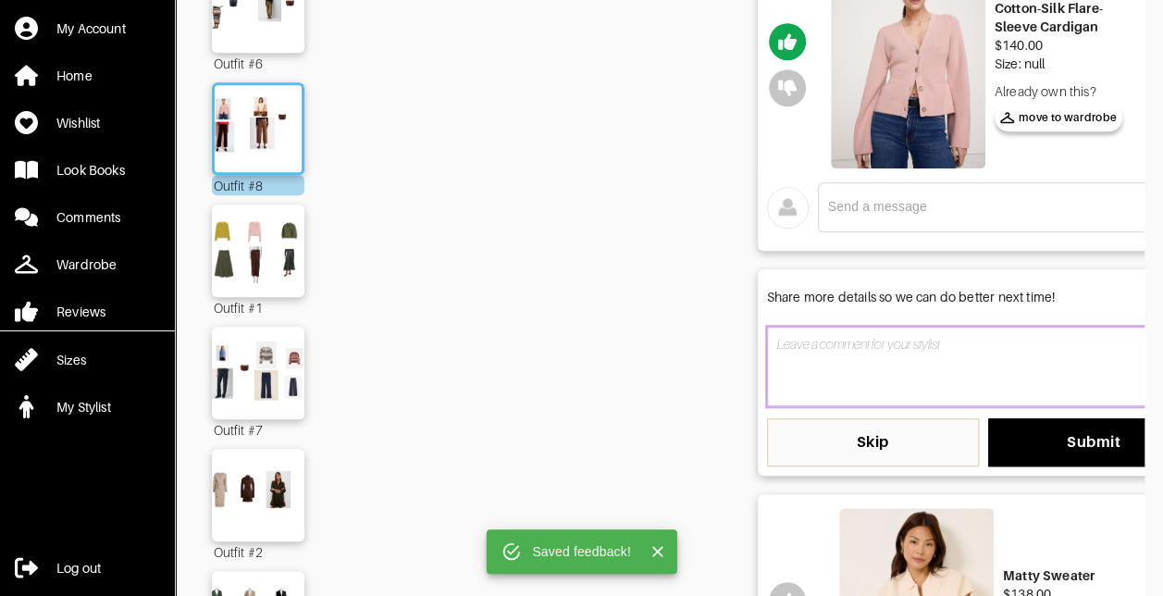
drag, startPoint x: 898, startPoint y: 375, endPoint x: 898, endPoint y: 362, distance: 13.0
click at [898, 374] on textarea at bounding box center [983, 367] width 433 height 80
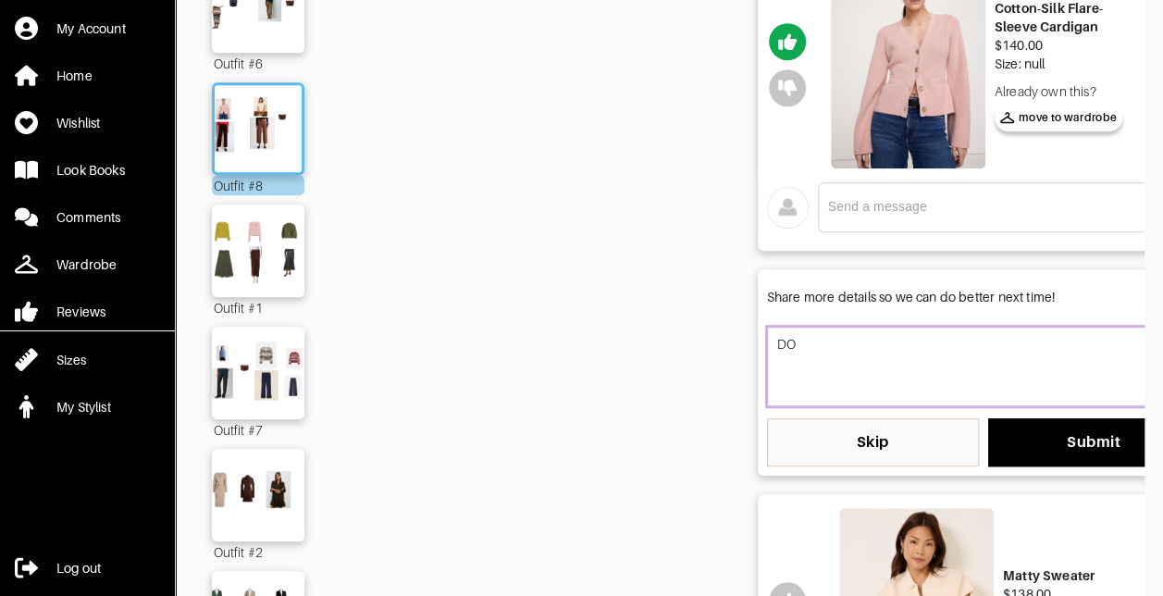
type textarea "D"
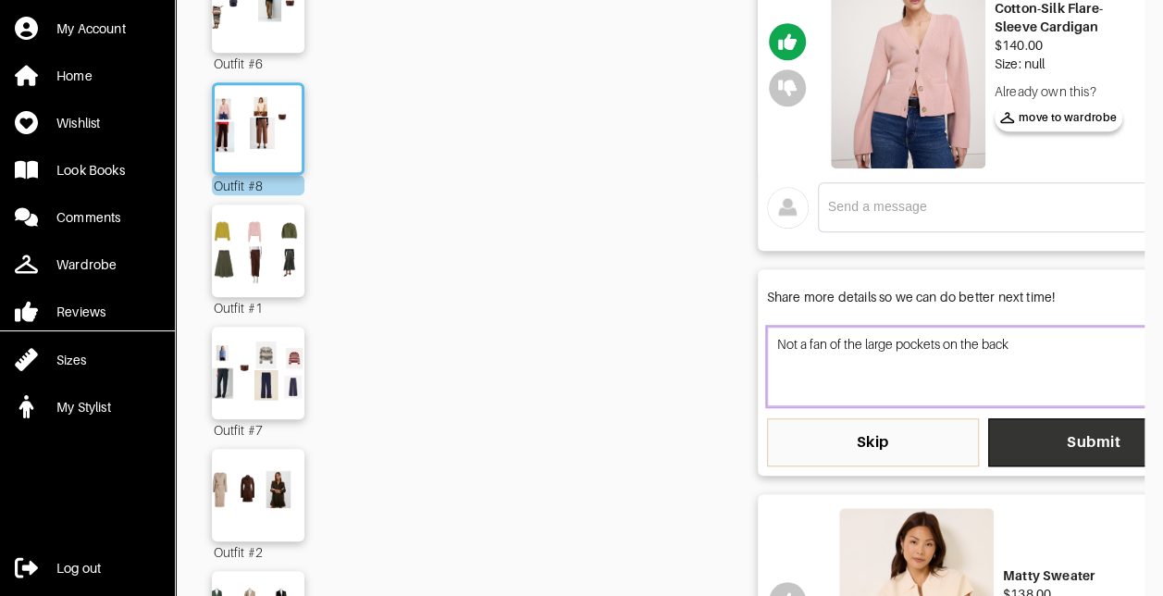
type textarea "Not a fan of the large pockets on the back"
click at [1089, 441] on span "Submit" at bounding box center [1094, 442] width 182 height 19
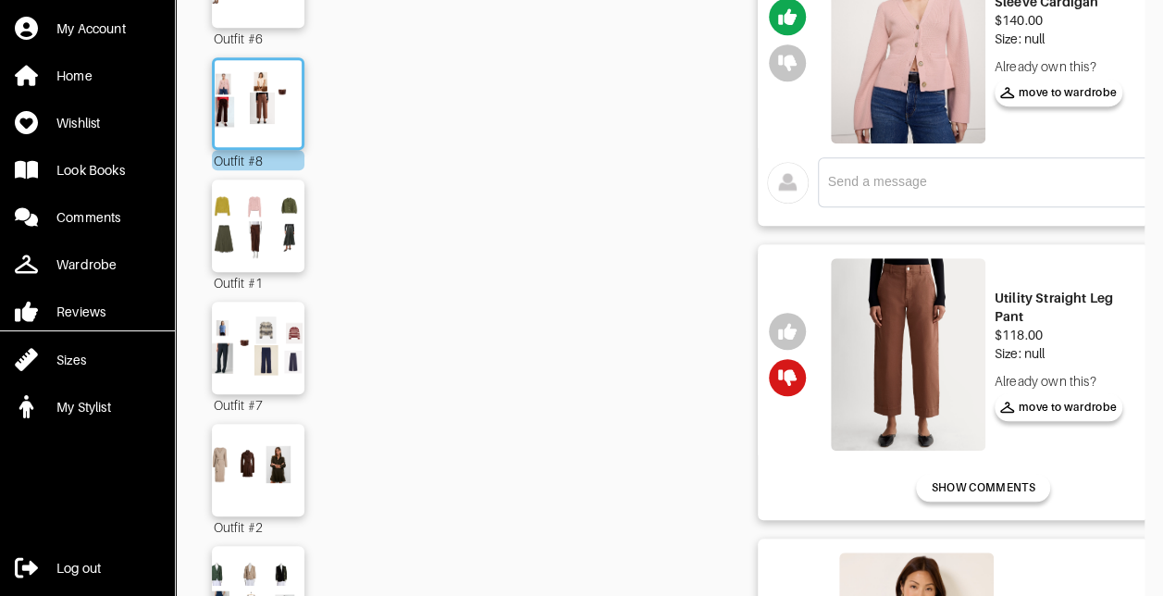
scroll to position [926, 0]
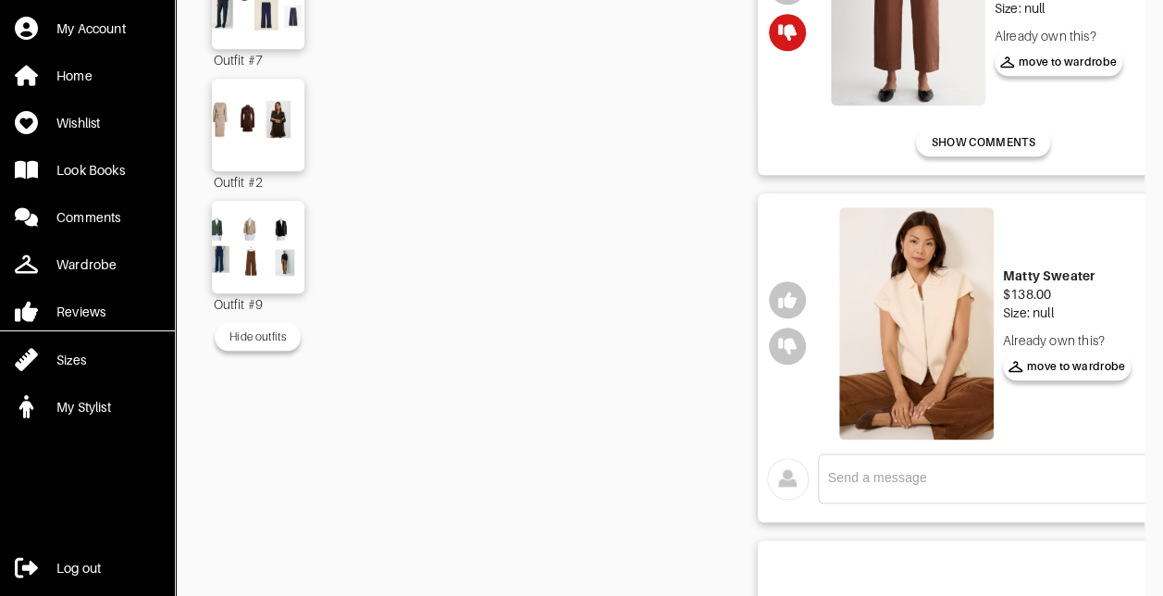
click at [927, 335] on img at bounding box center [916, 322] width 155 height 231
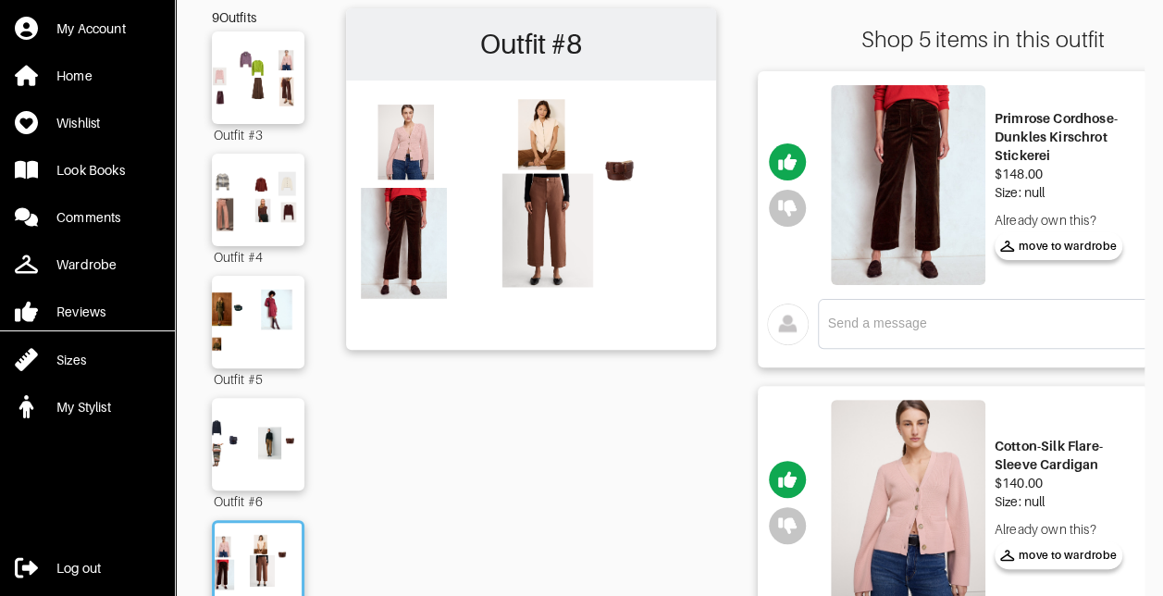
scroll to position [93, 0]
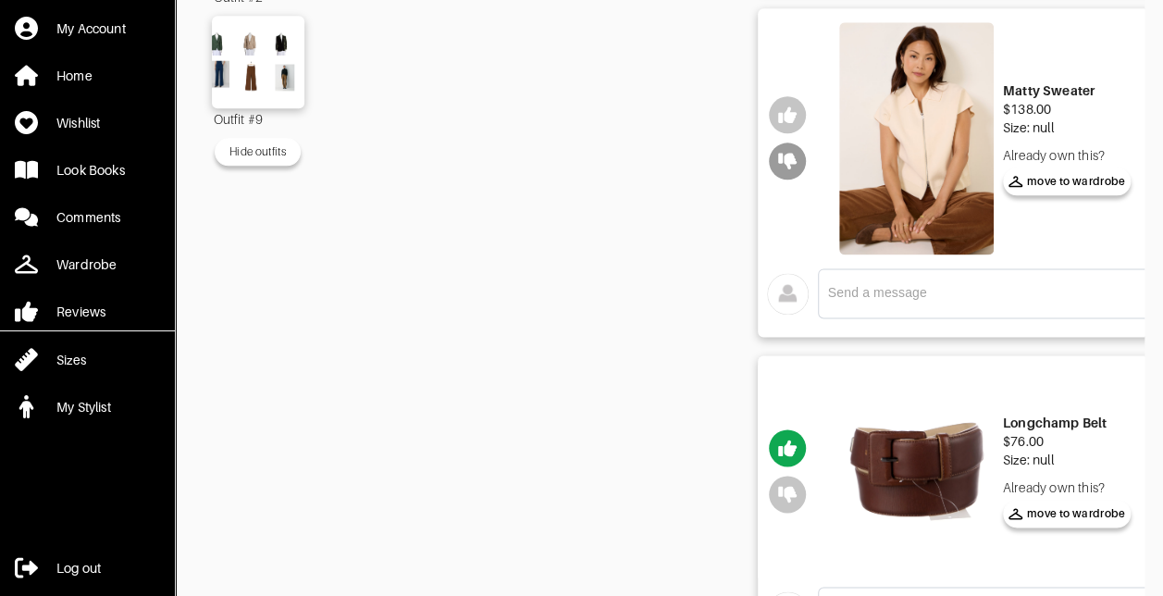
click at [794, 155] on icon "button" at bounding box center [787, 162] width 19 height 17
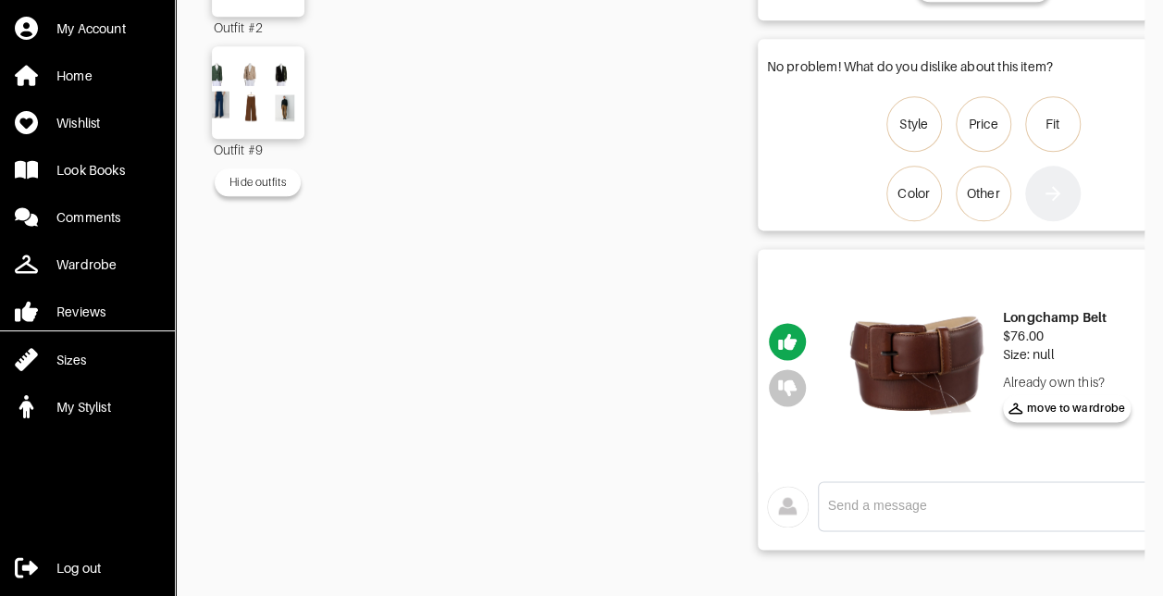
scroll to position [1090, 0]
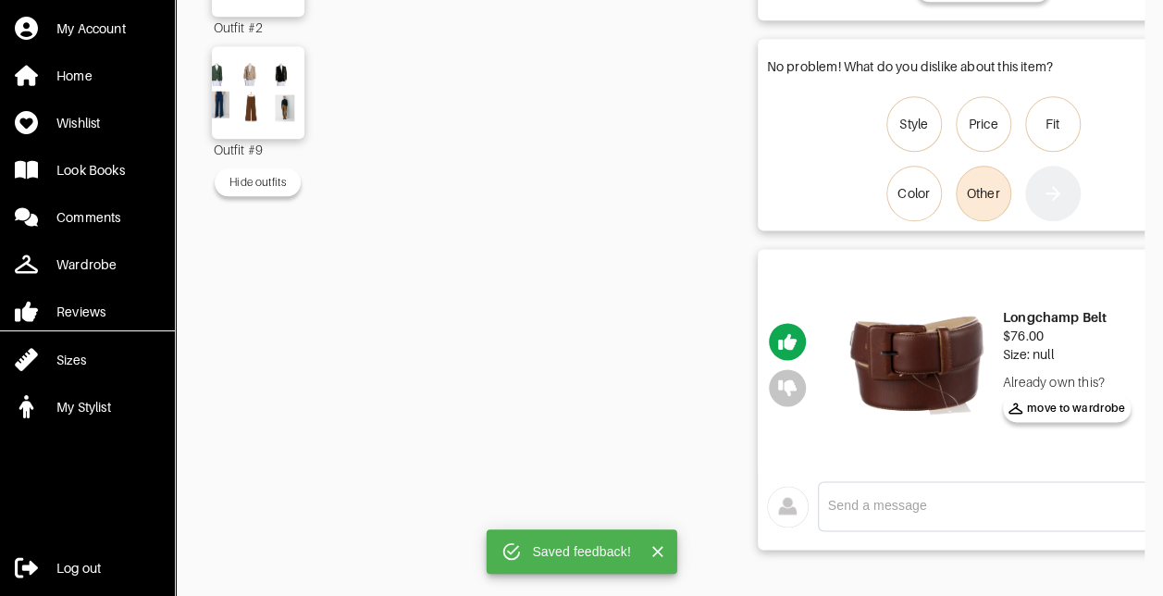
click at [977, 190] on div "Other" at bounding box center [983, 193] width 33 height 19
click at [0, 0] on input "Other" at bounding box center [0, 0] width 0 height 0
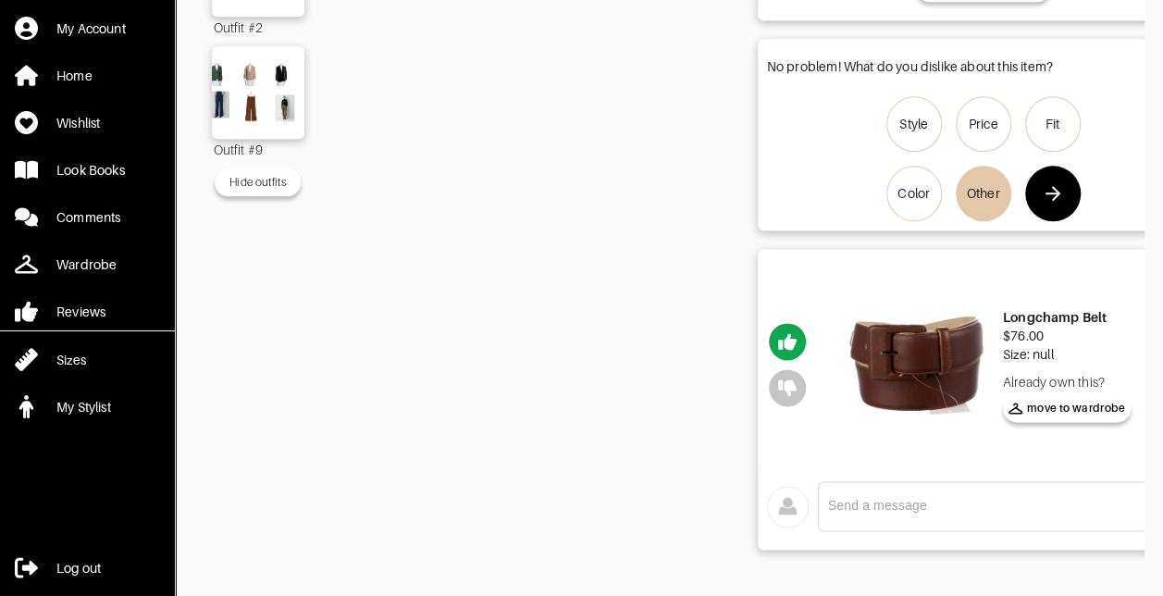
click at [1050, 186] on icon "button" at bounding box center [1053, 193] width 15 height 15
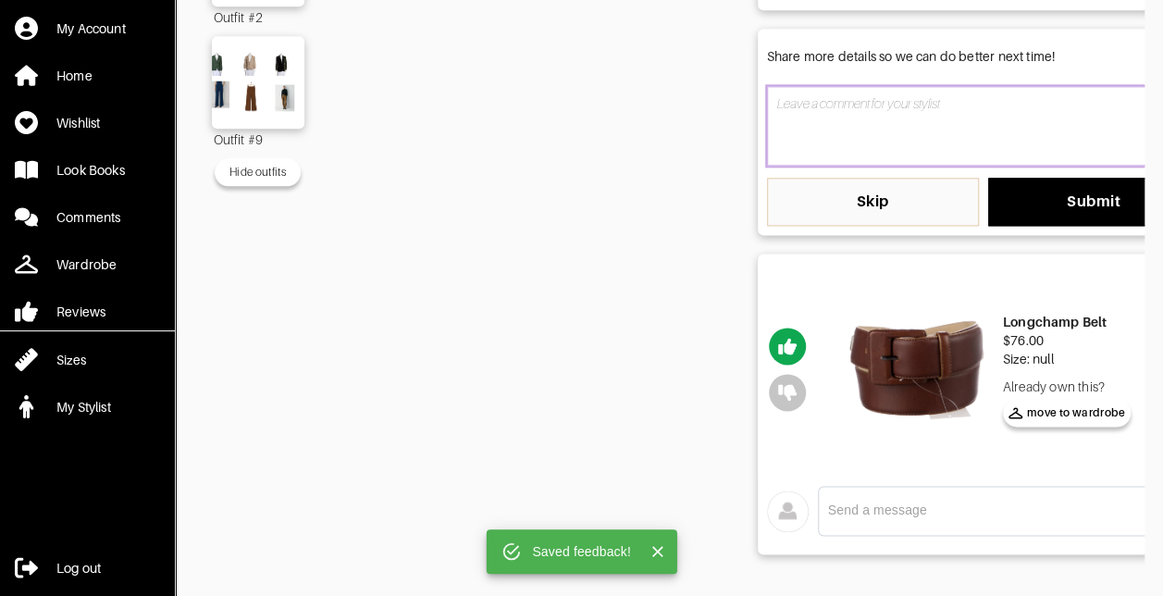
click at [850, 115] on textarea at bounding box center [983, 126] width 433 height 80
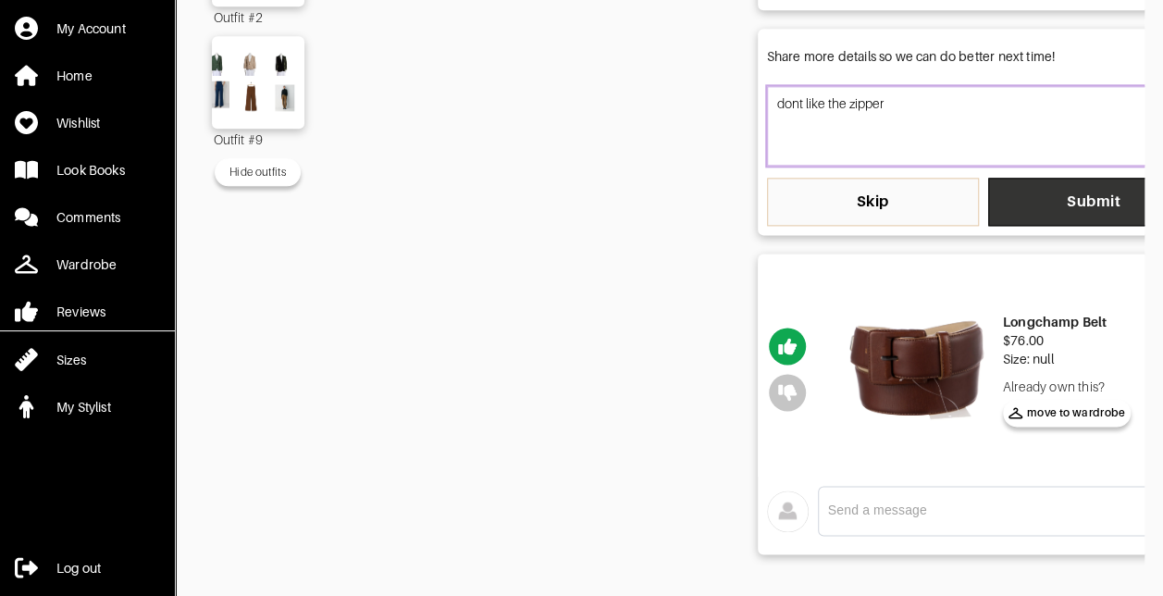
type textarea "dont like the zipper"
click at [1040, 186] on button "Submit" at bounding box center [1094, 202] width 212 height 48
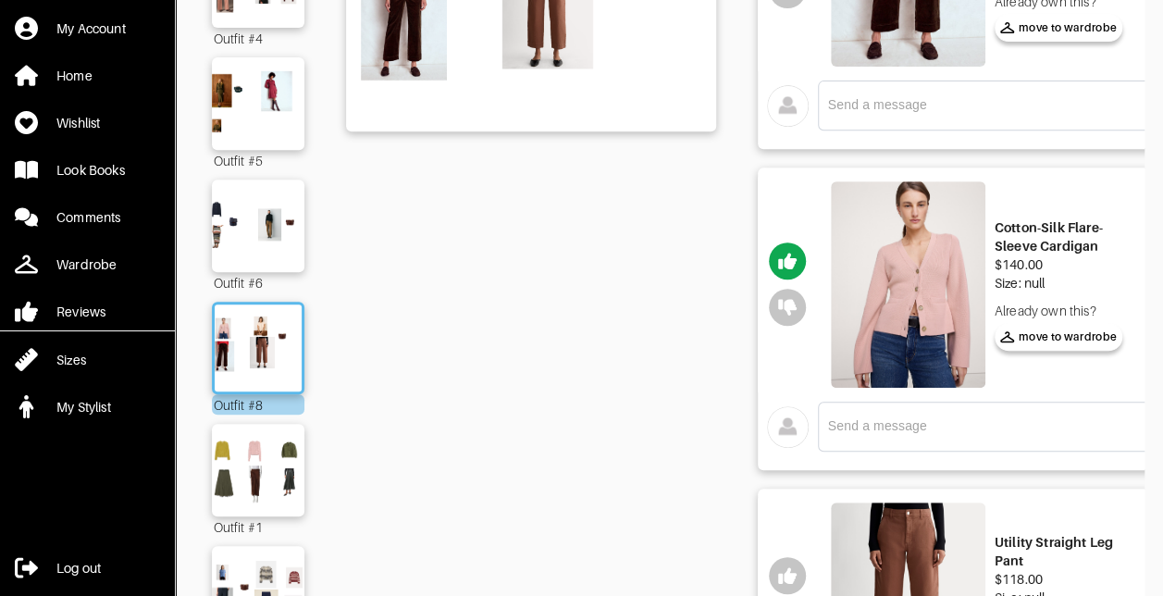
scroll to position [442, 0]
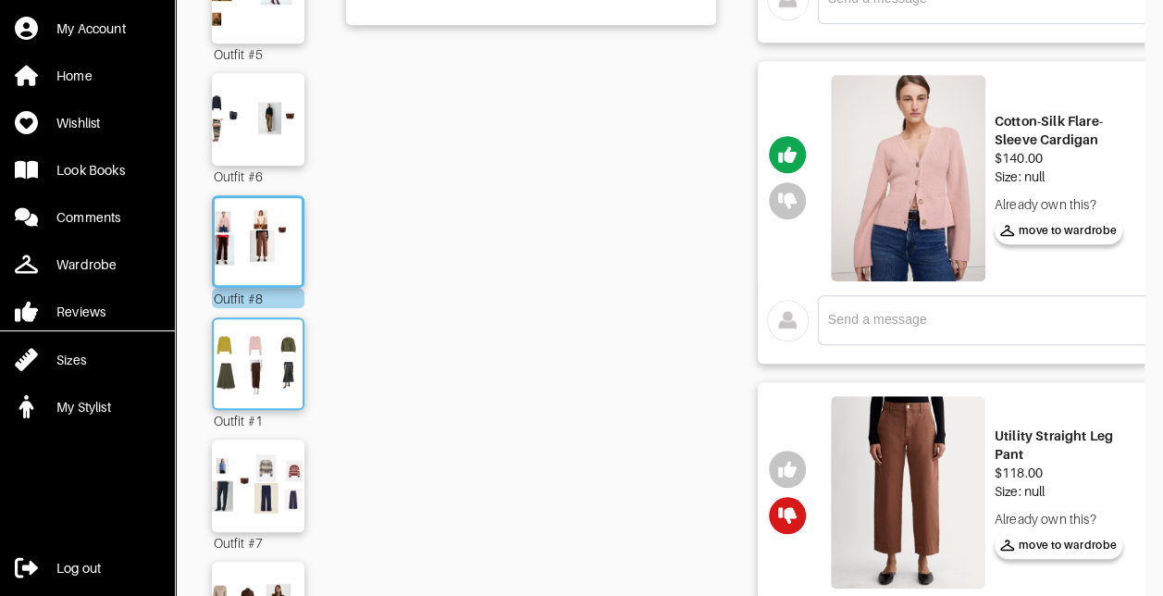
click at [280, 371] on img at bounding box center [258, 364] width 100 height 70
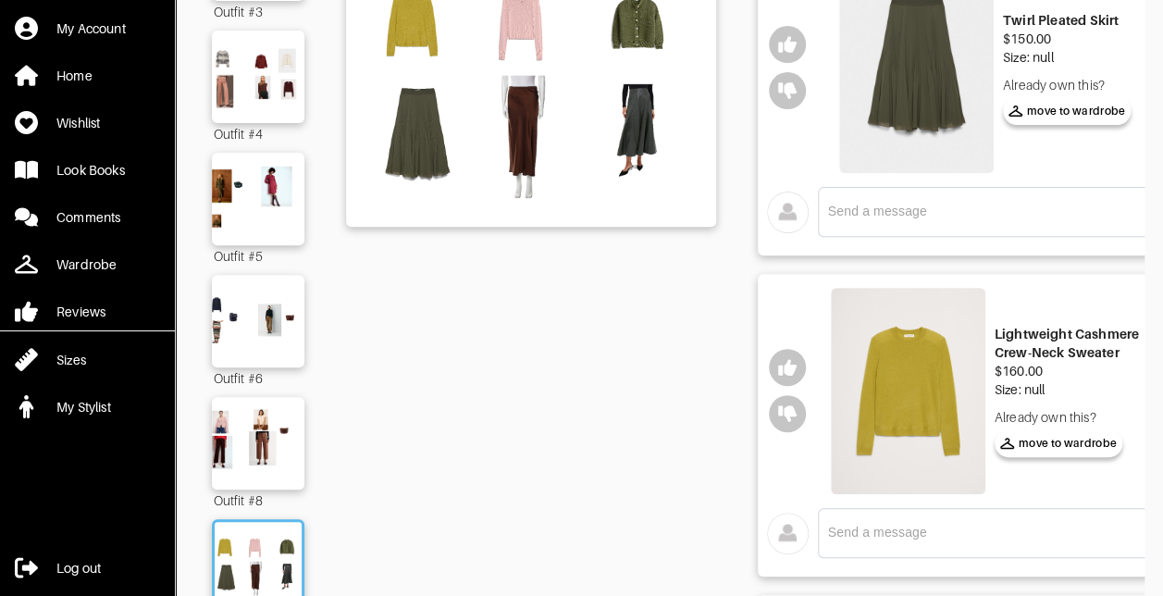
scroll to position [165, 0]
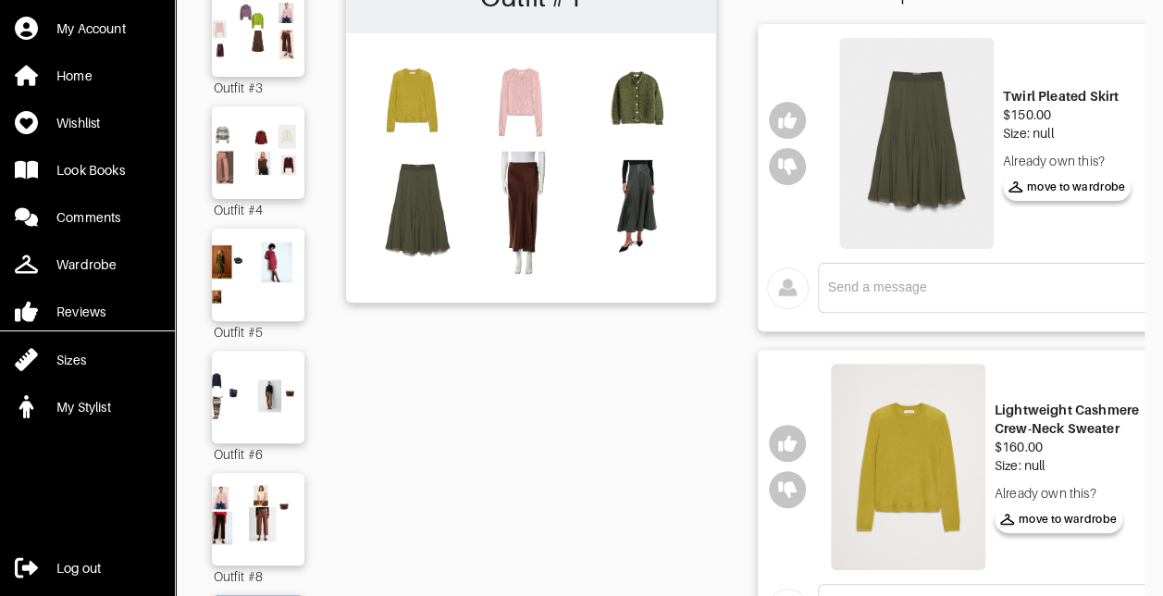
click at [901, 156] on img at bounding box center [916, 143] width 155 height 211
click at [787, 118] on icon "button" at bounding box center [787, 120] width 19 height 17
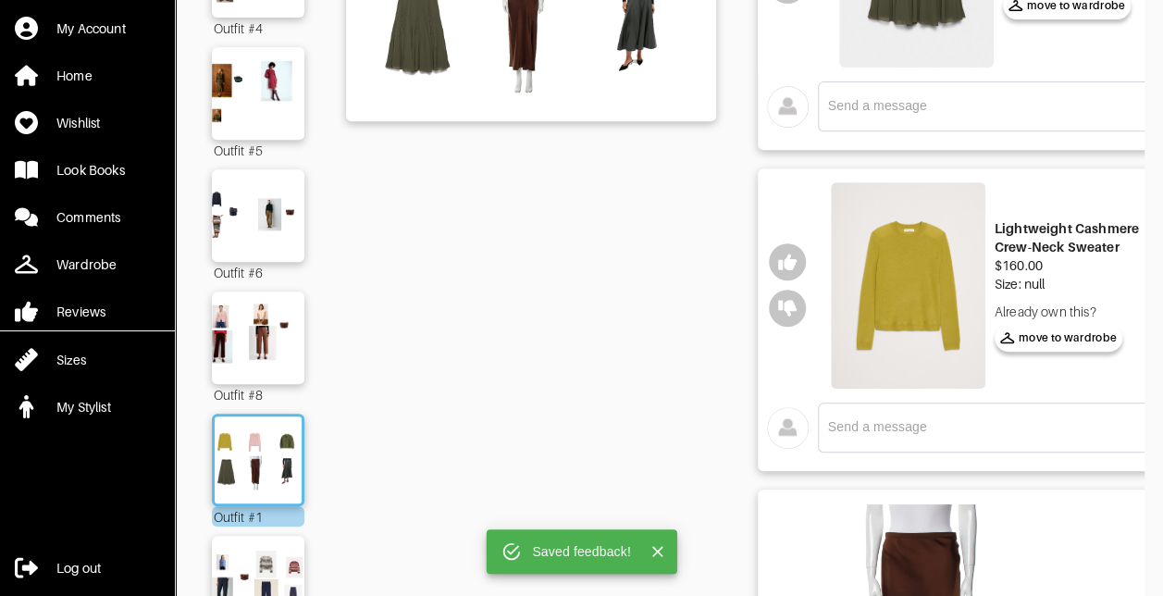
scroll to position [350, 0]
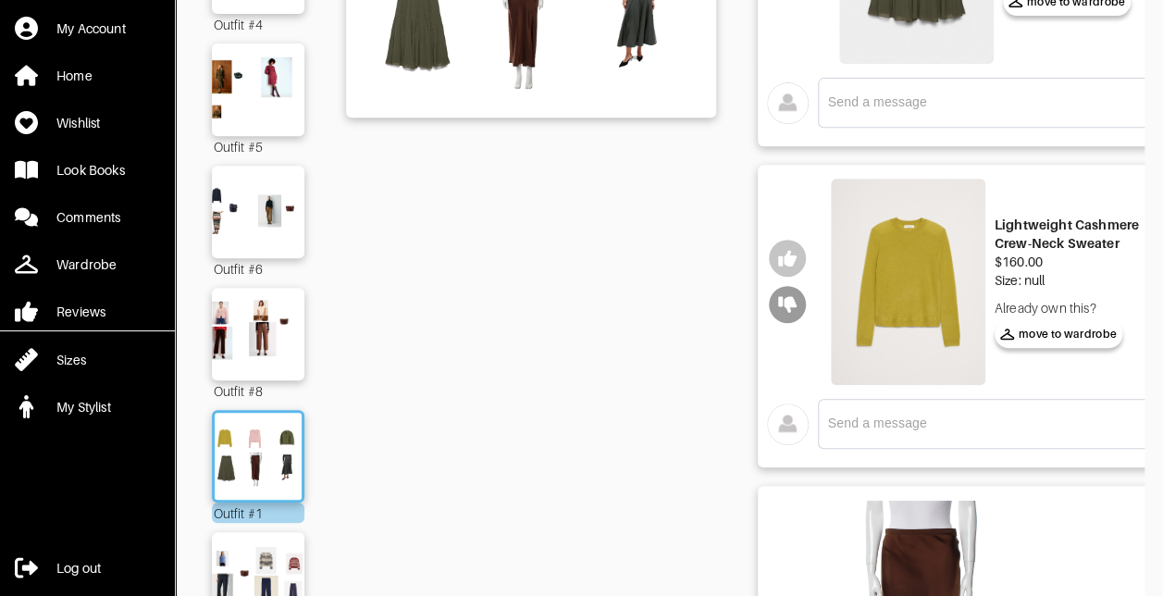
click at [801, 302] on button "button" at bounding box center [787, 304] width 37 height 37
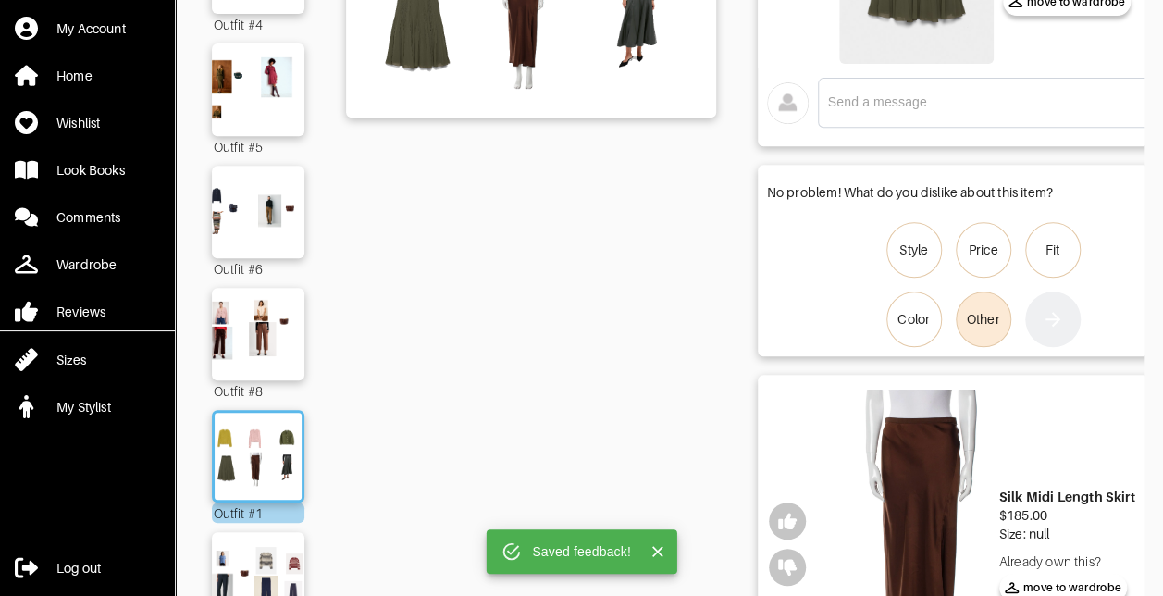
click at [976, 304] on label "Other" at bounding box center [984, 320] width 56 height 56
click at [0, 0] on input "Other" at bounding box center [0, 0] width 0 height 0
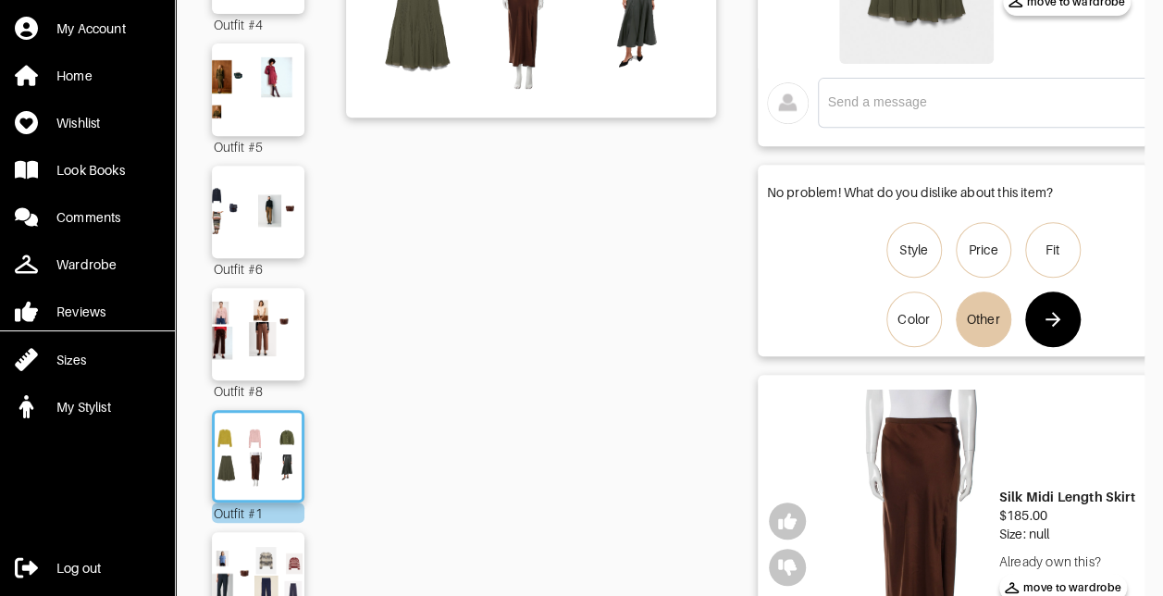
click at [1060, 320] on icon "button" at bounding box center [1053, 319] width 22 height 22
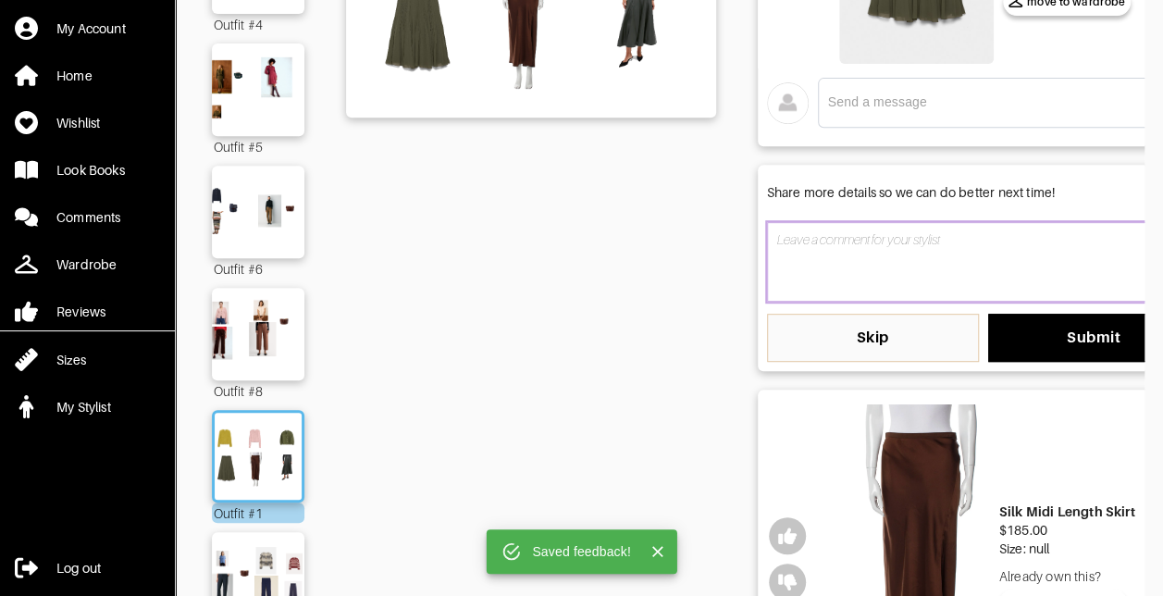
click at [888, 226] on textarea at bounding box center [983, 262] width 433 height 80
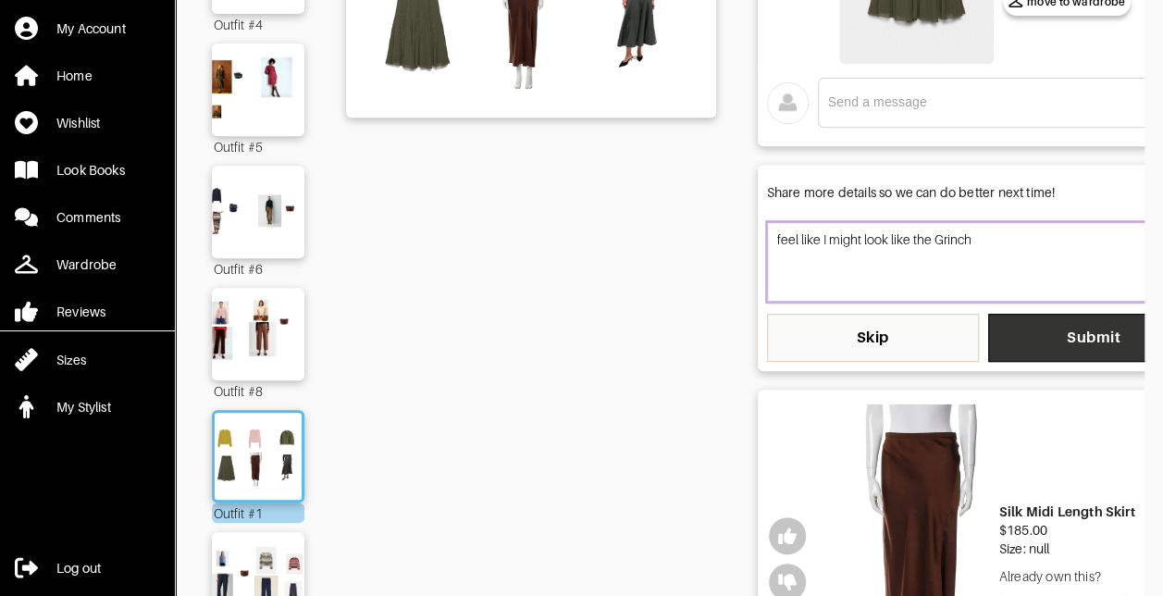
type textarea "feel like I might look like the Grinch"
click at [1062, 340] on span "Submit" at bounding box center [1094, 338] width 182 height 19
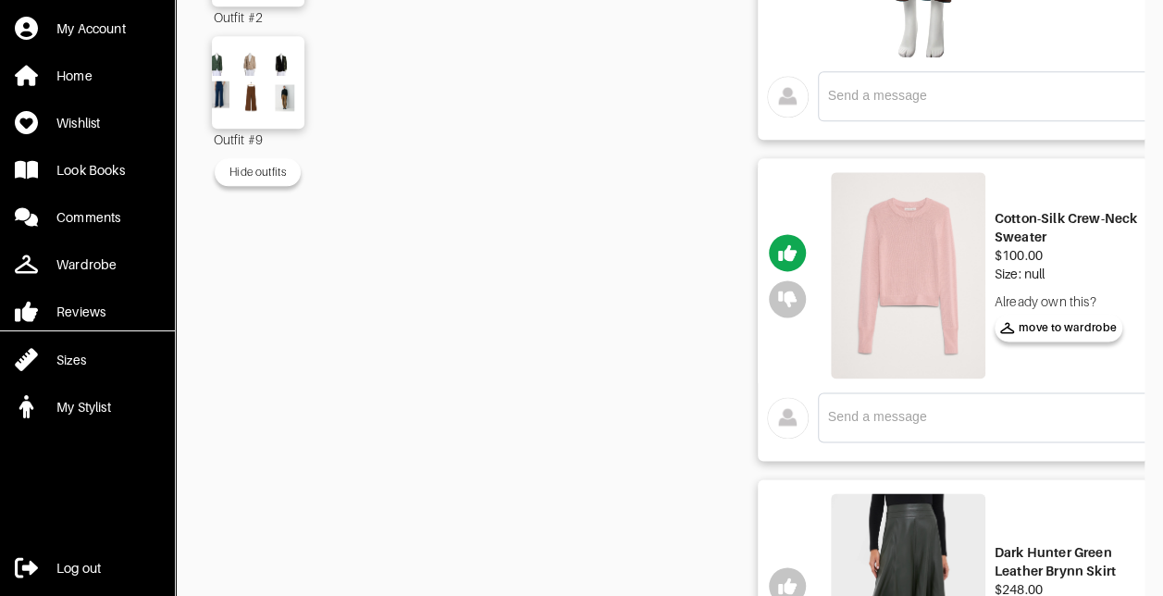
scroll to position [813, 0]
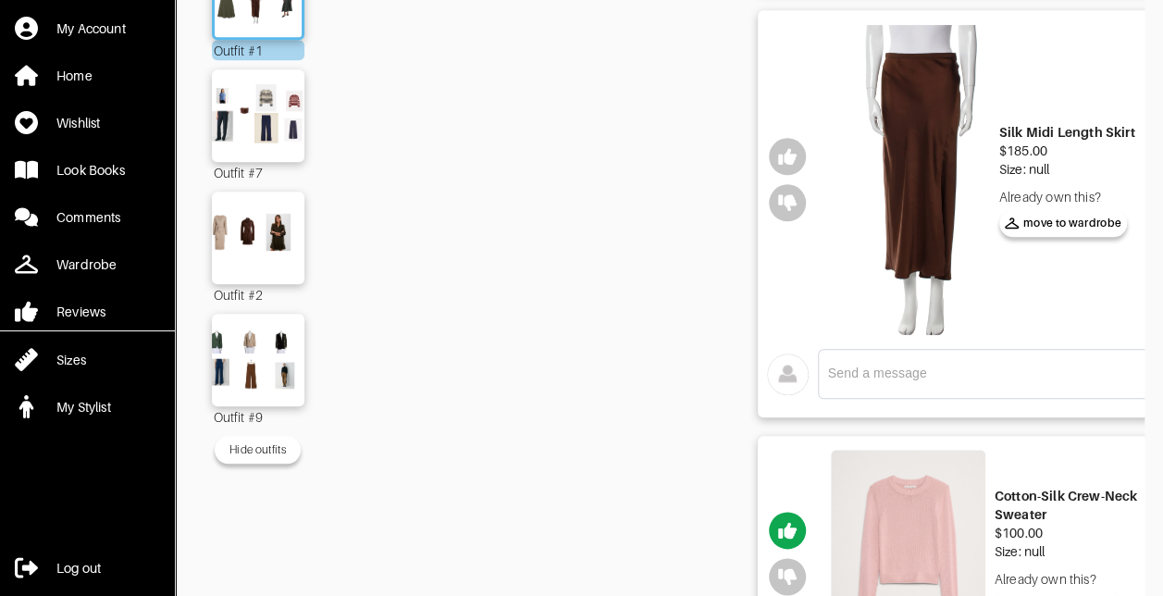
click at [918, 157] on img at bounding box center [913, 180] width 155 height 312
click at [789, 202] on icon "button" at bounding box center [787, 202] width 19 height 17
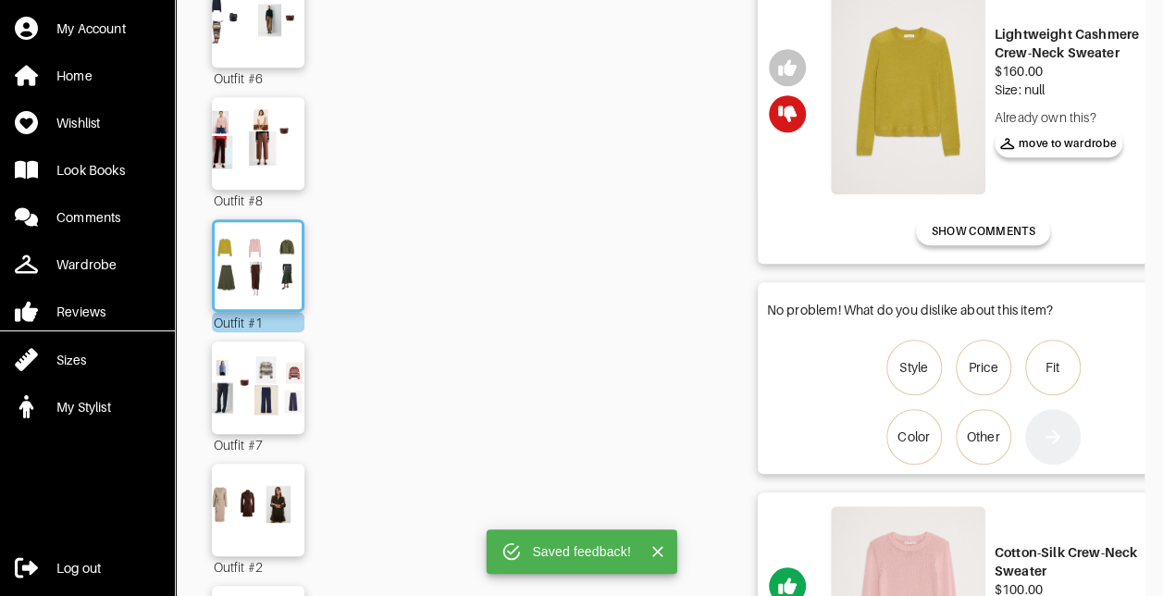
scroll to position [627, 0]
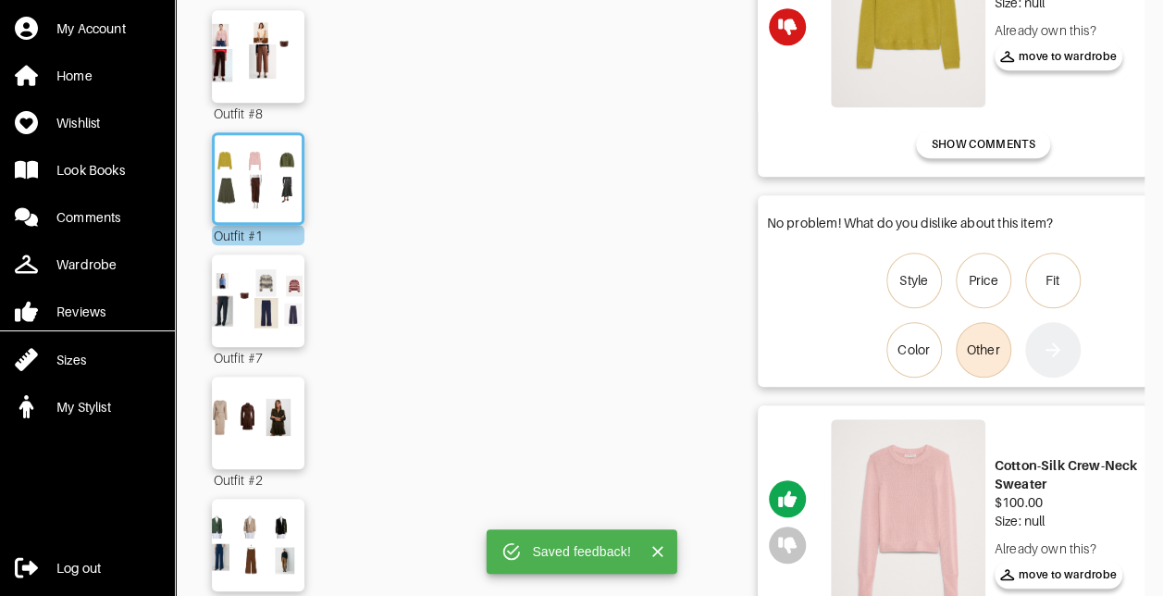
click at [989, 353] on div "Other" at bounding box center [983, 350] width 33 height 19
click at [0, 0] on input "Other" at bounding box center [0, 0] width 0 height 0
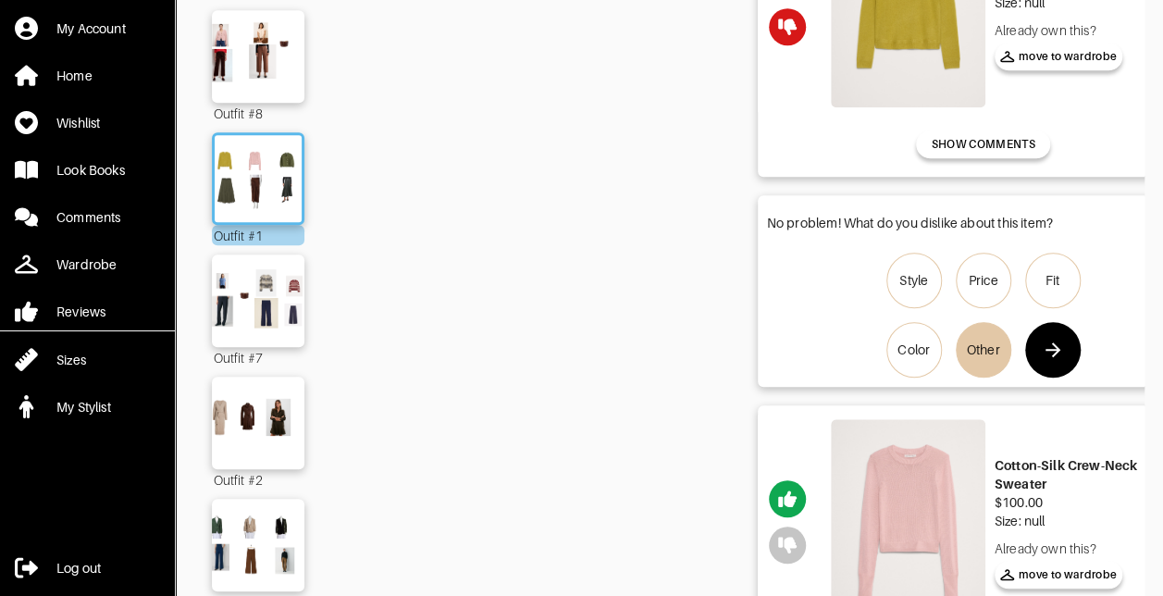
click at [1042, 353] on button "button" at bounding box center [1053, 350] width 56 height 56
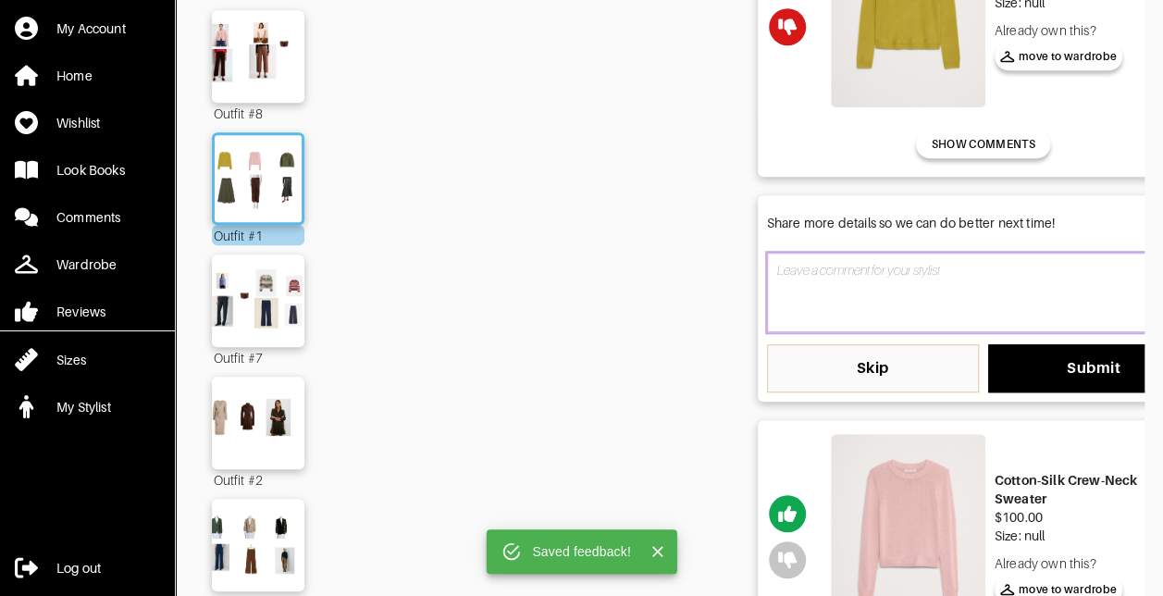
click at [859, 299] on textarea at bounding box center [983, 293] width 433 height 80
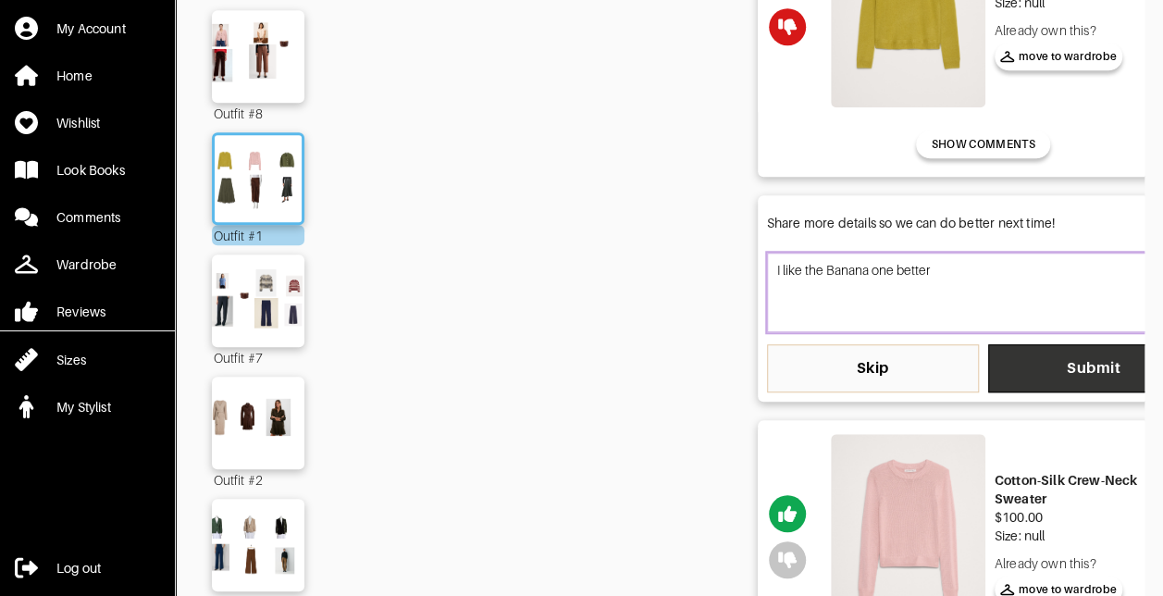
type textarea "I like the Banana one better"
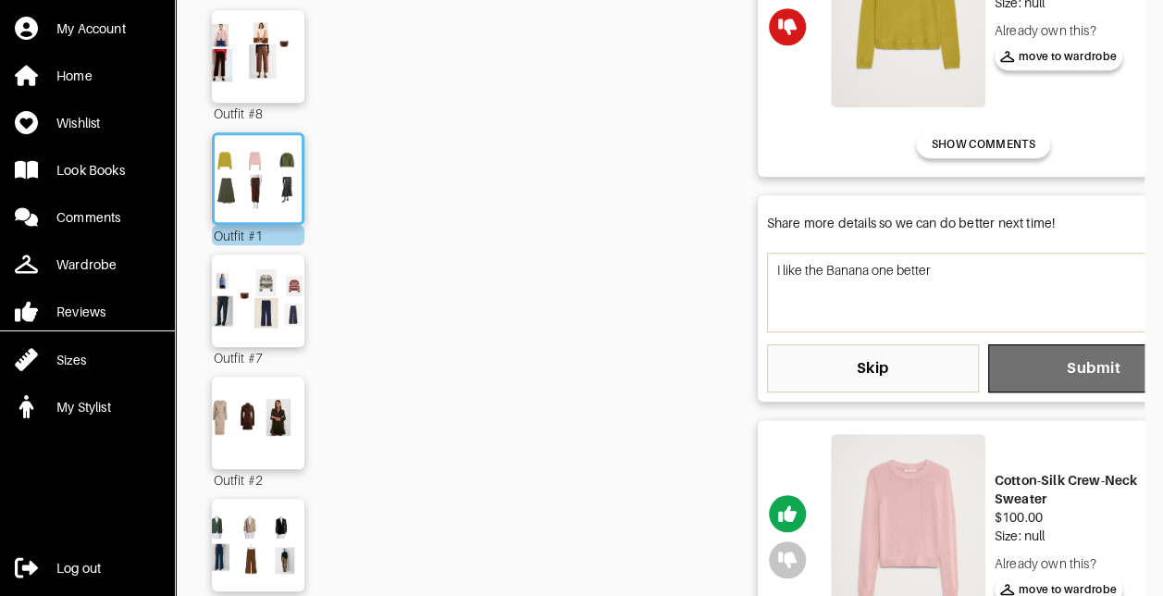
click at [1069, 364] on span "Submit" at bounding box center [1094, 368] width 182 height 19
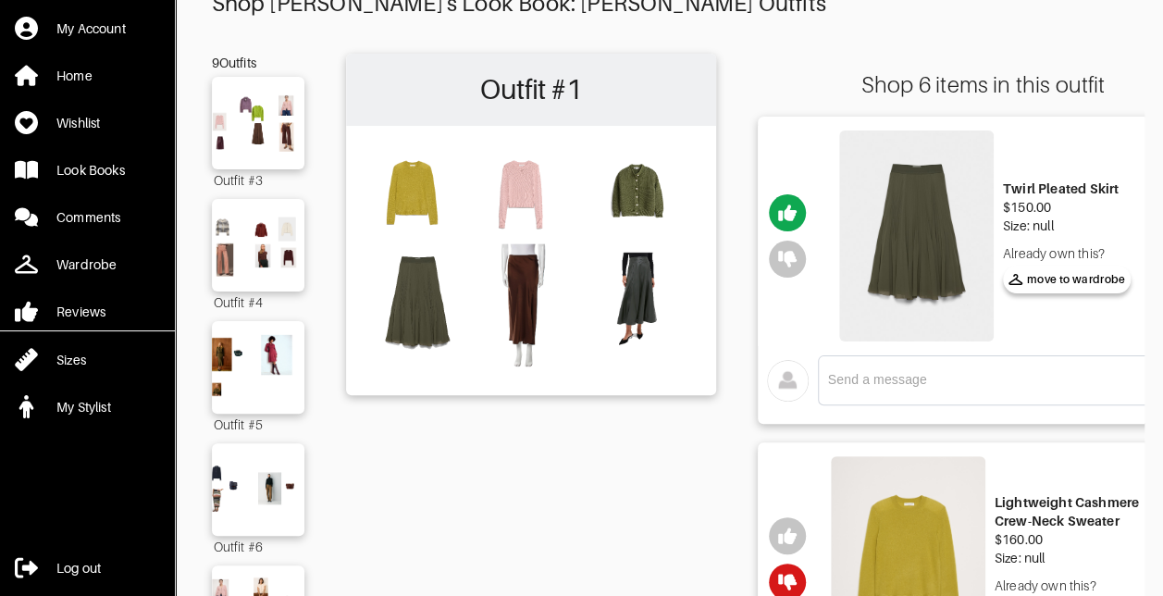
scroll to position [0, 0]
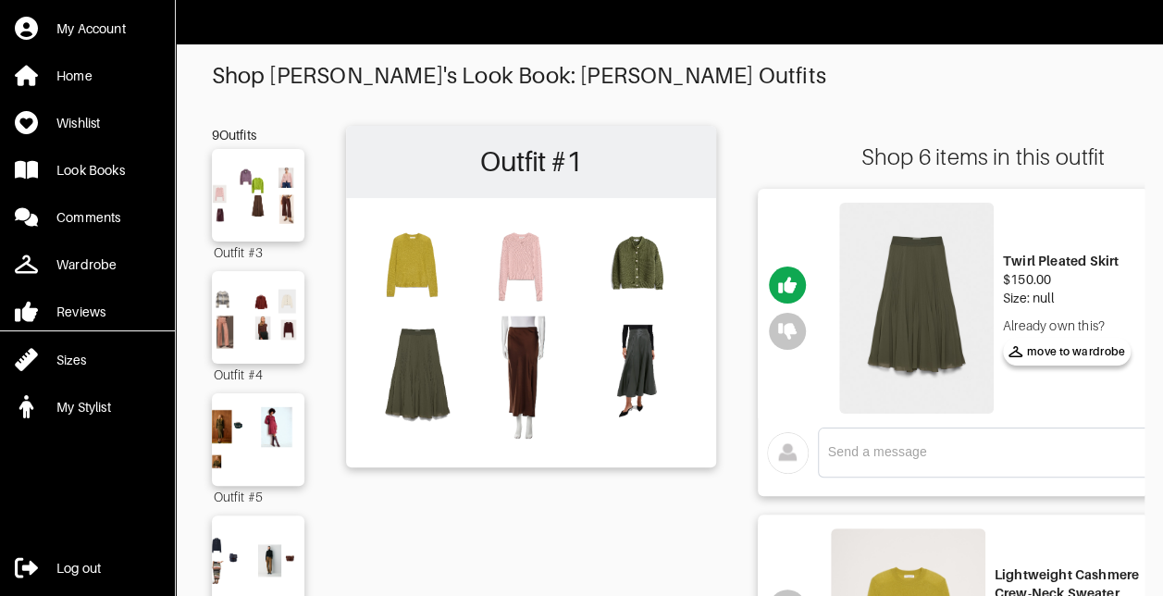
click at [627, 261] on img at bounding box center [531, 331] width 352 height 248
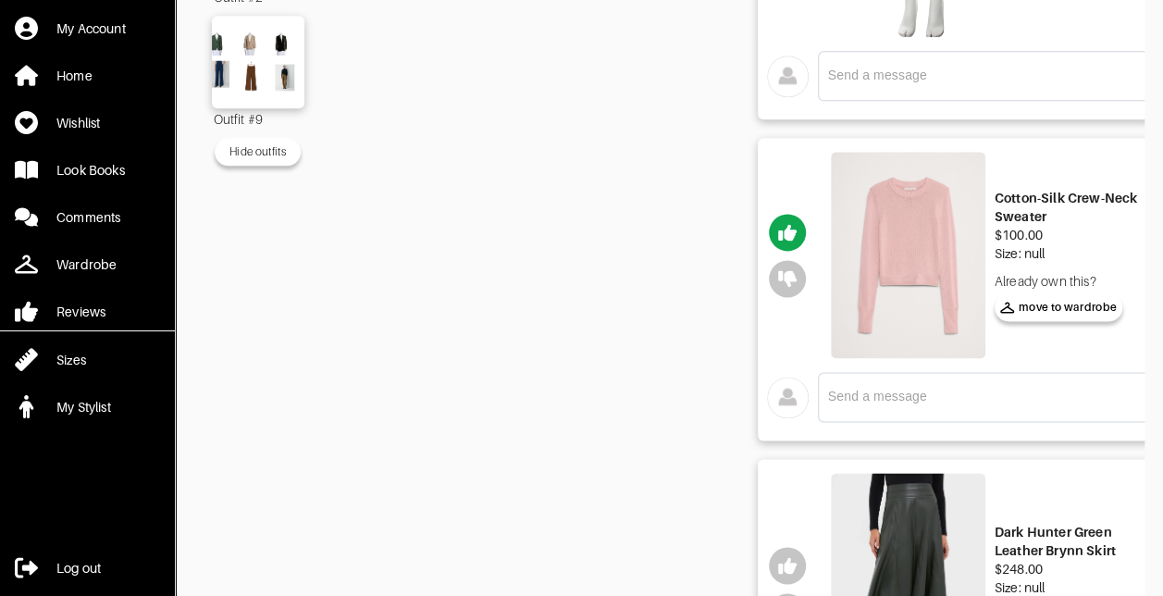
scroll to position [1573, 0]
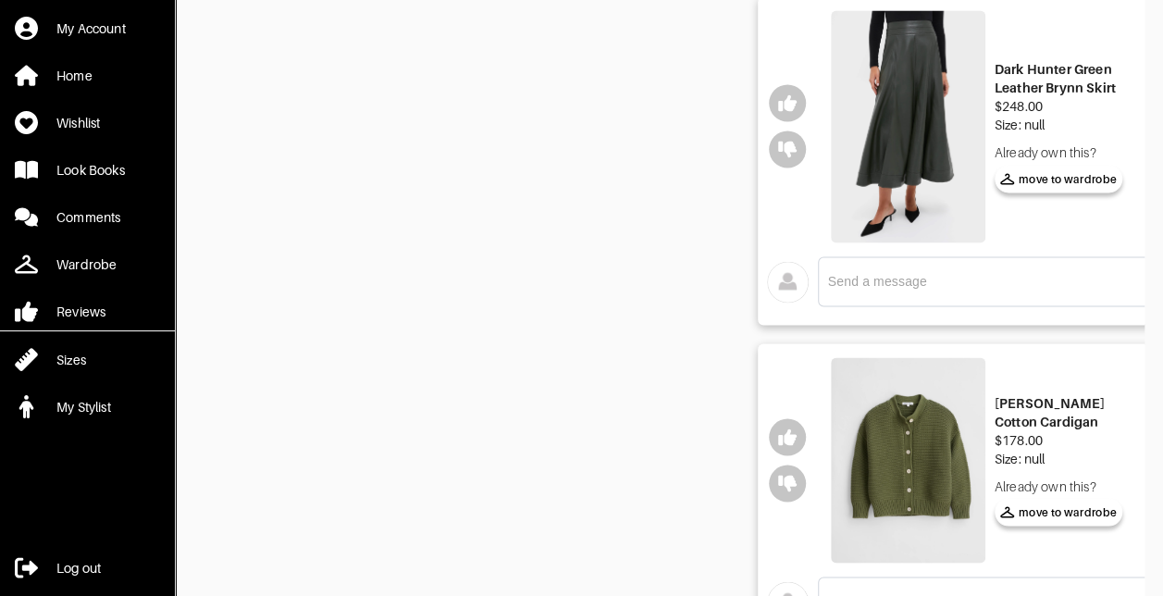
click at [903, 122] on img at bounding box center [908, 126] width 155 height 232
click at [785, 145] on icon "button" at bounding box center [787, 149] width 19 height 19
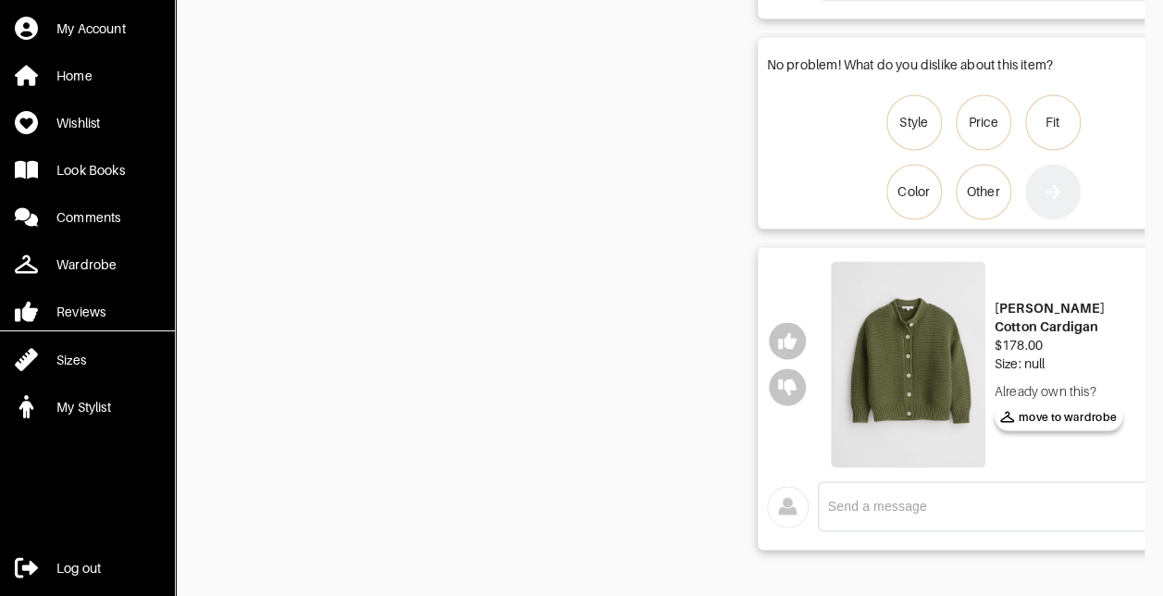
scroll to position [1543, 0]
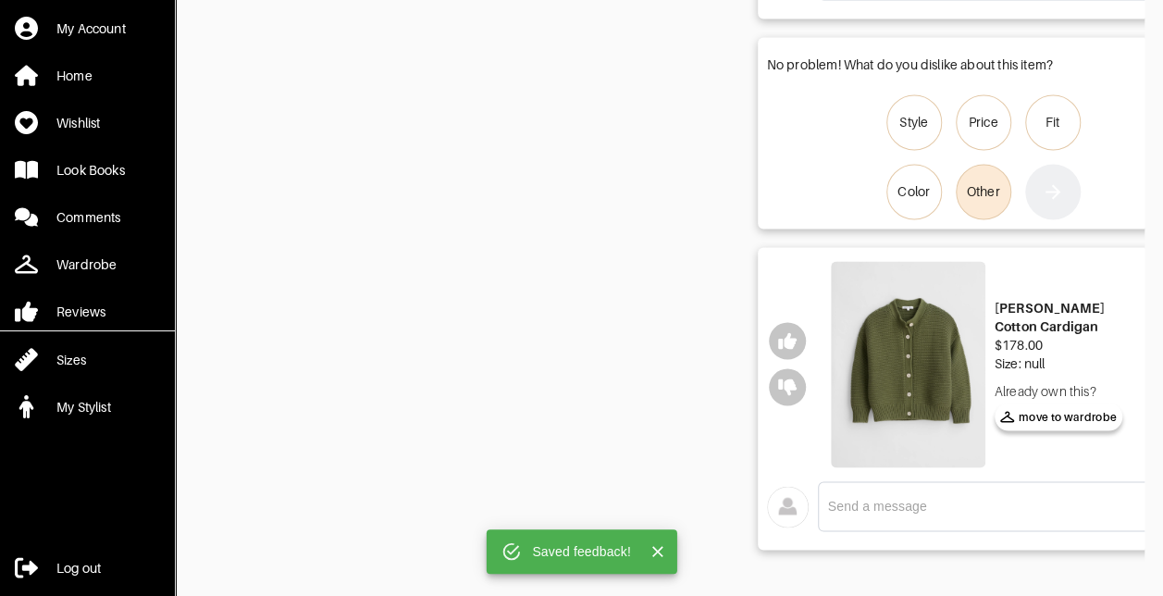
click at [996, 182] on div "Other" at bounding box center [983, 191] width 33 height 19
click at [0, 0] on input "Other" at bounding box center [0, 0] width 0 height 0
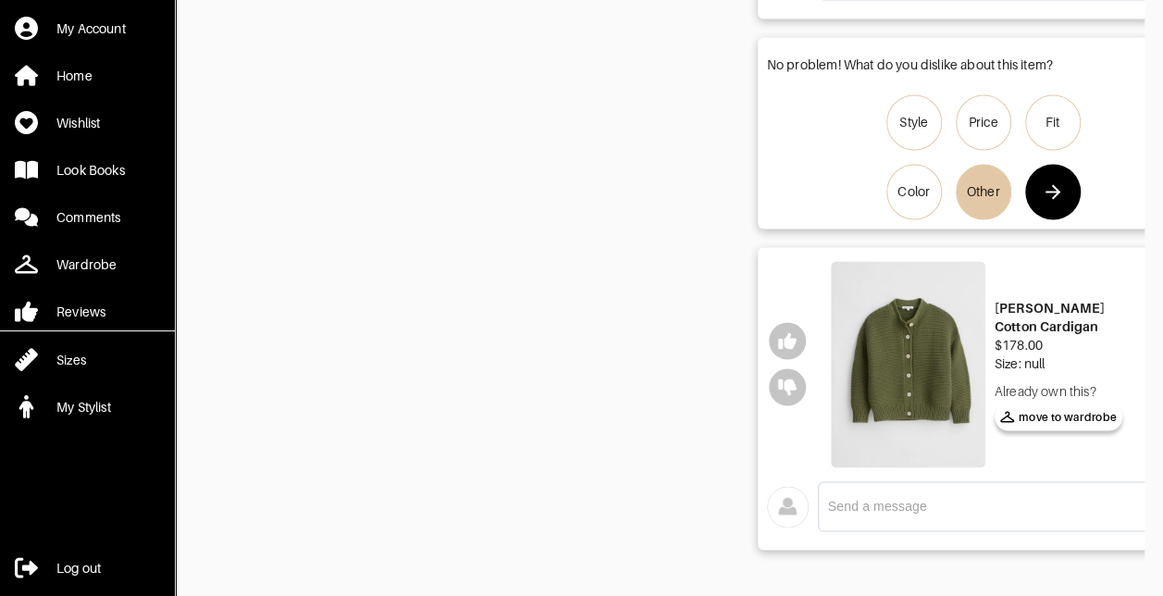
click at [1054, 184] on icon "button" at bounding box center [1053, 191] width 15 height 15
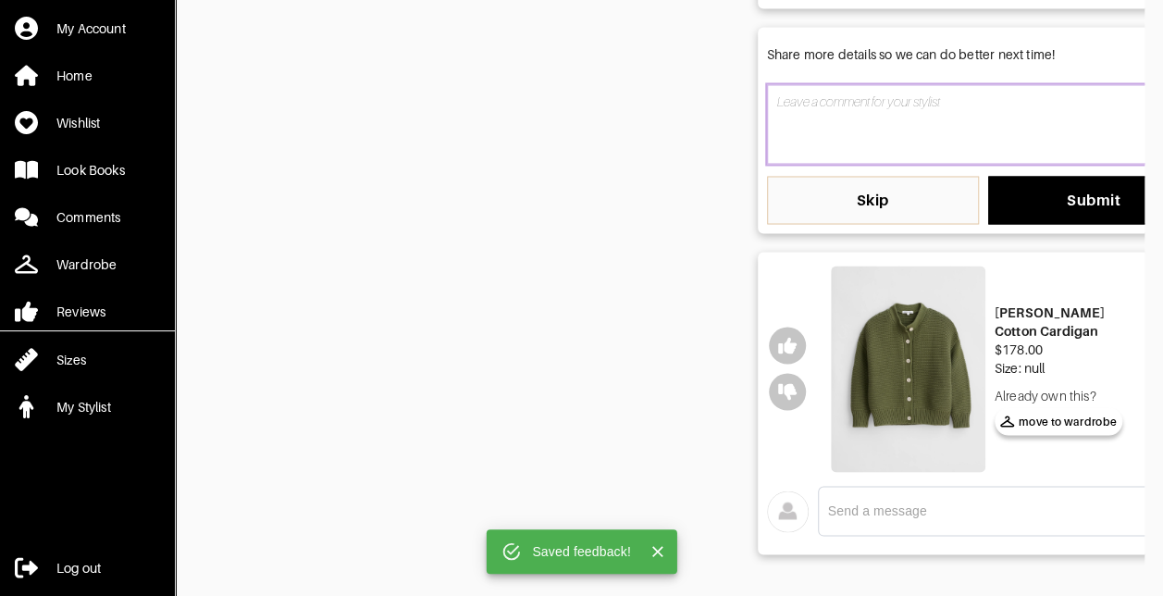
drag, startPoint x: 893, startPoint y: 118, endPoint x: 897, endPoint y: 98, distance: 20.7
click at [894, 120] on textarea at bounding box center [983, 124] width 433 height 80
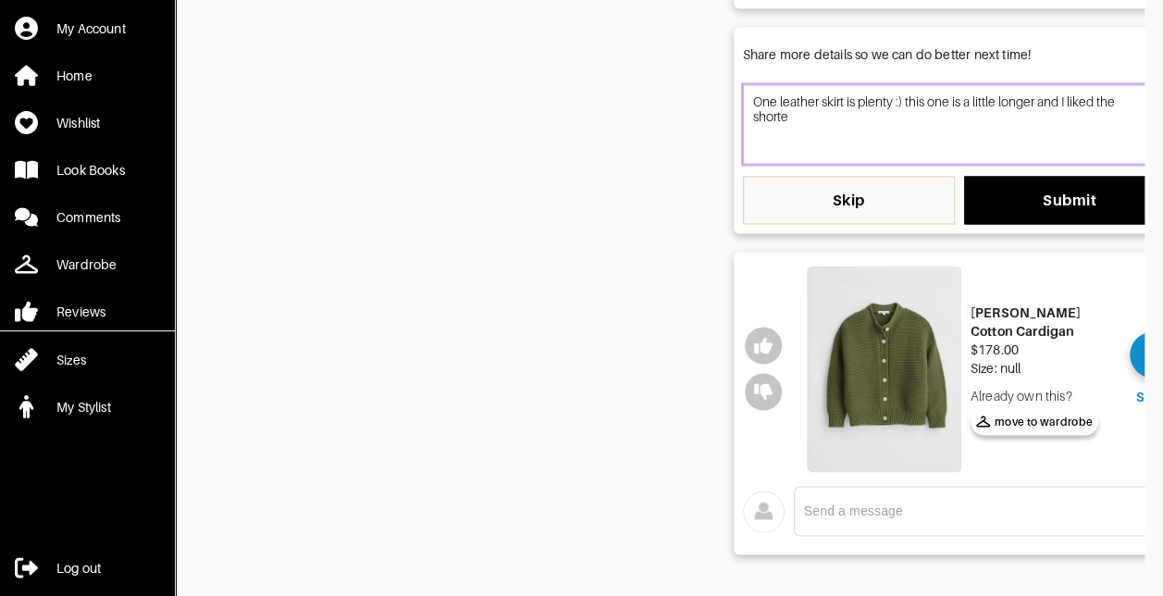
scroll to position [0, 31]
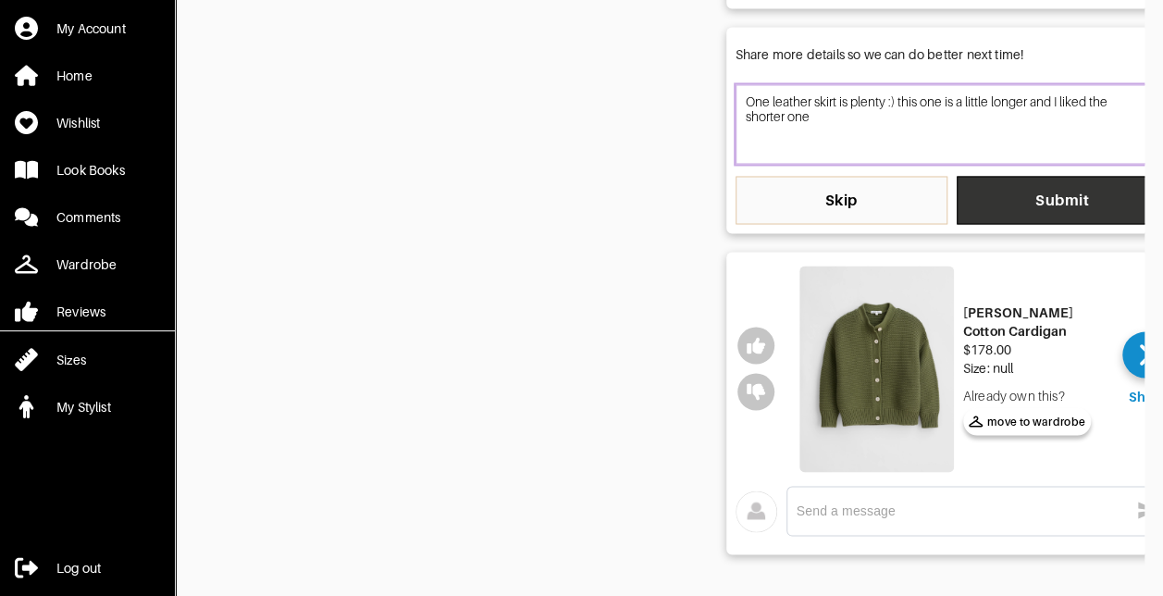
type textarea "One leather skirt is plenty :) this one is a little longer and I liked the shor…"
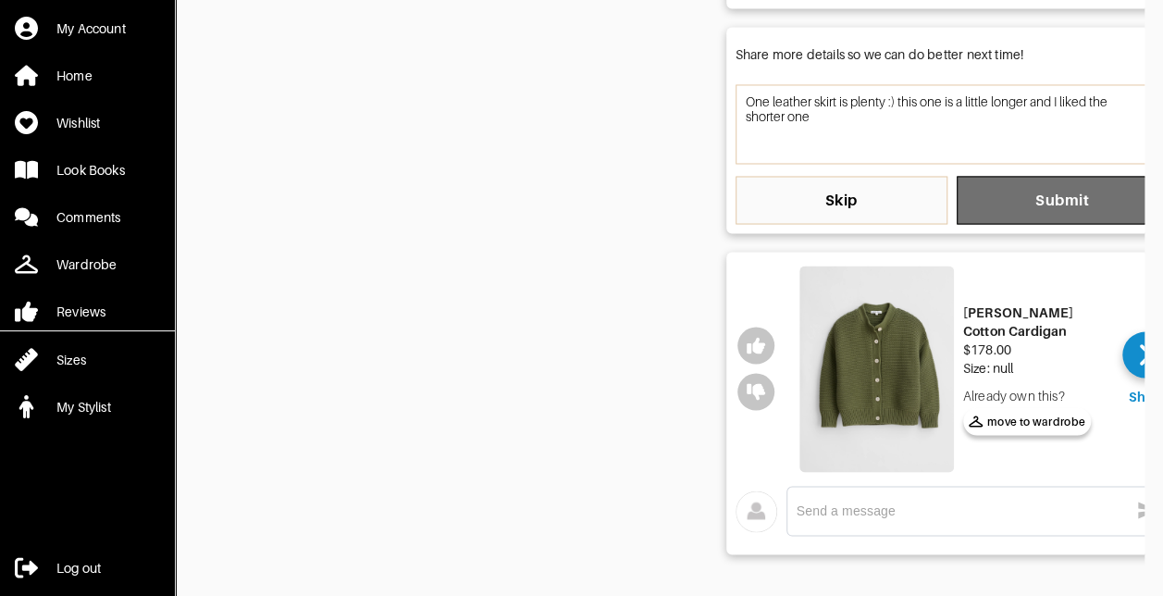
click at [1071, 191] on span "Submit" at bounding box center [1063, 200] width 182 height 19
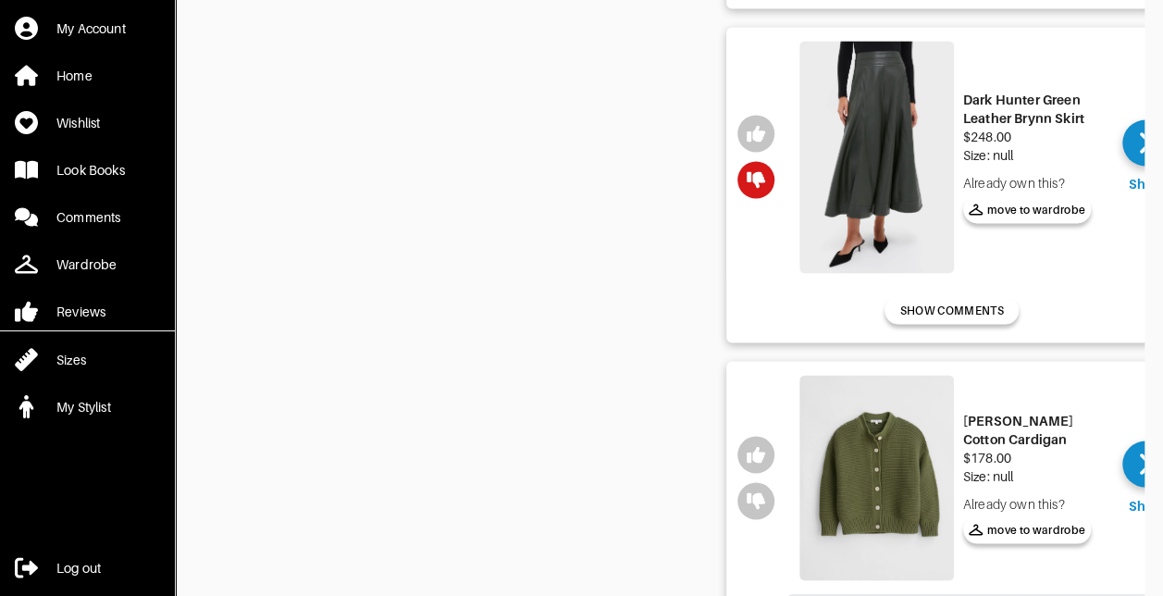
click at [898, 437] on img at bounding box center [877, 478] width 155 height 206
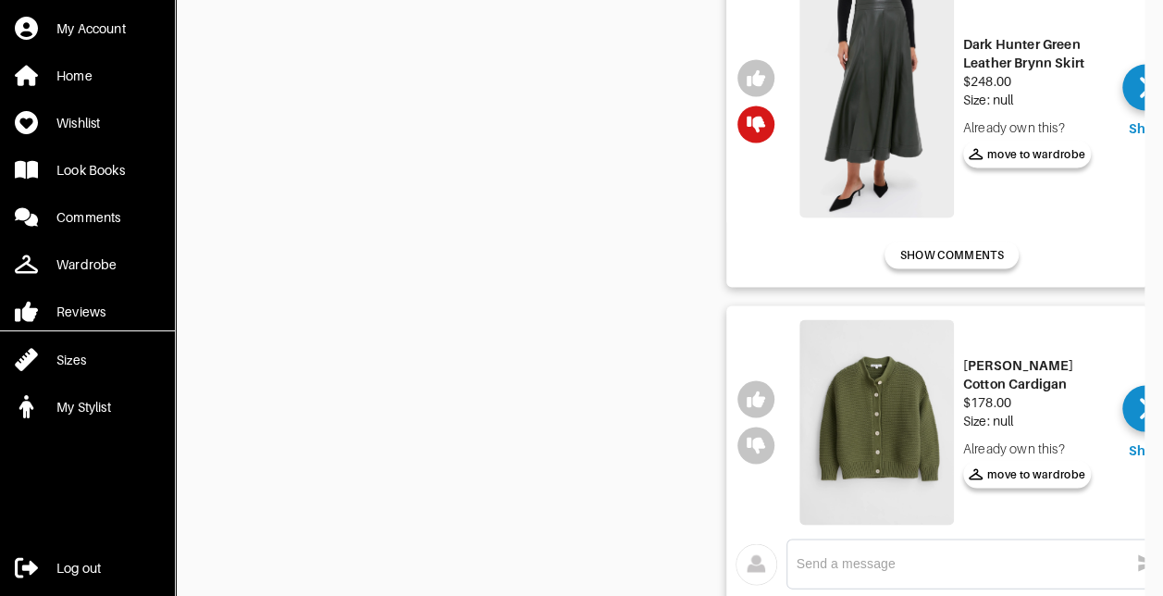
scroll to position [1635, 0]
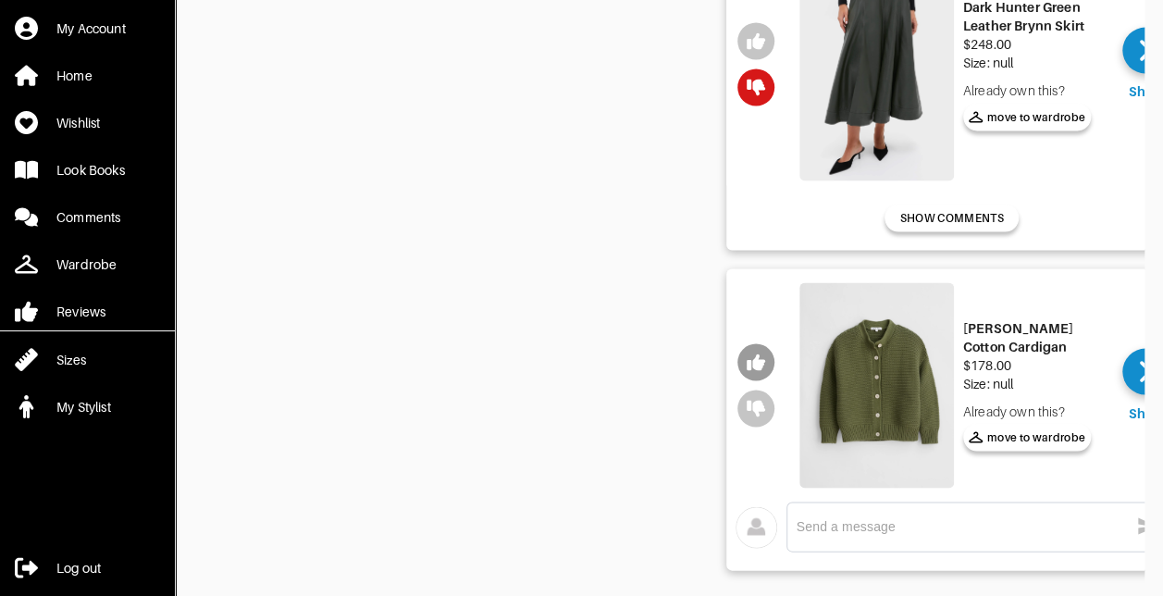
click at [745, 355] on button "button" at bounding box center [756, 361] width 37 height 37
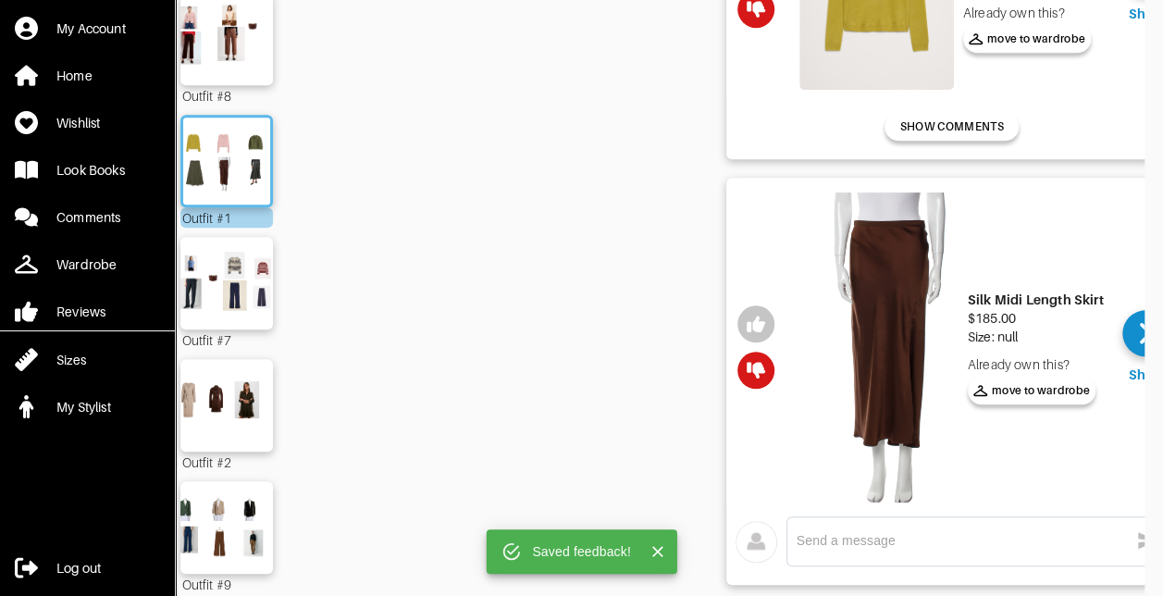
scroll to position [525, 0]
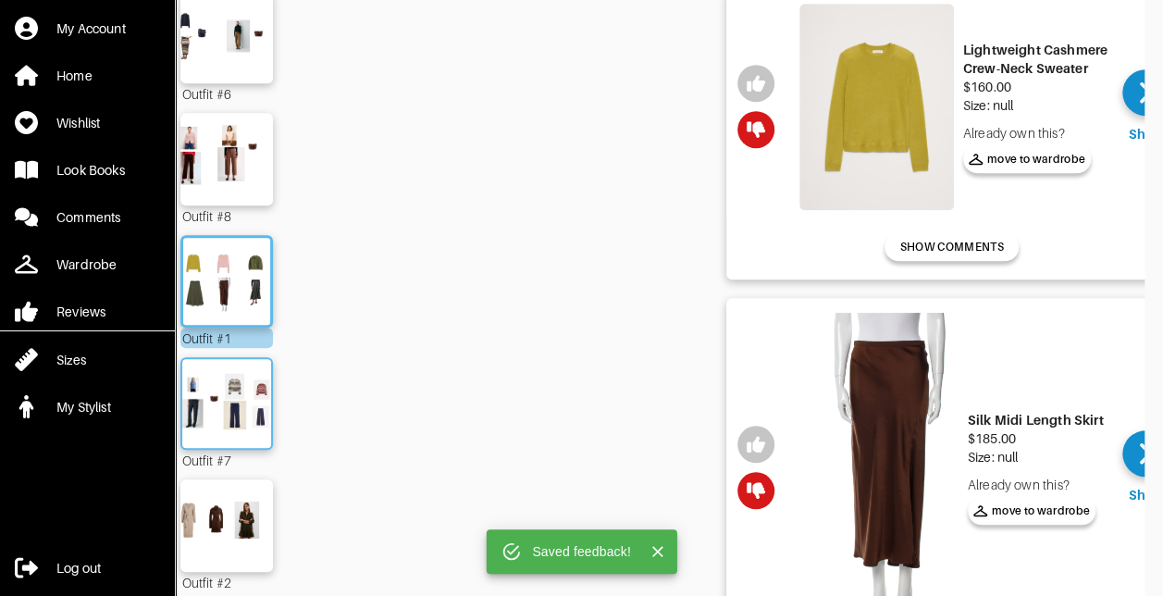
click at [242, 398] on img at bounding box center [227, 403] width 100 height 70
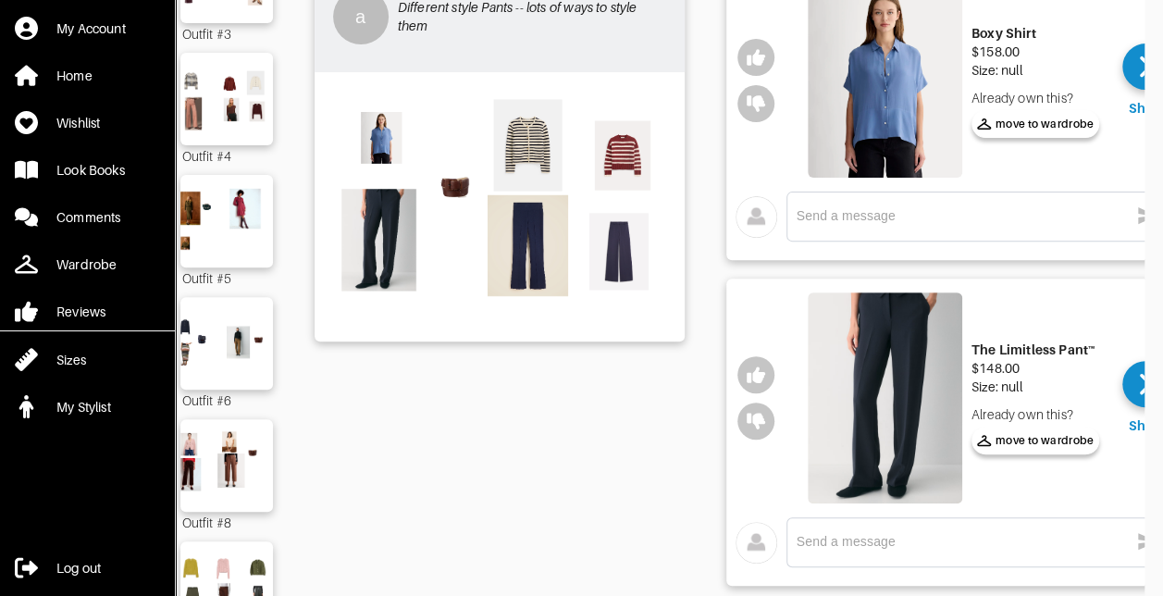
scroll to position [247, 0]
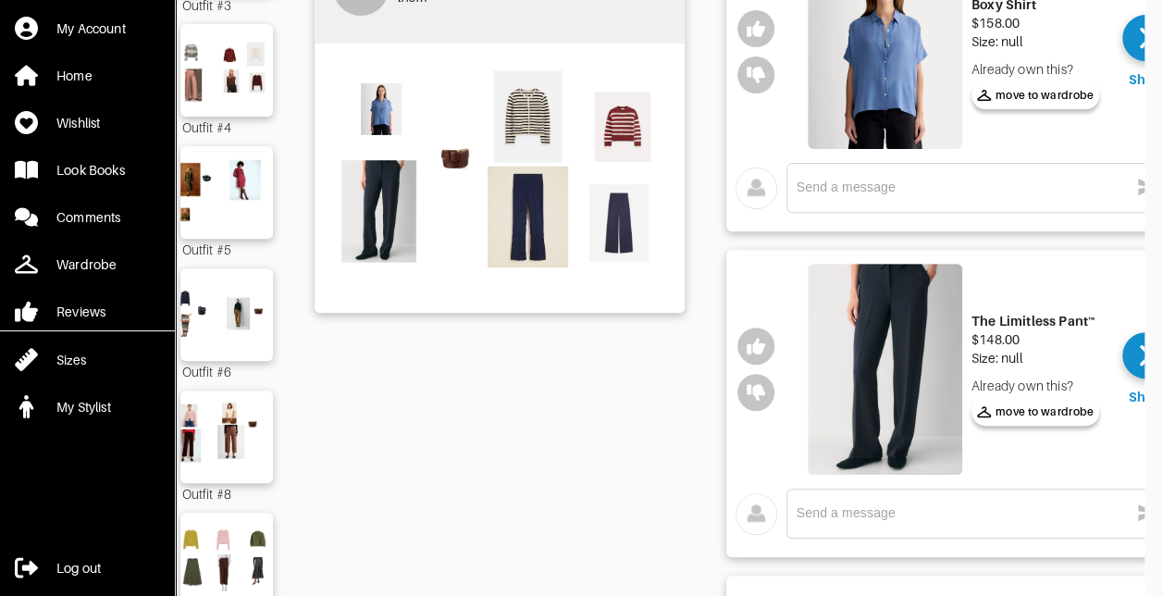
click at [892, 359] on img at bounding box center [885, 369] width 155 height 211
click at [776, 351] on div at bounding box center [756, 369] width 59 height 220
click at [754, 346] on icon "button" at bounding box center [756, 346] width 19 height 17
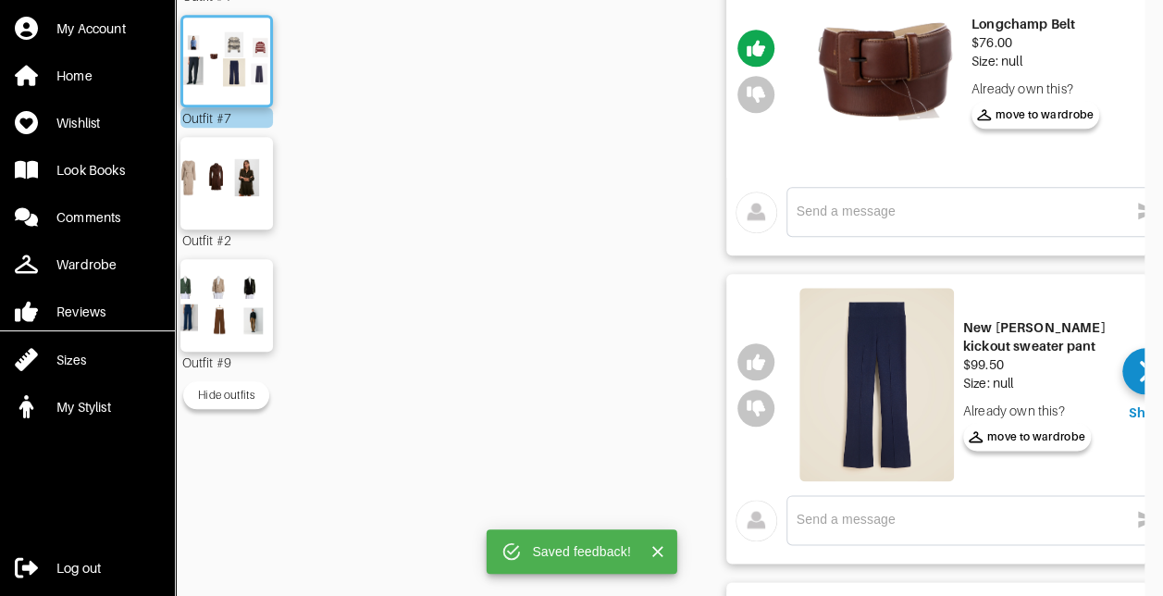
scroll to position [895, 0]
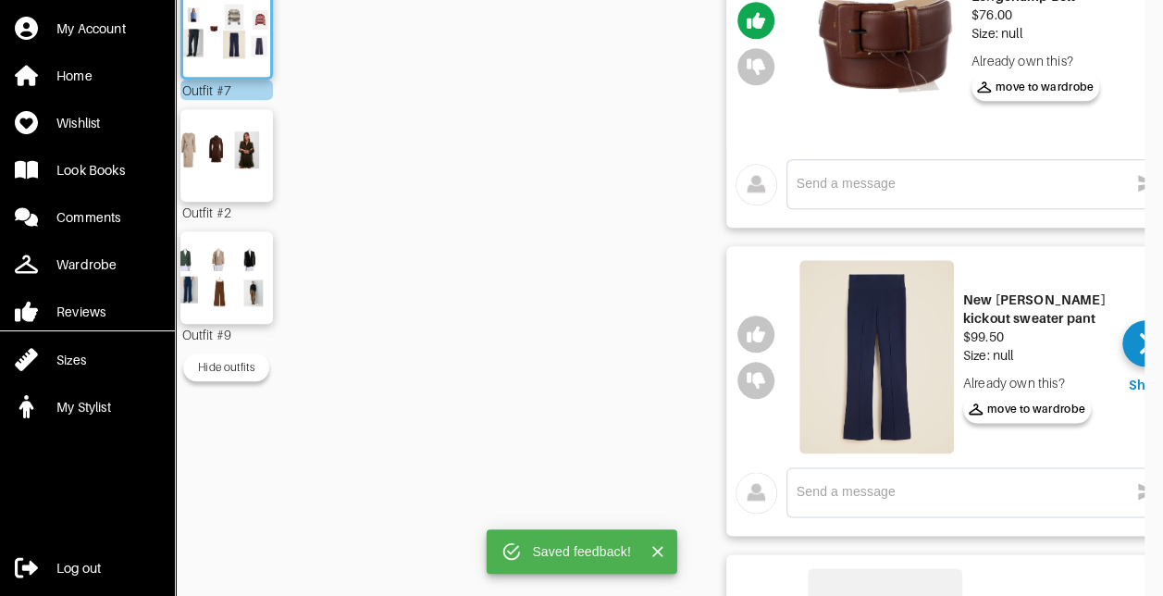
click at [860, 337] on img at bounding box center [877, 356] width 155 height 193
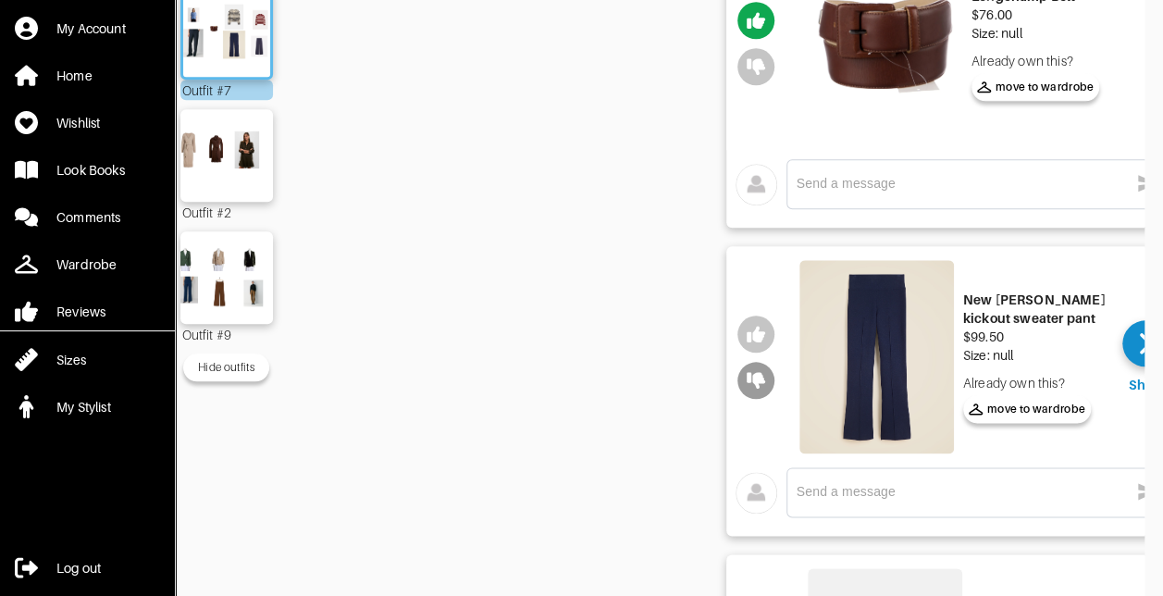
click at [753, 374] on icon "button" at bounding box center [756, 380] width 19 height 17
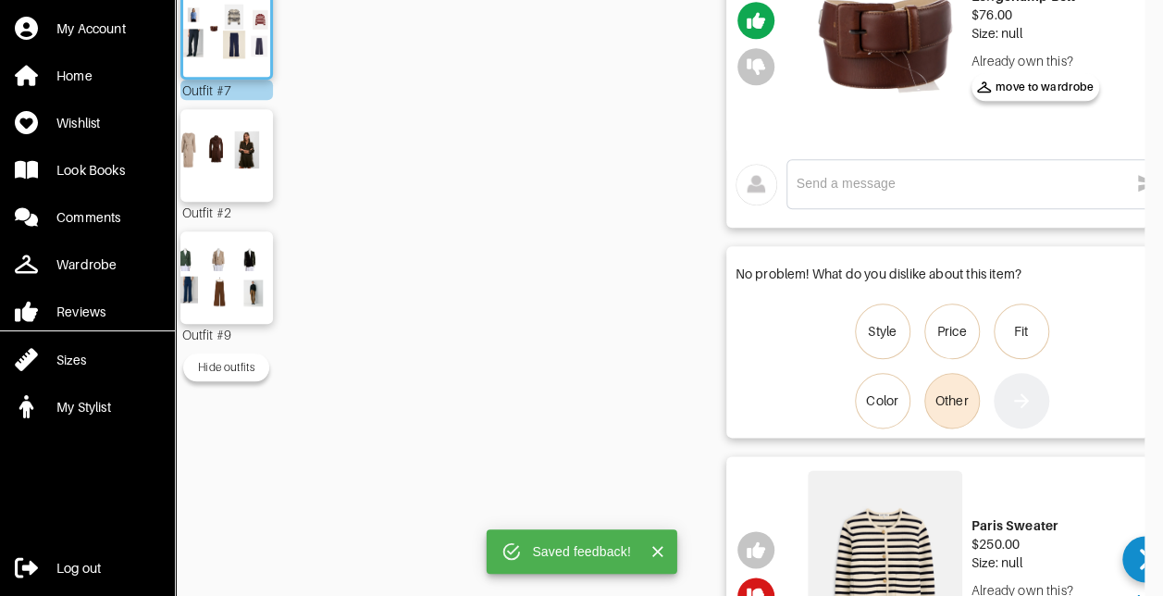
click at [944, 404] on div "Other" at bounding box center [952, 400] width 33 height 19
click at [0, 0] on input "Other" at bounding box center [0, 0] width 0 height 0
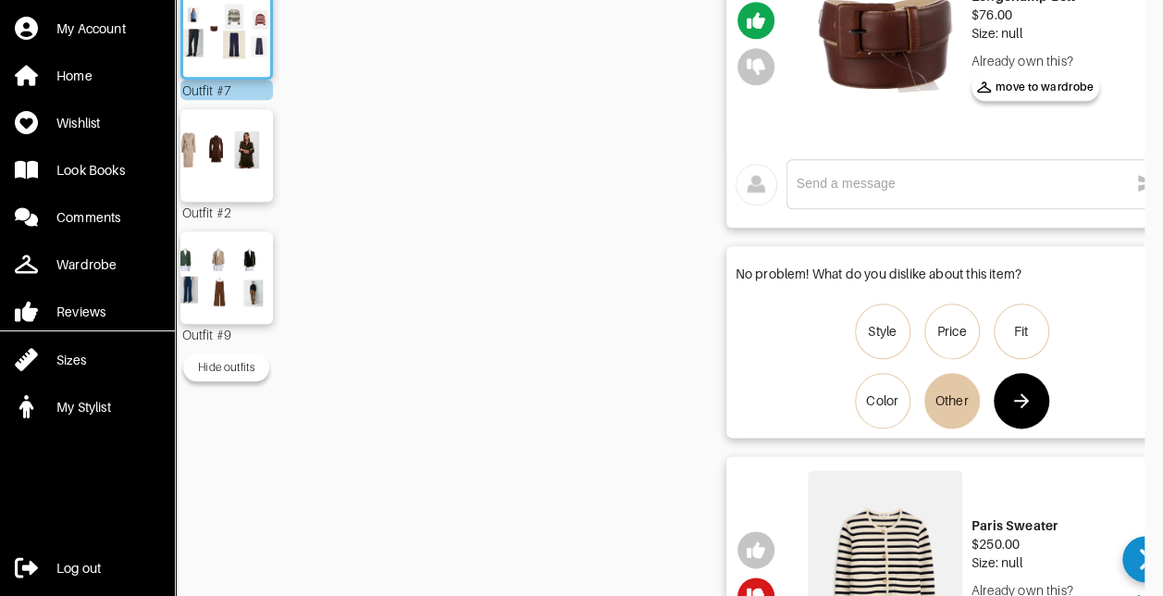
click at [1037, 404] on button "button" at bounding box center [1022, 401] width 56 height 56
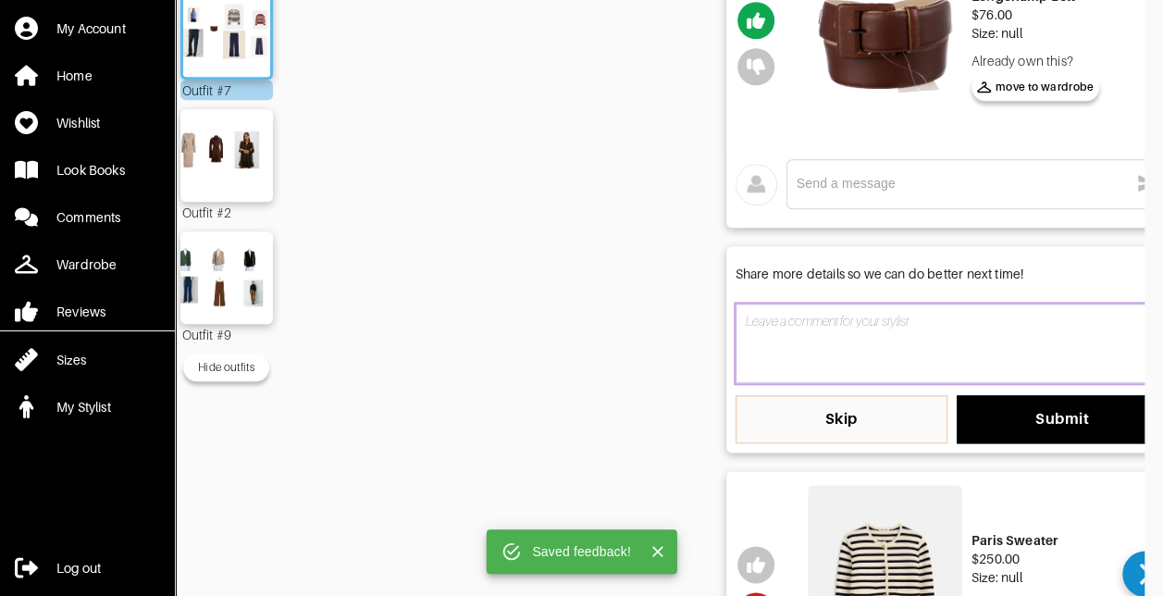
drag, startPoint x: 839, startPoint y: 345, endPoint x: 825, endPoint y: 340, distance: 15.8
click at [828, 346] on textarea at bounding box center [952, 344] width 433 height 80
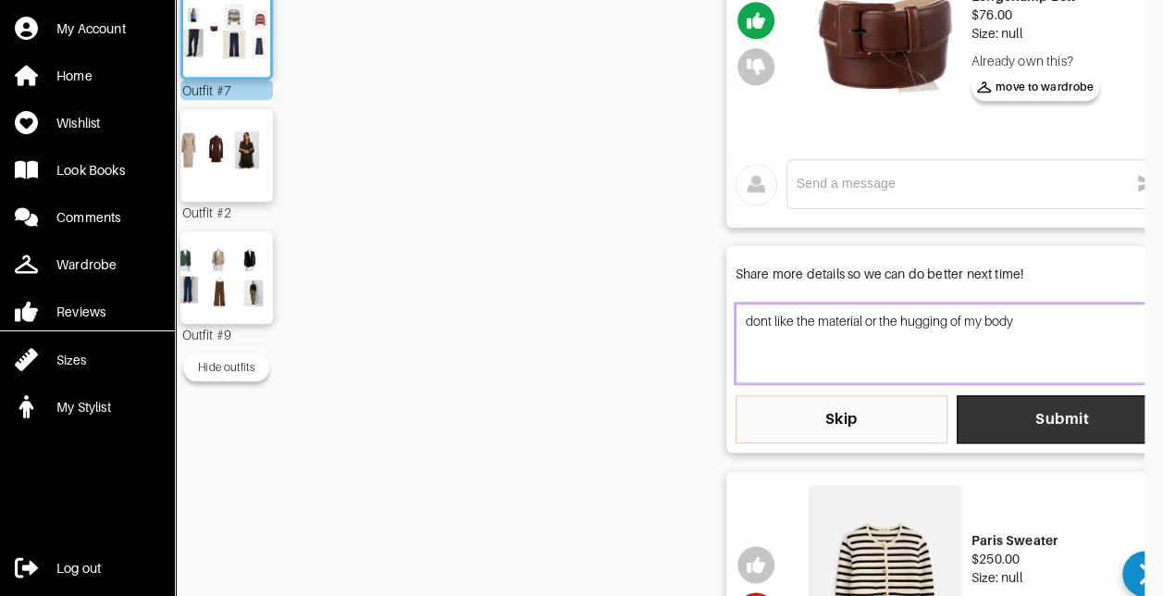
type textarea "dont like the material or the hugging of my body"
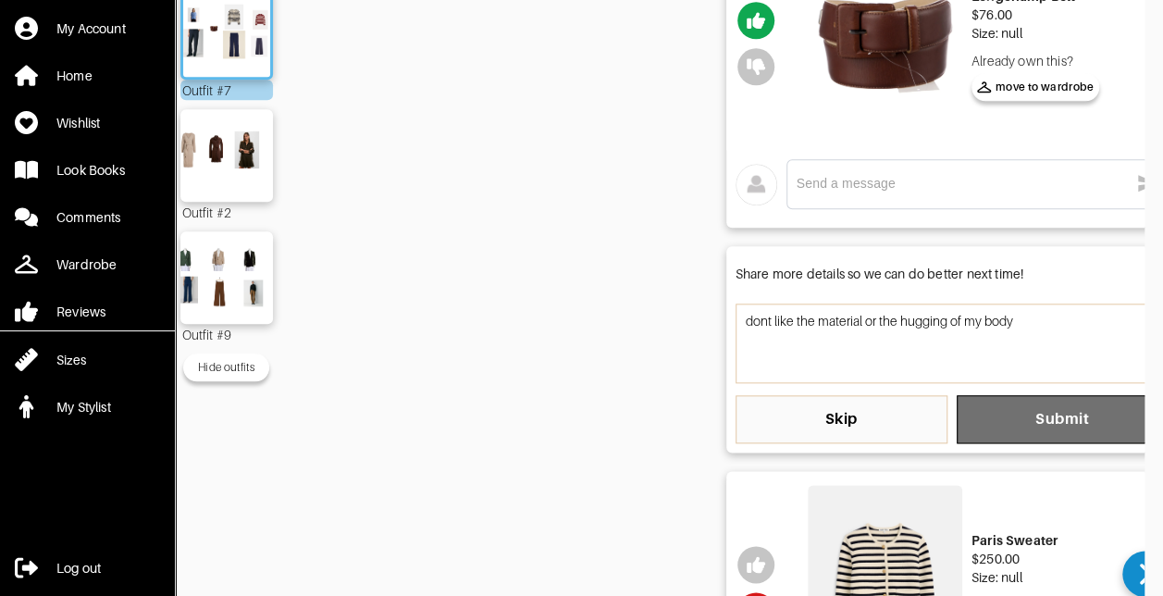
click at [1046, 422] on span "Submit" at bounding box center [1063, 419] width 182 height 19
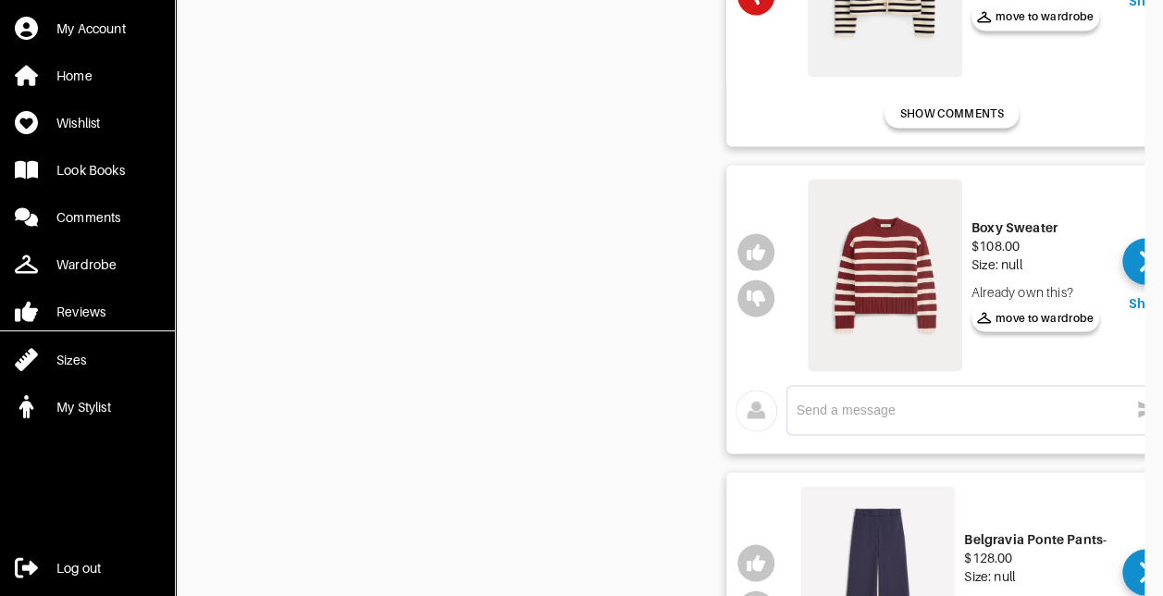
scroll to position [1635, 0]
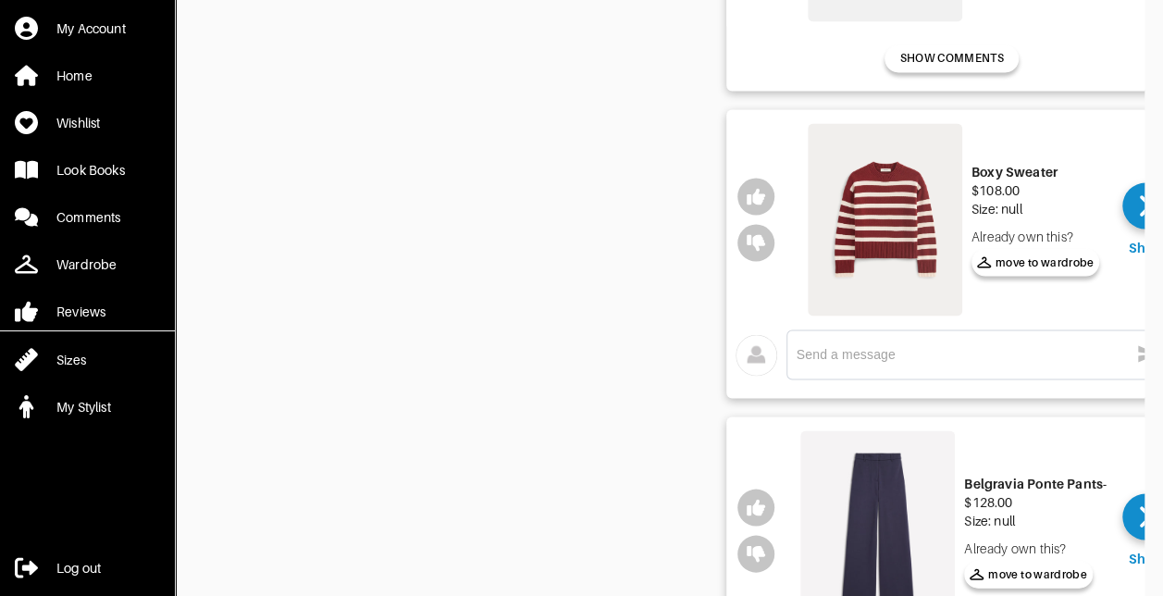
click at [904, 209] on img at bounding box center [885, 219] width 155 height 193
click at [764, 244] on icon "button" at bounding box center [756, 242] width 19 height 19
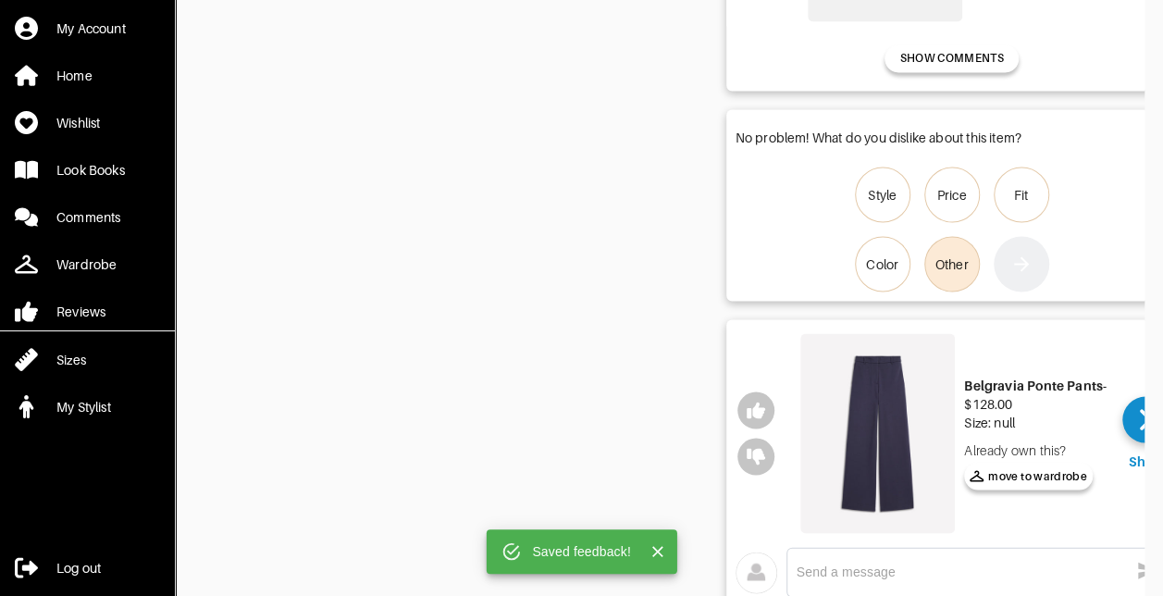
click at [964, 255] on div "Other" at bounding box center [952, 264] width 33 height 19
click at [0, 0] on input "Other" at bounding box center [0, 0] width 0 height 0
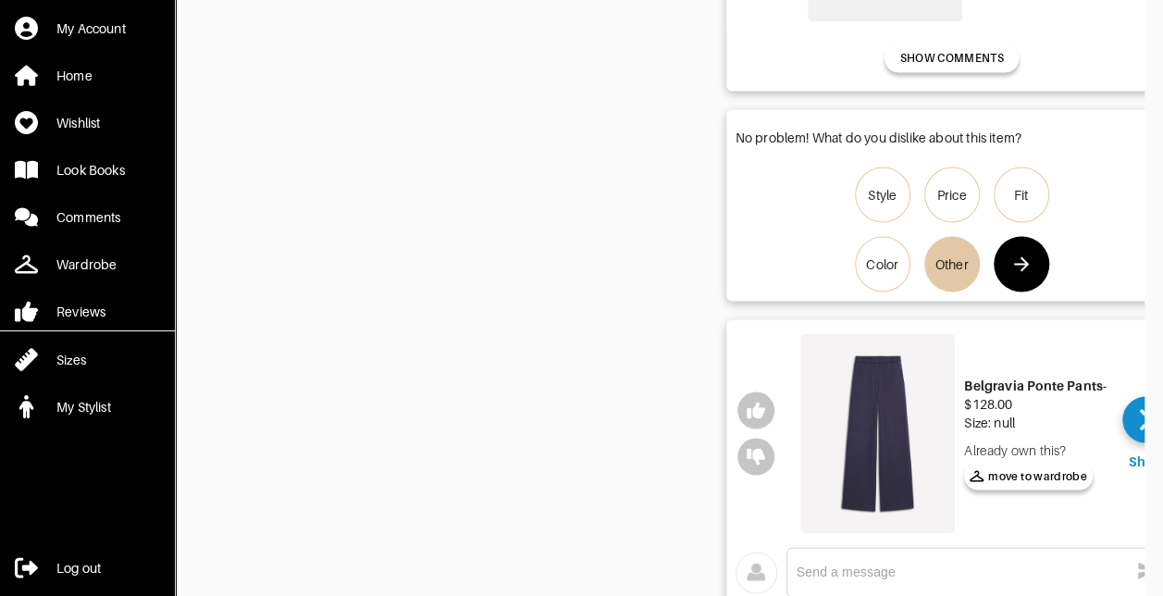
click at [1023, 255] on icon "button" at bounding box center [1022, 264] width 22 height 22
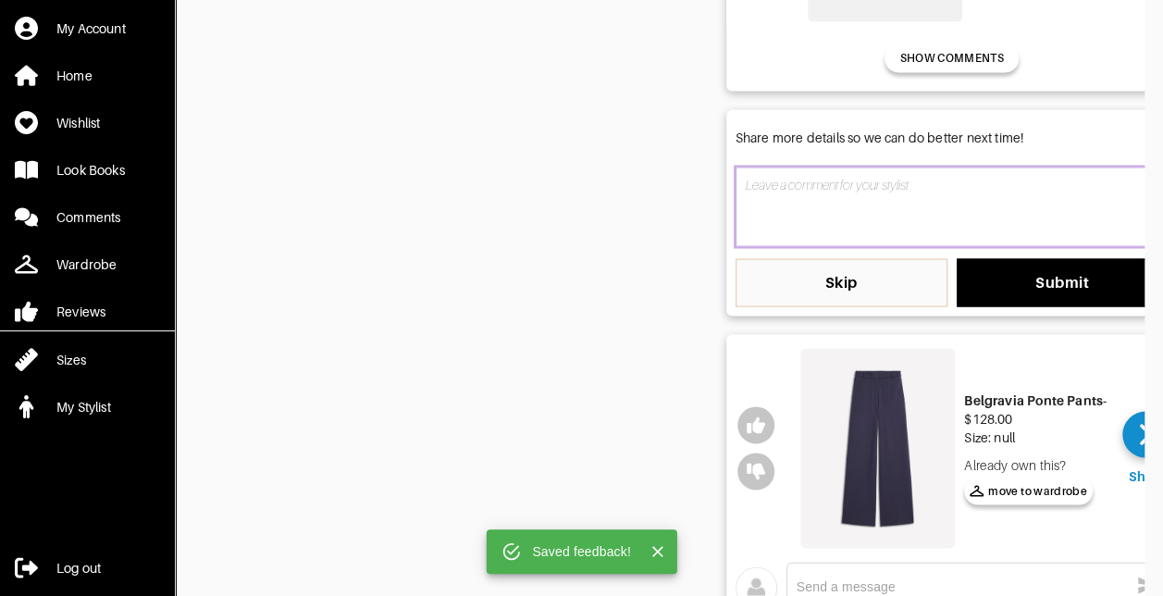
click at [835, 187] on textarea at bounding box center [952, 207] width 433 height 80
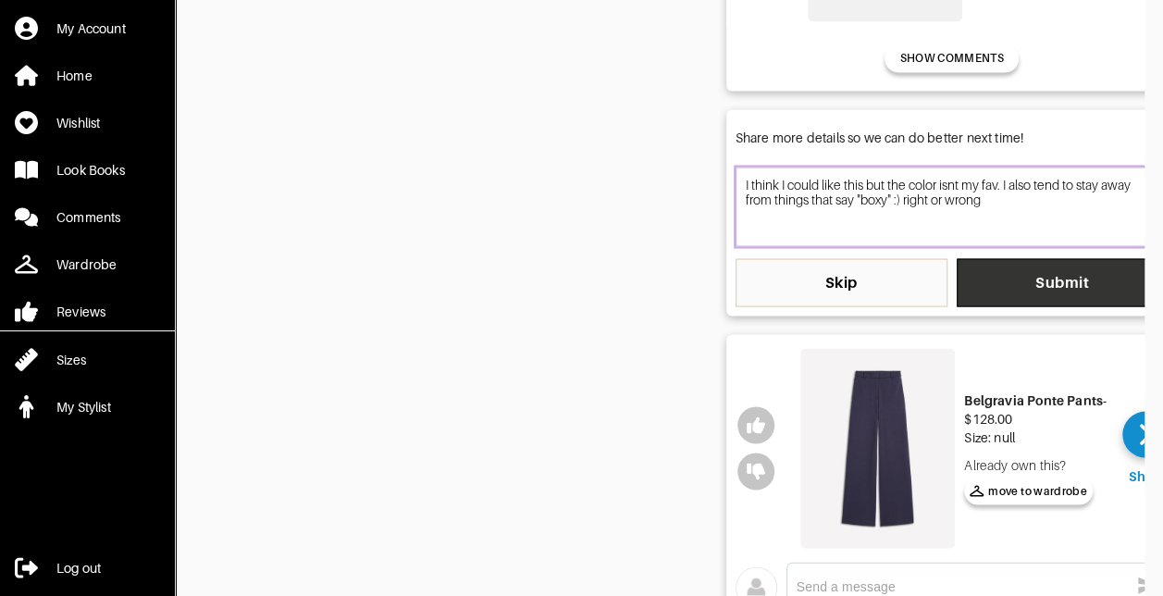
type textarea "I think I could like this but the color isnt my fav. I also tend to stay away f…"
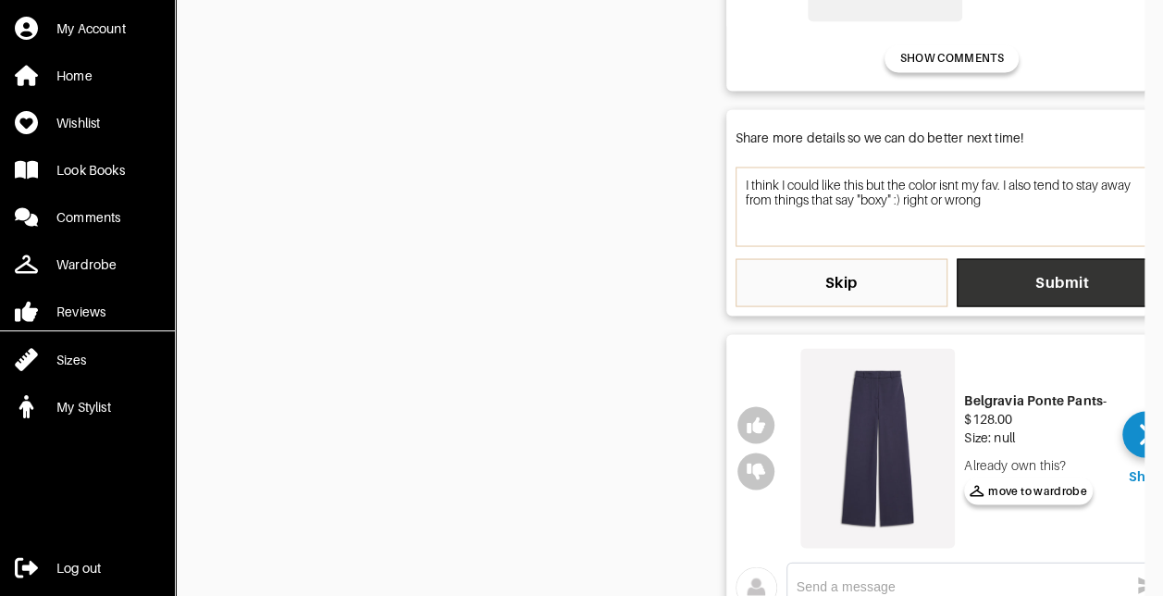
click at [1072, 280] on span "Submit" at bounding box center [1063, 282] width 182 height 19
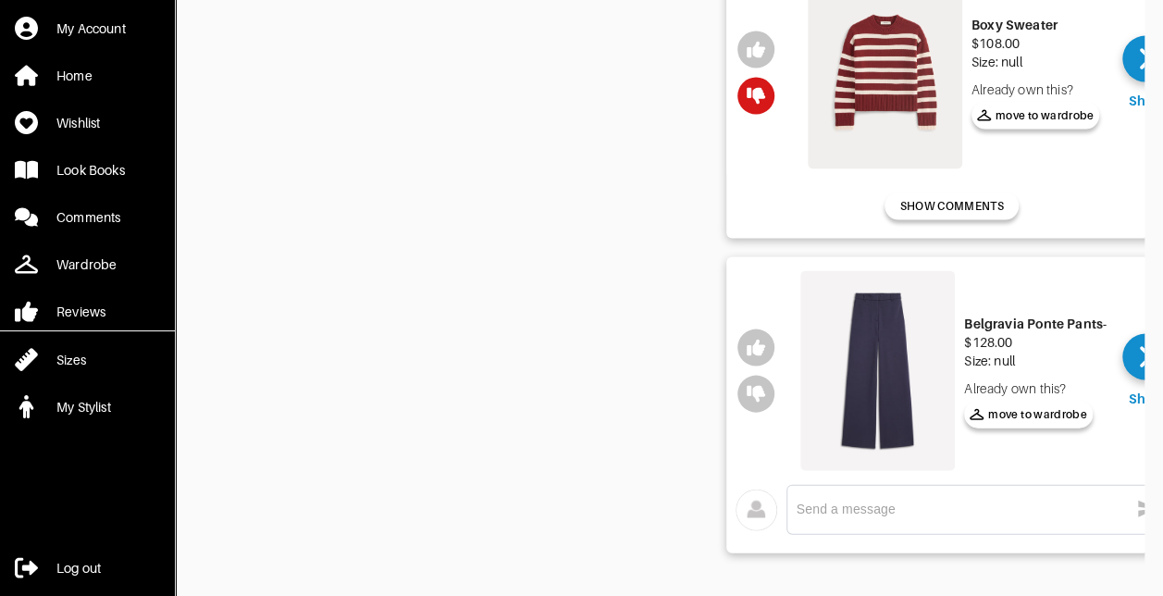
scroll to position [1795, 0]
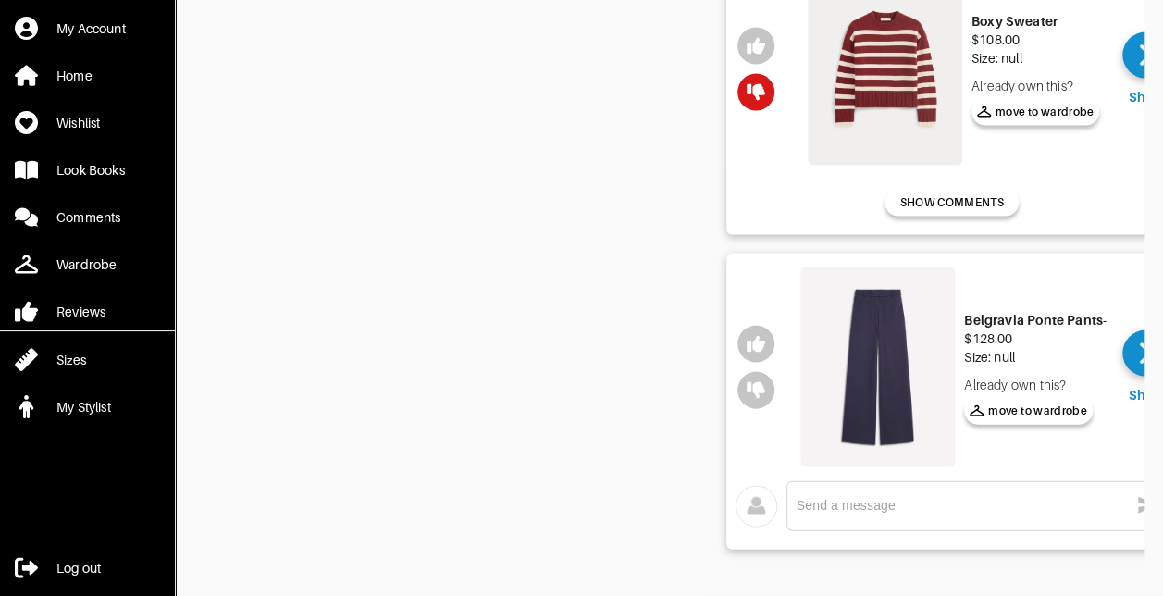
click at [888, 364] on img at bounding box center [878, 367] width 155 height 200
click at [760, 337] on icon "button" at bounding box center [756, 345] width 19 height 17
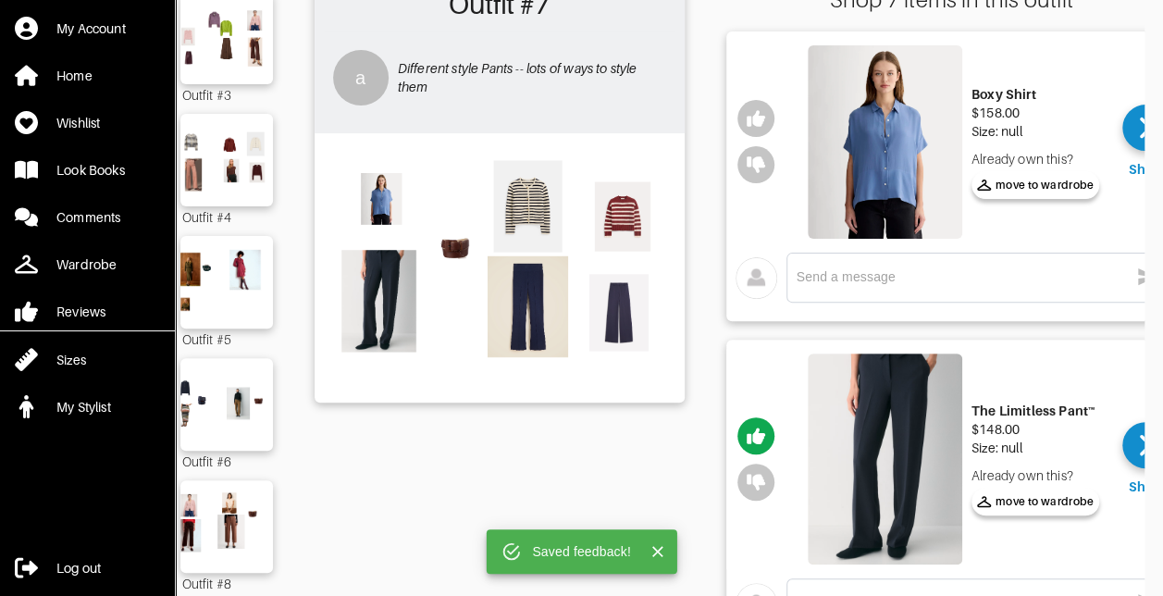
scroll to position [130, 0]
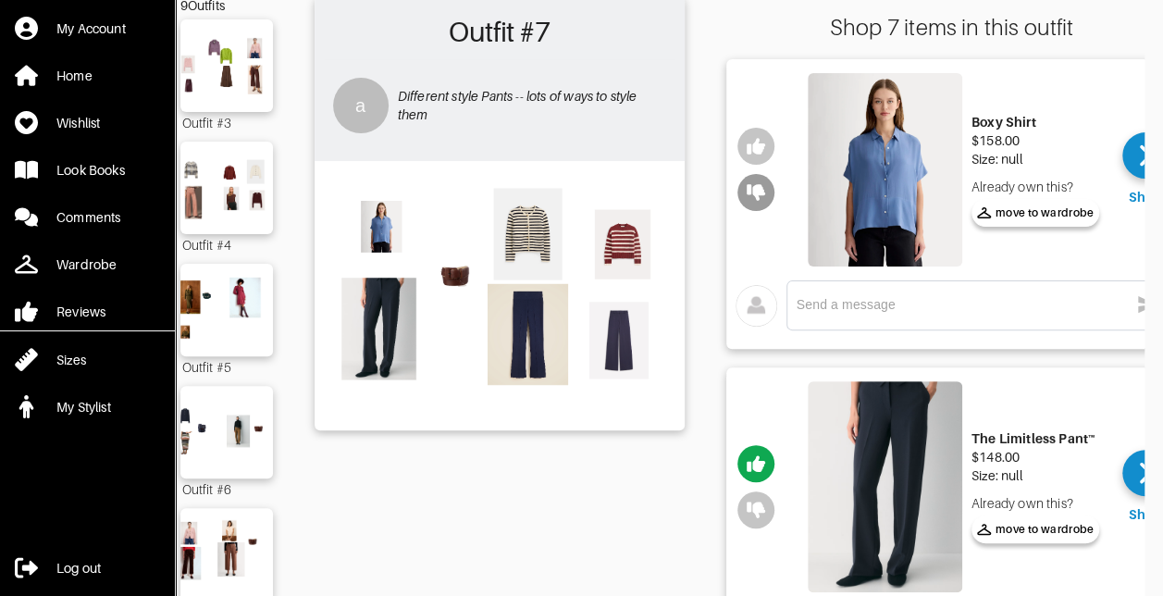
click at [755, 190] on icon "button" at bounding box center [756, 193] width 19 height 17
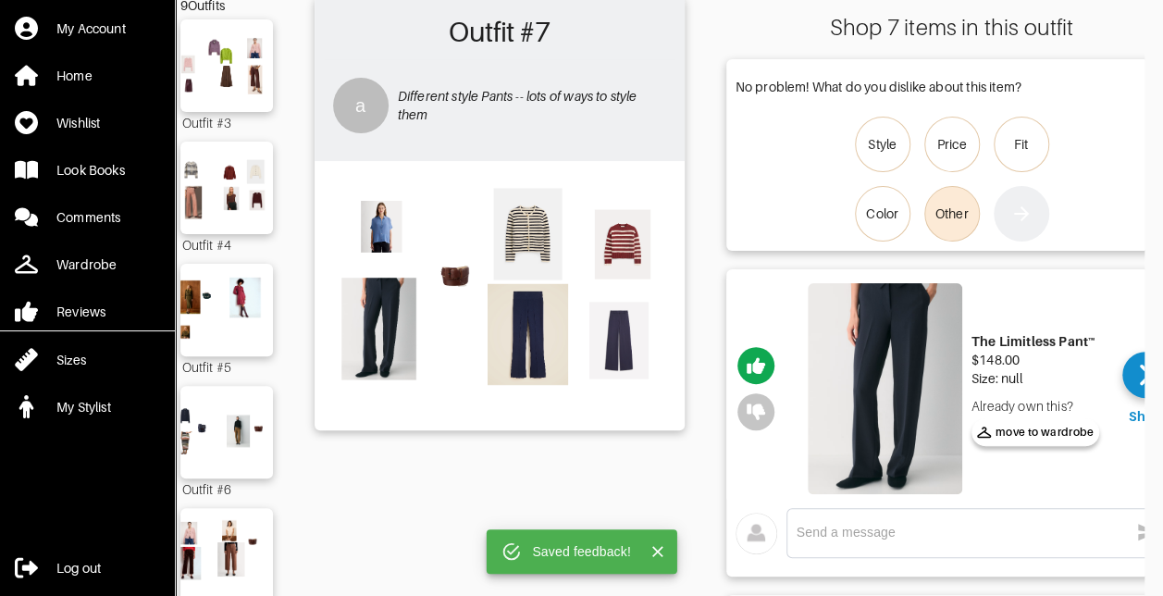
click at [964, 213] on div "Other" at bounding box center [952, 214] width 33 height 19
click at [0, 0] on input "Other" at bounding box center [0, 0] width 0 height 0
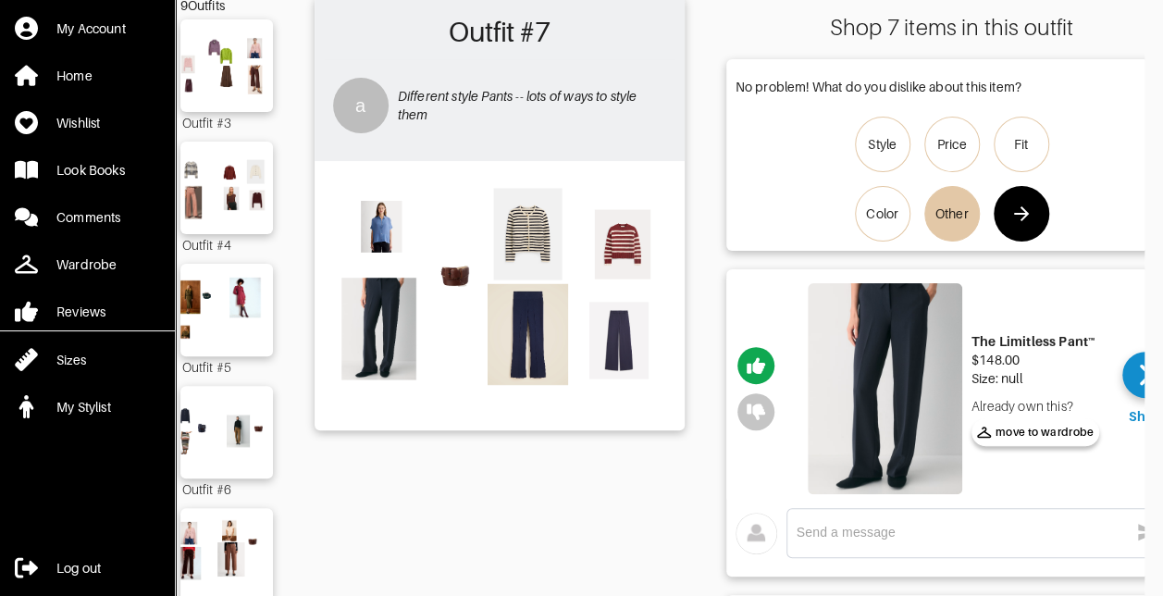
click at [1026, 214] on icon "button" at bounding box center [1021, 213] width 15 height 15
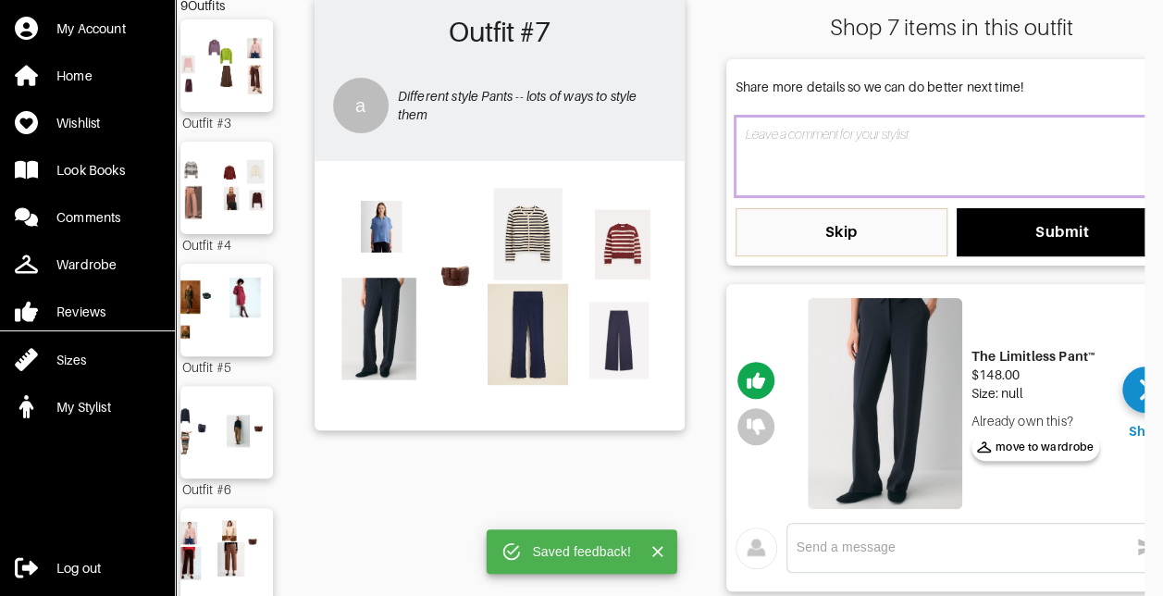
click at [824, 163] on textarea at bounding box center [952, 157] width 433 height 80
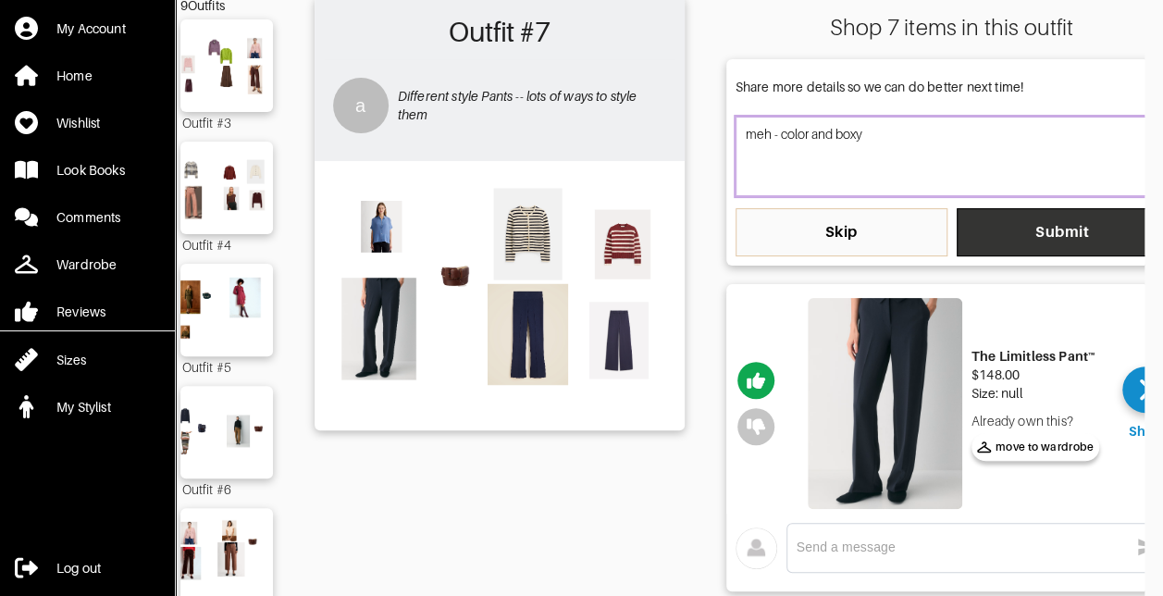
type textarea "meh - color and boxy"
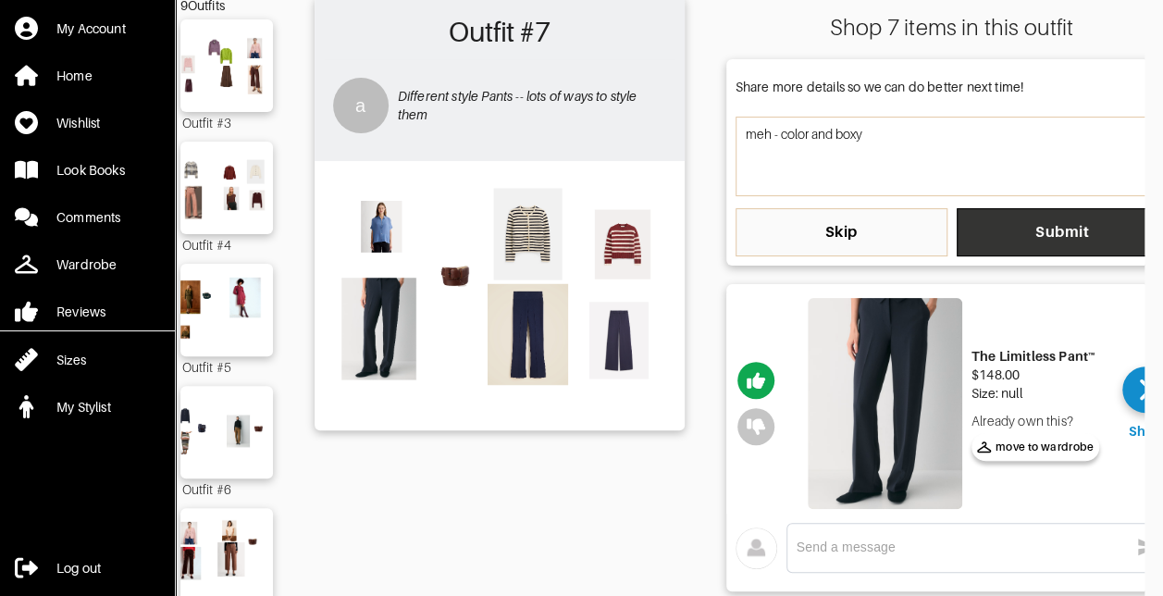
click at [1040, 230] on span "Submit" at bounding box center [1063, 232] width 182 height 19
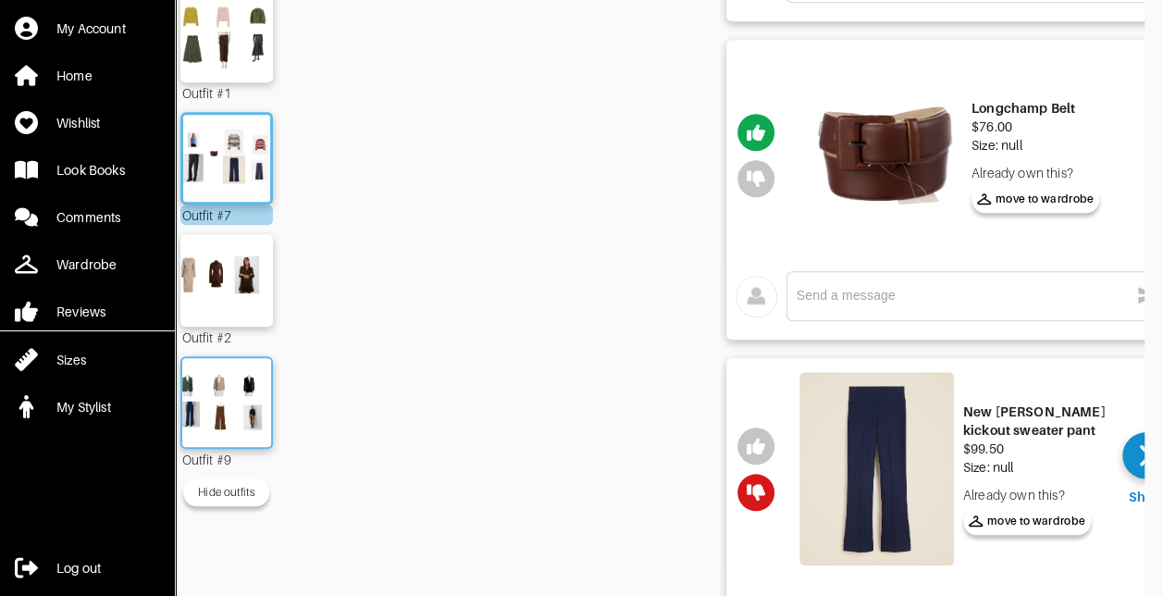
scroll to position [777, 0]
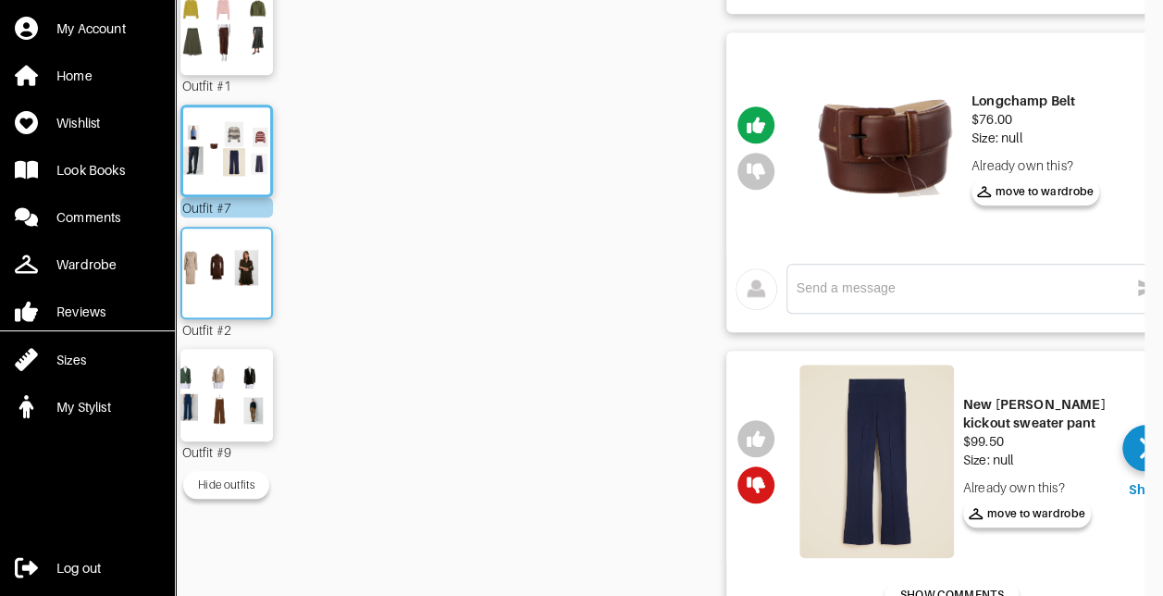
click at [228, 280] on img at bounding box center [227, 273] width 100 height 70
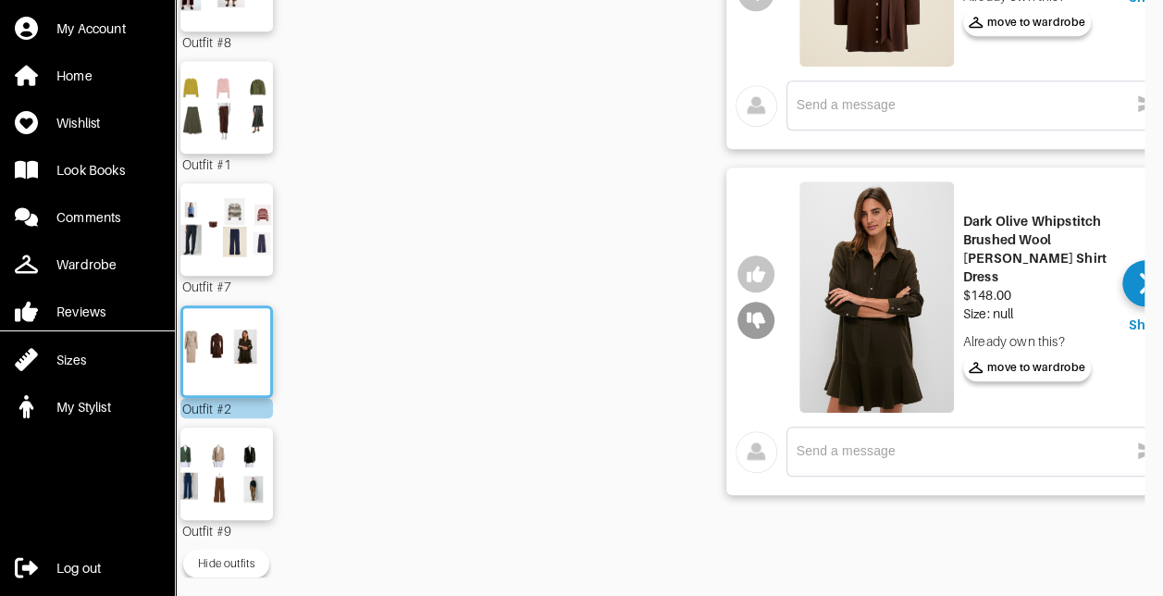
click at [755, 312] on icon "button" at bounding box center [756, 320] width 19 height 17
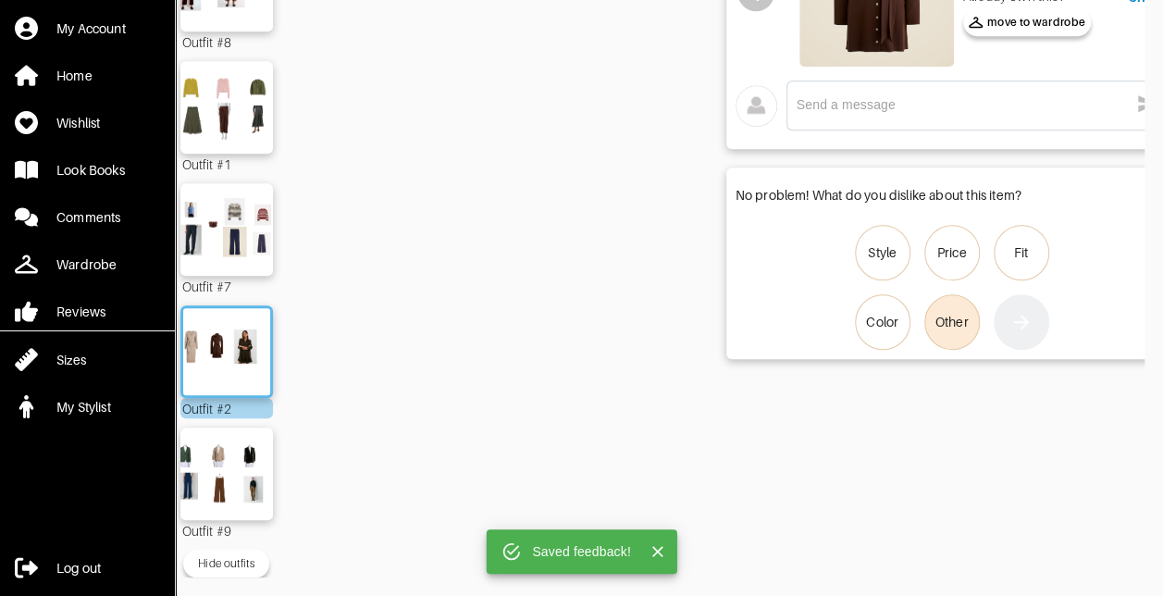
click at [966, 313] on div "Other" at bounding box center [952, 322] width 33 height 19
click at [0, 0] on input "Other" at bounding box center [0, 0] width 0 height 0
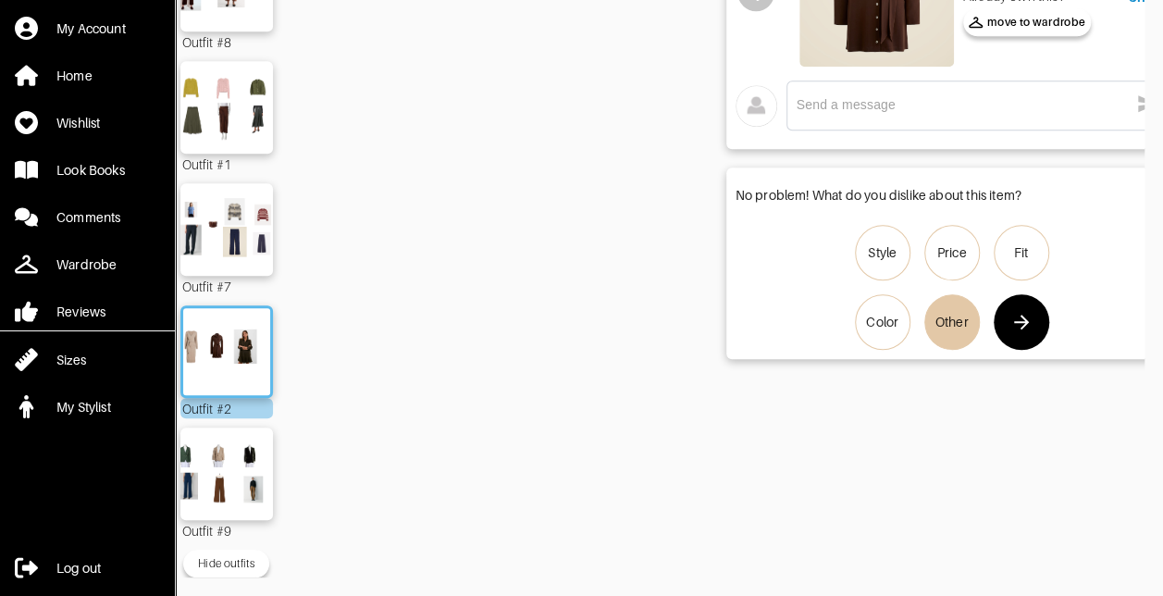
click at [1030, 311] on icon "button" at bounding box center [1022, 322] width 22 height 22
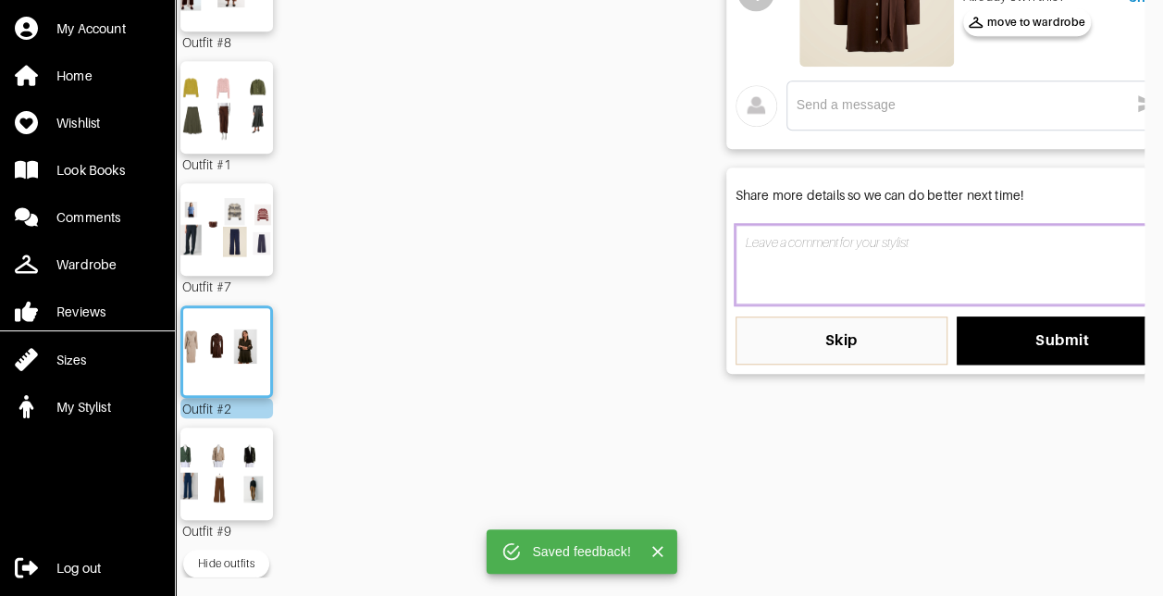
click at [854, 226] on textarea at bounding box center [952, 265] width 433 height 80
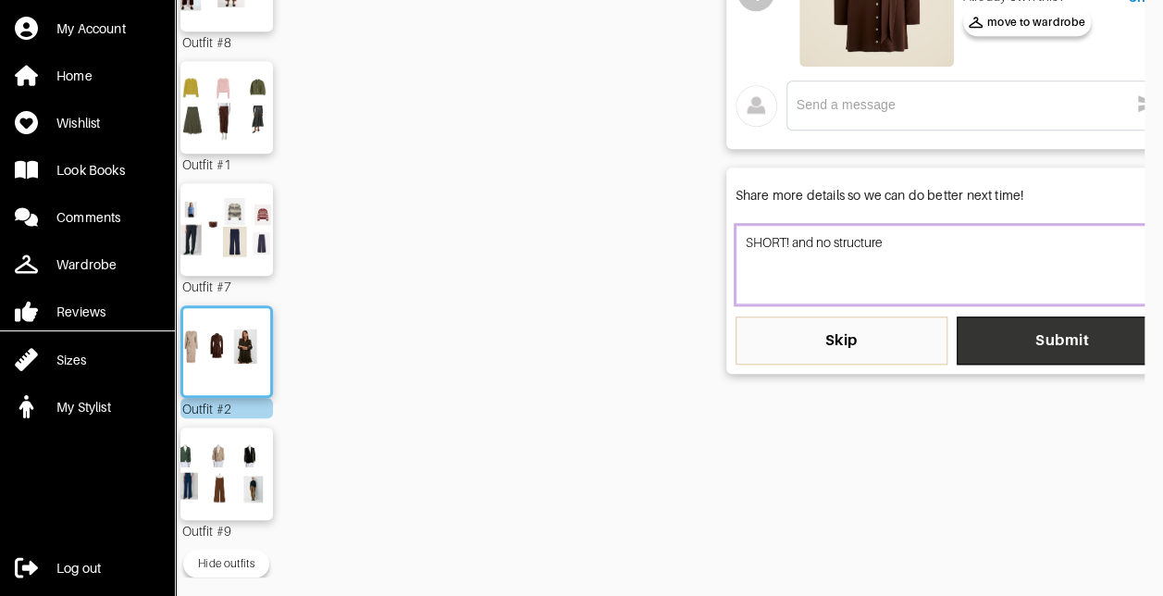
type textarea "SHORT! and no structure"
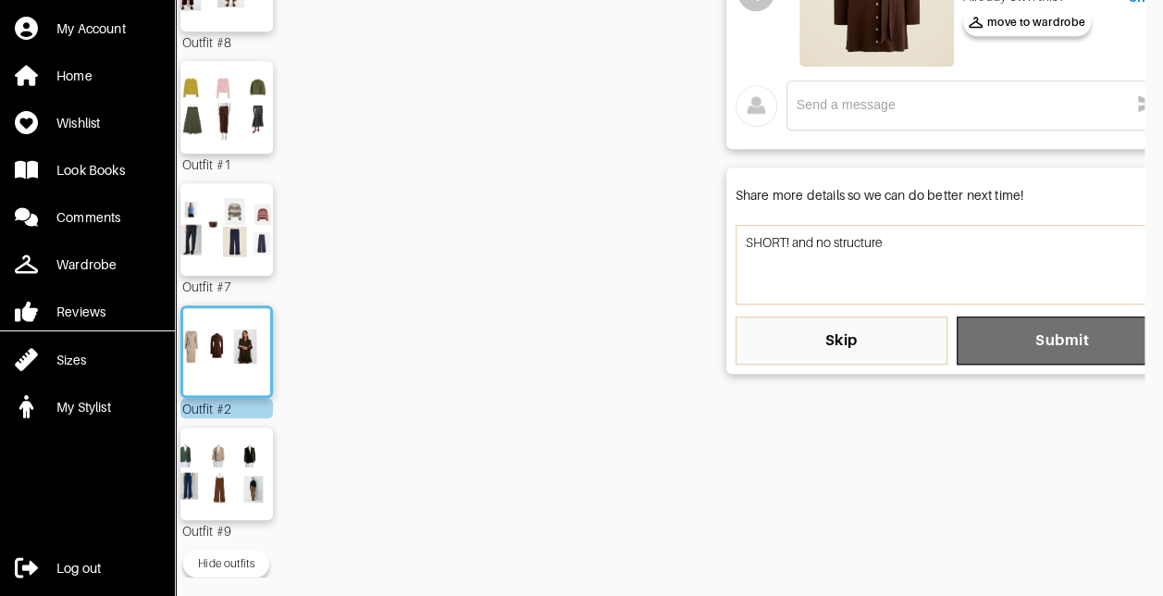
click at [1038, 331] on span "Submit" at bounding box center [1063, 340] width 182 height 19
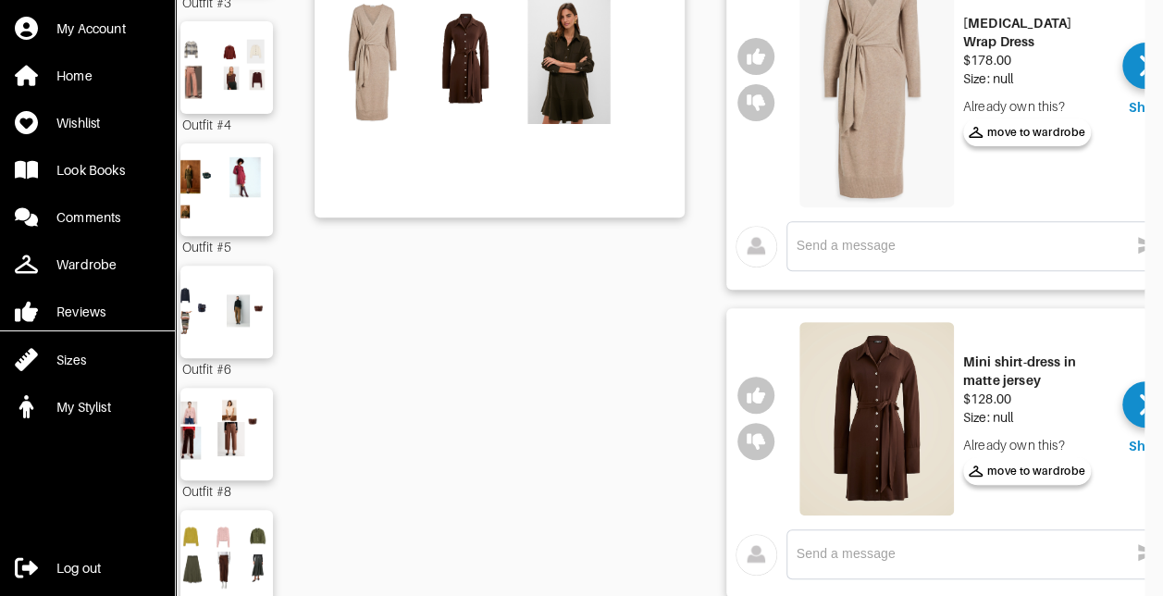
scroll to position [157, 0]
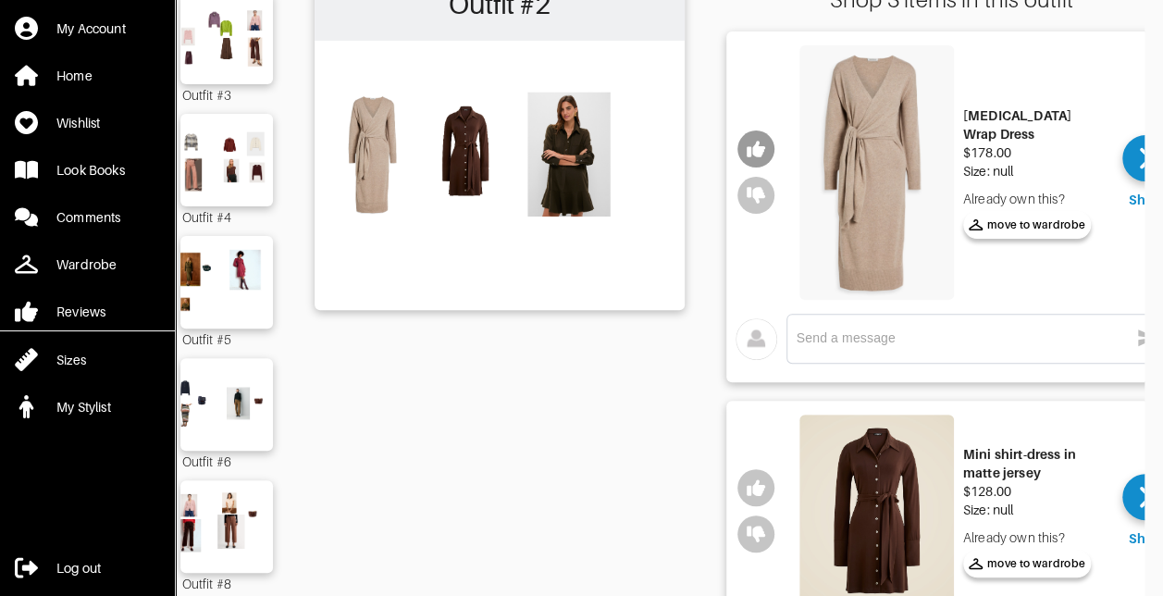
click at [756, 148] on icon "button" at bounding box center [756, 150] width 19 height 17
drag, startPoint x: 1007, startPoint y: 357, endPoint x: 1001, endPoint y: 346, distance: 12.4
click at [1007, 357] on div "x" at bounding box center [978, 339] width 382 height 50
click at [987, 348] on div "x" at bounding box center [978, 339] width 362 height 30
type textarea "l"
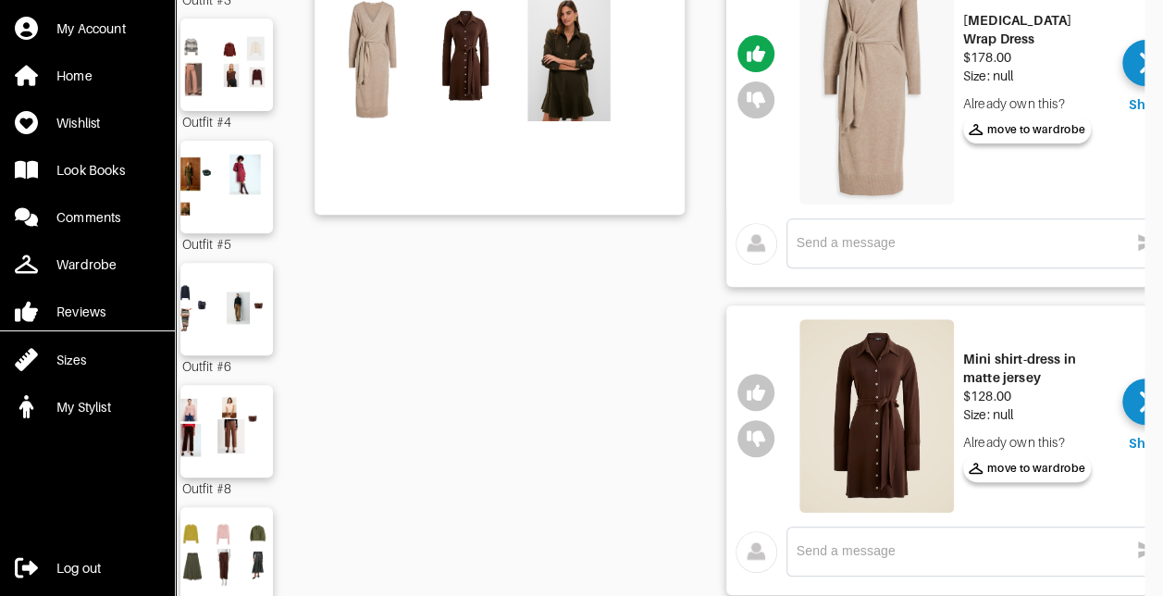
scroll to position [250, 0]
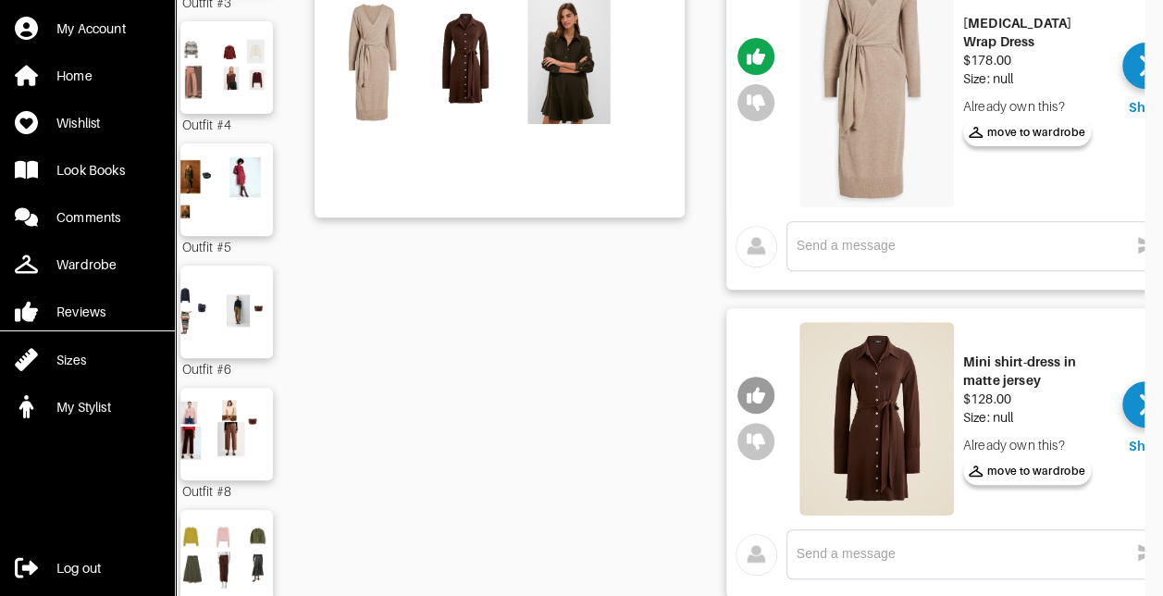
click at [748, 394] on icon "button" at bounding box center [756, 395] width 19 height 19
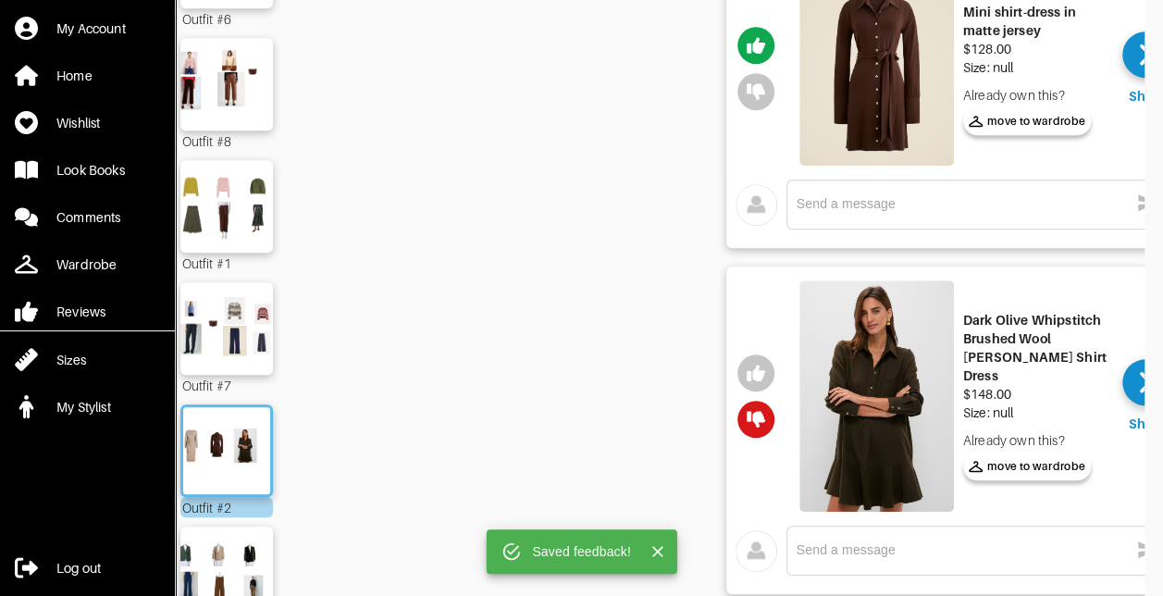
scroll to position [713, 0]
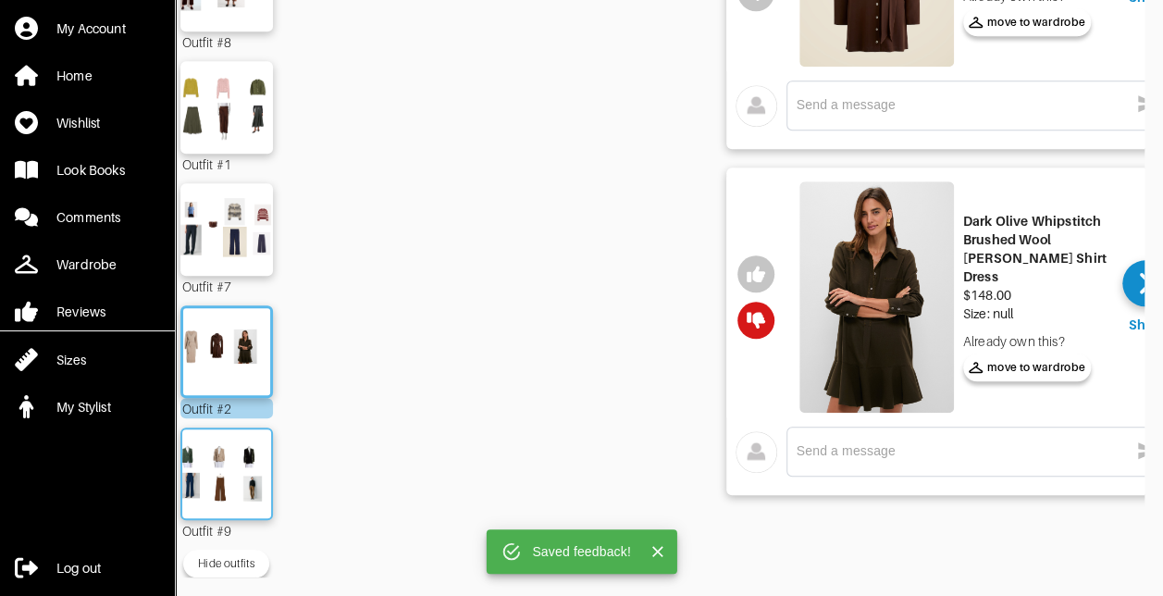
click at [231, 439] on img at bounding box center [227, 474] width 100 height 70
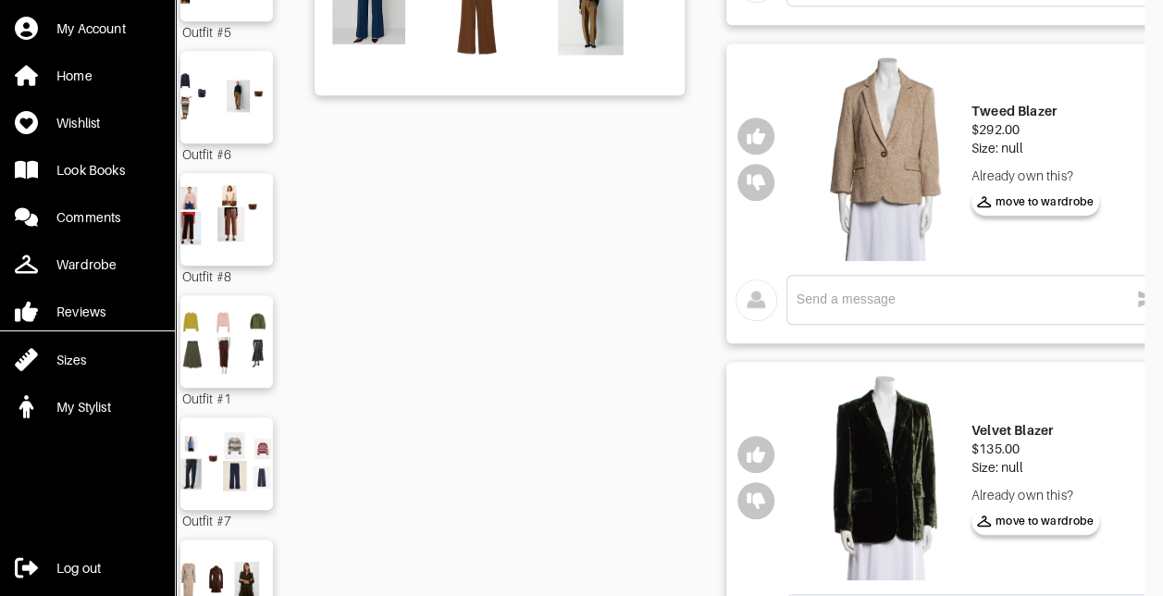
scroll to position [740, 0]
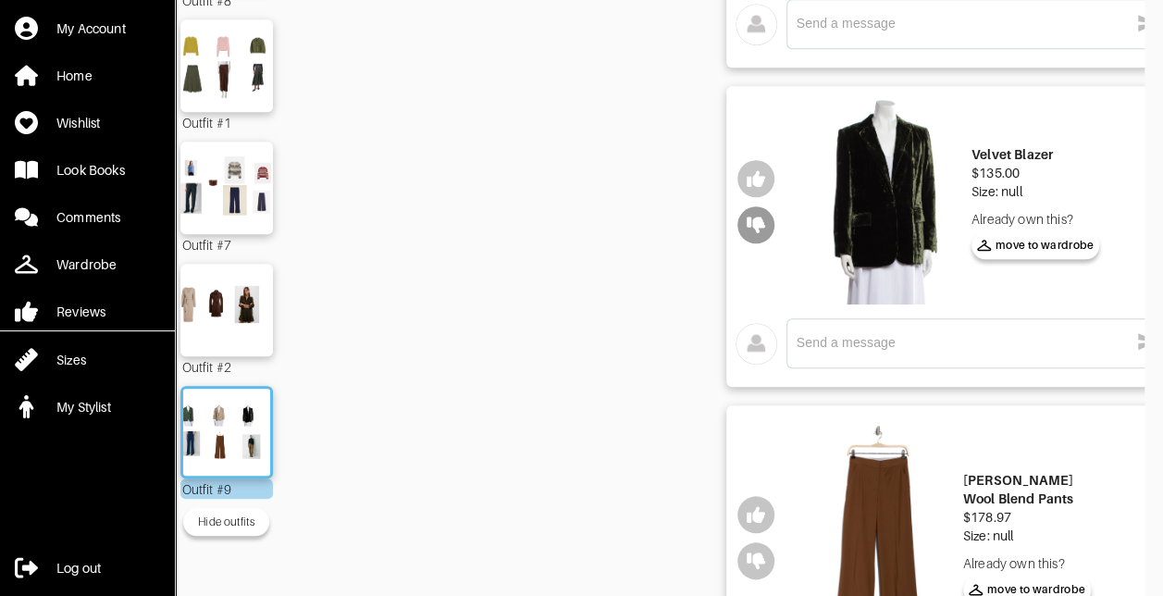
click at [757, 226] on icon "button" at bounding box center [756, 225] width 19 height 17
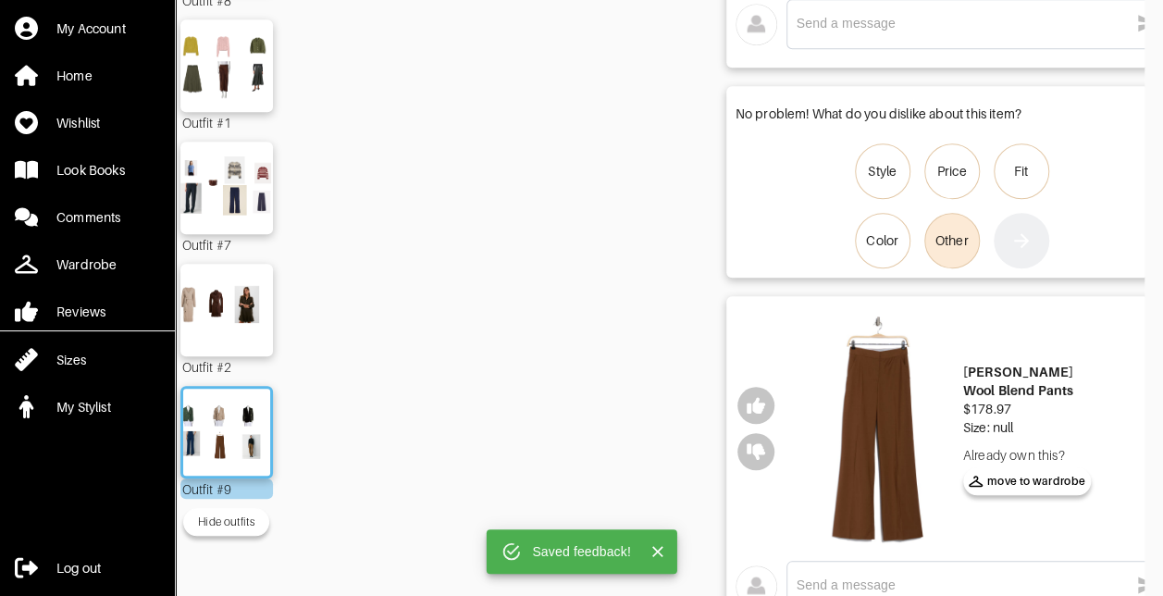
click at [951, 251] on label "Other" at bounding box center [953, 241] width 56 height 56
click at [0, 0] on input "Other" at bounding box center [0, 0] width 0 height 0
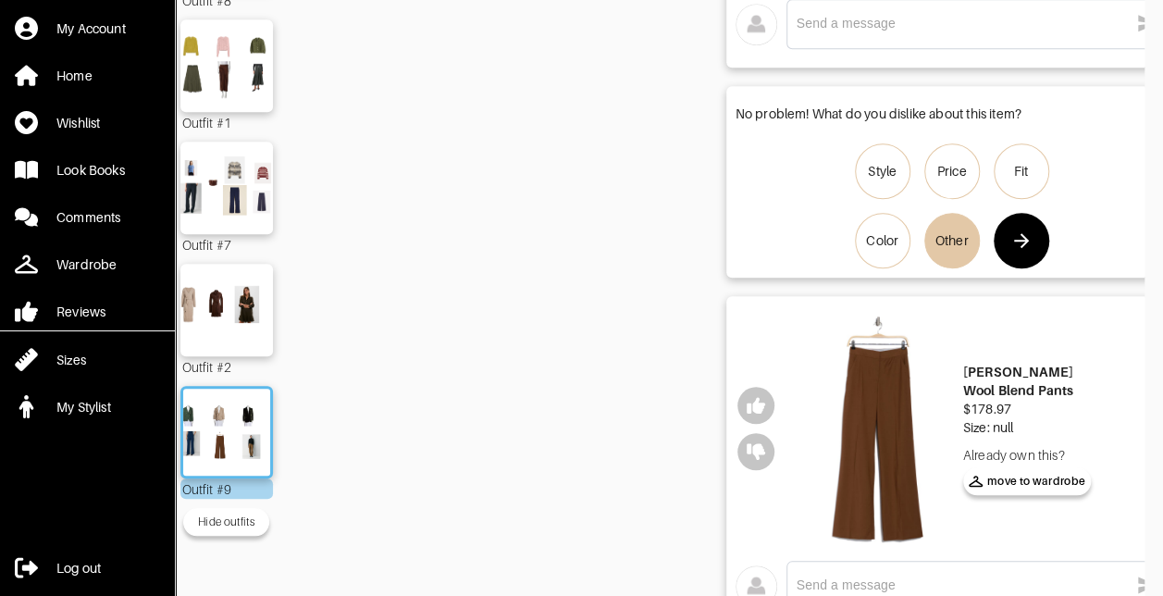
click at [1013, 244] on icon "button" at bounding box center [1022, 241] width 22 height 22
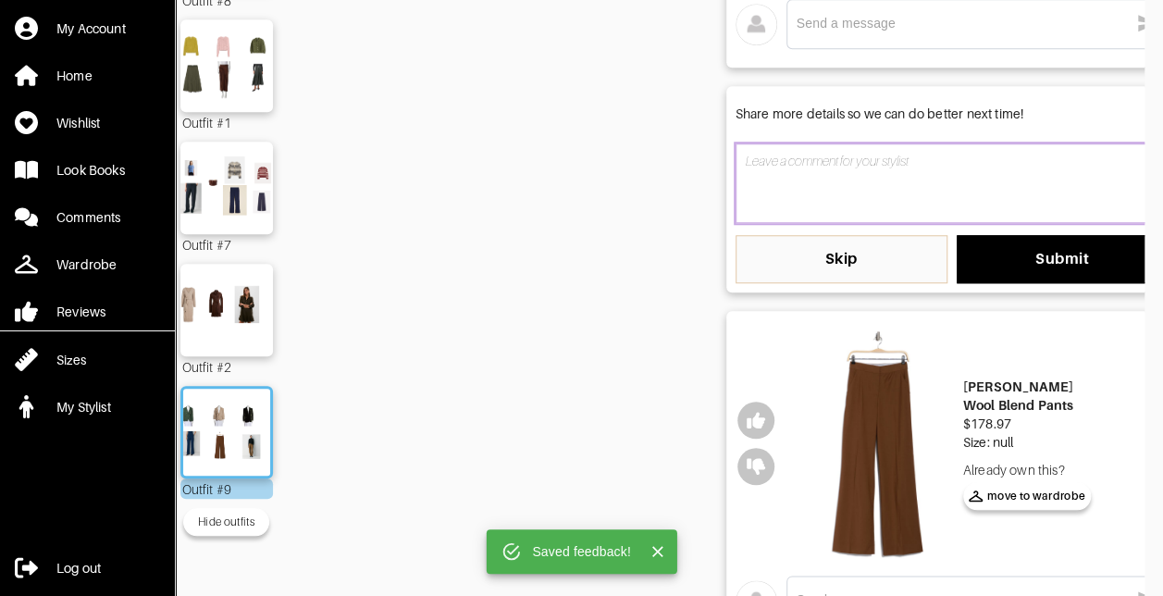
click at [841, 198] on textarea at bounding box center [952, 183] width 433 height 80
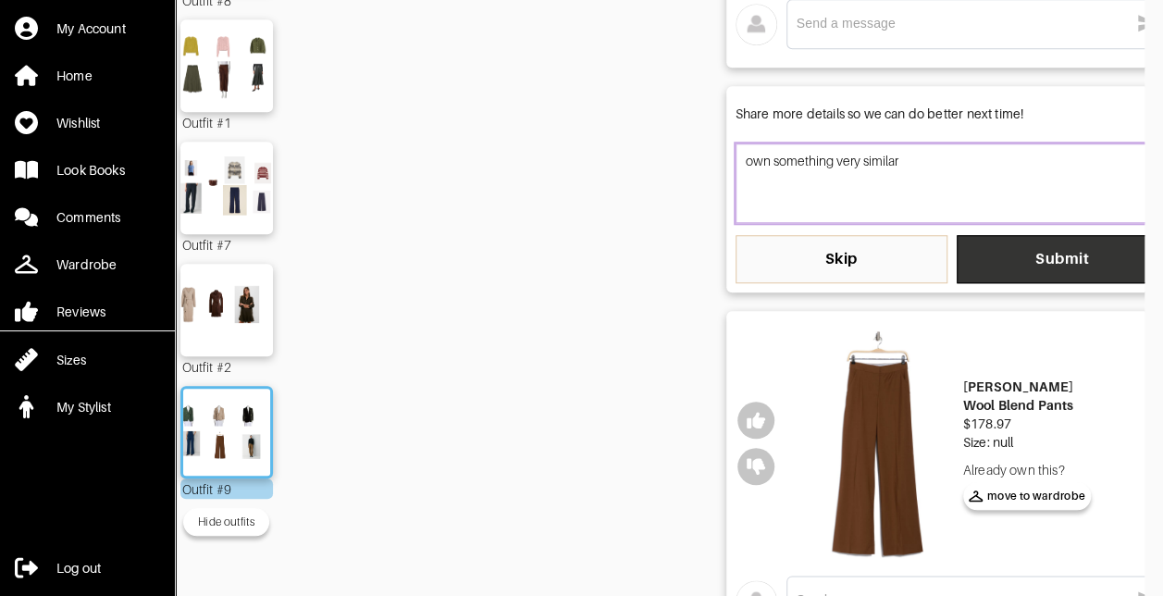
type textarea "own something very similar"
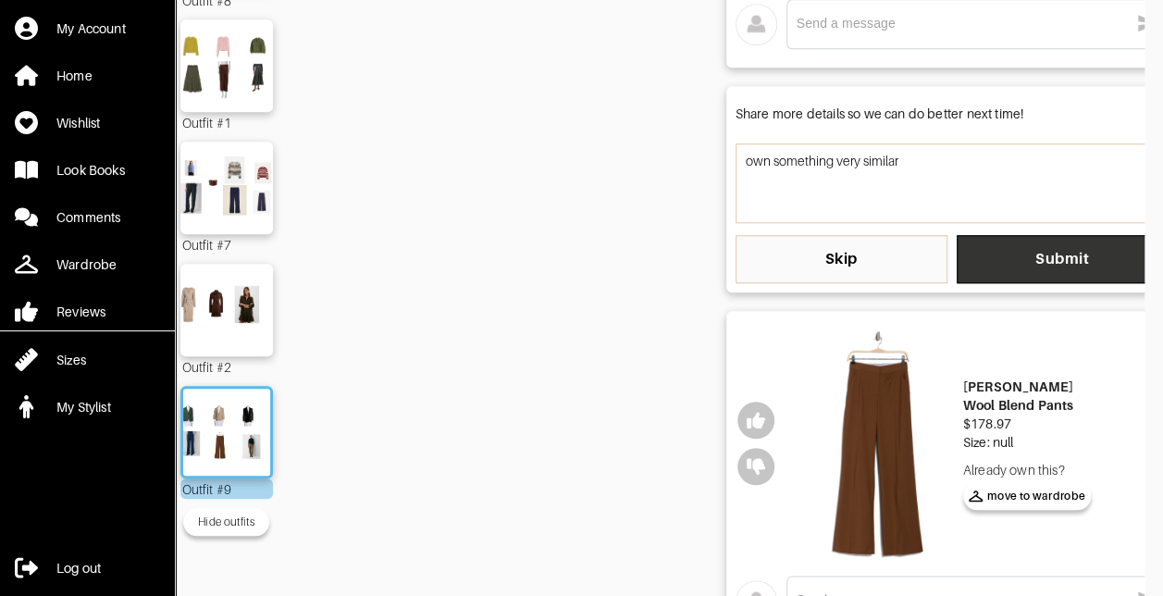
click at [1048, 254] on span "Submit" at bounding box center [1063, 259] width 182 height 19
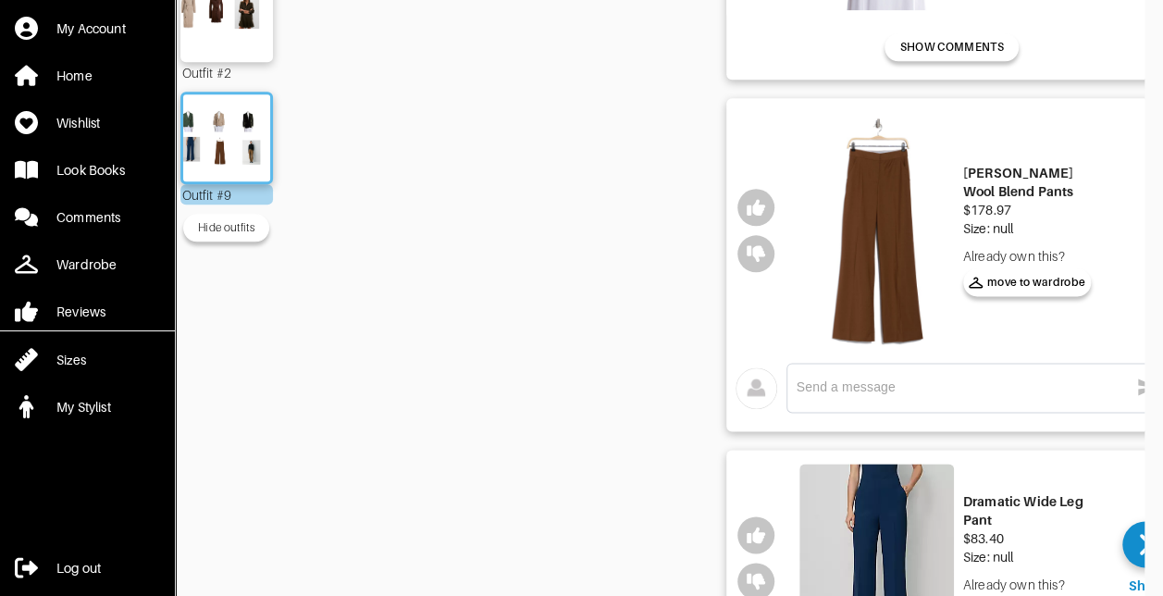
scroll to position [1018, 0]
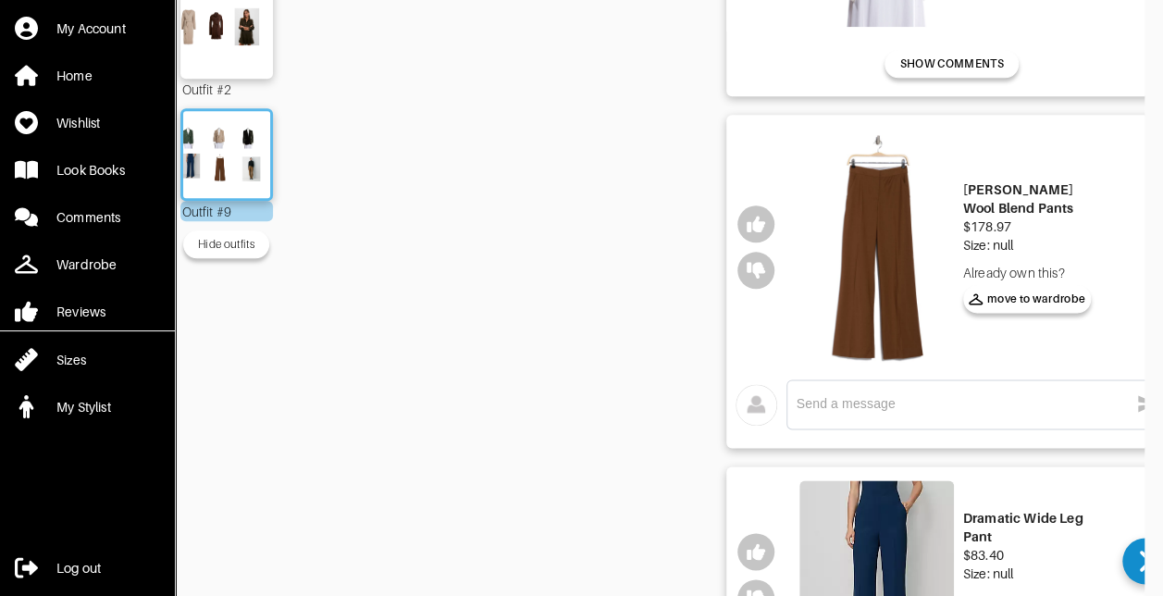
click at [894, 272] on img at bounding box center [877, 247] width 155 height 237
drag, startPoint x: 870, startPoint y: 242, endPoint x: 911, endPoint y: 231, distance: 42.2
click at [871, 242] on img at bounding box center [877, 247] width 155 height 237
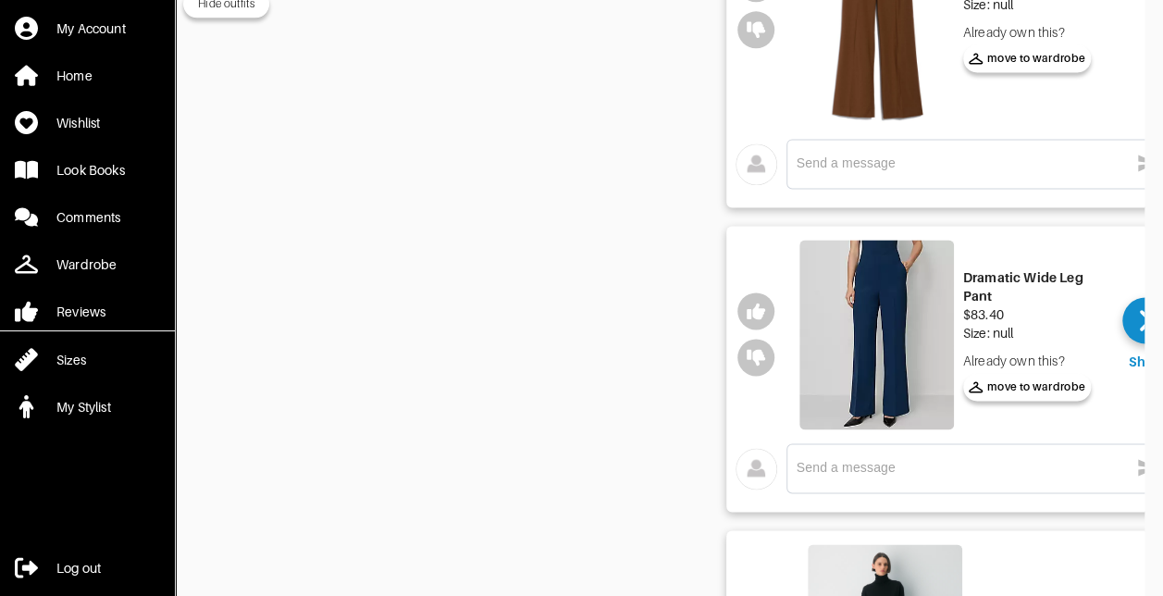
scroll to position [1388, 0]
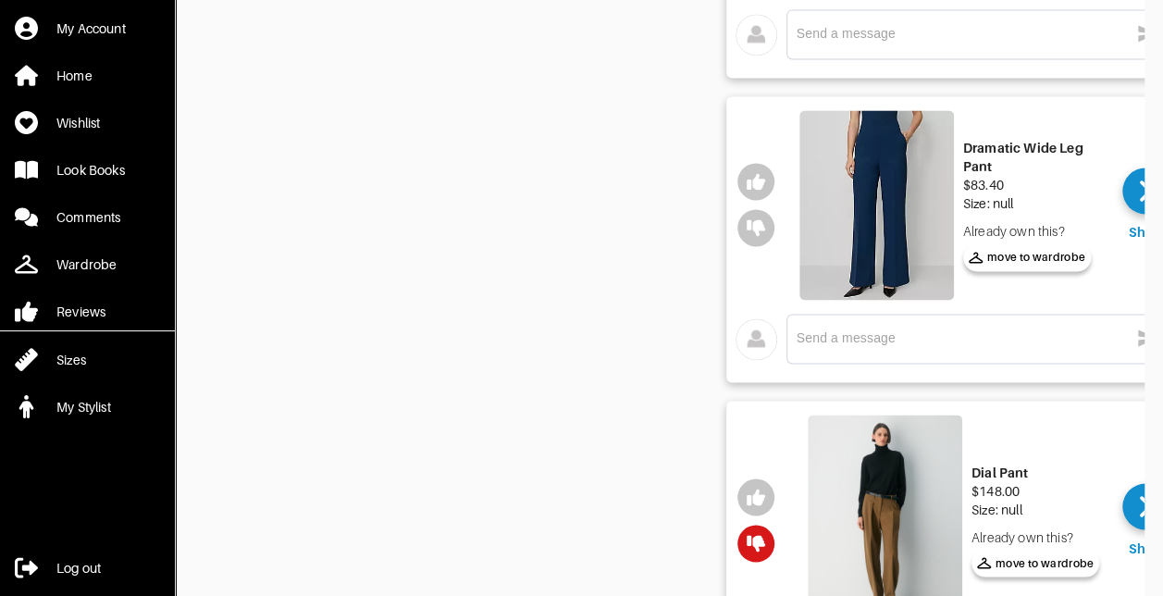
click at [909, 194] on img at bounding box center [877, 205] width 155 height 190
click at [753, 187] on icon "button" at bounding box center [756, 181] width 19 height 19
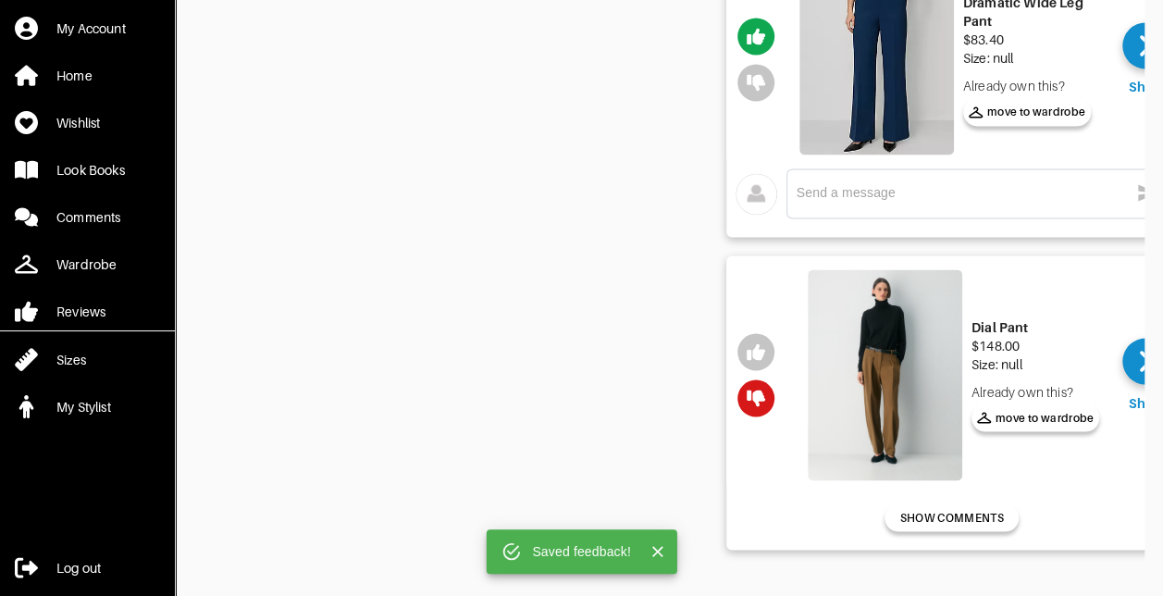
scroll to position [1544, 0]
click at [898, 372] on img at bounding box center [885, 374] width 155 height 211
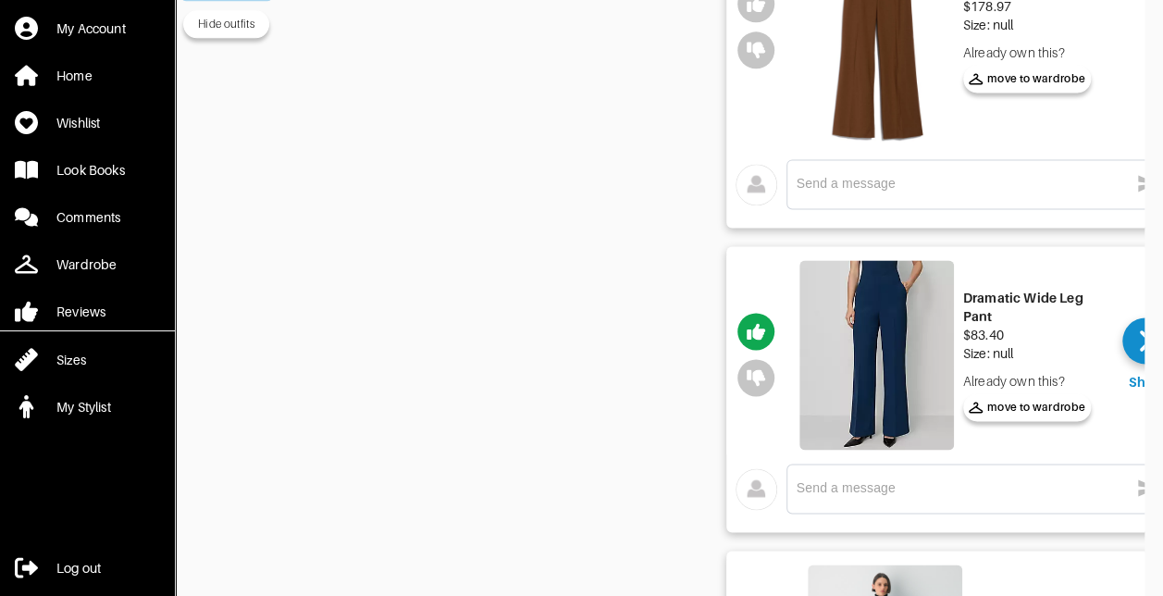
scroll to position [988, 0]
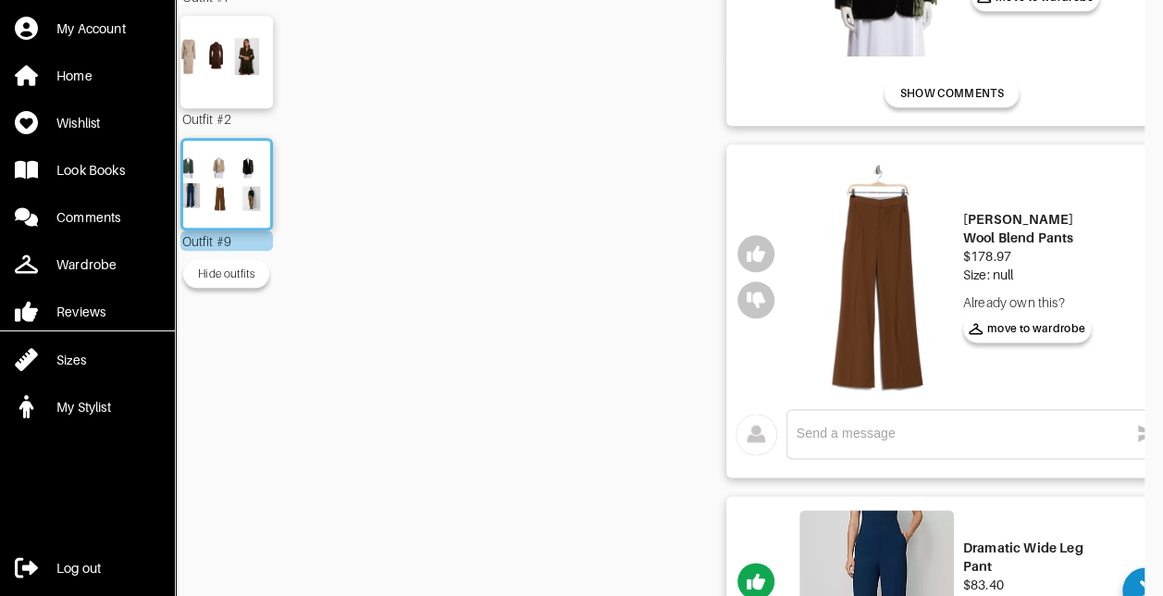
click at [870, 295] on img at bounding box center [877, 276] width 155 height 237
click at [1086, 247] on div "$178.97" at bounding box center [1035, 256] width 145 height 19
click at [870, 285] on img at bounding box center [877, 276] width 155 height 237
drag, startPoint x: 1005, startPoint y: 239, endPoint x: 963, endPoint y: 218, distance: 46.4
click at [963, 218] on div "[PERSON_NAME] Wool Blend Pants $178.97 Size: null Already own this? move to [GE…" at bounding box center [954, 277] width 318 height 246
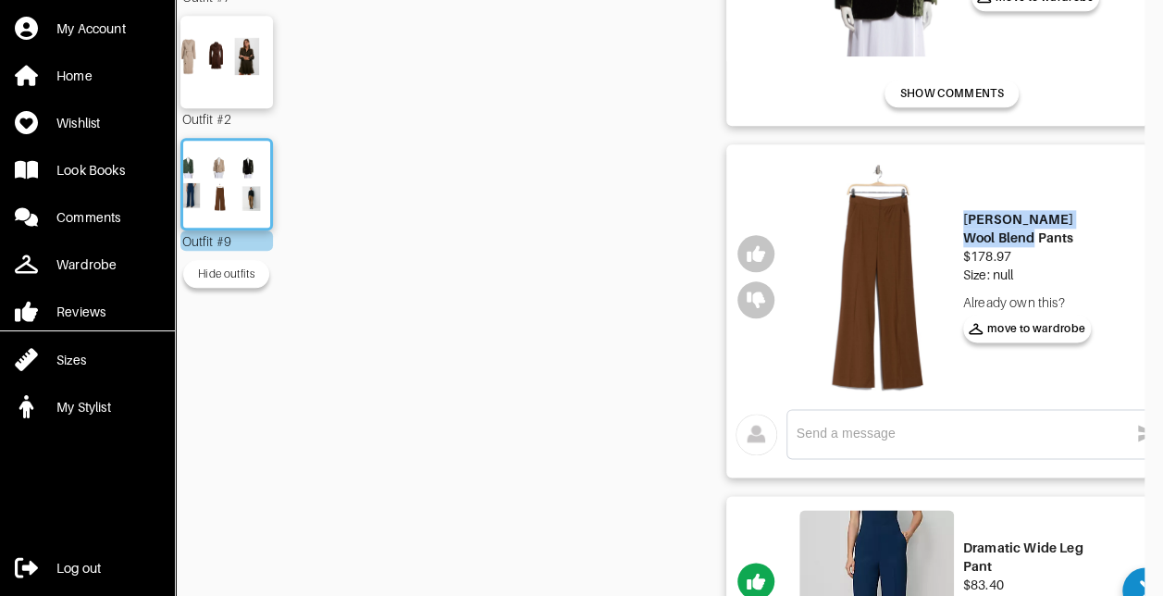
copy div "[PERSON_NAME] Wool Blend Pants"
click at [757, 257] on icon "button" at bounding box center [756, 253] width 19 height 17
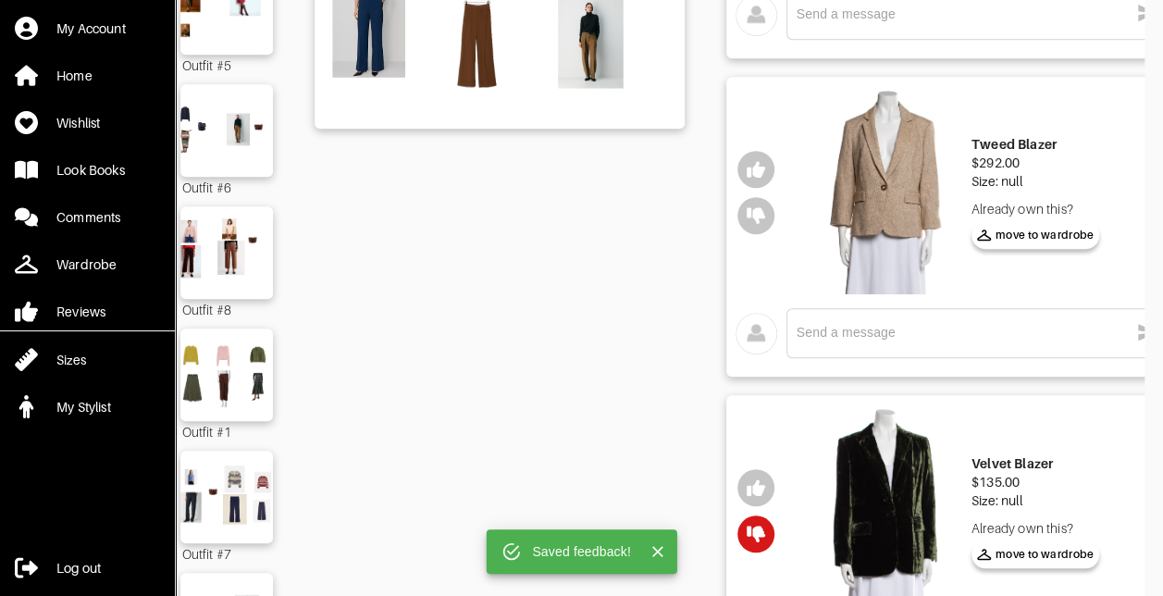
scroll to position [341, 0]
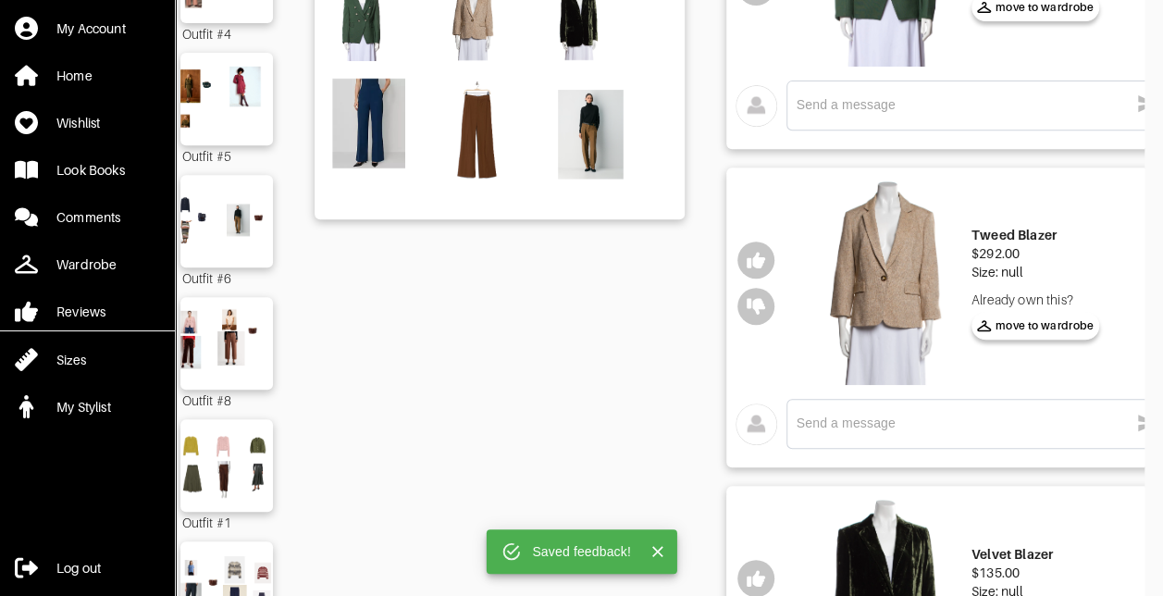
click at [876, 276] on img at bounding box center [885, 283] width 155 height 204
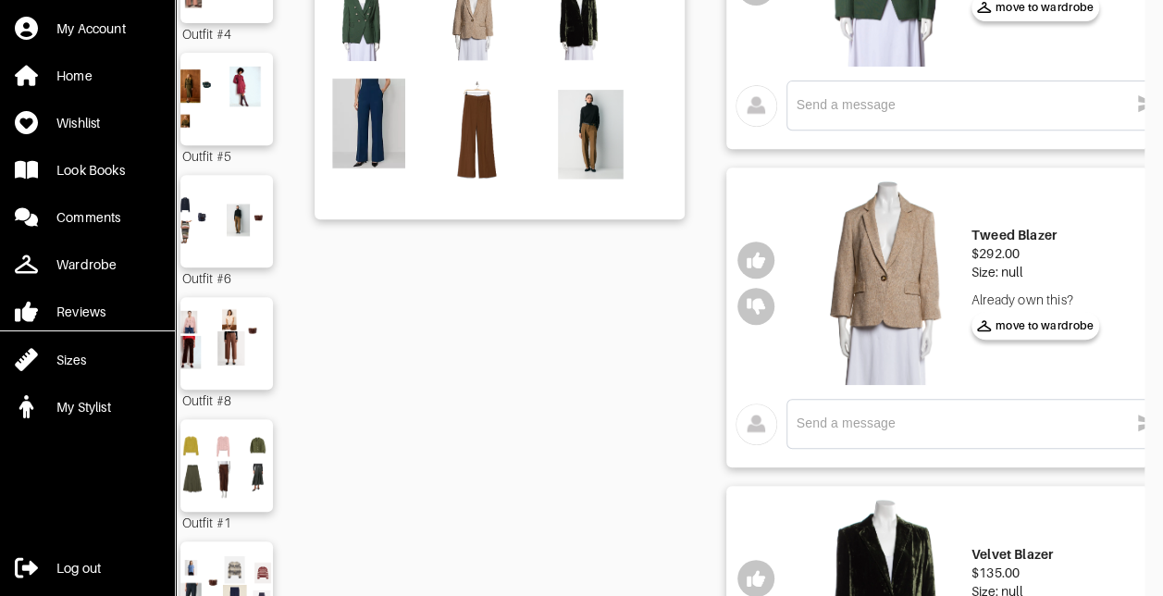
click at [913, 257] on img at bounding box center [885, 283] width 155 height 204
click at [764, 260] on icon "button" at bounding box center [756, 260] width 19 height 17
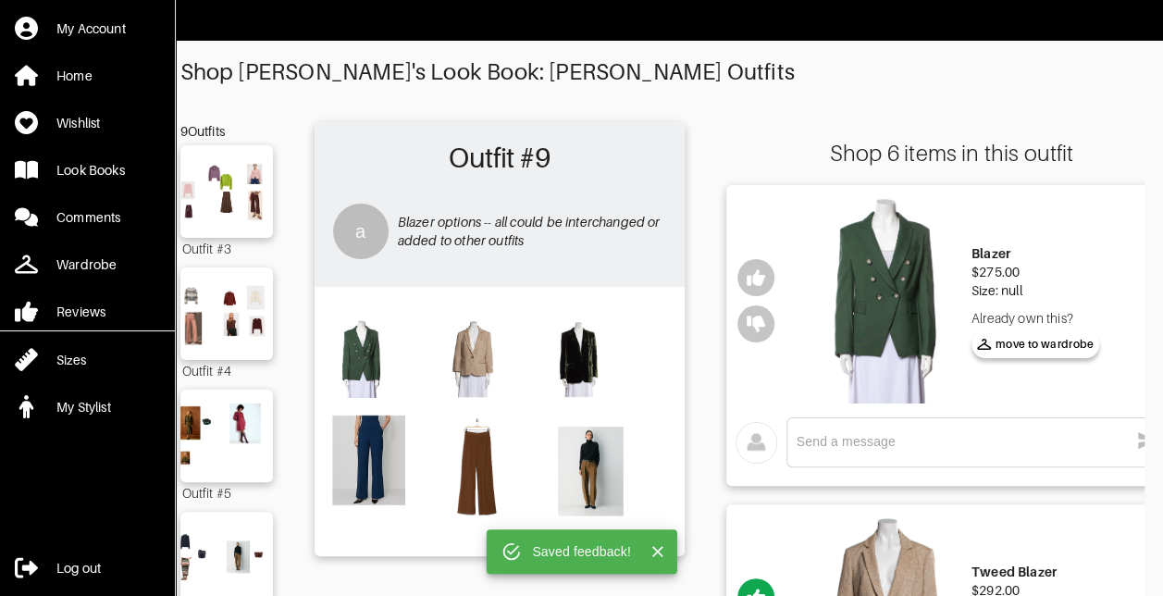
scroll to position [0, 0]
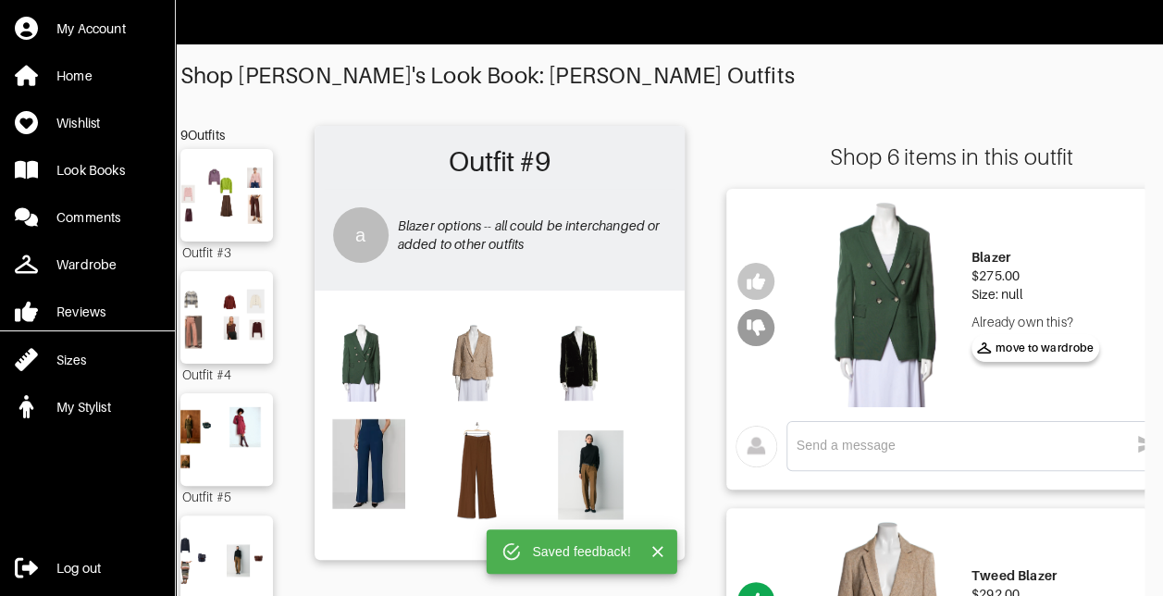
click at [762, 325] on icon "button" at bounding box center [756, 328] width 19 height 17
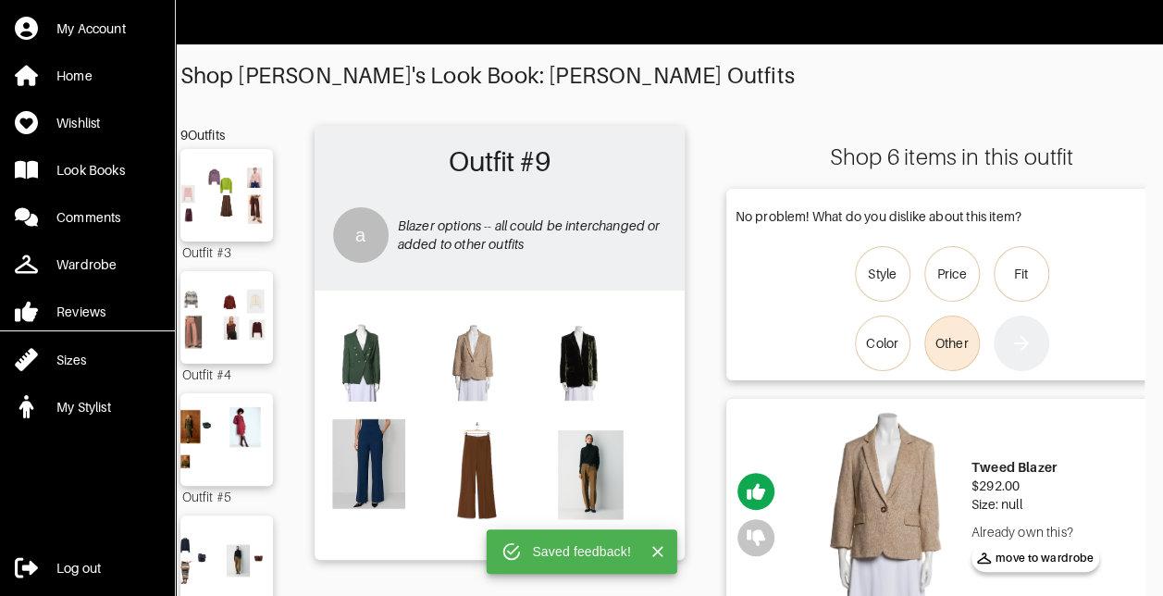
click at [950, 346] on div "Other" at bounding box center [952, 343] width 33 height 19
click at [0, 0] on input "Other" at bounding box center [0, 0] width 0 height 0
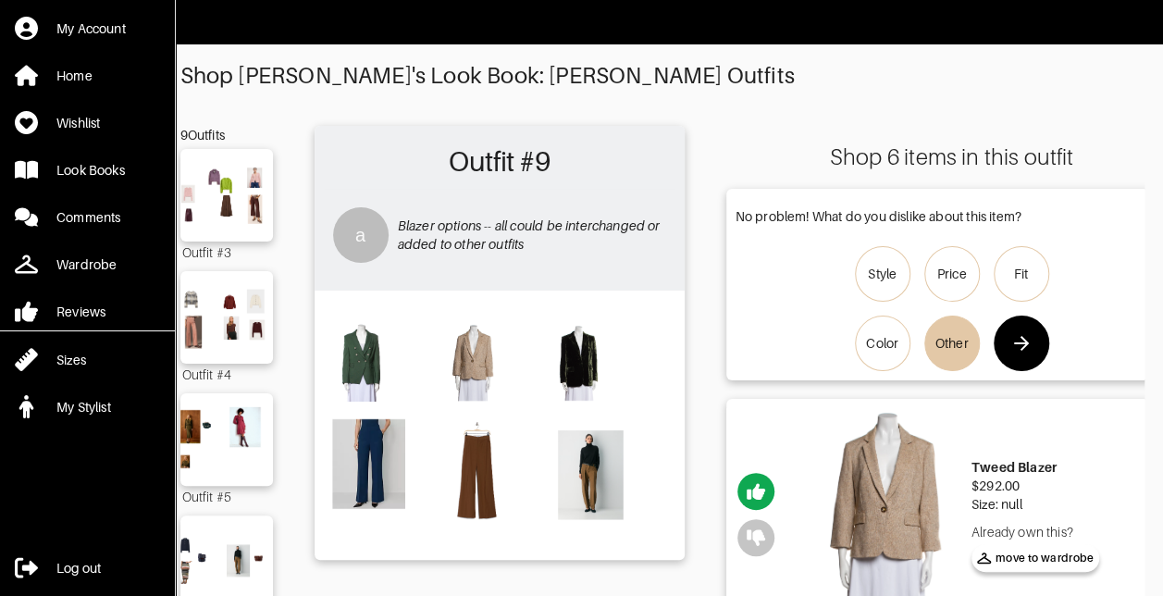
click at [1024, 344] on icon "button" at bounding box center [1022, 343] width 22 height 22
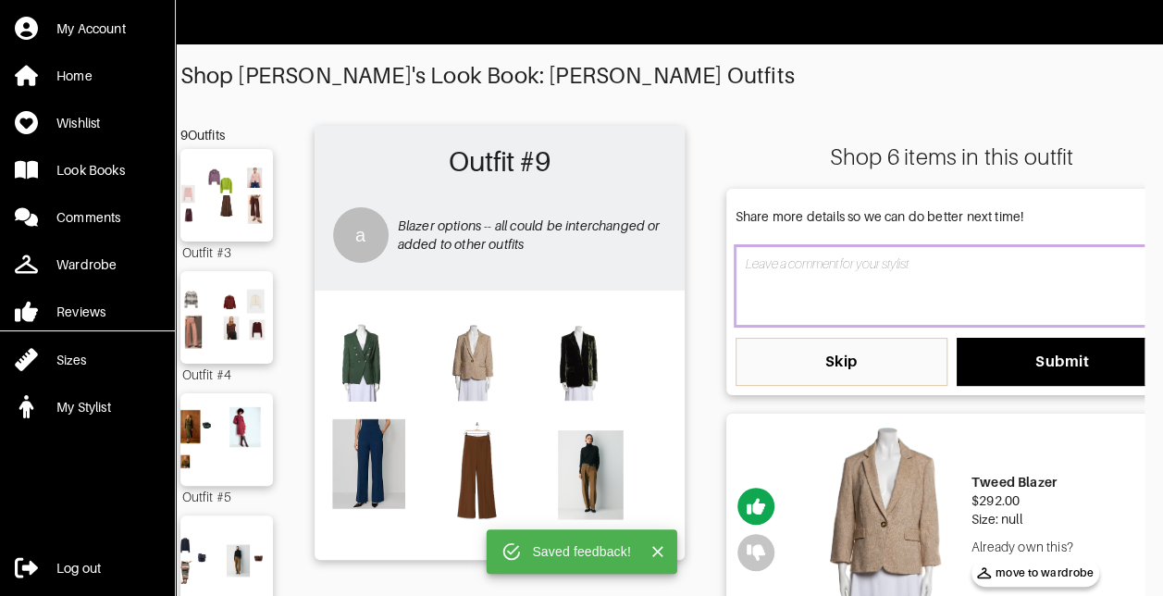
click at [844, 279] on textarea at bounding box center [952, 286] width 433 height 80
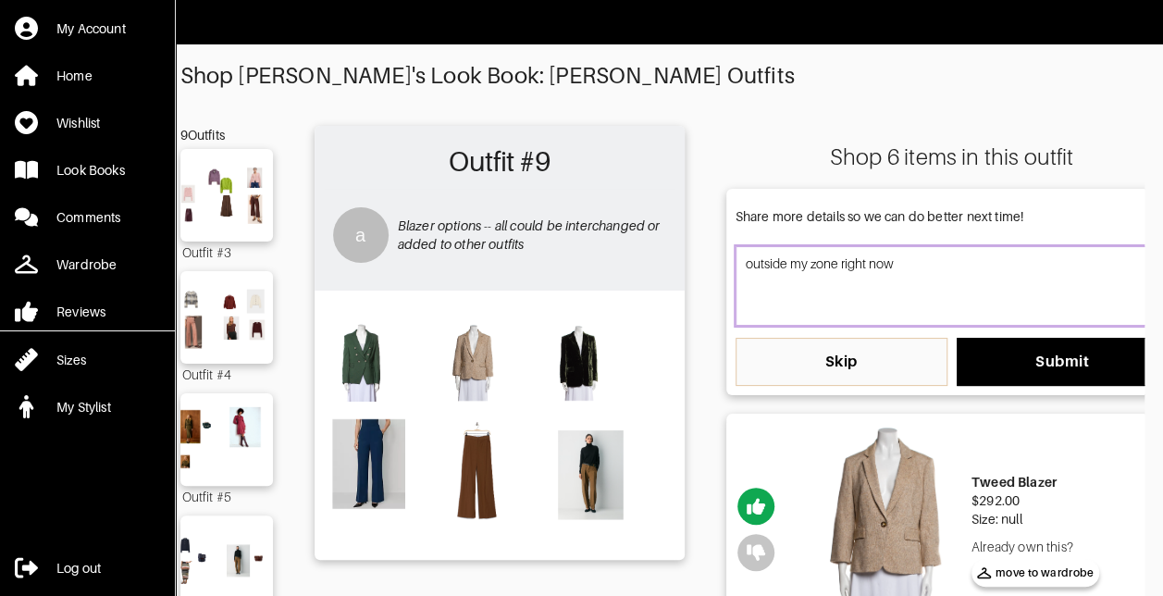
click at [812, 263] on textarea "outside my zone right now" at bounding box center [952, 286] width 433 height 80
click at [972, 260] on textarea "outside my comfort zone right now" at bounding box center [952, 286] width 433 height 80
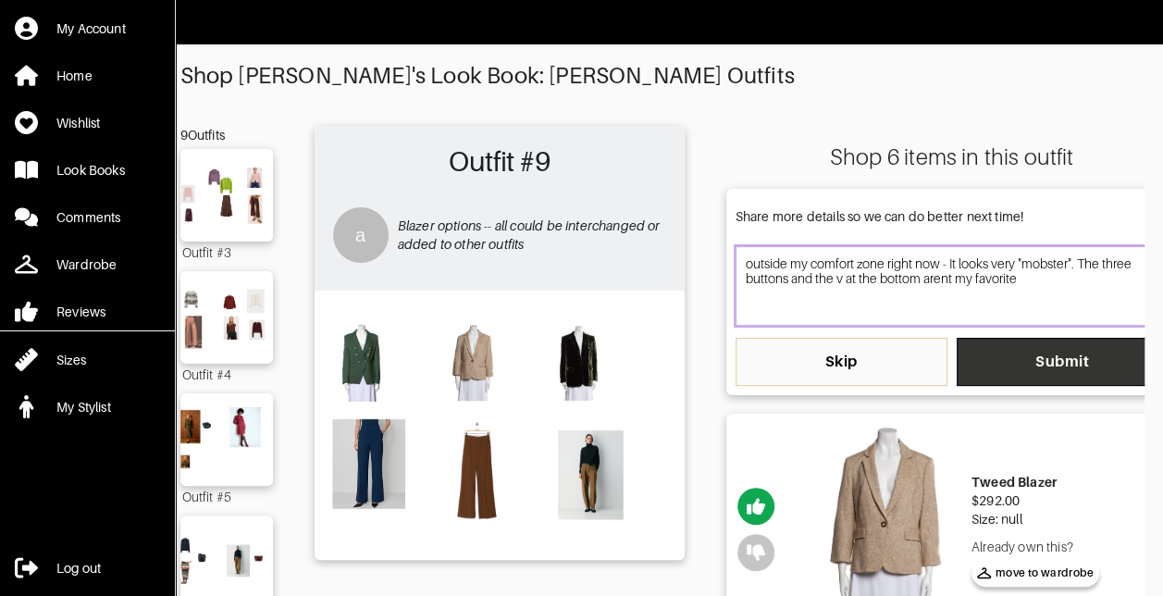
type textarea "outside my comfort zone right now - It looks very "mobster". The three buttons …"
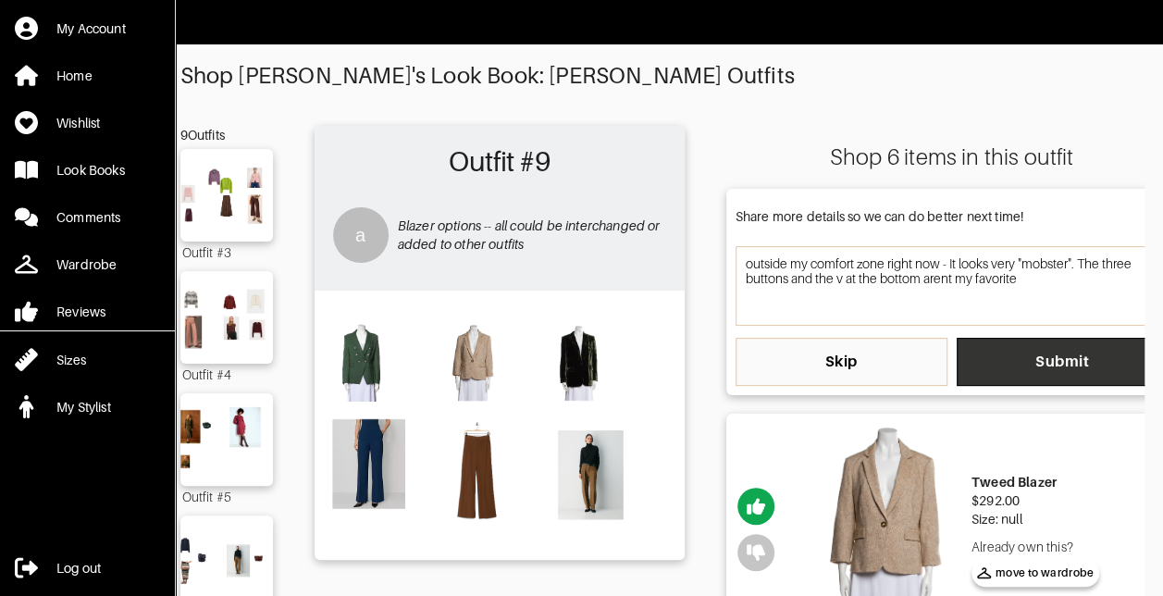
click at [1033, 359] on span "Submit" at bounding box center [1063, 362] width 182 height 19
